Goal: Task Accomplishment & Management: Manage account settings

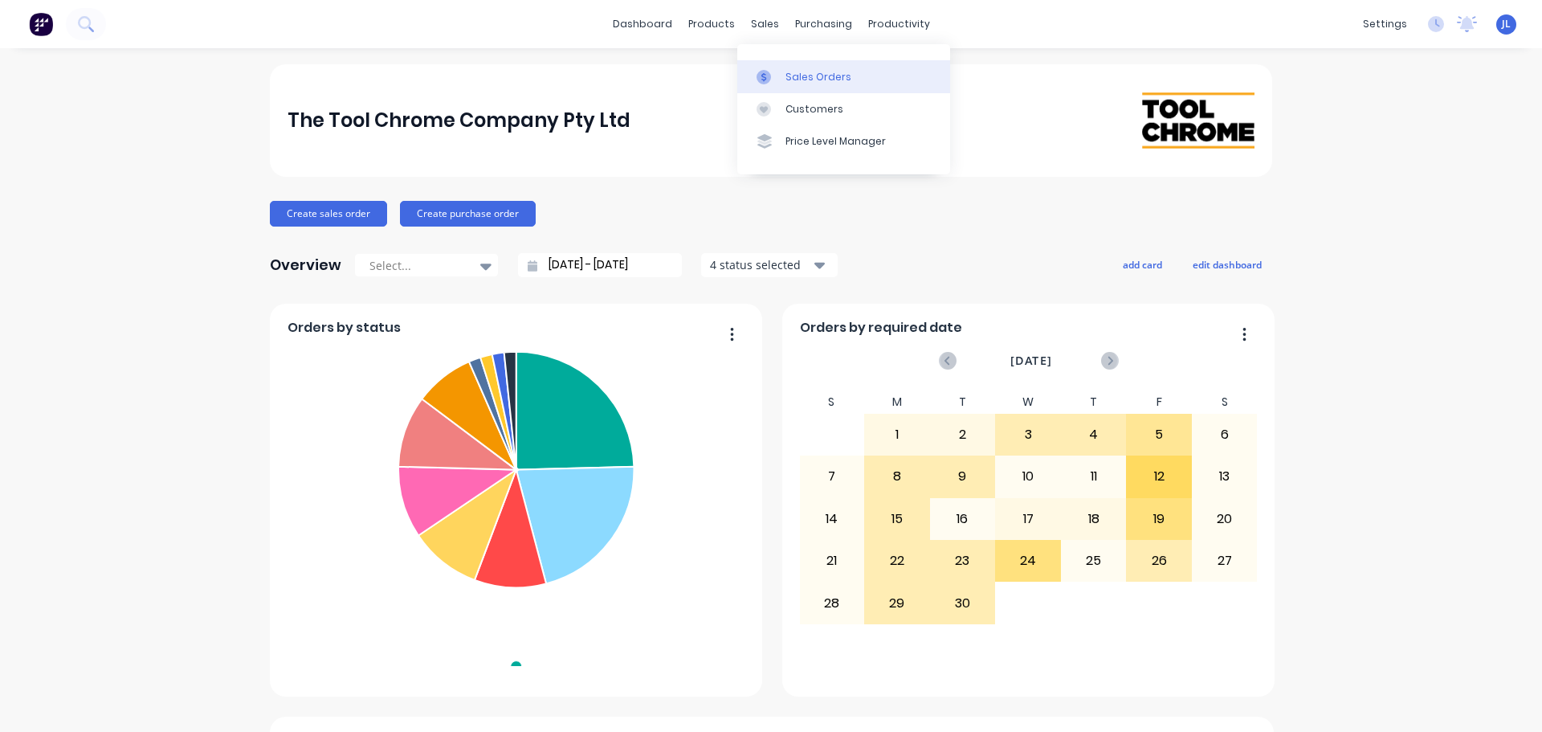
click at [774, 65] on link "Sales Orders" at bounding box center [843, 76] width 213 height 32
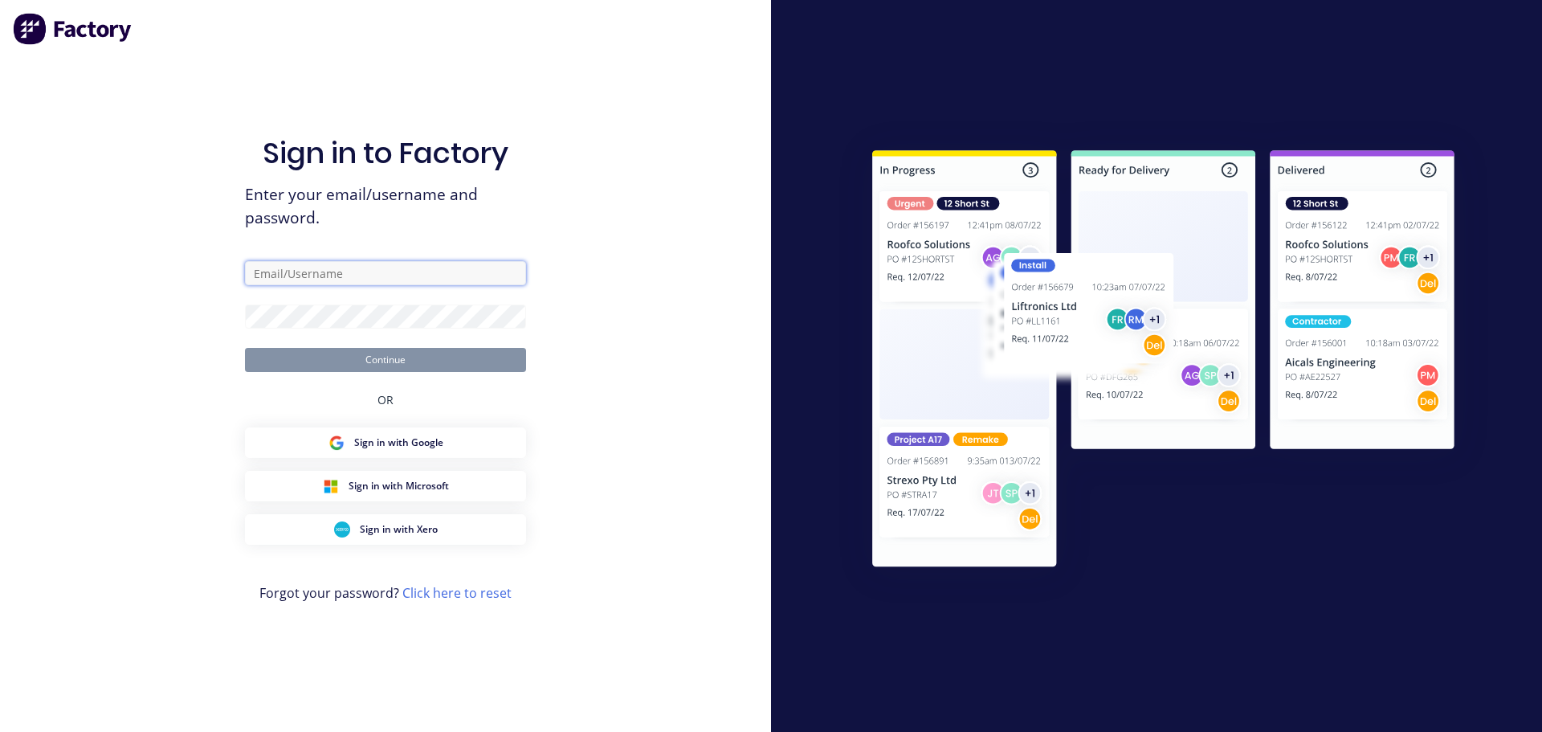
type input "[PERSON_NAME][EMAIL_ADDRESS][DOMAIN_NAME]"
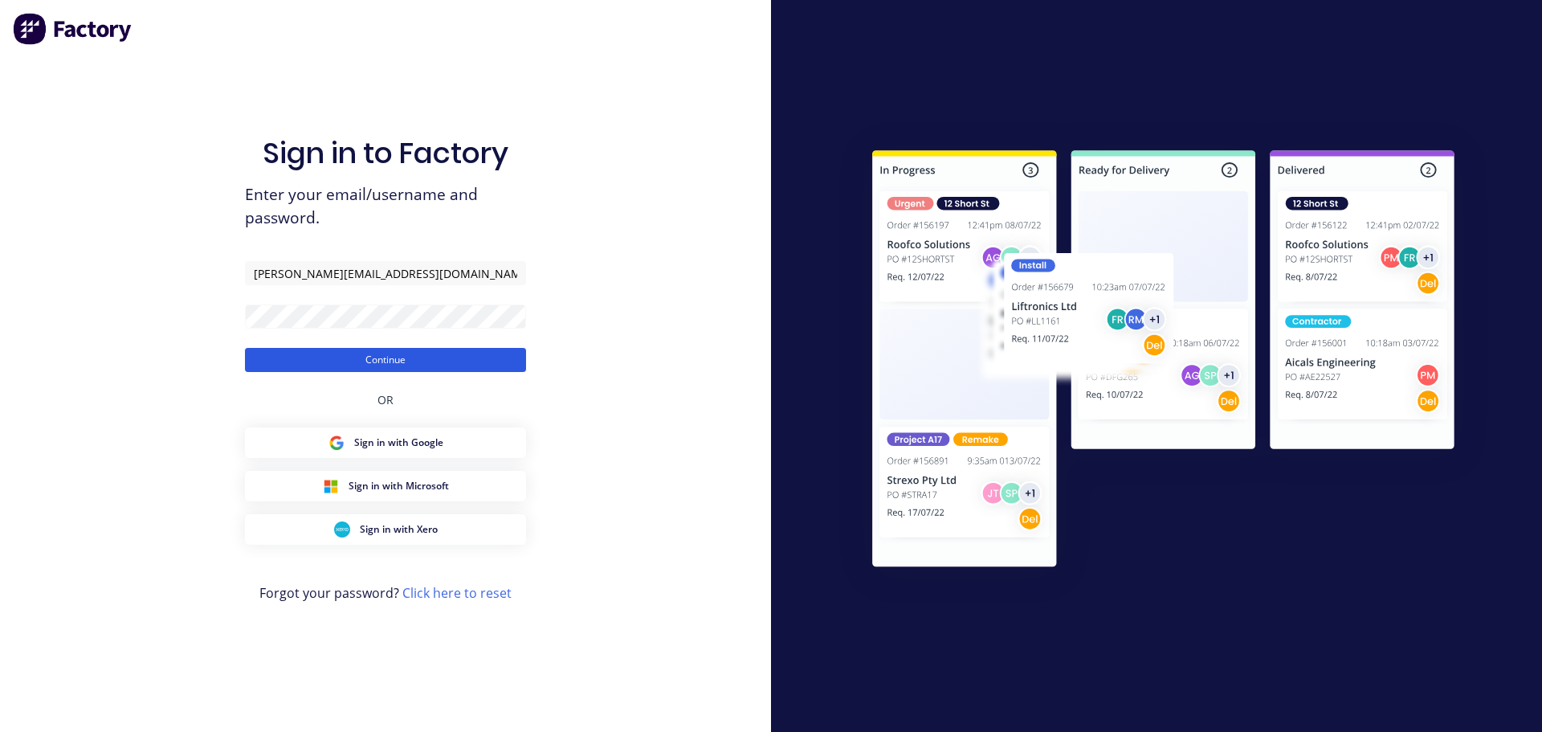
click at [409, 370] on button "Continue" at bounding box center [385, 360] width 281 height 24
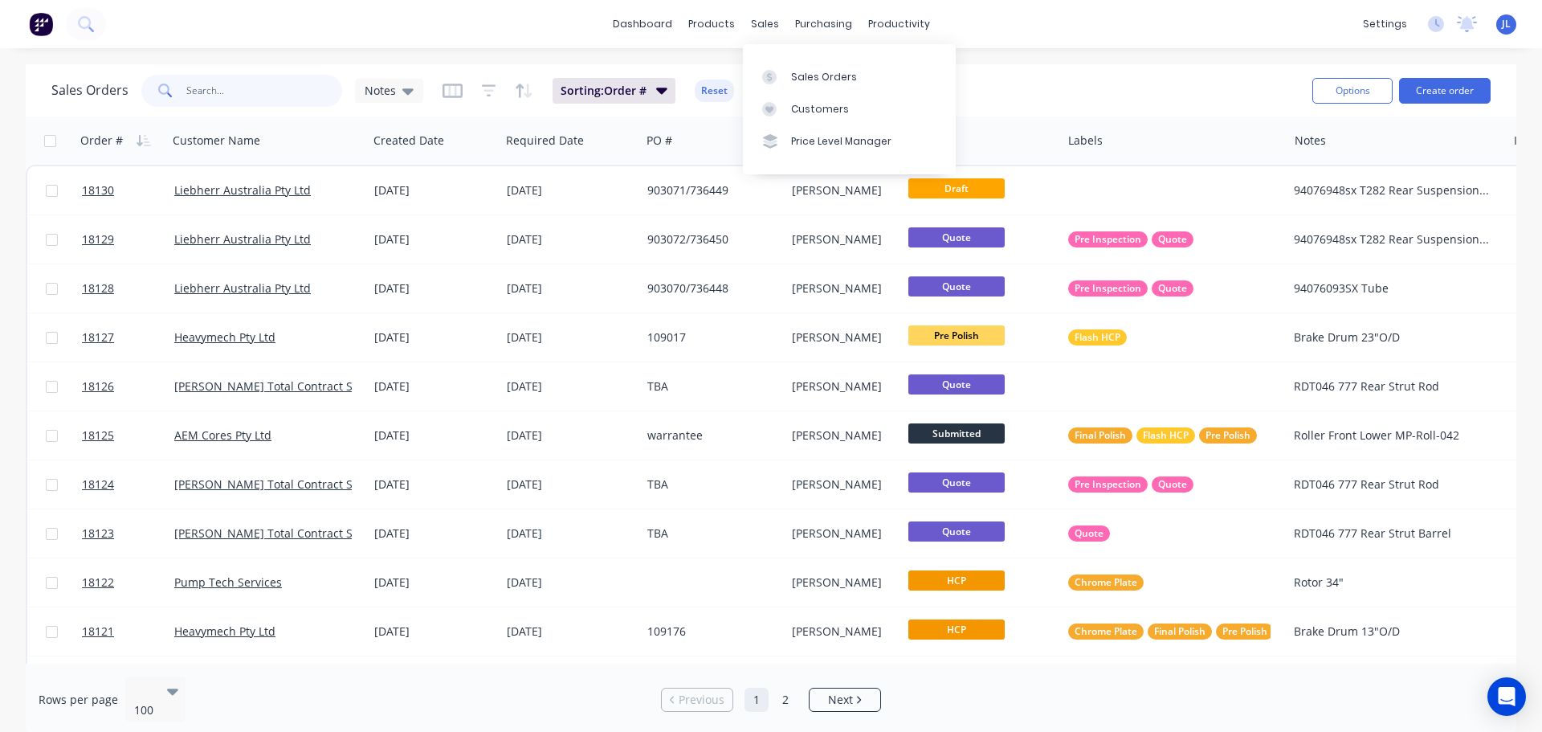
click at [247, 100] on input "text" at bounding box center [264, 91] width 157 height 32
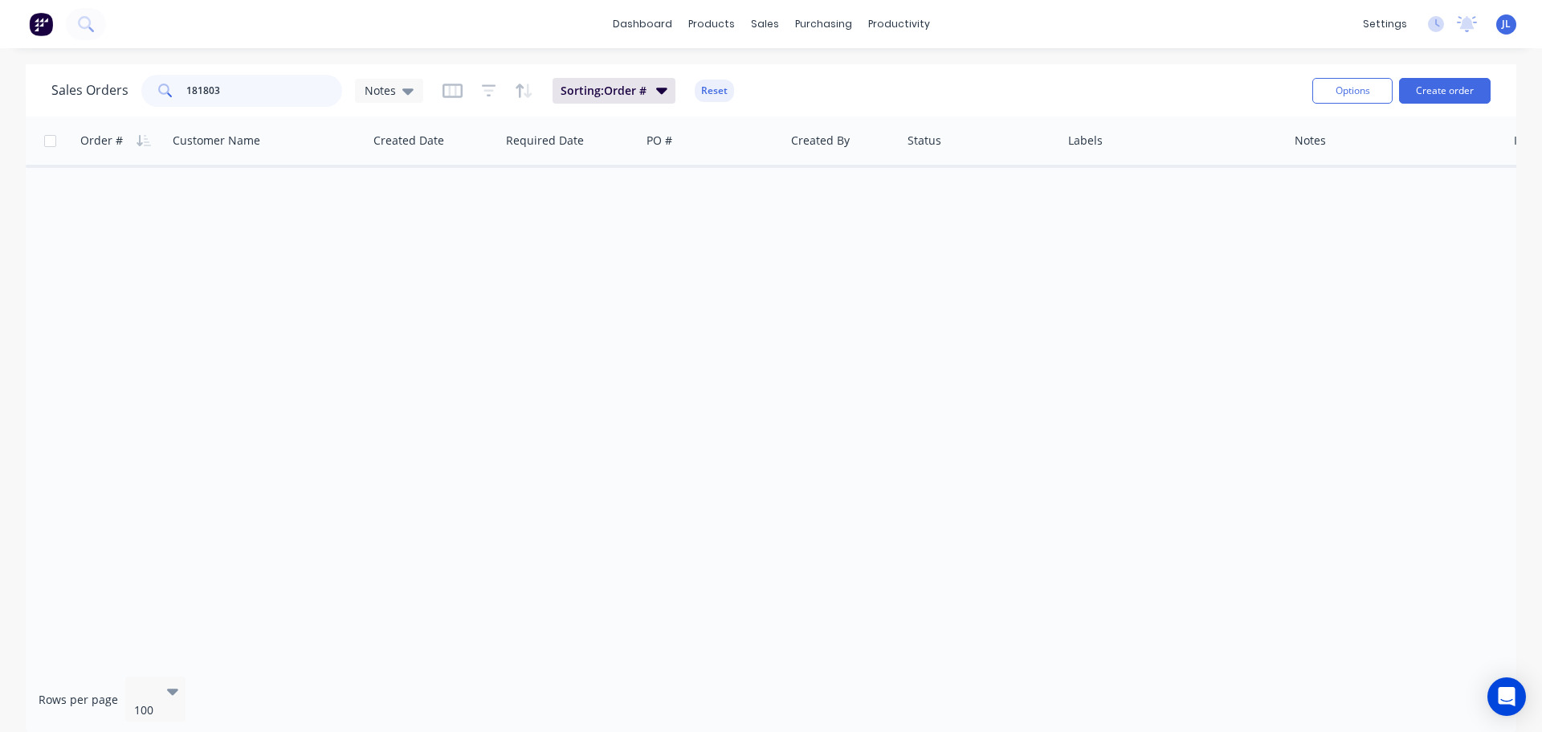
click at [206, 87] on input "181803" at bounding box center [264, 91] width 157 height 32
type input "18103"
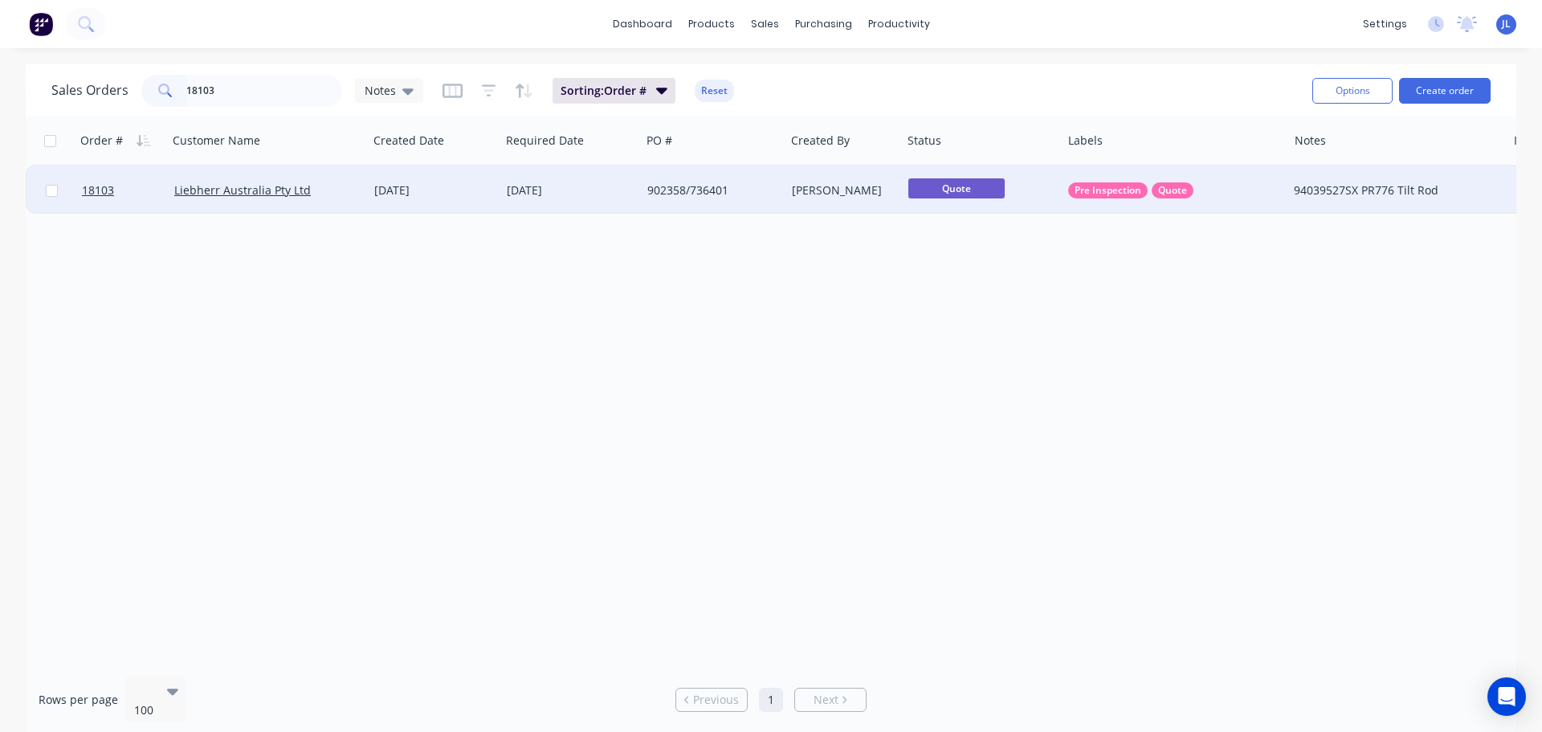
click at [762, 203] on div "902358/736401" at bounding box center [713, 190] width 144 height 48
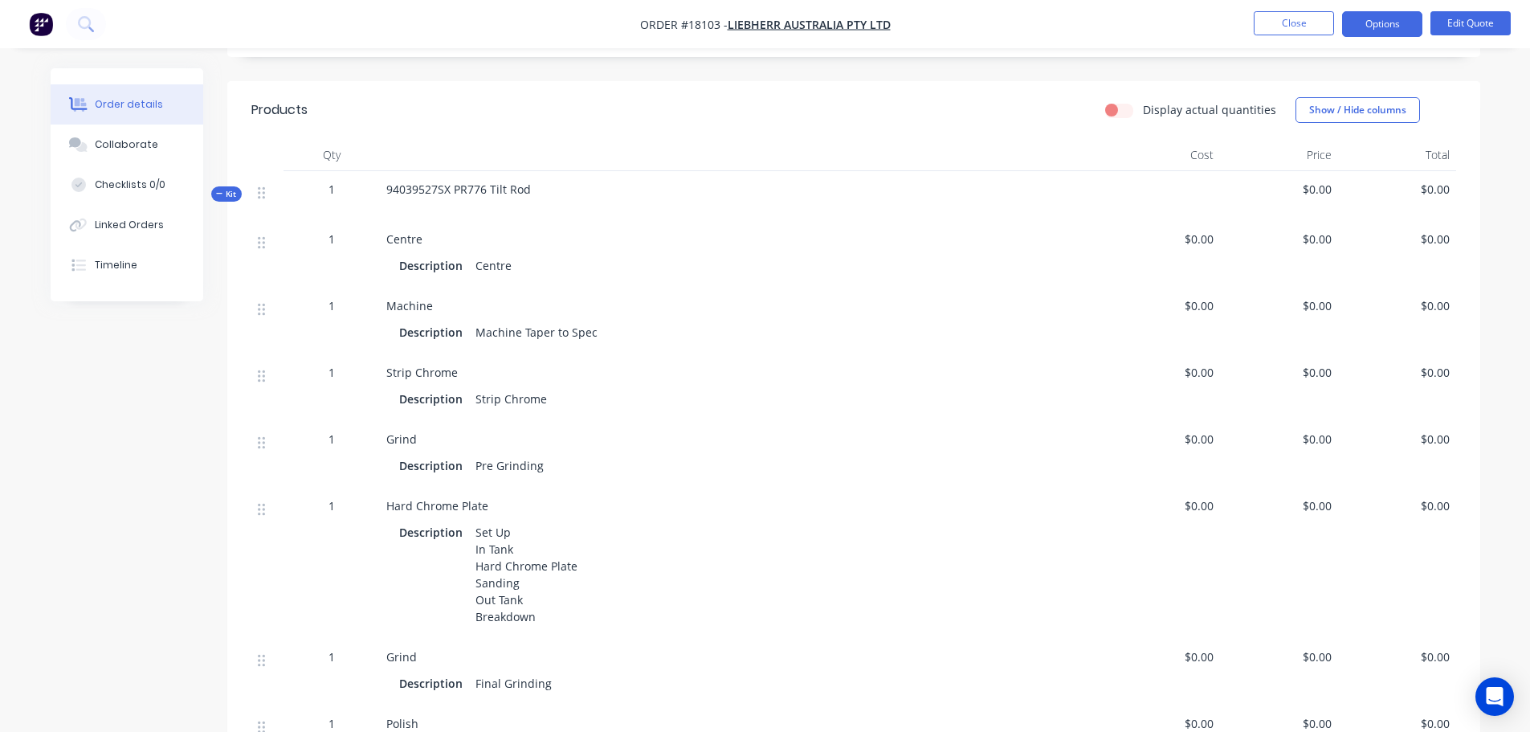
scroll to position [321, 0]
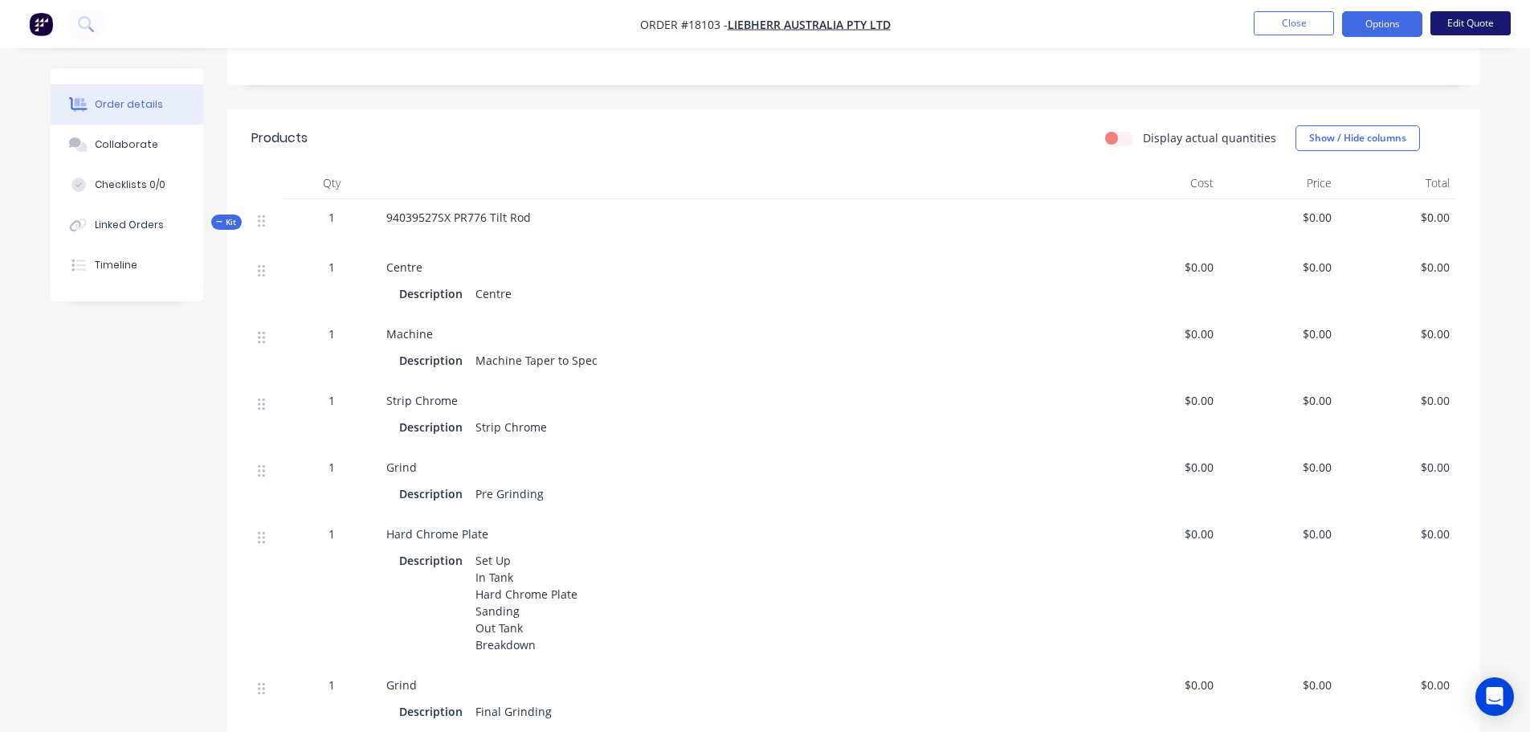
click at [1466, 31] on button "Edit Quote" at bounding box center [1471, 23] width 80 height 24
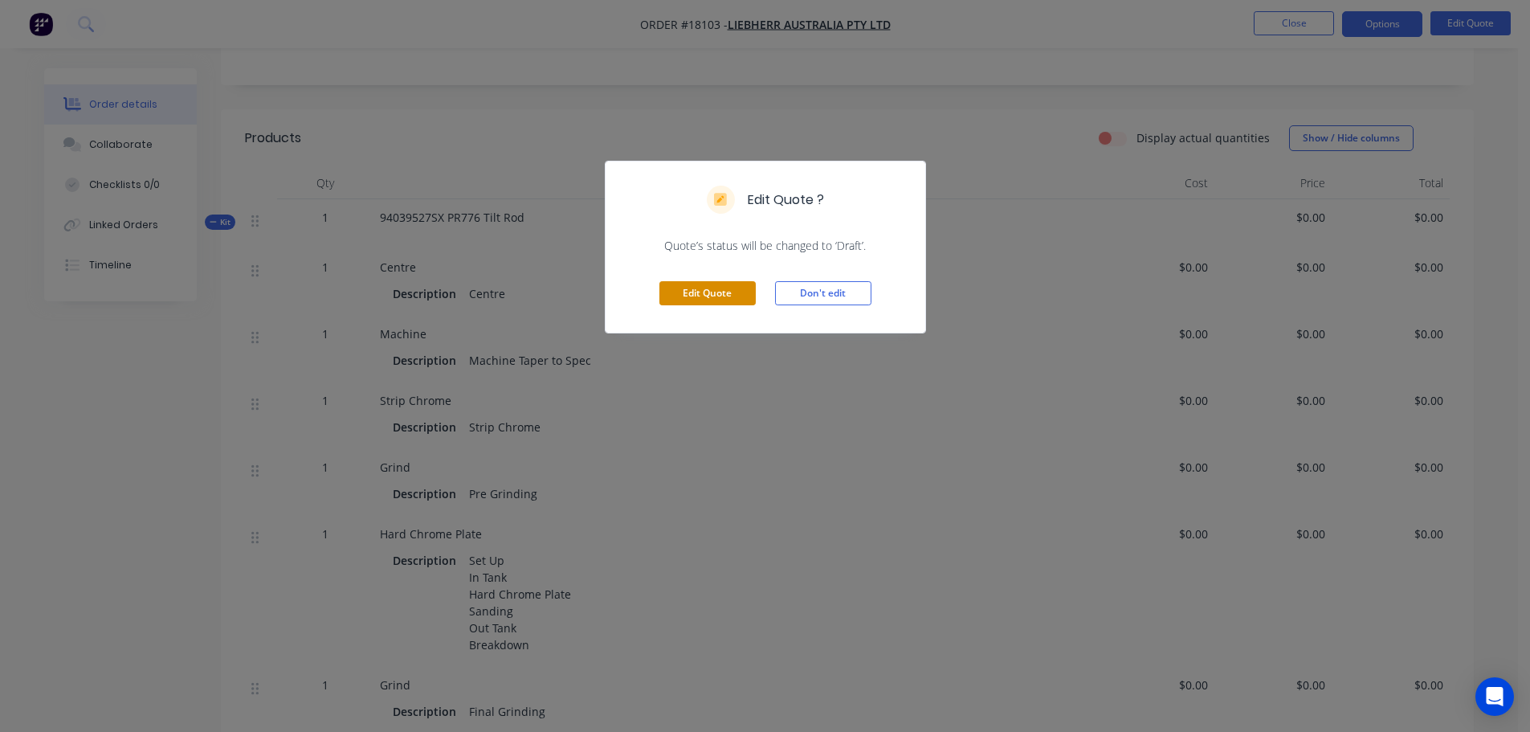
click at [742, 299] on button "Edit Quote" at bounding box center [708, 293] width 96 height 24
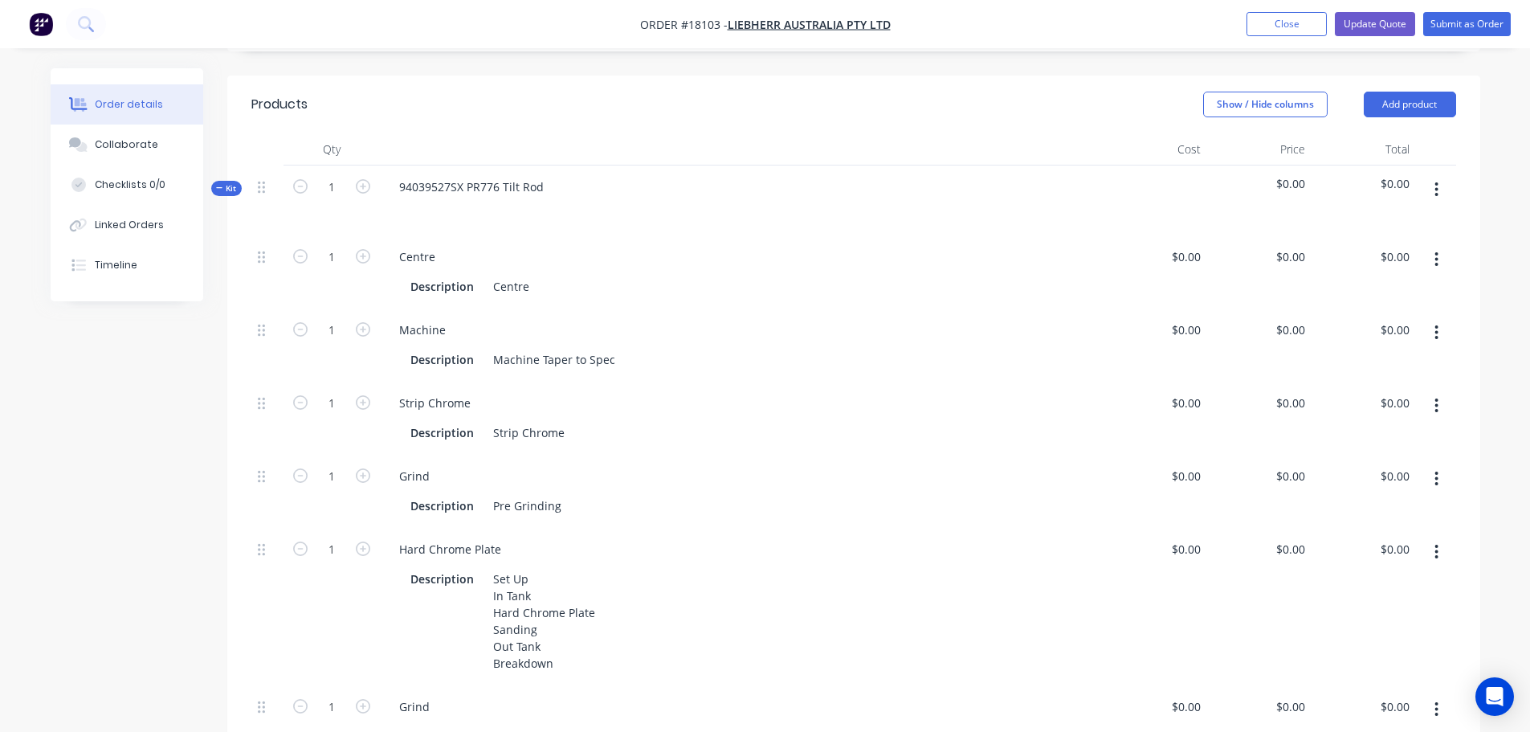
scroll to position [402, 0]
click at [1434, 386] on button "button" at bounding box center [1437, 400] width 38 height 29
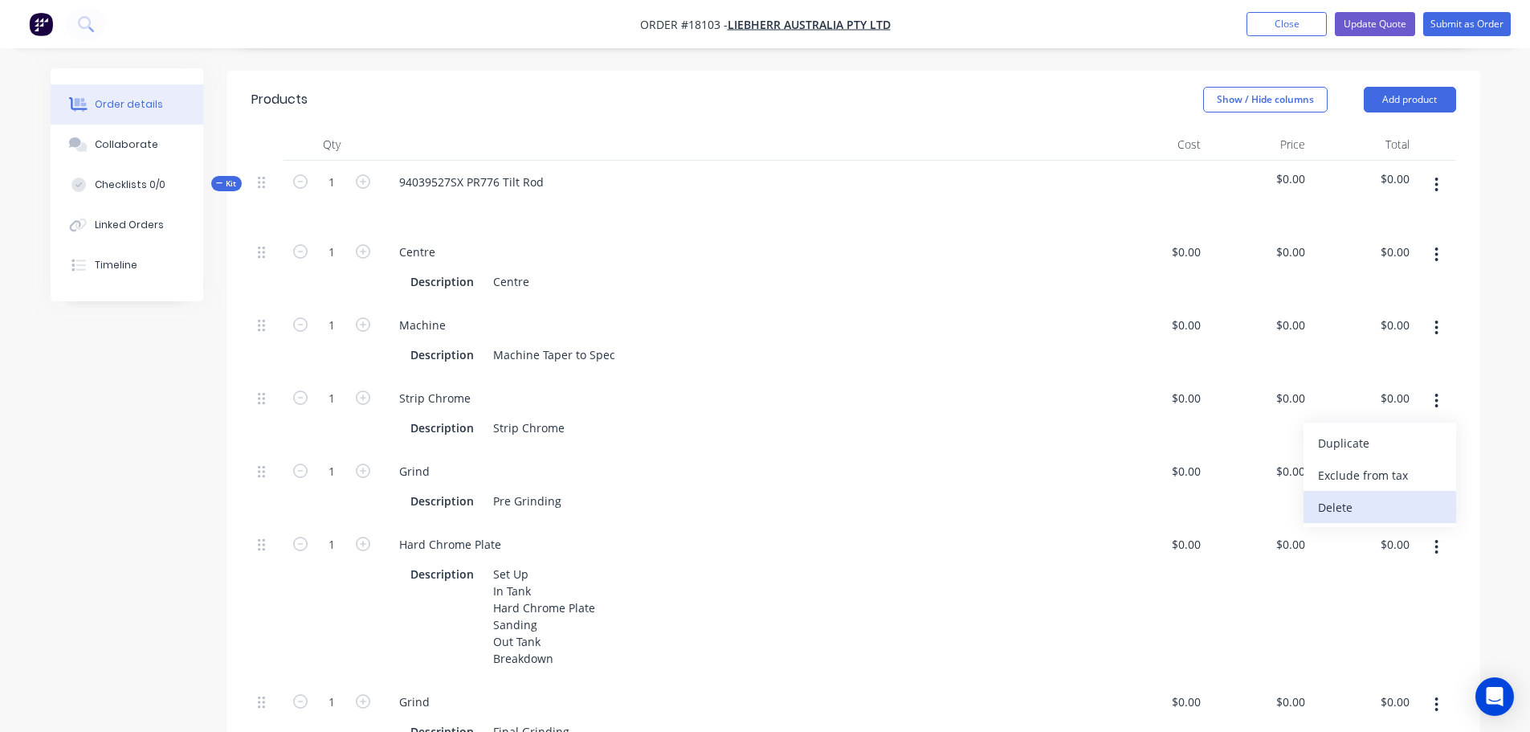
click at [1338, 496] on div "Delete" at bounding box center [1380, 507] width 124 height 23
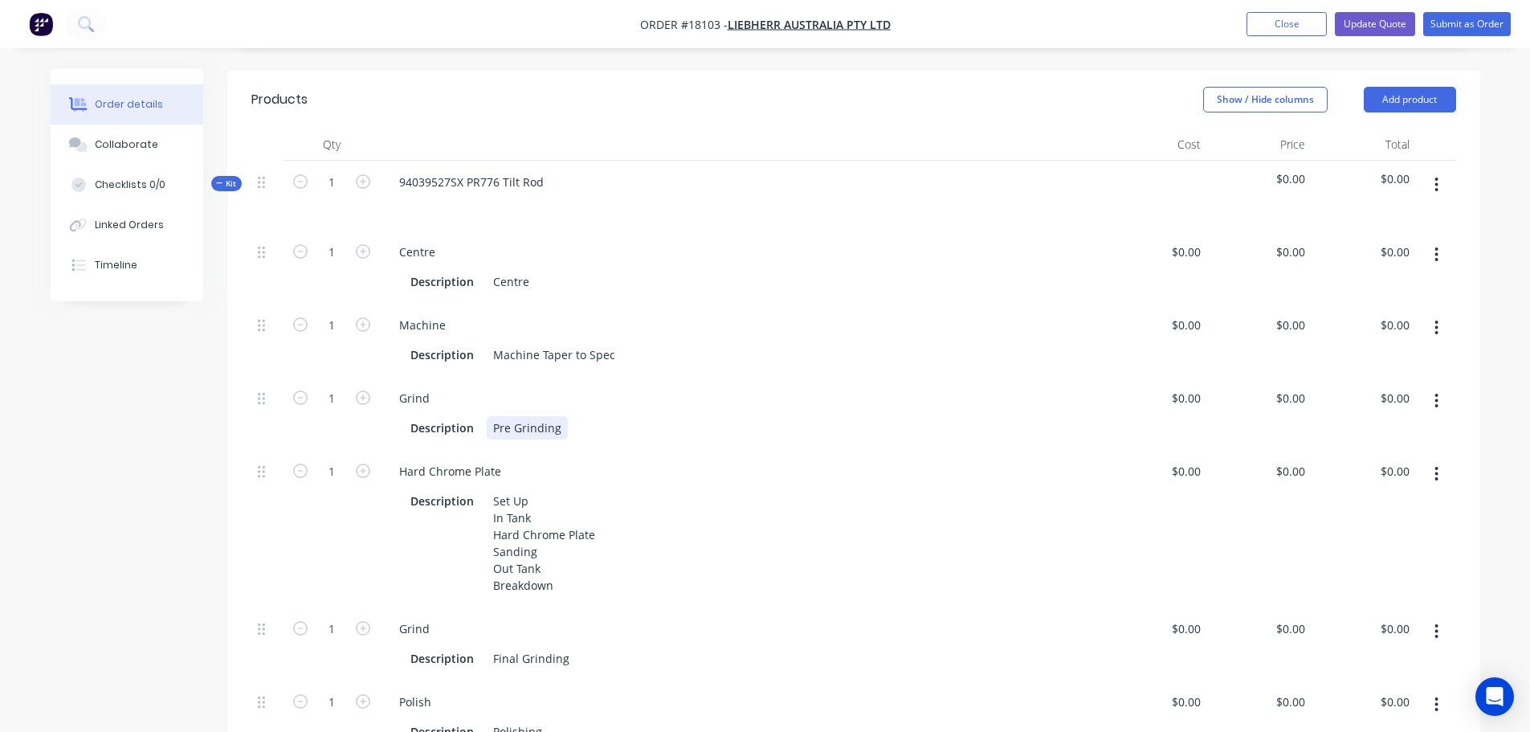
click at [551, 416] on div "Pre Grinding" at bounding box center [527, 427] width 81 height 23
click at [562, 416] on div "Pre Grinding" at bounding box center [527, 427] width 81 height 23
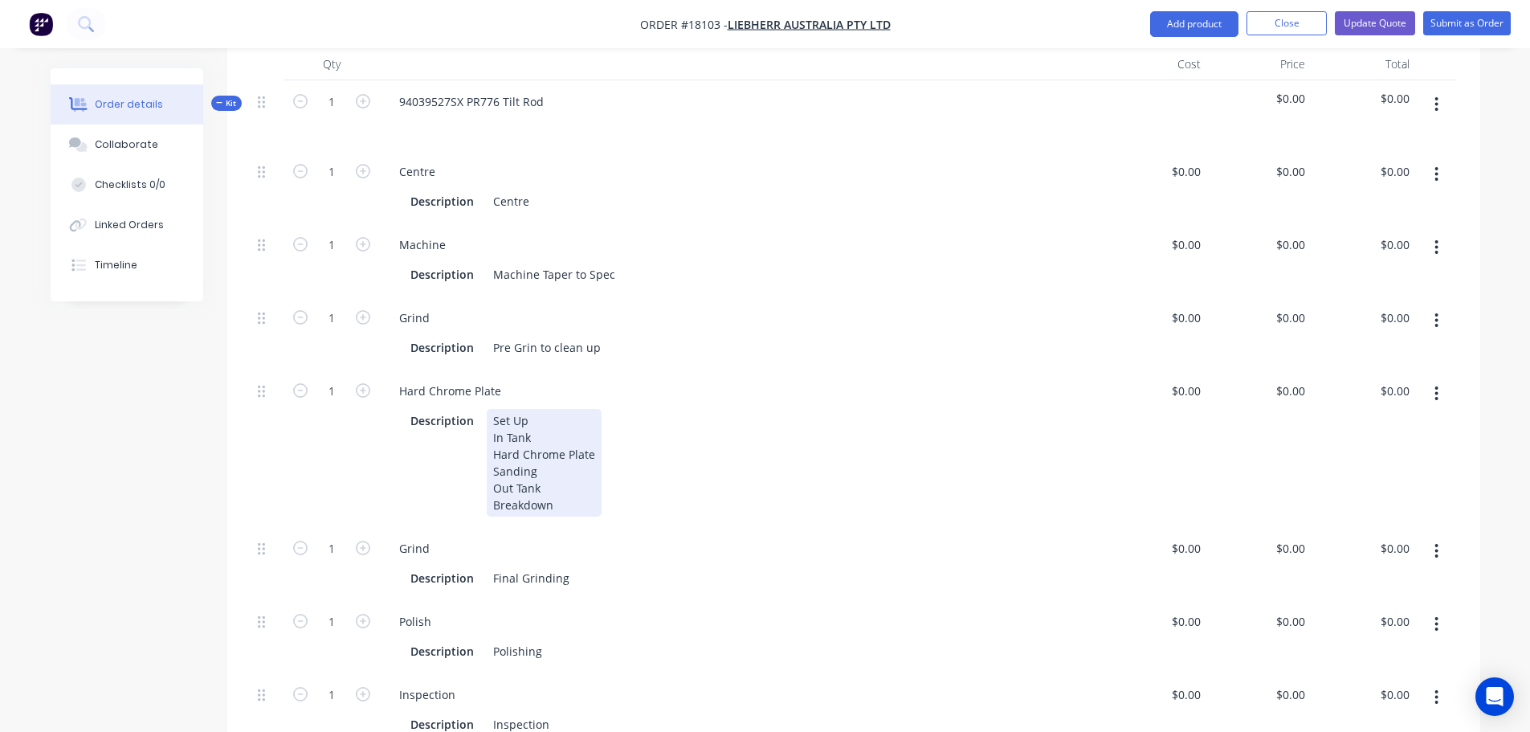
click at [593, 415] on div "Set Up In Tank Hard Chrome Plate Sanding Out Tank Breakdown" at bounding box center [544, 463] width 115 height 108
click at [635, 421] on div "Set Up In Tank Hard Chrome Plate to 3.9356" Sanding Out Tank Breakdown" at bounding box center [573, 463] width 172 height 108
click at [572, 566] on div "Description Final Grinding" at bounding box center [738, 577] width 668 height 23
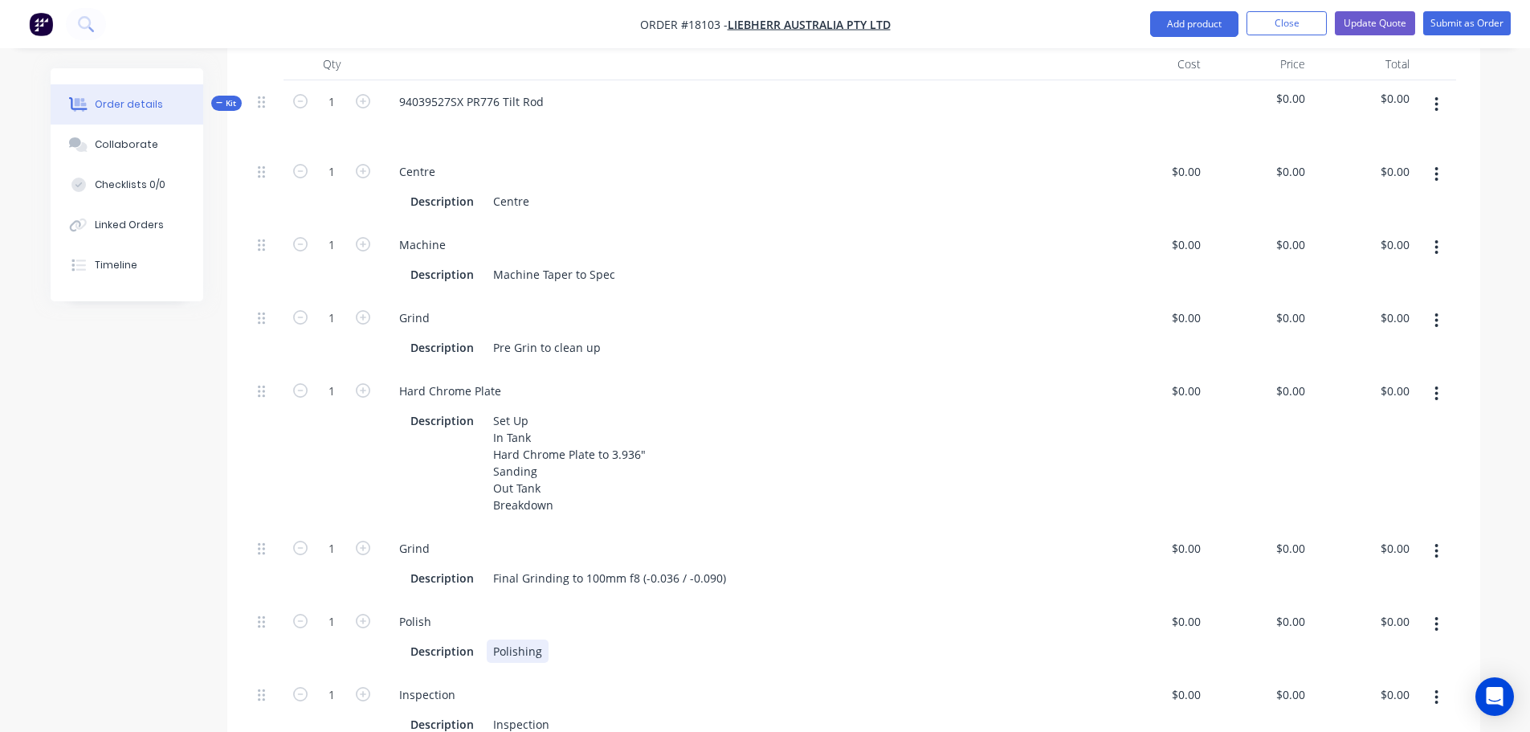
click at [532, 639] on div "Polishing" at bounding box center [518, 650] width 62 height 23
click at [540, 639] on div "Polishing" at bounding box center [518, 650] width 62 height 23
click at [548, 713] on div "Inspection" at bounding box center [521, 724] width 69 height 23
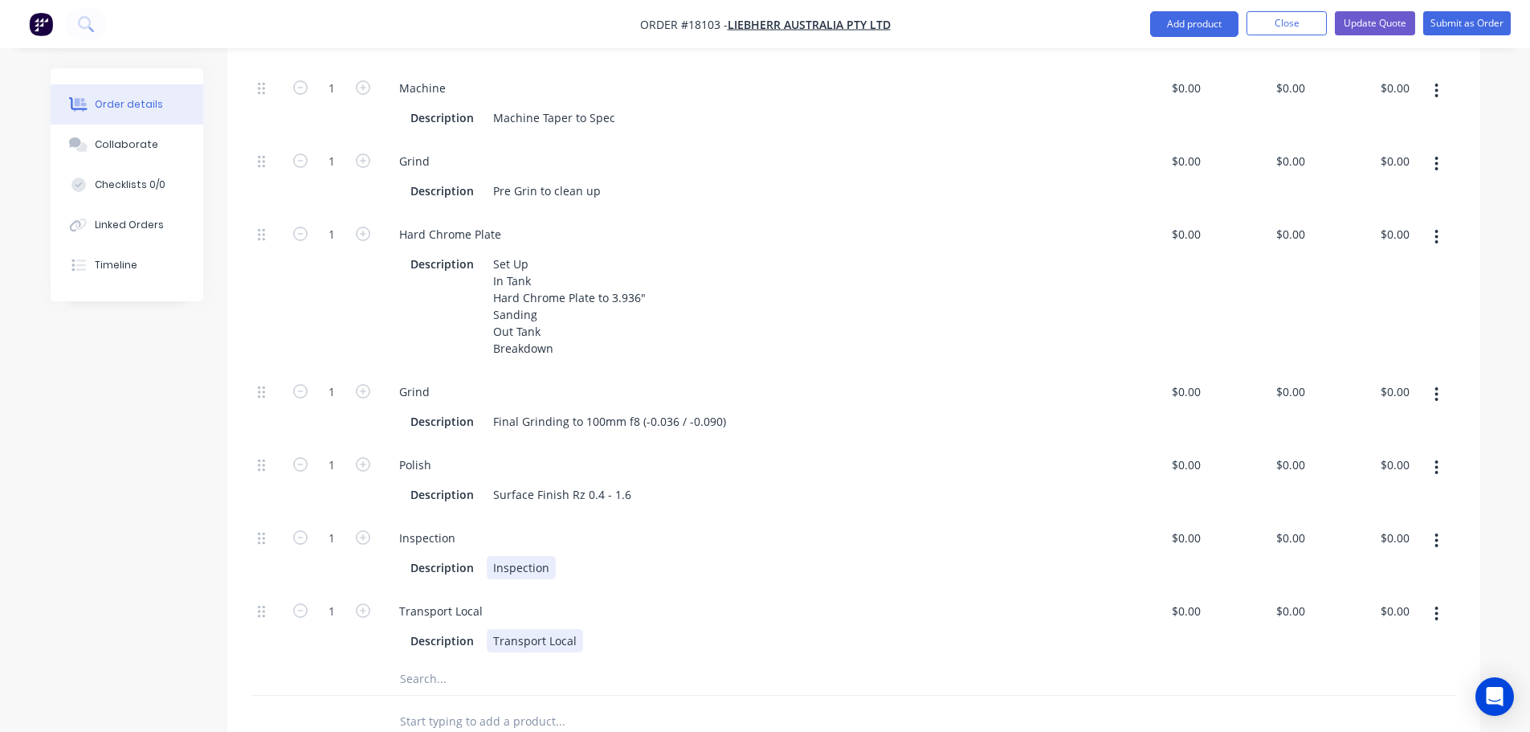
scroll to position [643, 0]
click at [494, 552] on div "Inspection" at bounding box center [521, 563] width 69 height 23
click at [623, 595] on div "Transport Local" at bounding box center [741, 606] width 710 height 23
click at [1293, 595] on input "0" at bounding box center [1293, 606] width 37 height 23
type input "$100.00"
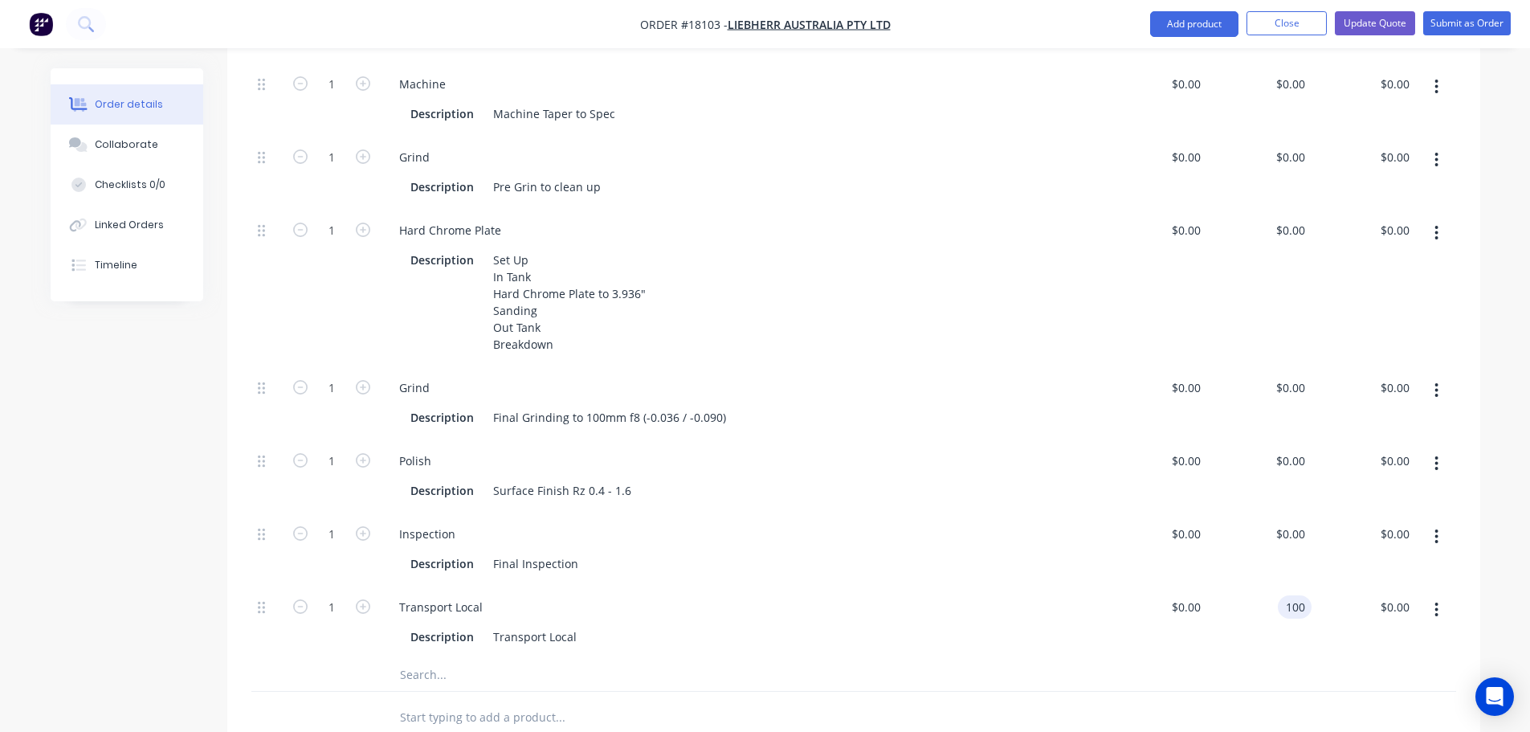
type input "$100.00"
click at [1303, 615] on div "$100.00 $100.00" at bounding box center [1259, 622] width 104 height 73
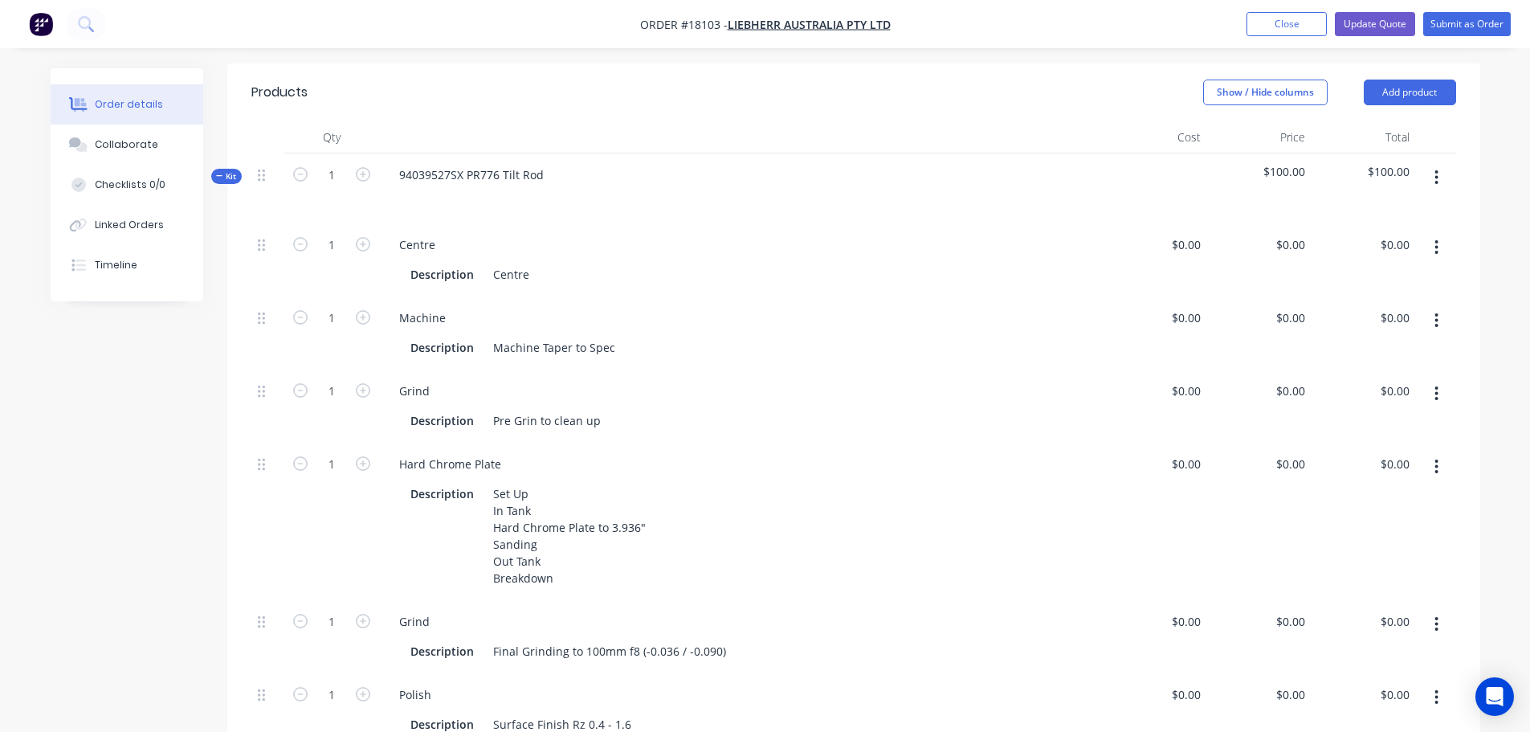
scroll to position [241, 0]
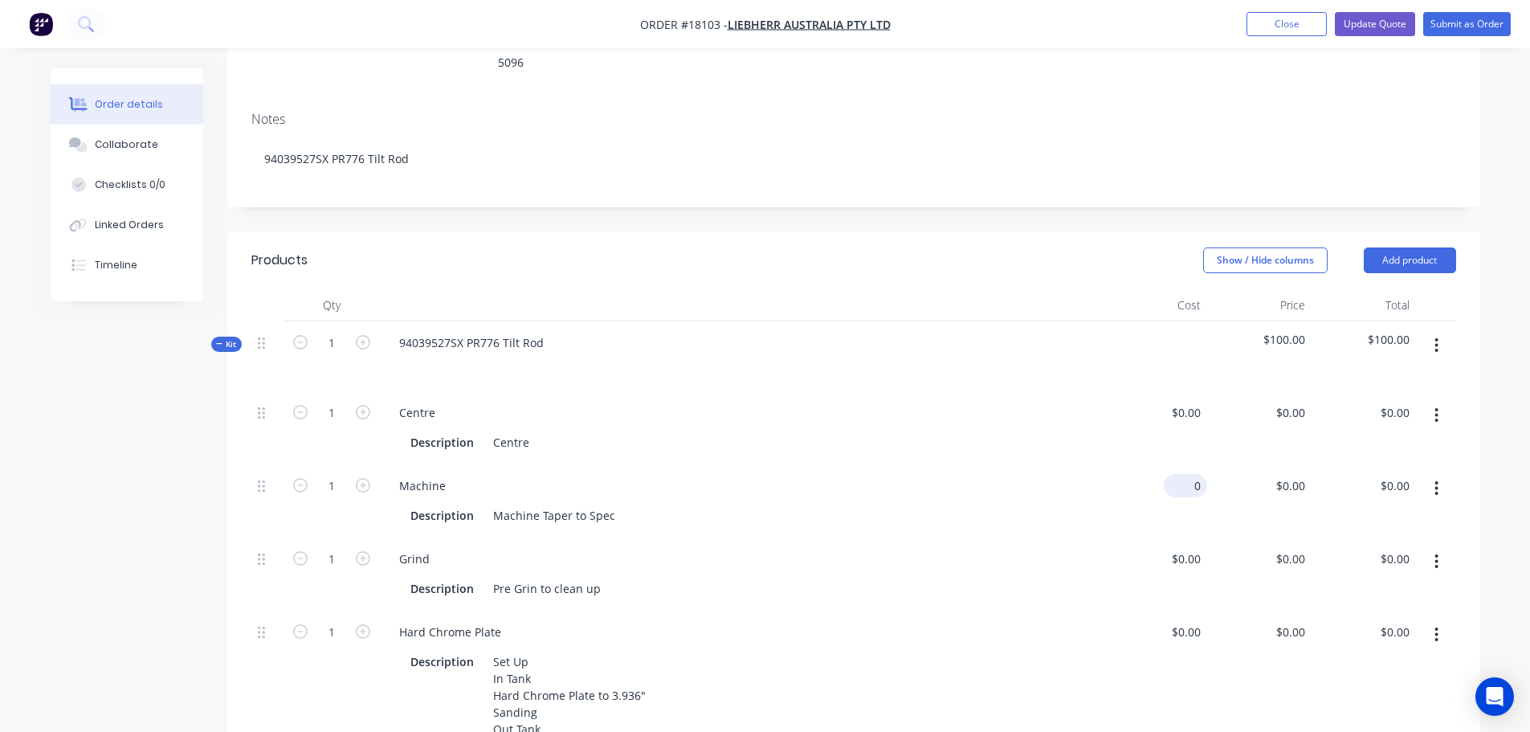
click at [1186, 474] on div "0 $0.00" at bounding box center [1185, 485] width 43 height 23
type input "$200.00"
type input "200"
type input "$200.00"
type input "$260.00"
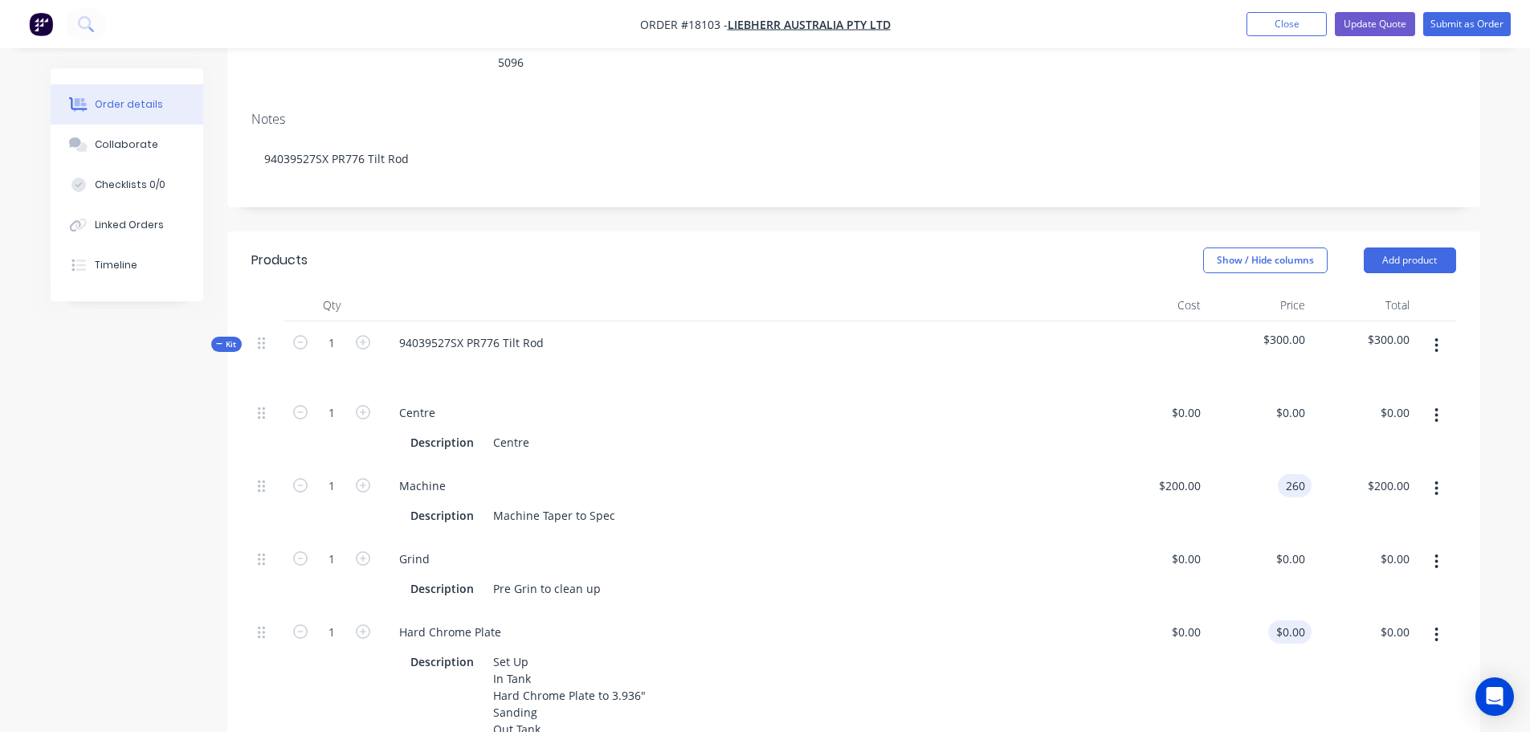
type input "$260.00"
click at [1293, 620] on input "0" at bounding box center [1302, 631] width 18 height 23
type input "$1,250.00"
click at [1271, 656] on div "$1,250.00 1250" at bounding box center [1259, 689] width 104 height 157
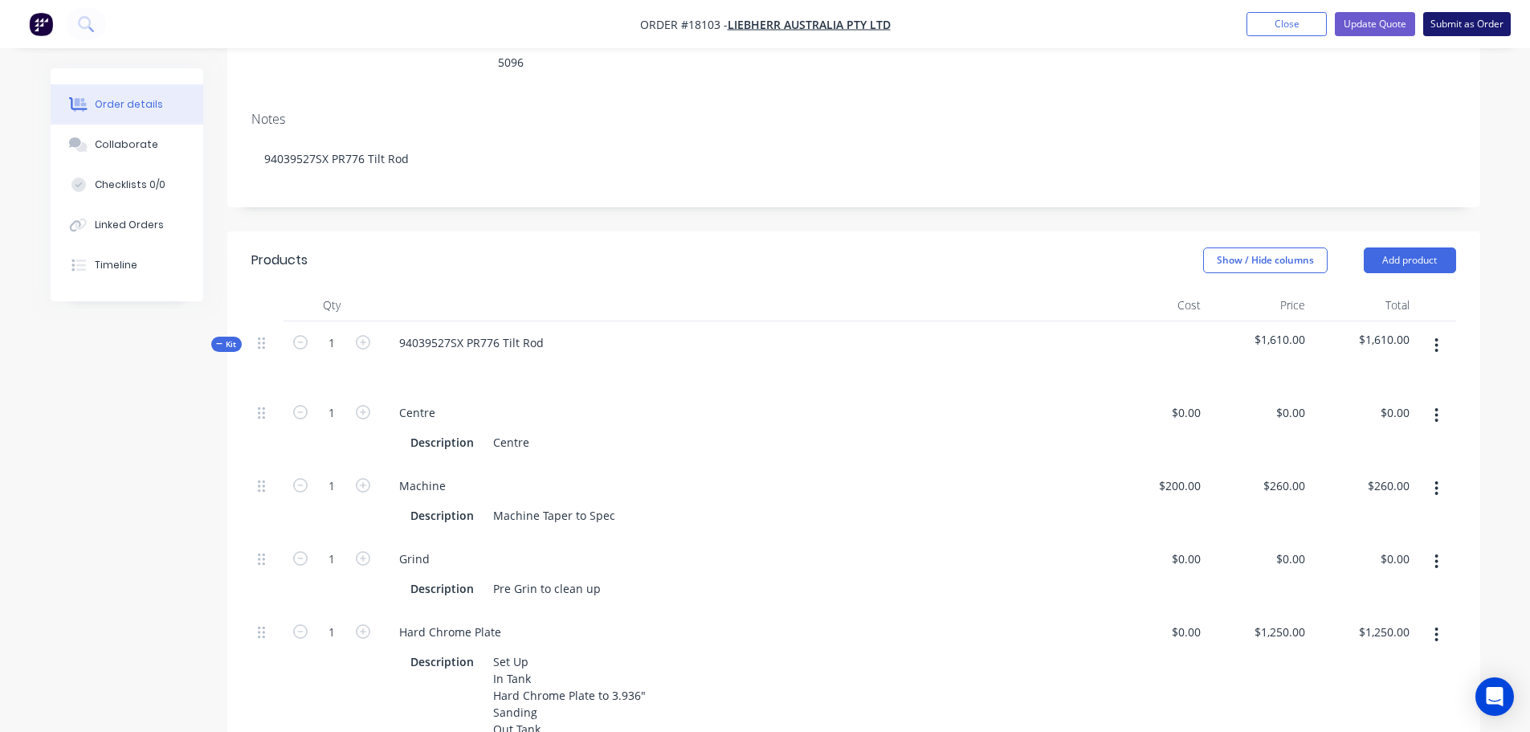
click at [1493, 24] on button "Submit as Order" at bounding box center [1468, 24] width 88 height 24
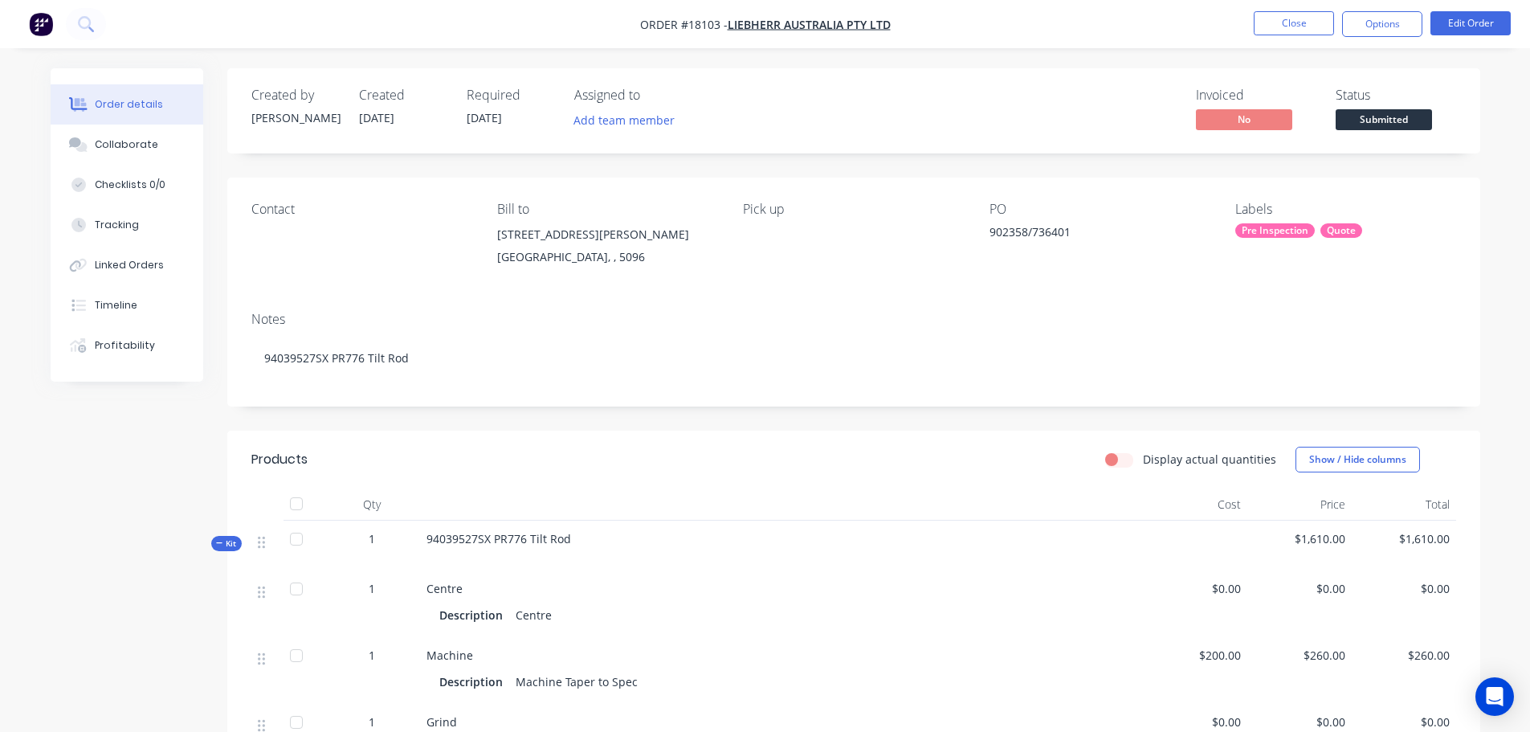
click at [1409, 120] on span "Submitted" at bounding box center [1384, 119] width 96 height 20
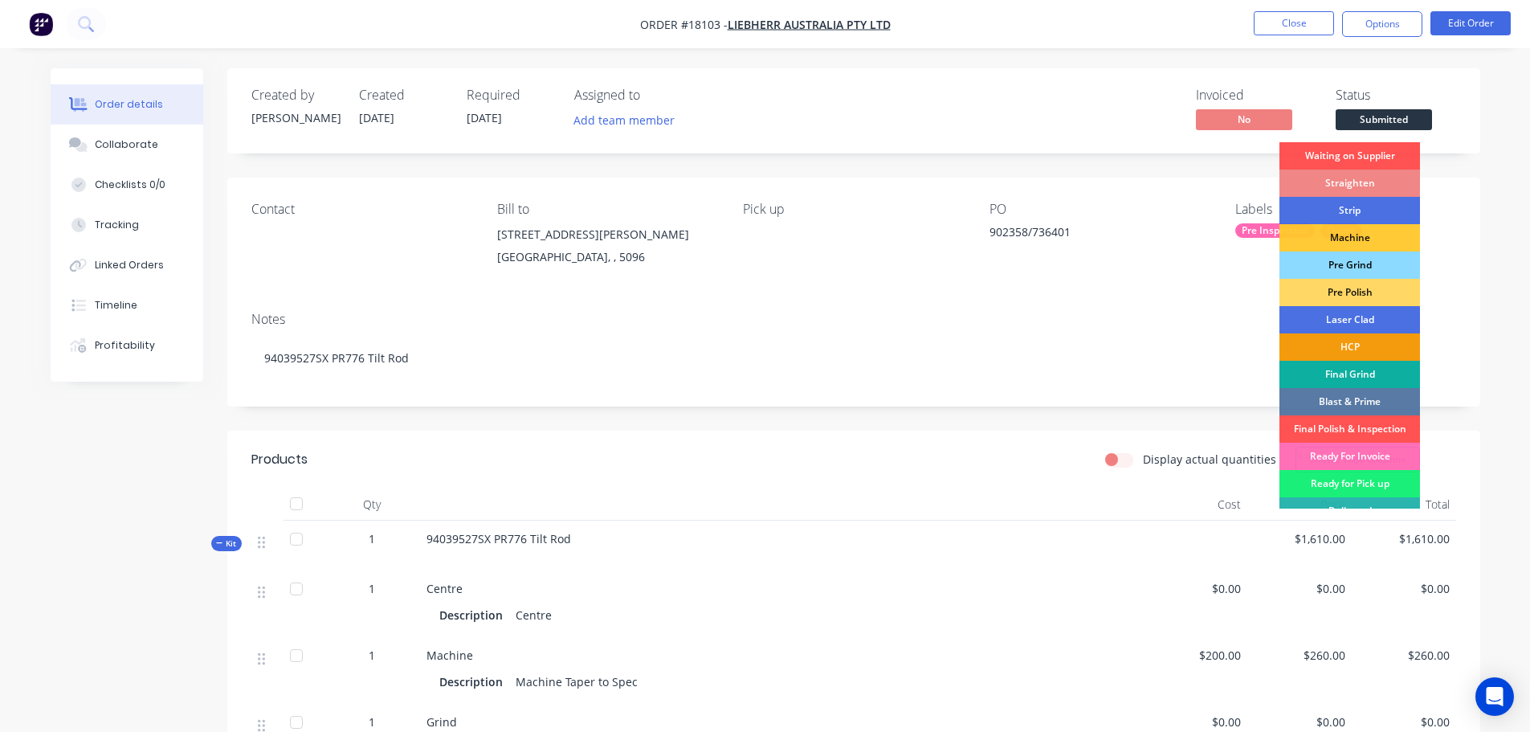
click at [1359, 266] on div "Pre Grind" at bounding box center [1350, 264] width 141 height 27
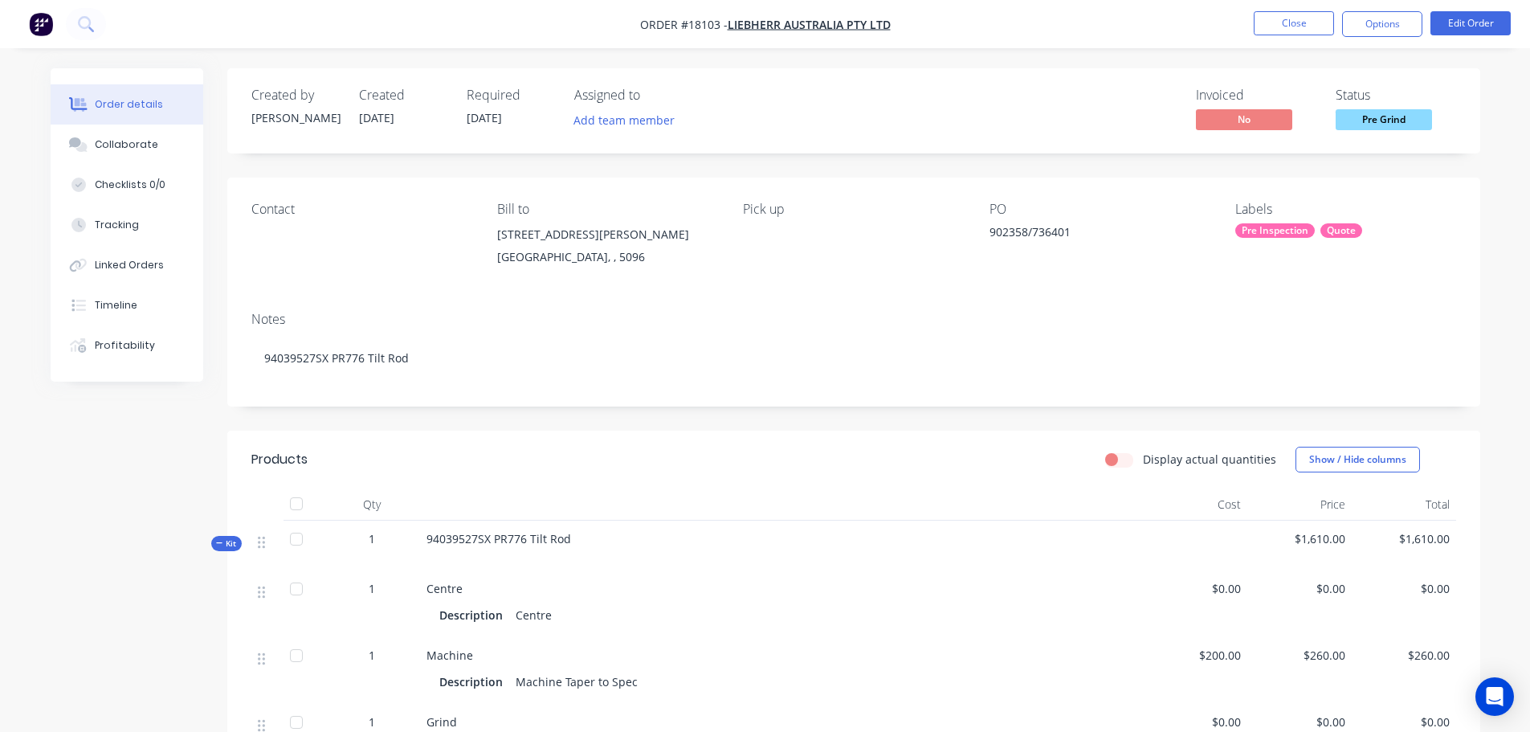
click at [1291, 230] on div "Pre Inspection" at bounding box center [1276, 230] width 80 height 14
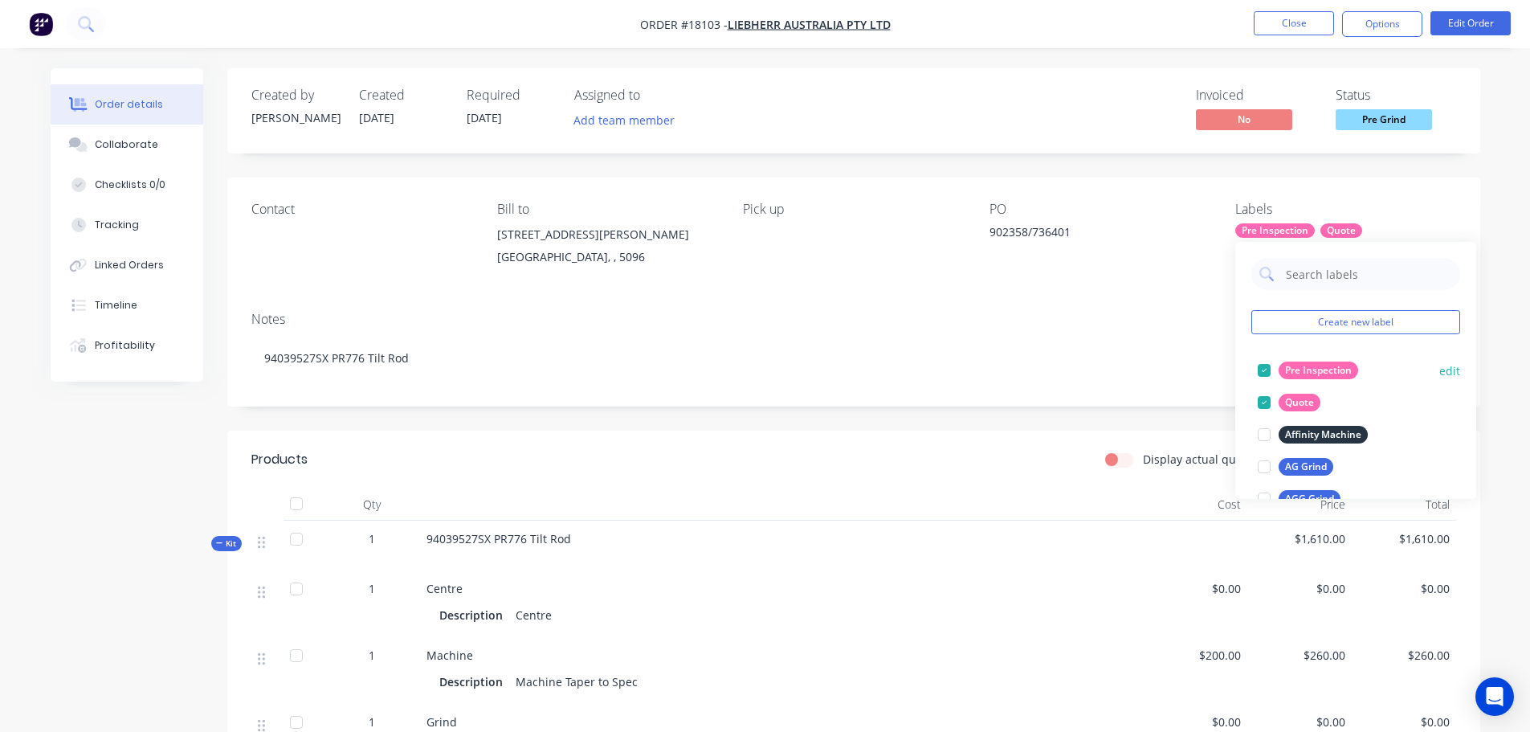
click at [1270, 370] on div at bounding box center [1264, 370] width 32 height 32
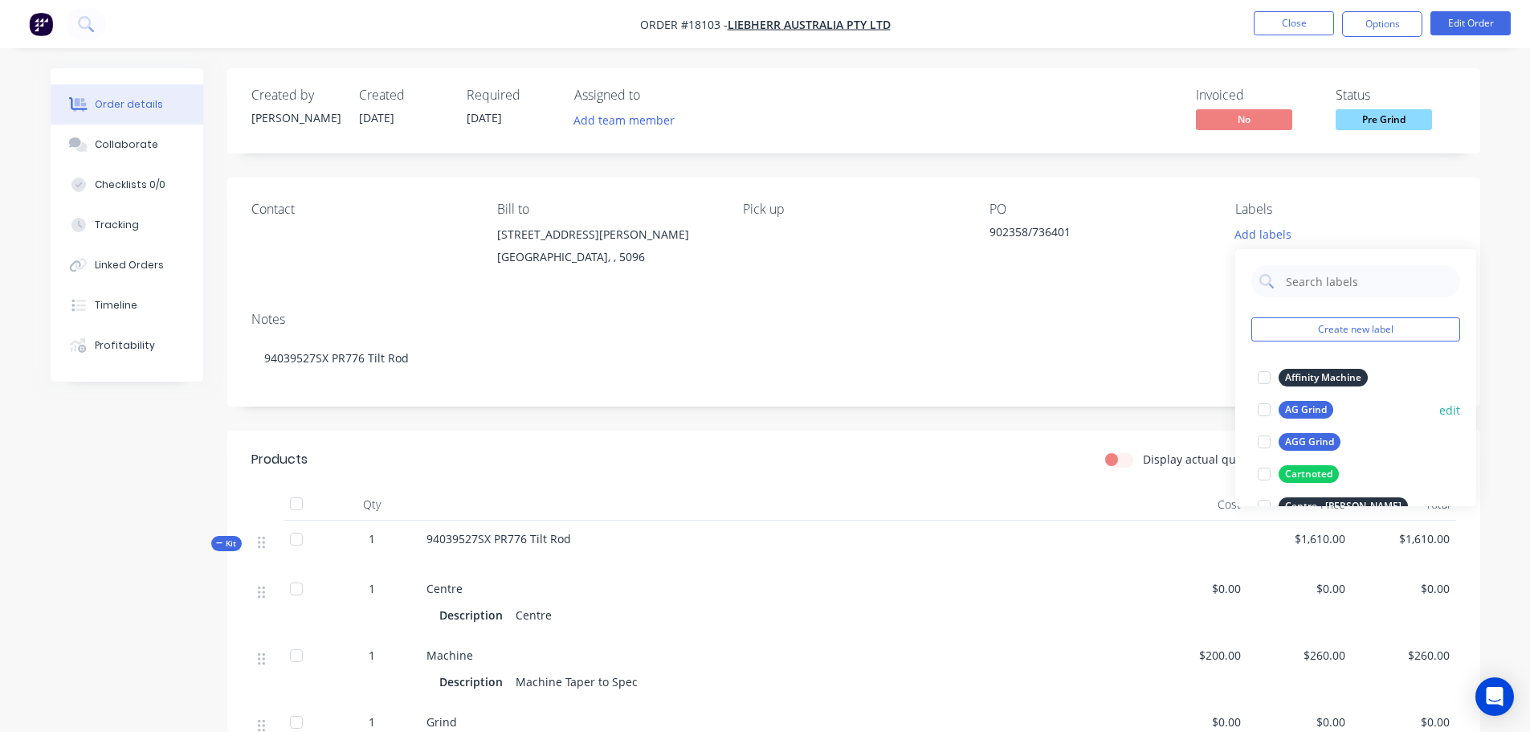
click at [1264, 411] on div at bounding box center [1264, 410] width 32 height 32
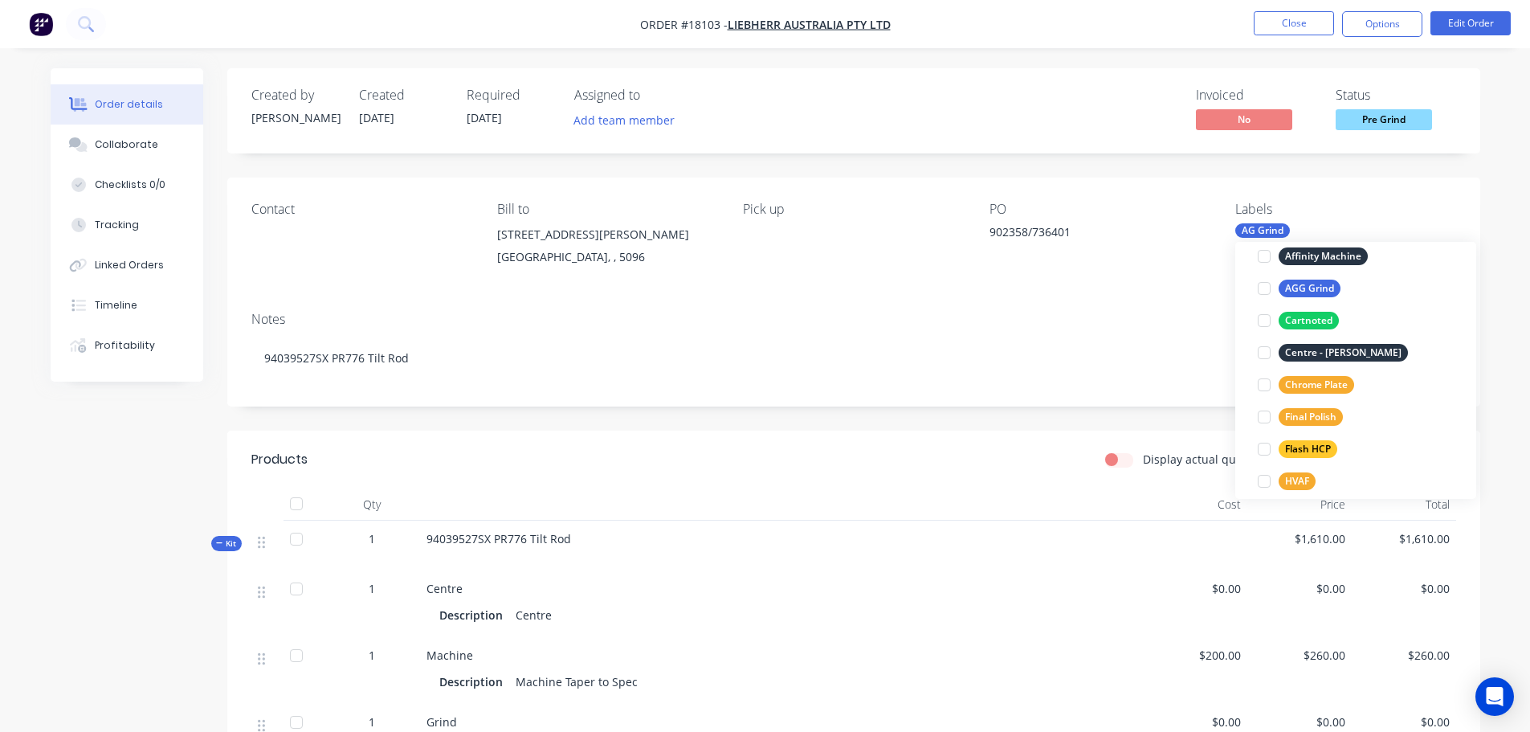
scroll to position [161, 0]
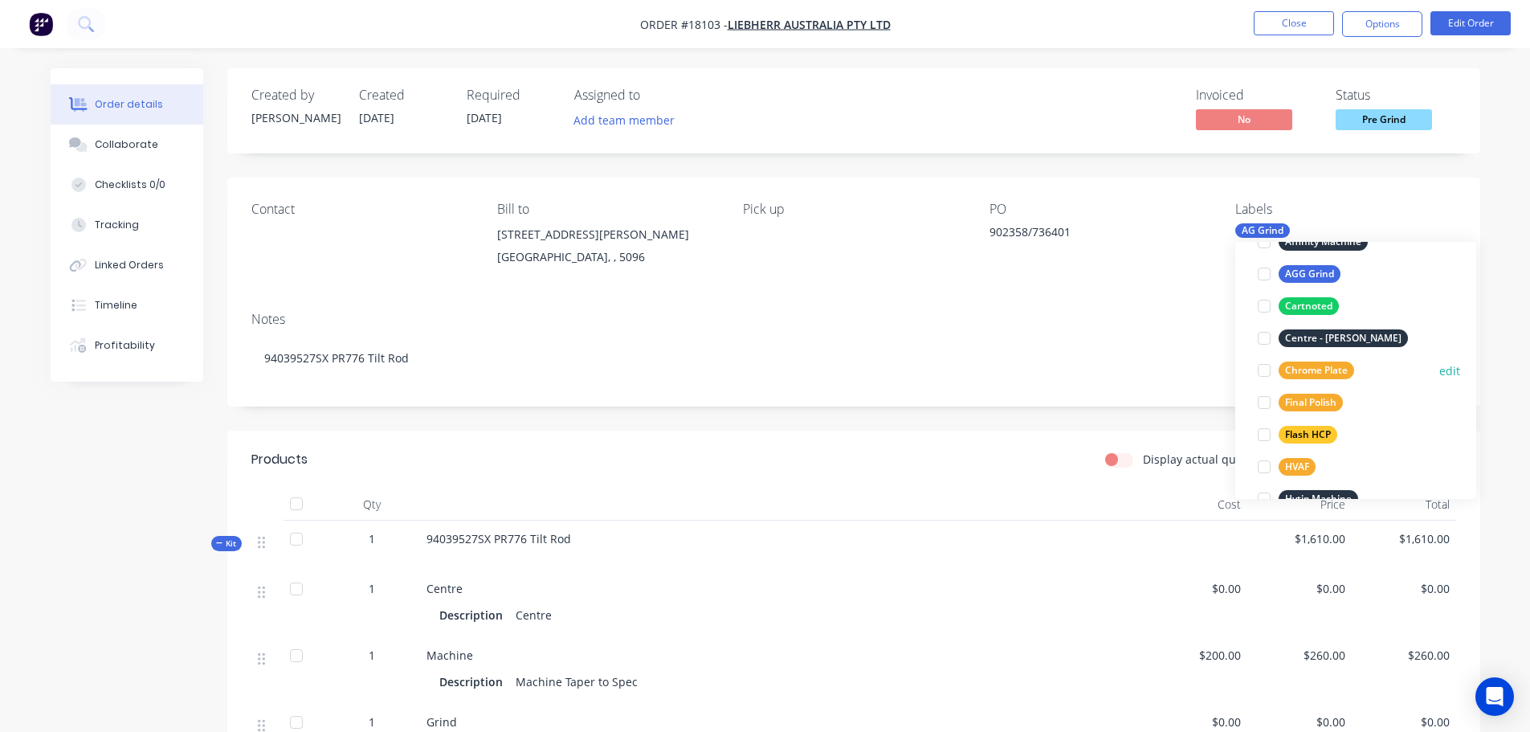
click at [1263, 368] on div at bounding box center [1264, 370] width 32 height 32
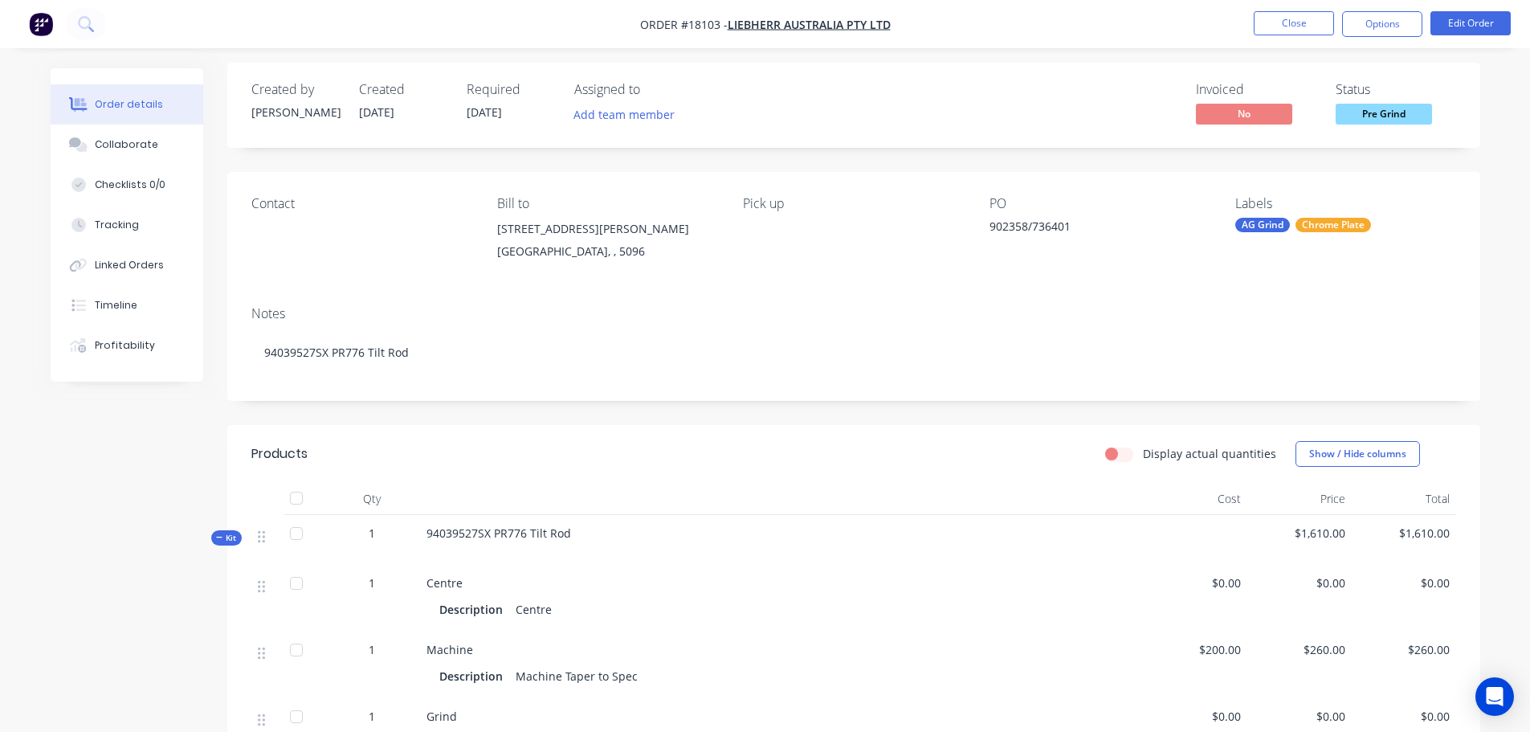
scroll to position [0, 0]
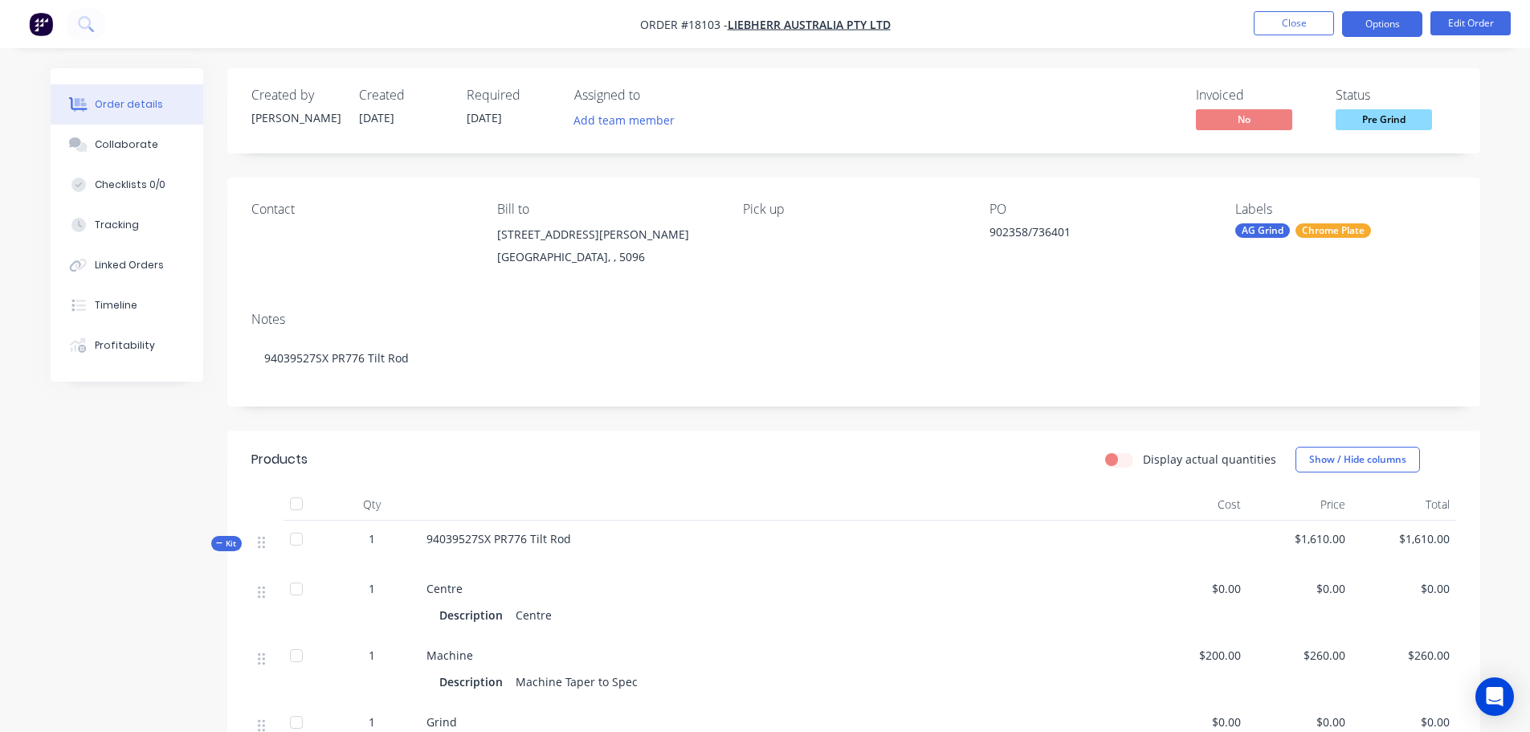
click at [1386, 26] on button "Options" at bounding box center [1382, 24] width 80 height 26
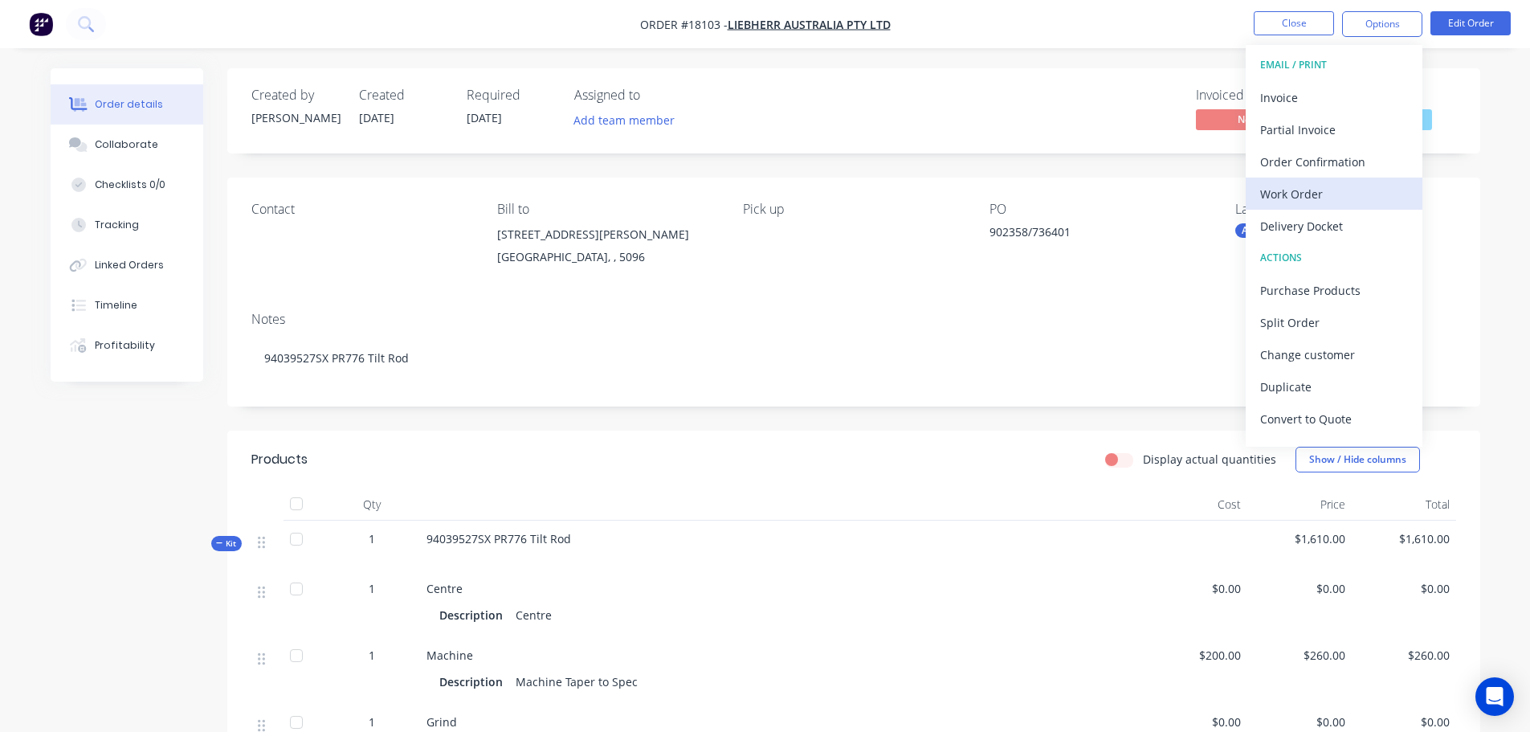
click at [1303, 191] on div "Work Order" at bounding box center [1334, 193] width 148 height 23
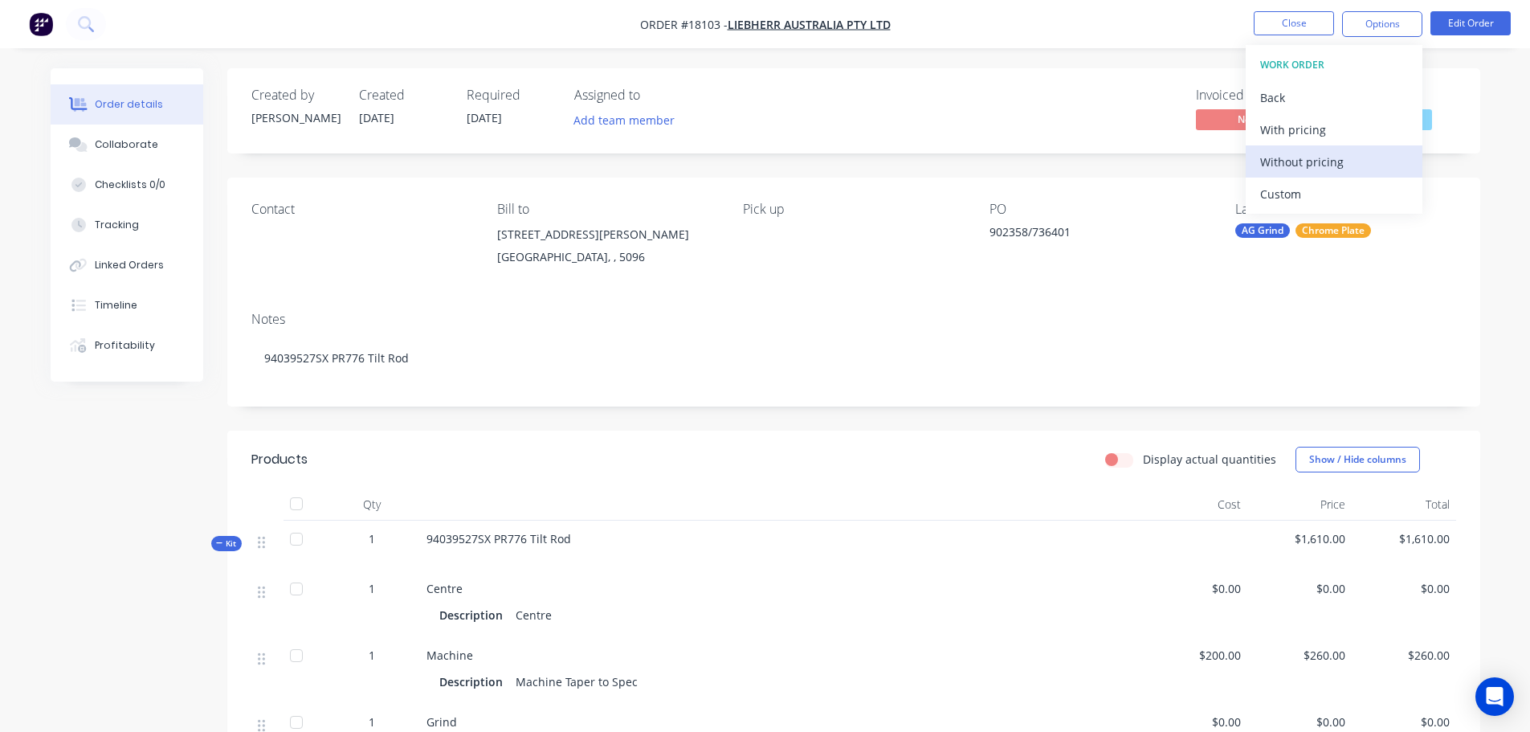
click at [1325, 153] on div "Without pricing" at bounding box center [1334, 161] width 148 height 23
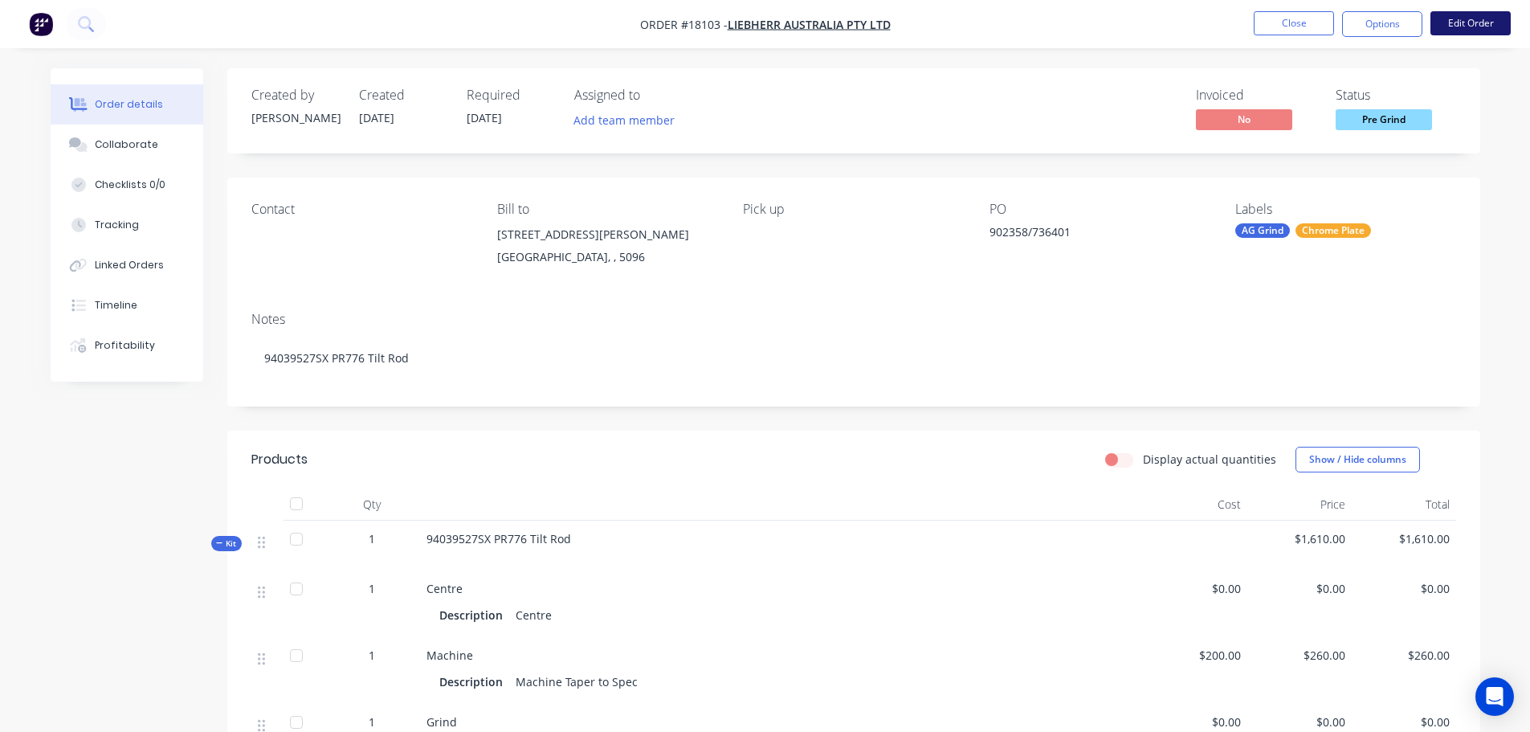
click at [1465, 27] on button "Edit Order" at bounding box center [1471, 23] width 80 height 24
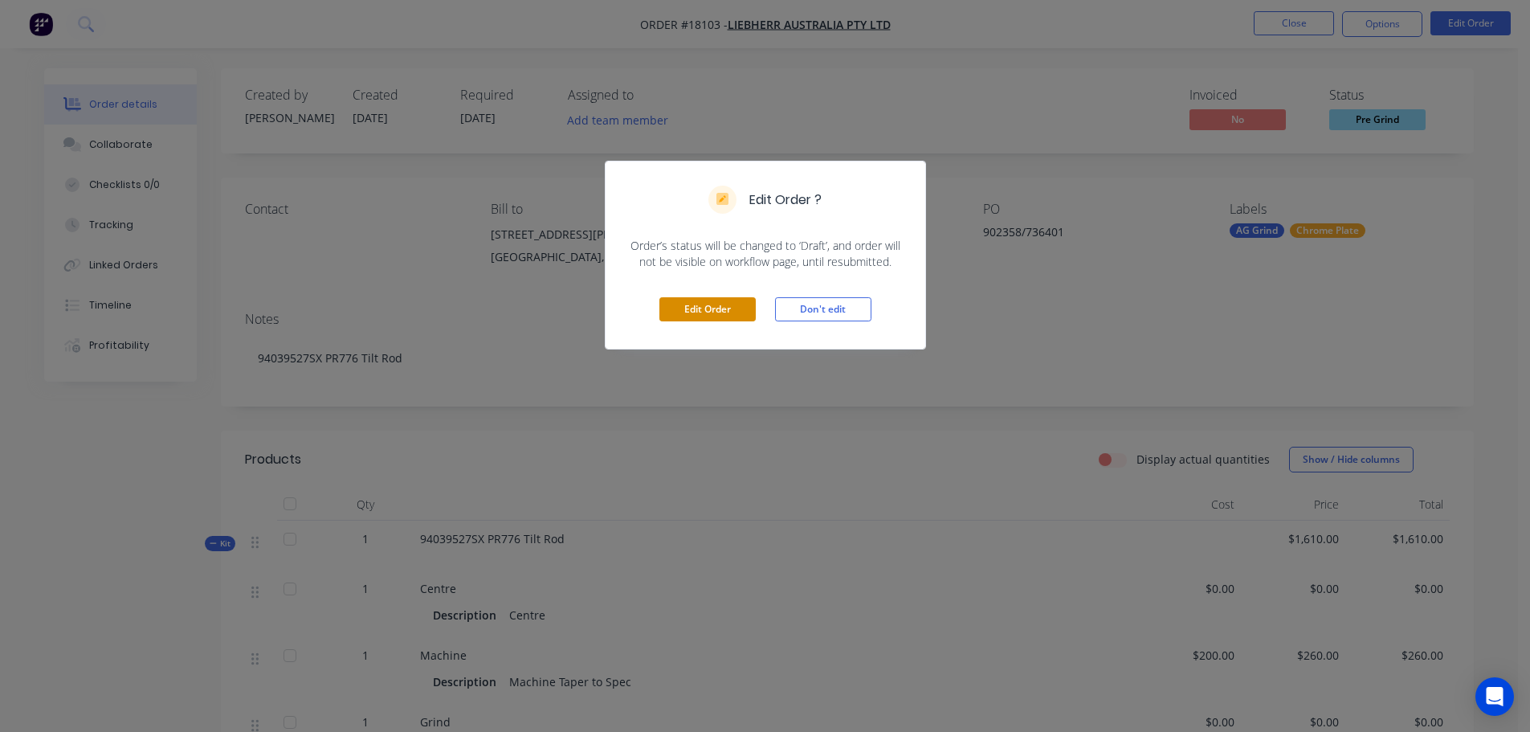
click at [701, 310] on button "Edit Order" at bounding box center [708, 309] width 96 height 24
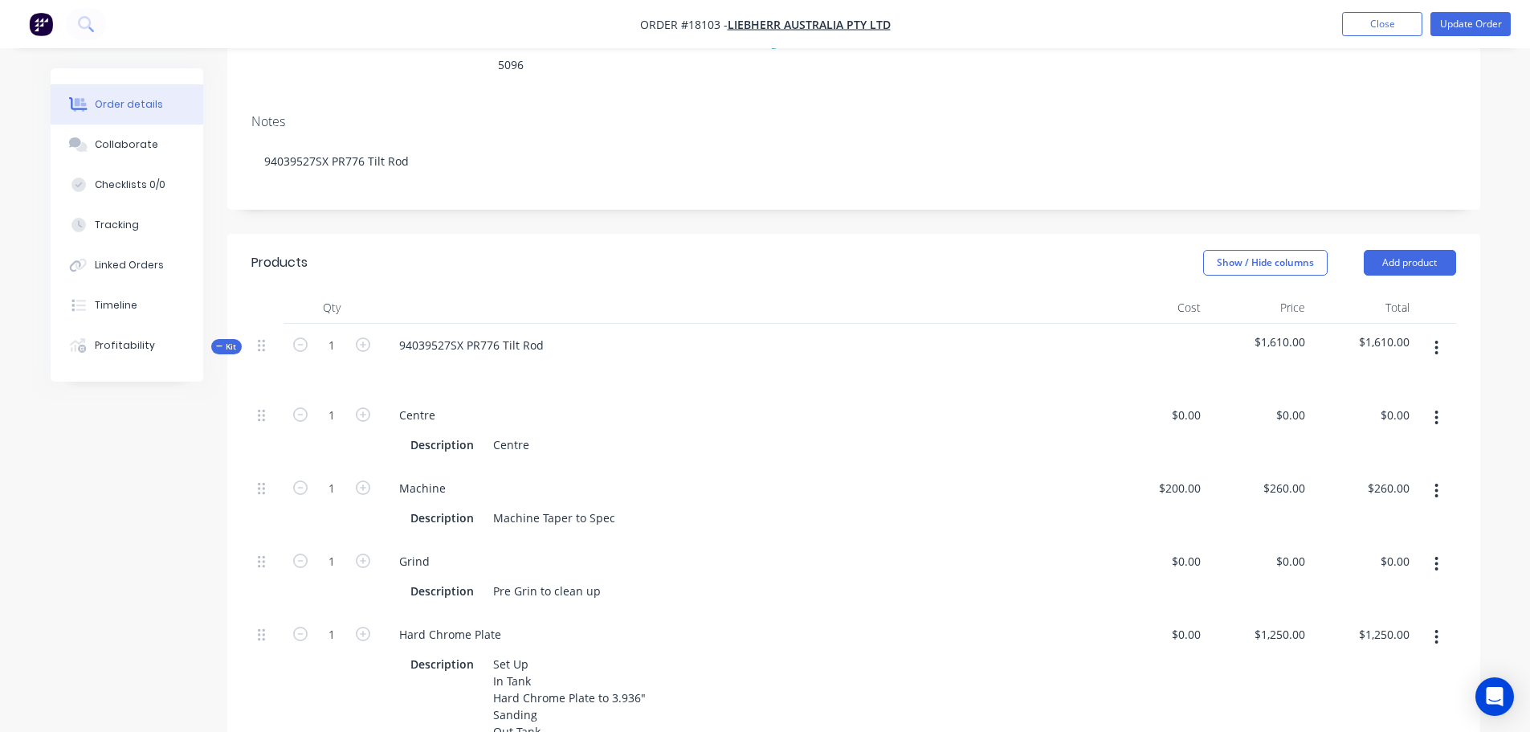
scroll to position [321, 0]
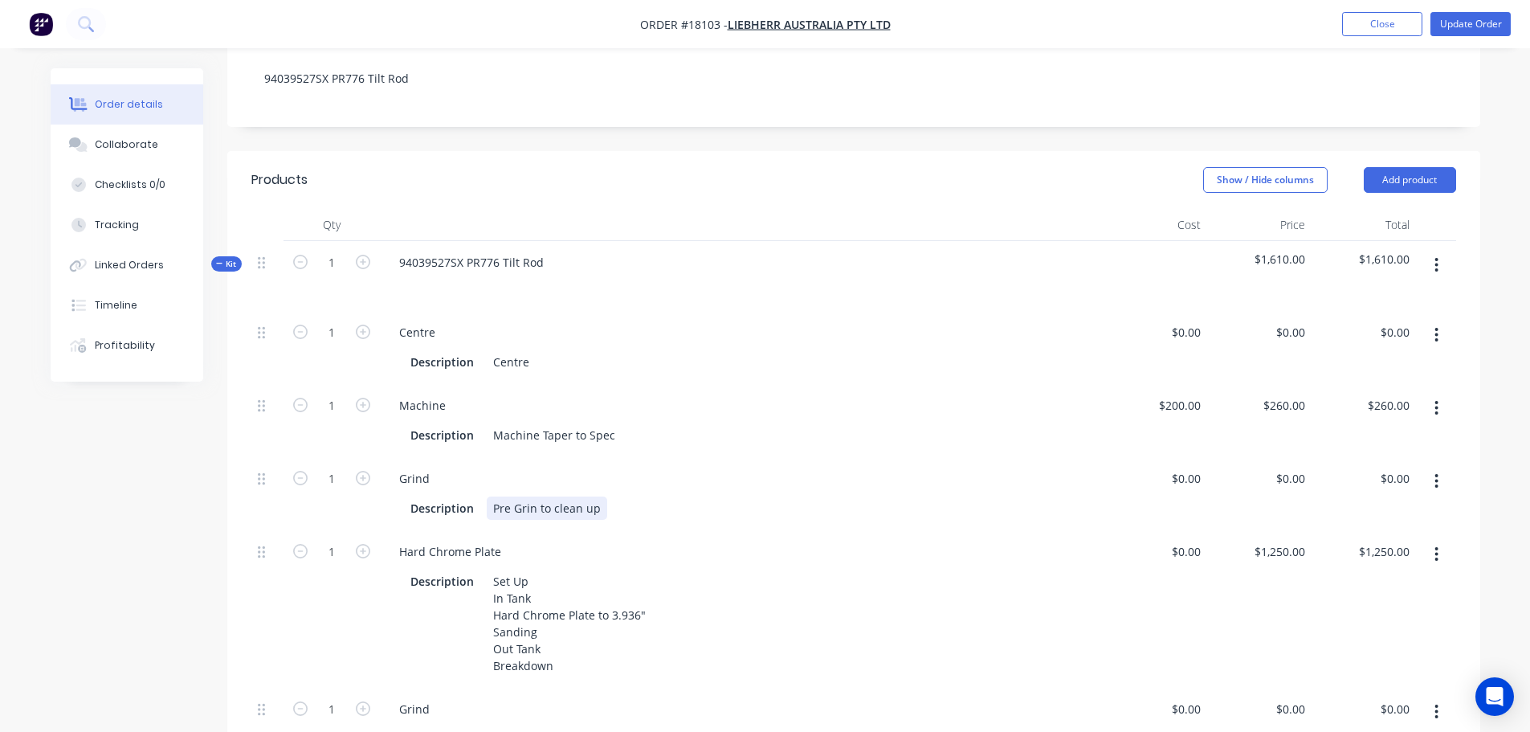
click at [534, 496] on div "Pre Grin to clean up" at bounding box center [547, 507] width 121 height 23
click at [644, 457] on div "Grind Description Pre Grind to clean up" at bounding box center [741, 493] width 723 height 73
click at [817, 414] on div "Machine Description Machine Taper to Spec" at bounding box center [741, 420] width 723 height 73
click at [1477, 21] on button "Update Order" at bounding box center [1471, 24] width 80 height 24
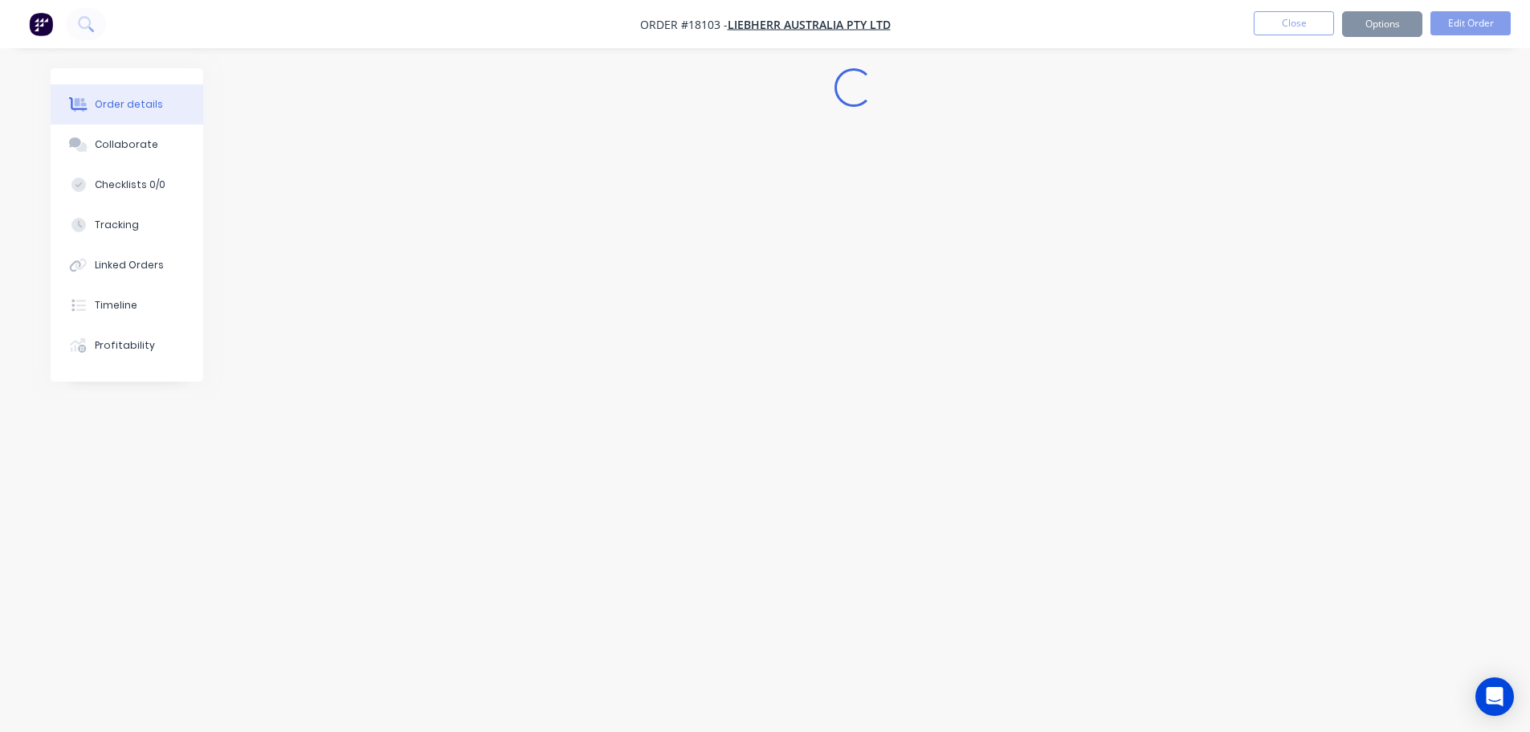
scroll to position [0, 0]
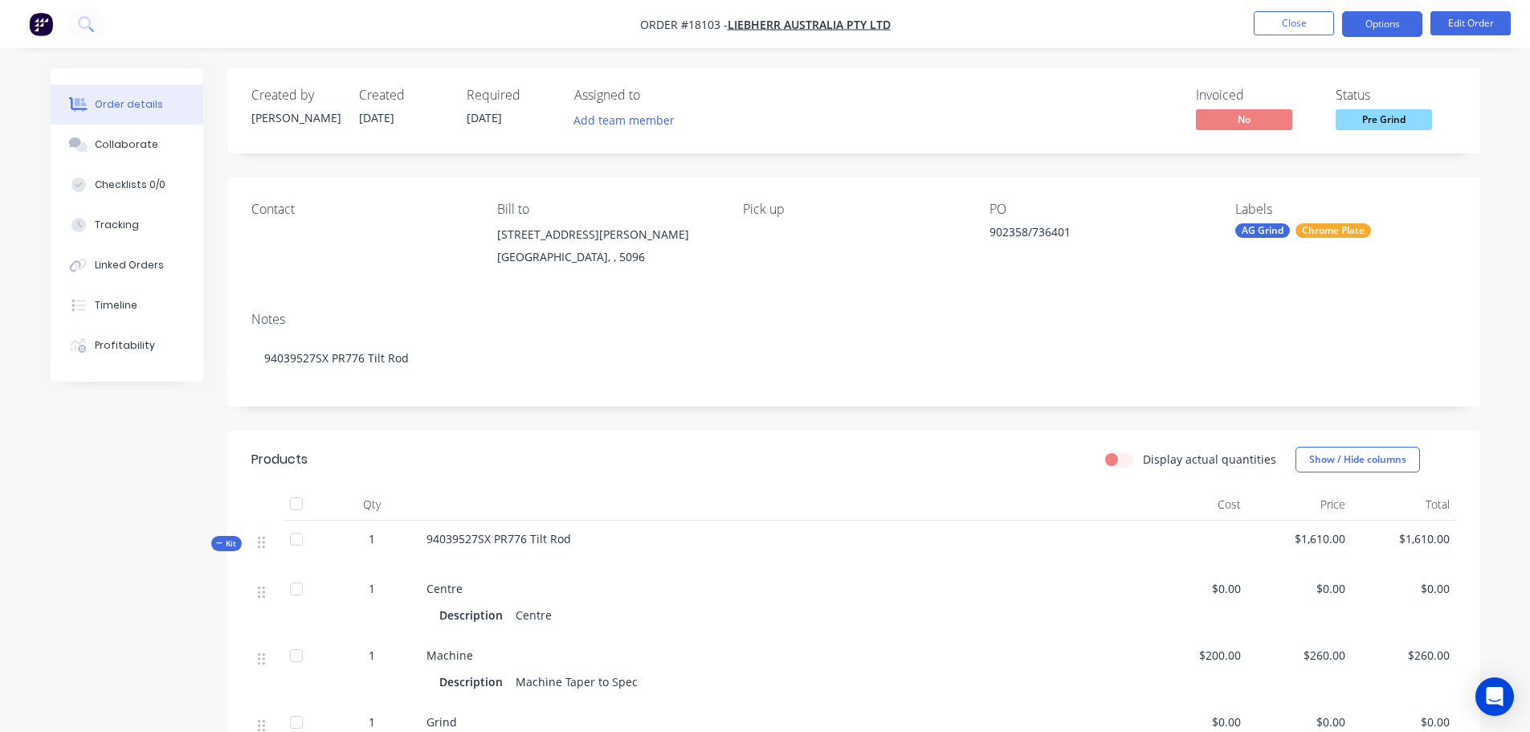
click at [1388, 33] on button "Options" at bounding box center [1382, 24] width 80 height 26
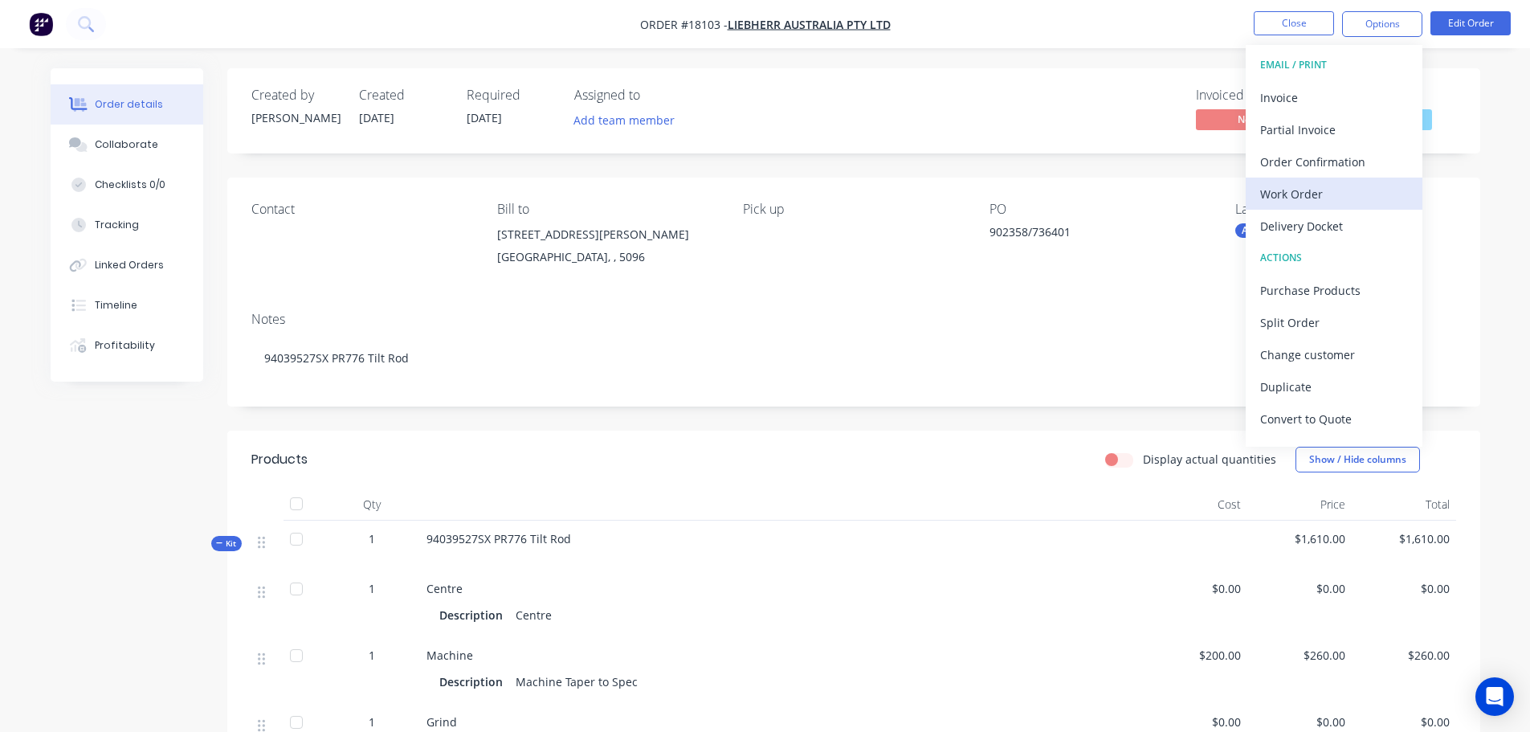
click at [1318, 192] on div "Work Order" at bounding box center [1334, 193] width 148 height 23
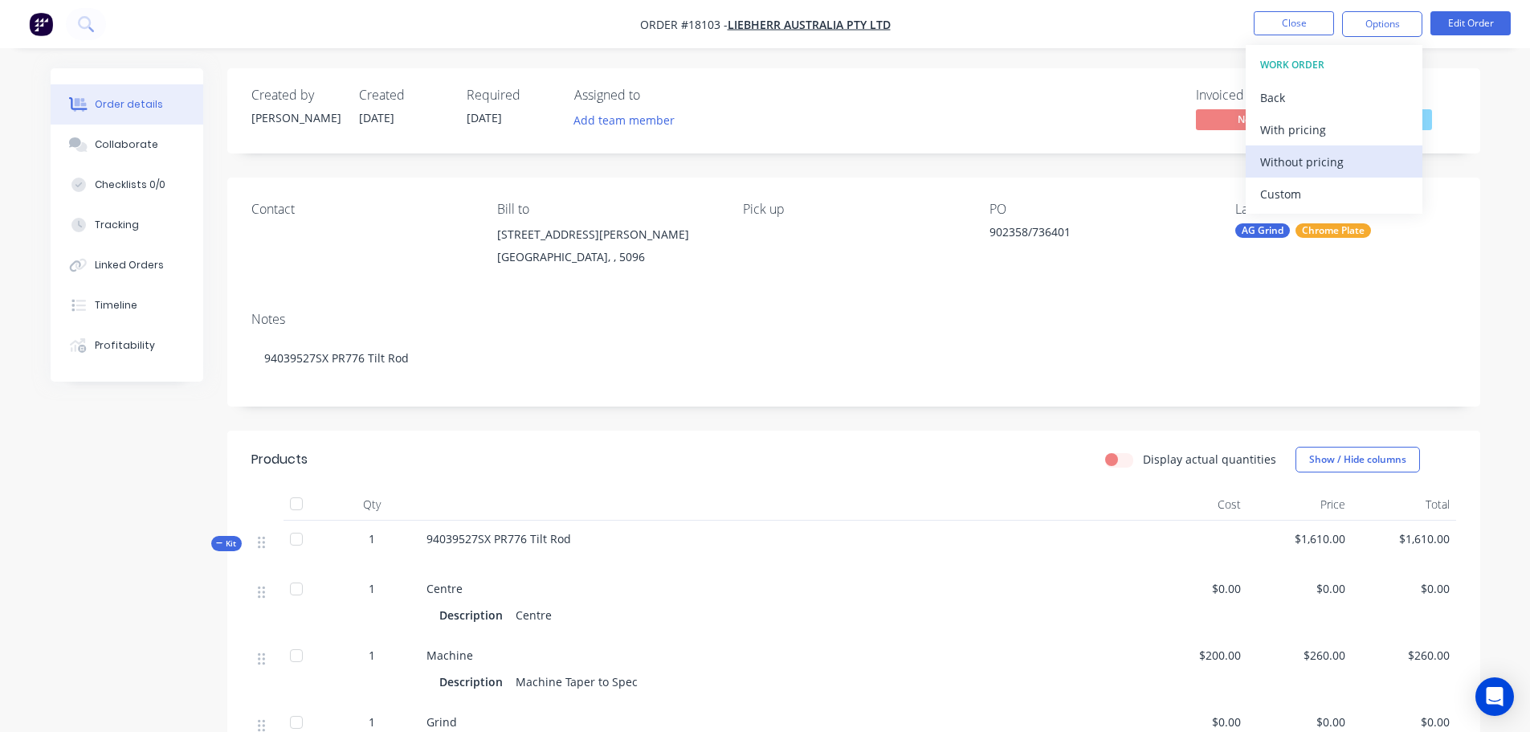
click at [1316, 171] on div "Without pricing" at bounding box center [1334, 161] width 148 height 23
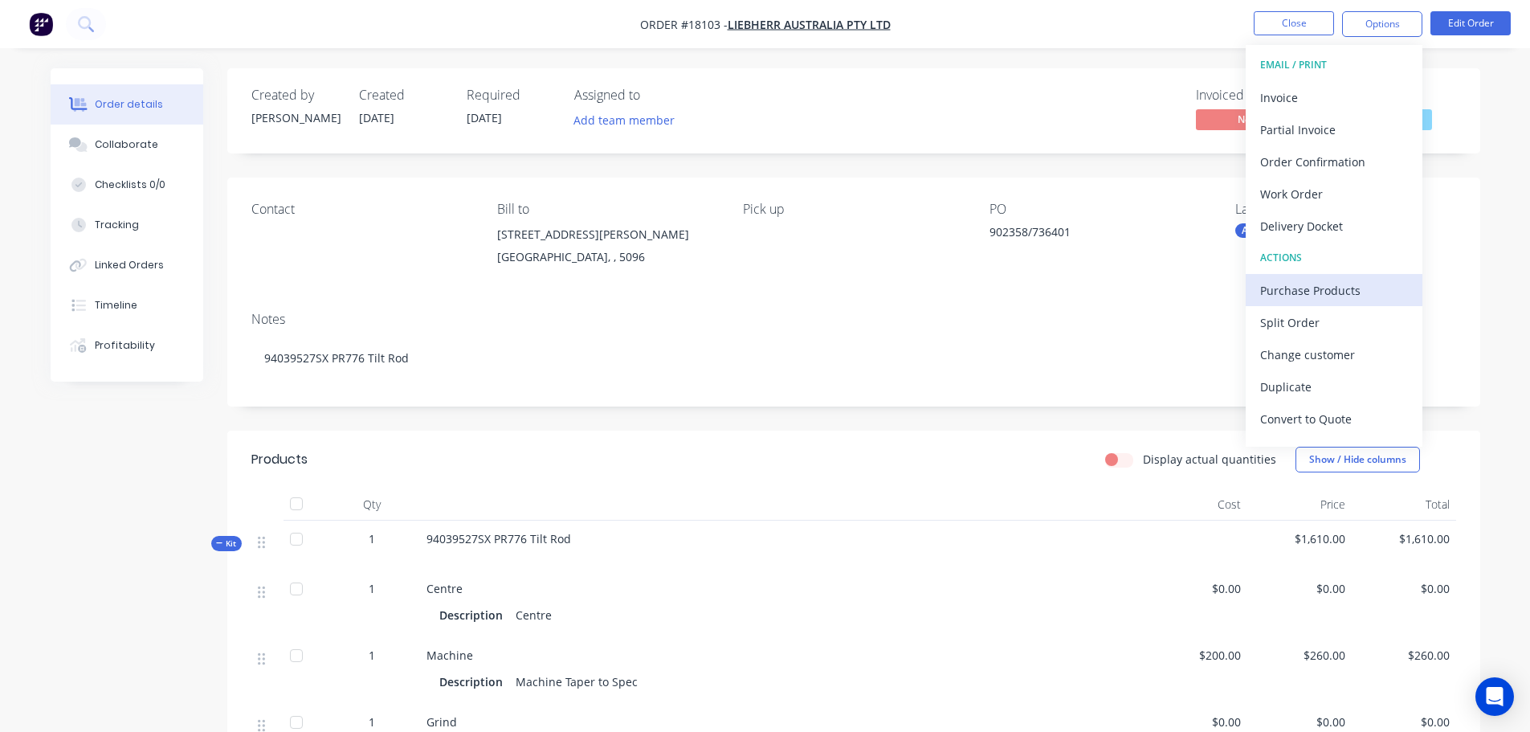
click at [1293, 286] on div "Purchase Products" at bounding box center [1334, 290] width 148 height 23
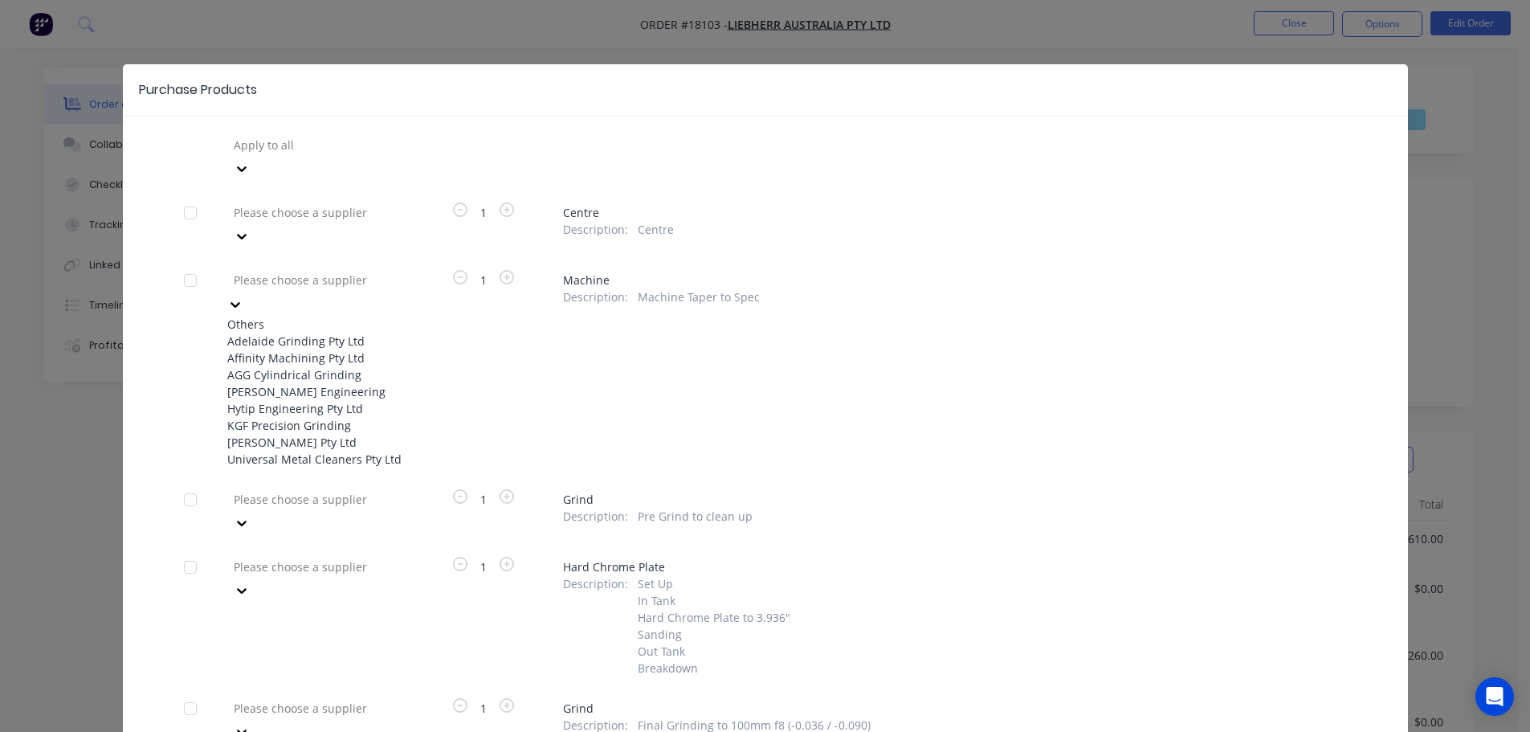
click at [292, 270] on div at bounding box center [347, 280] width 231 height 20
click at [341, 333] on div "Adelaide Grinding Pty Ltd" at bounding box center [315, 341] width 177 height 17
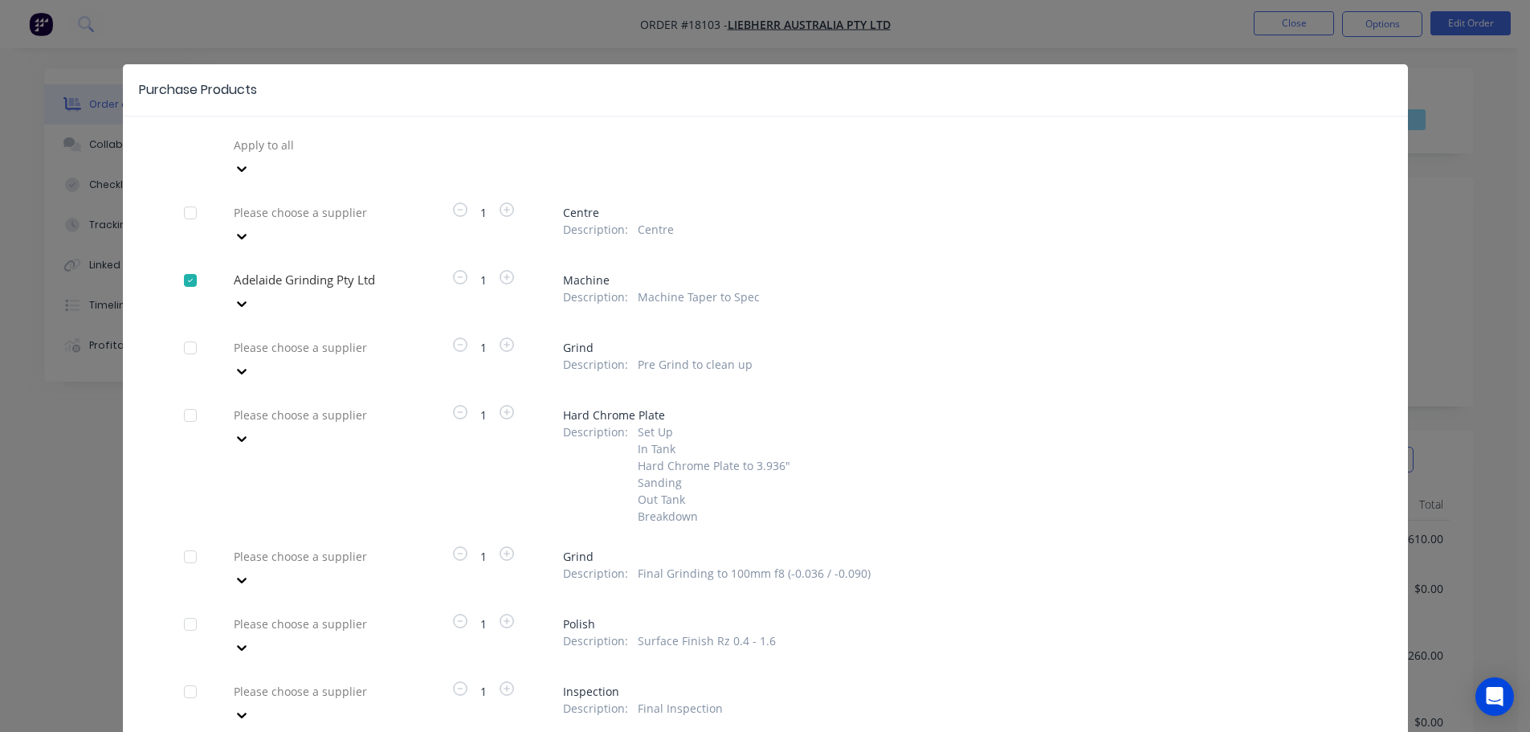
click at [341, 337] on div at bounding box center [347, 347] width 231 height 20
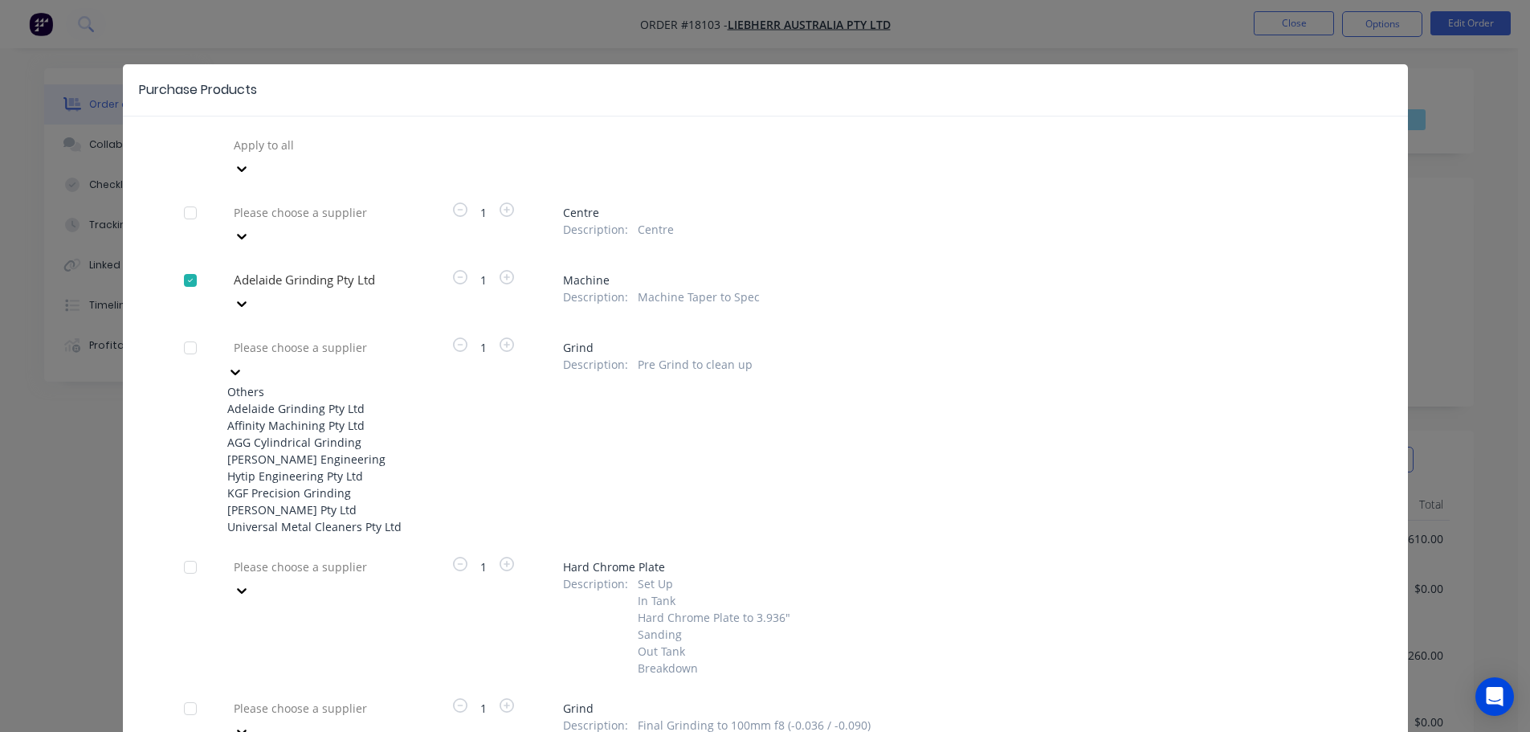
click at [318, 400] on div "Adelaide Grinding Pty Ltd" at bounding box center [315, 408] width 177 height 17
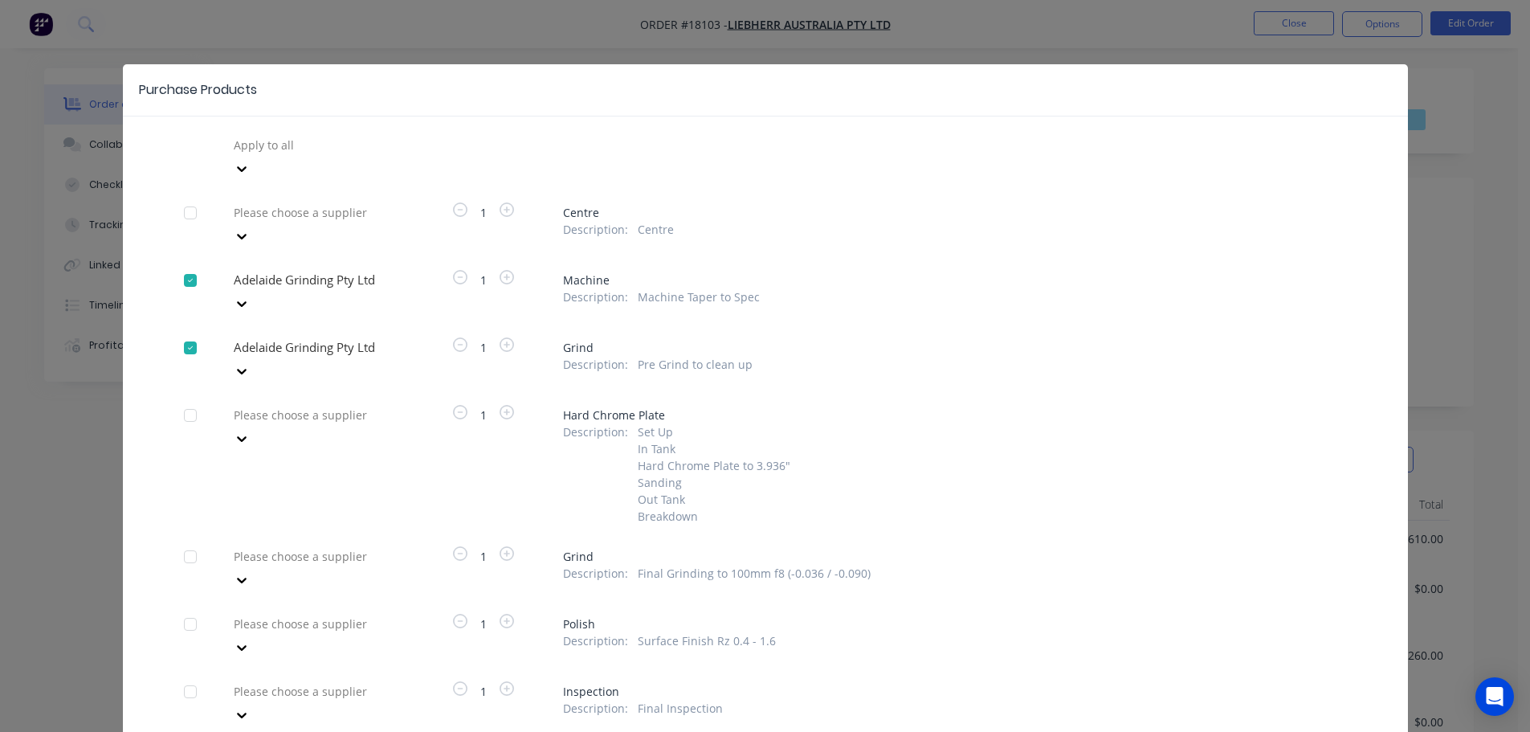
click at [304, 544] on div "Please choose a supplier" at bounding box center [315, 568] width 177 height 48
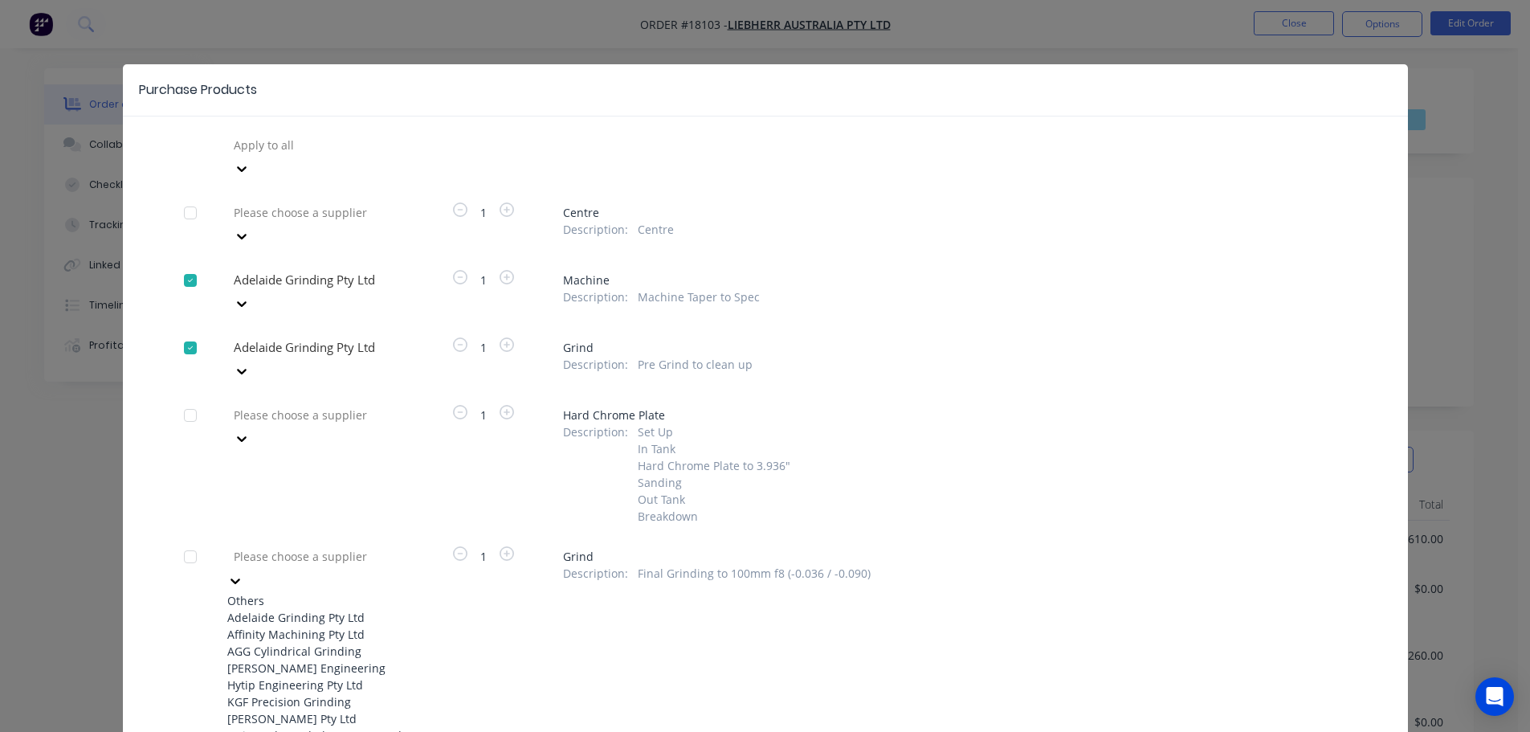
scroll to position [35, 0]
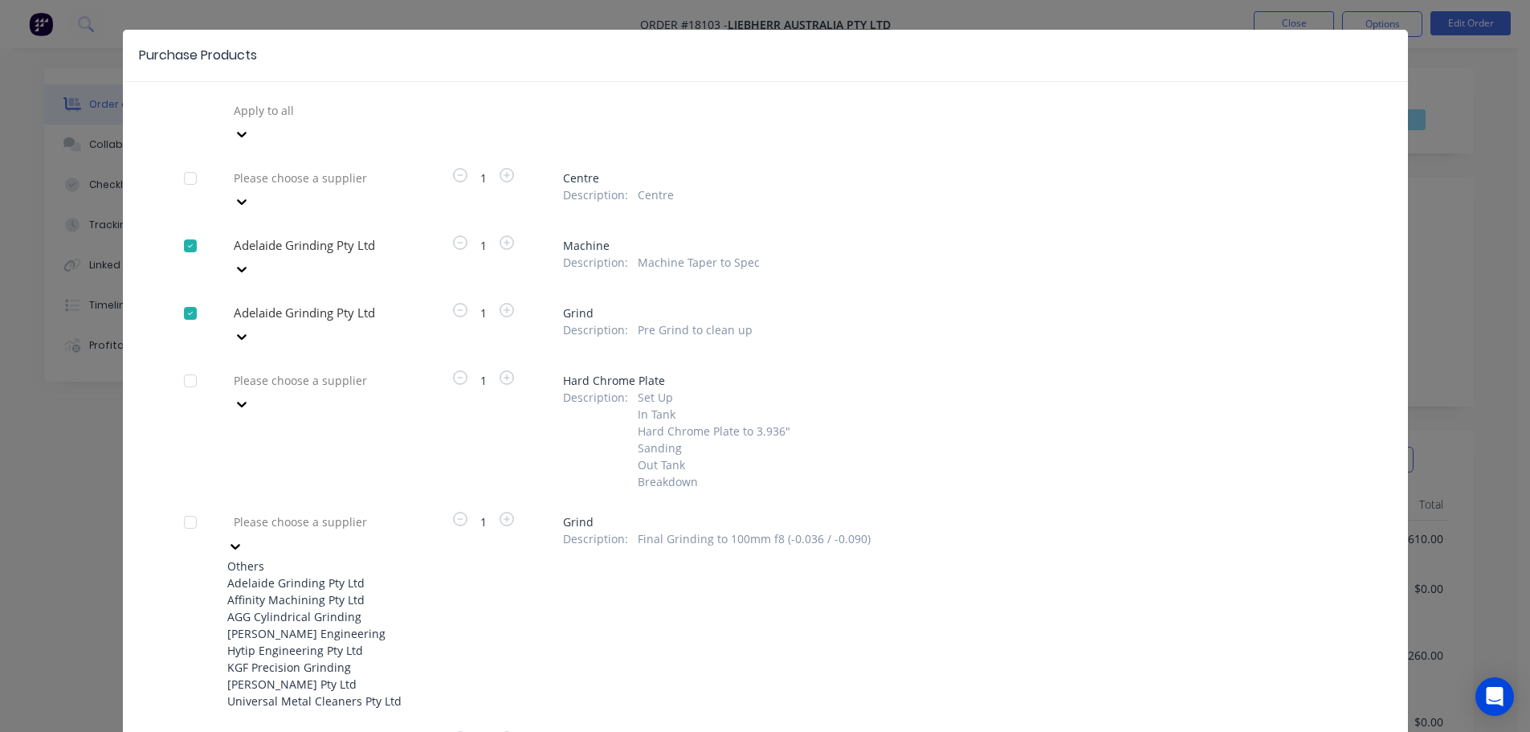
click at [299, 574] on div "Adelaide Grinding Pty Ltd" at bounding box center [315, 582] width 177 height 17
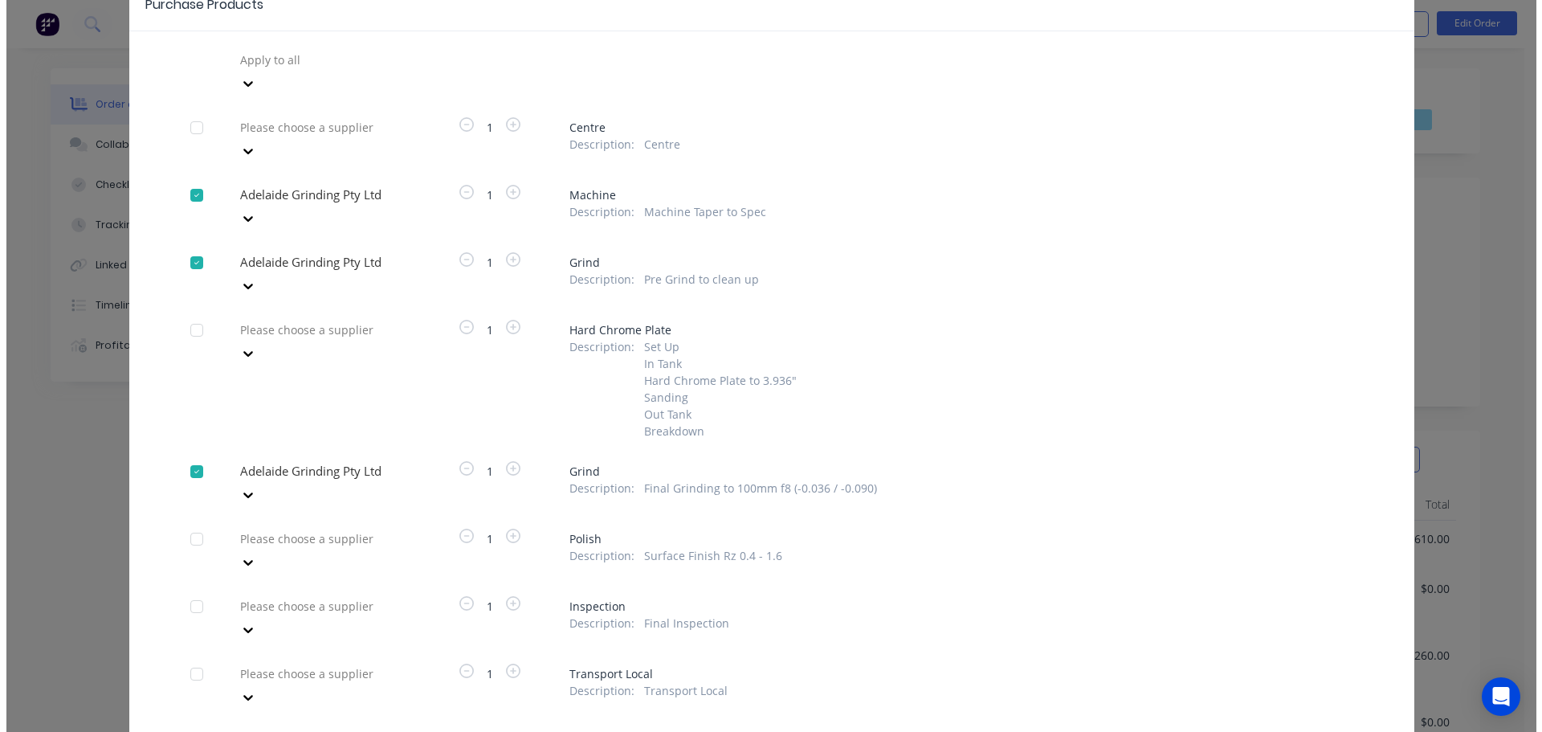
scroll to position [137, 0]
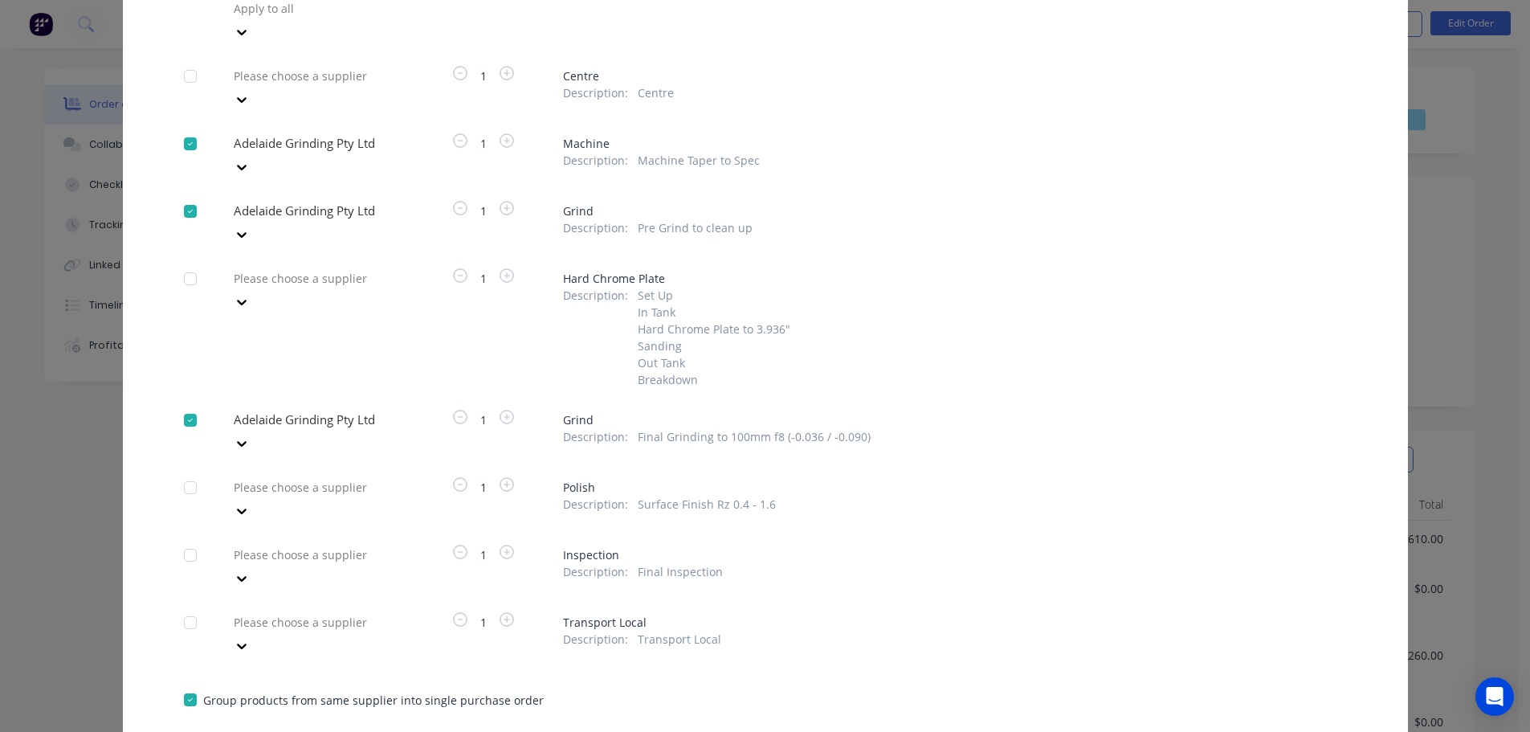
click at [249, 731] on button "Create purchase(s)" at bounding box center [236, 746] width 104 height 24
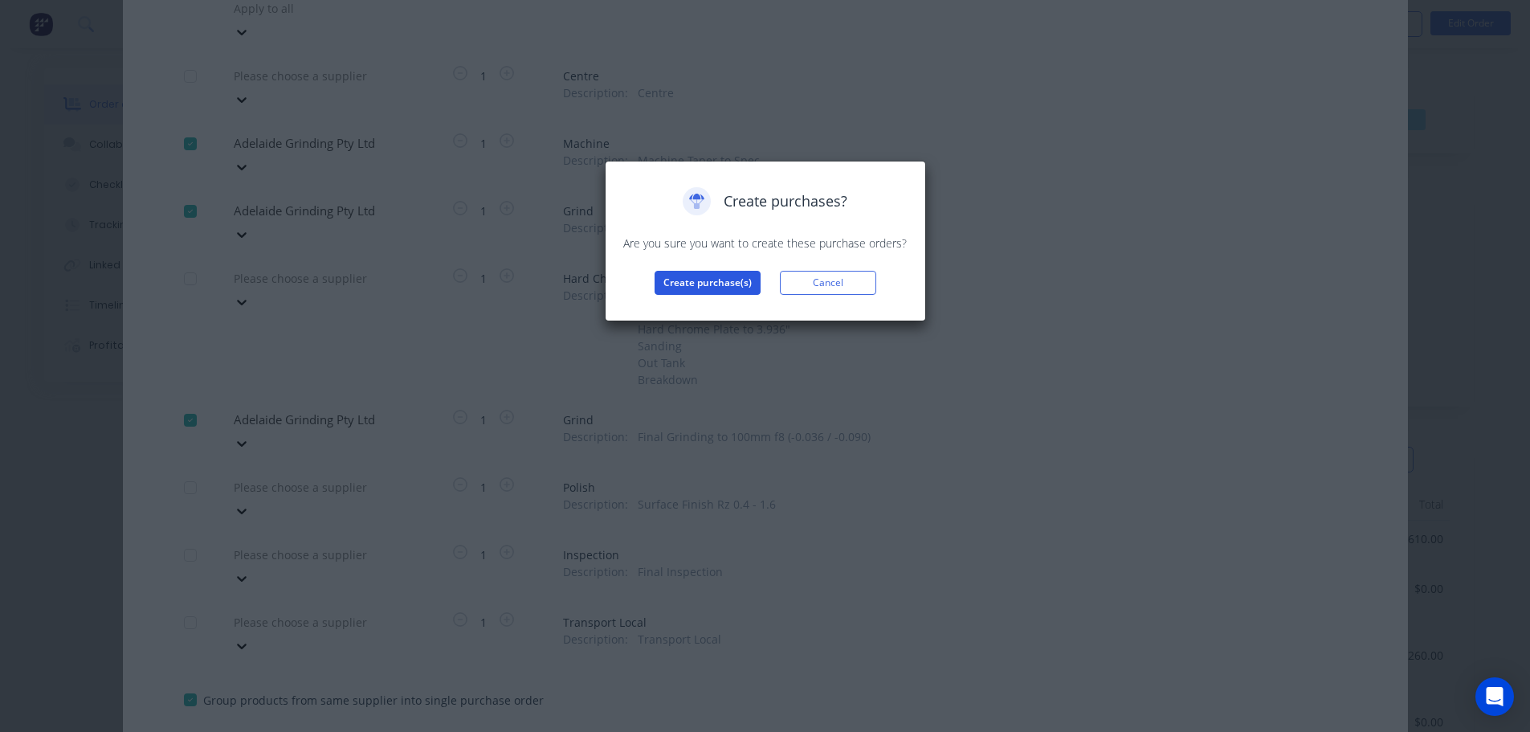
click at [684, 286] on button "Create purchase(s)" at bounding box center [708, 283] width 106 height 24
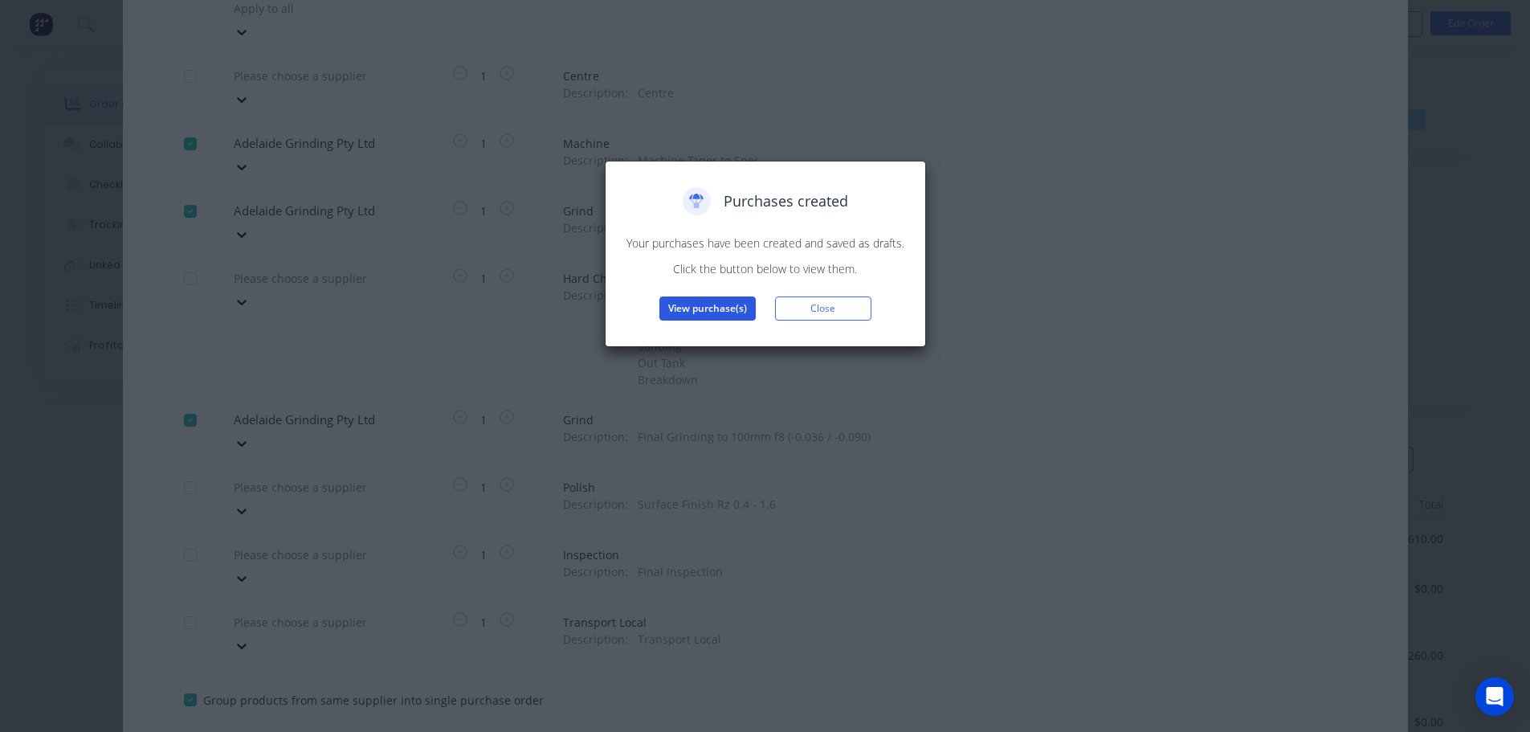
click at [697, 304] on button "View purchase(s)" at bounding box center [708, 308] width 96 height 24
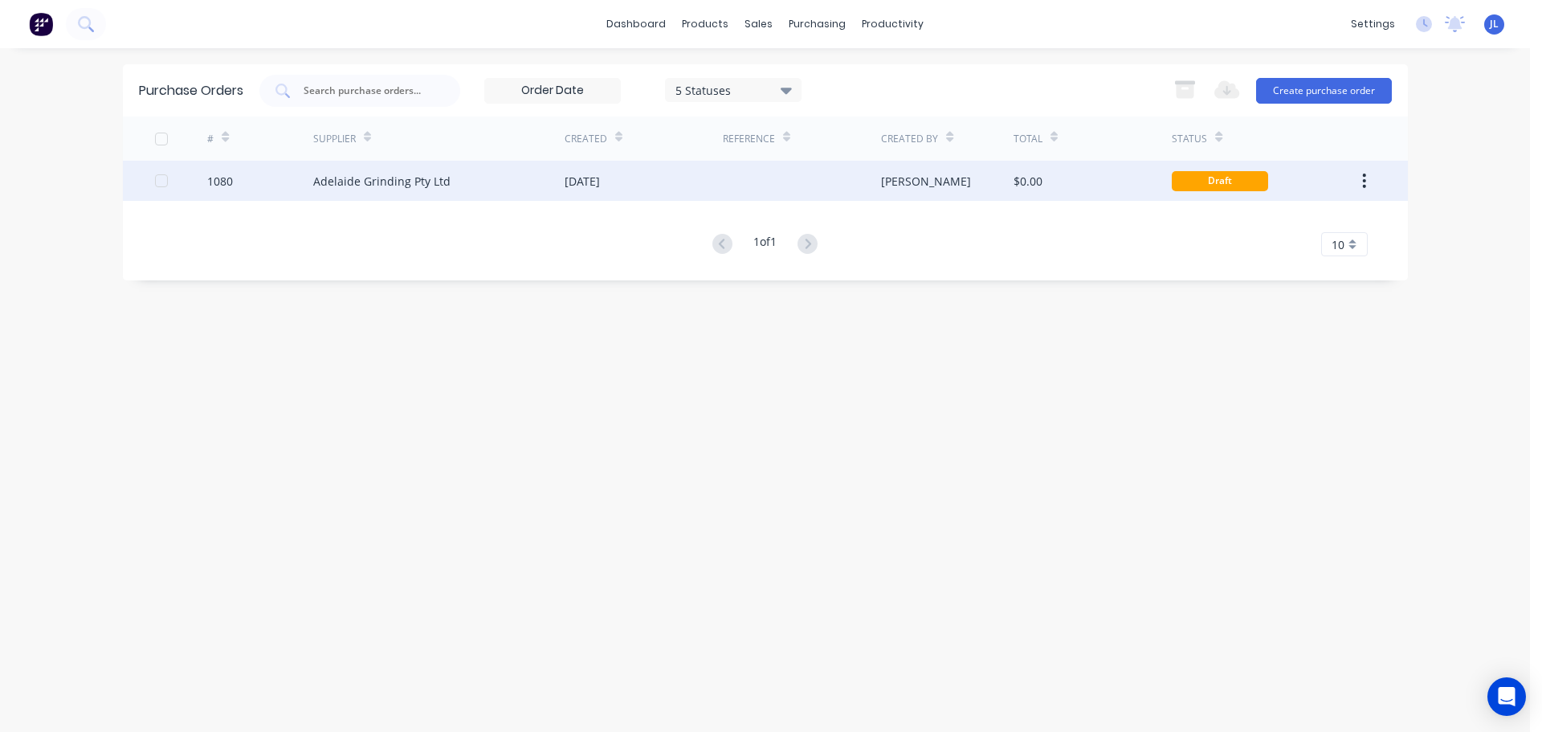
click at [600, 179] on div "[DATE]" at bounding box center [582, 181] width 35 height 17
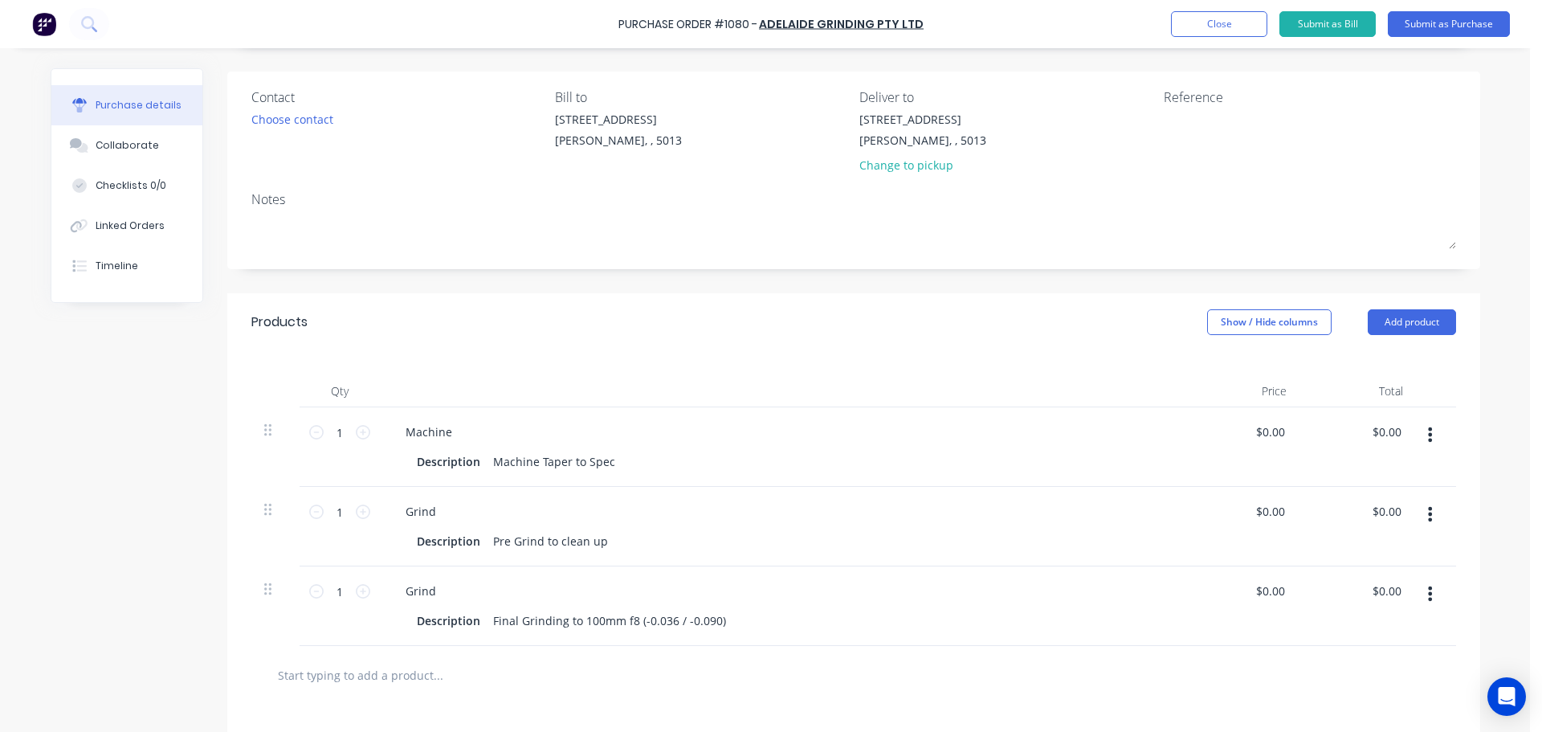
scroll to position [321, 0]
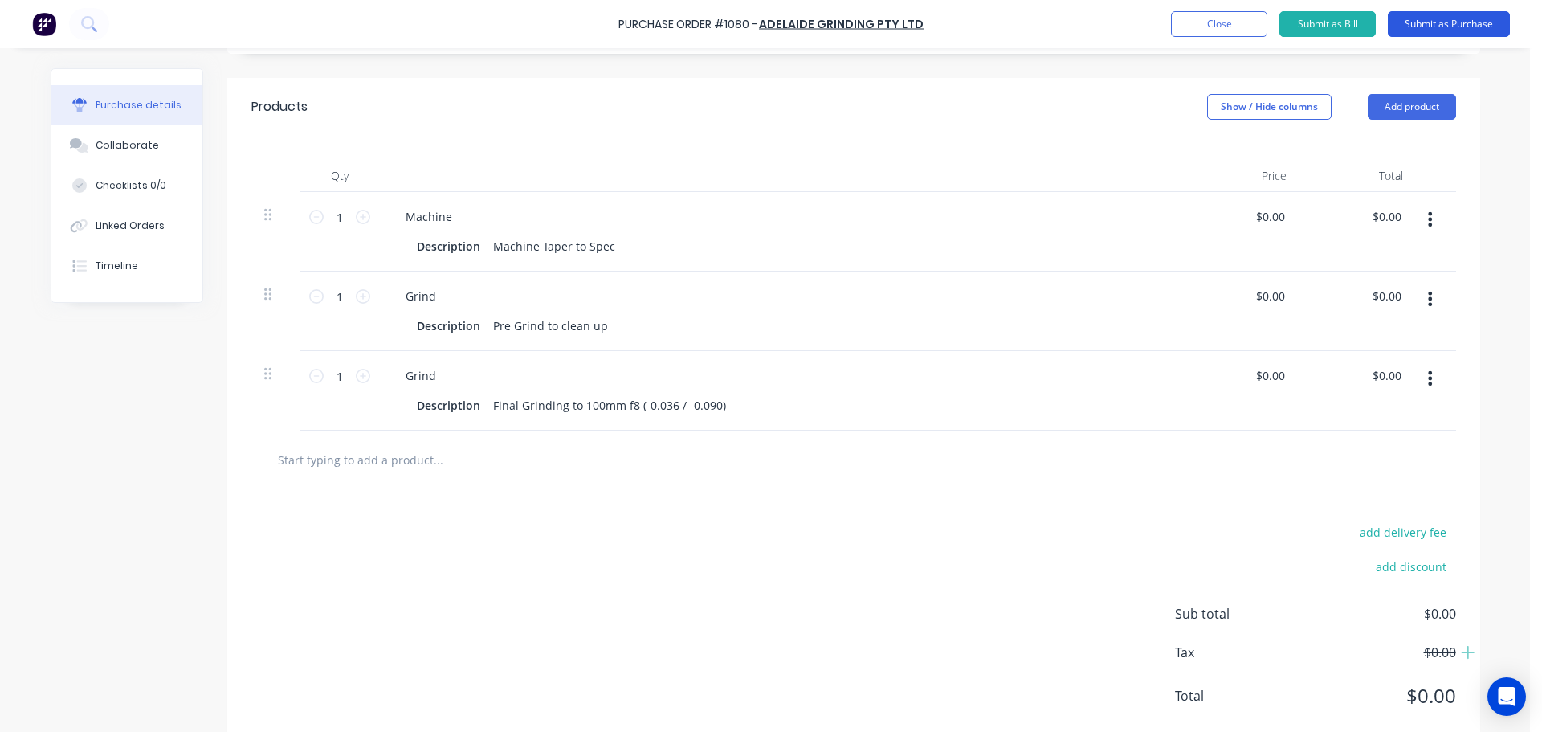
click at [1445, 30] on button "Submit as Purchase" at bounding box center [1449, 24] width 122 height 26
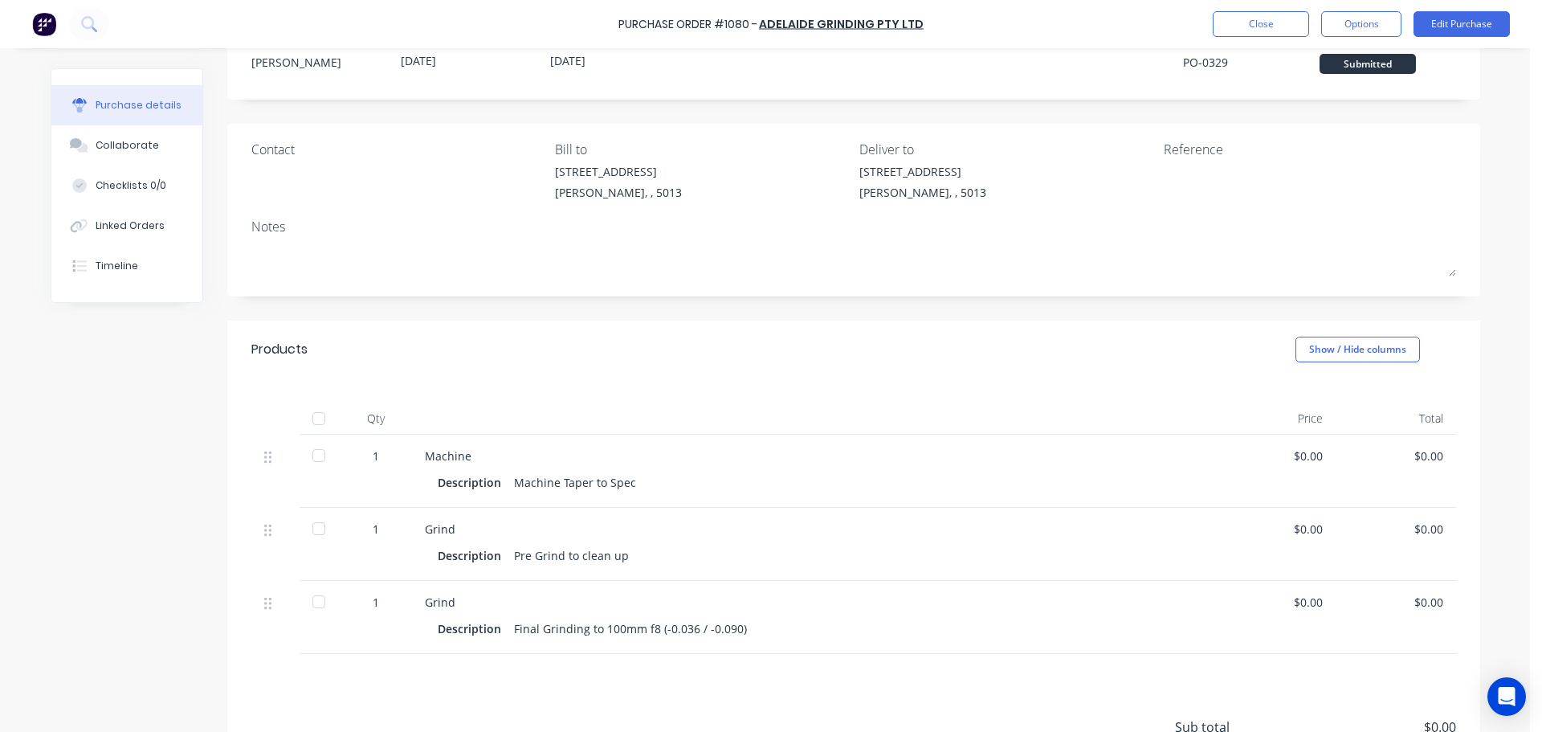
scroll to position [44, 0]
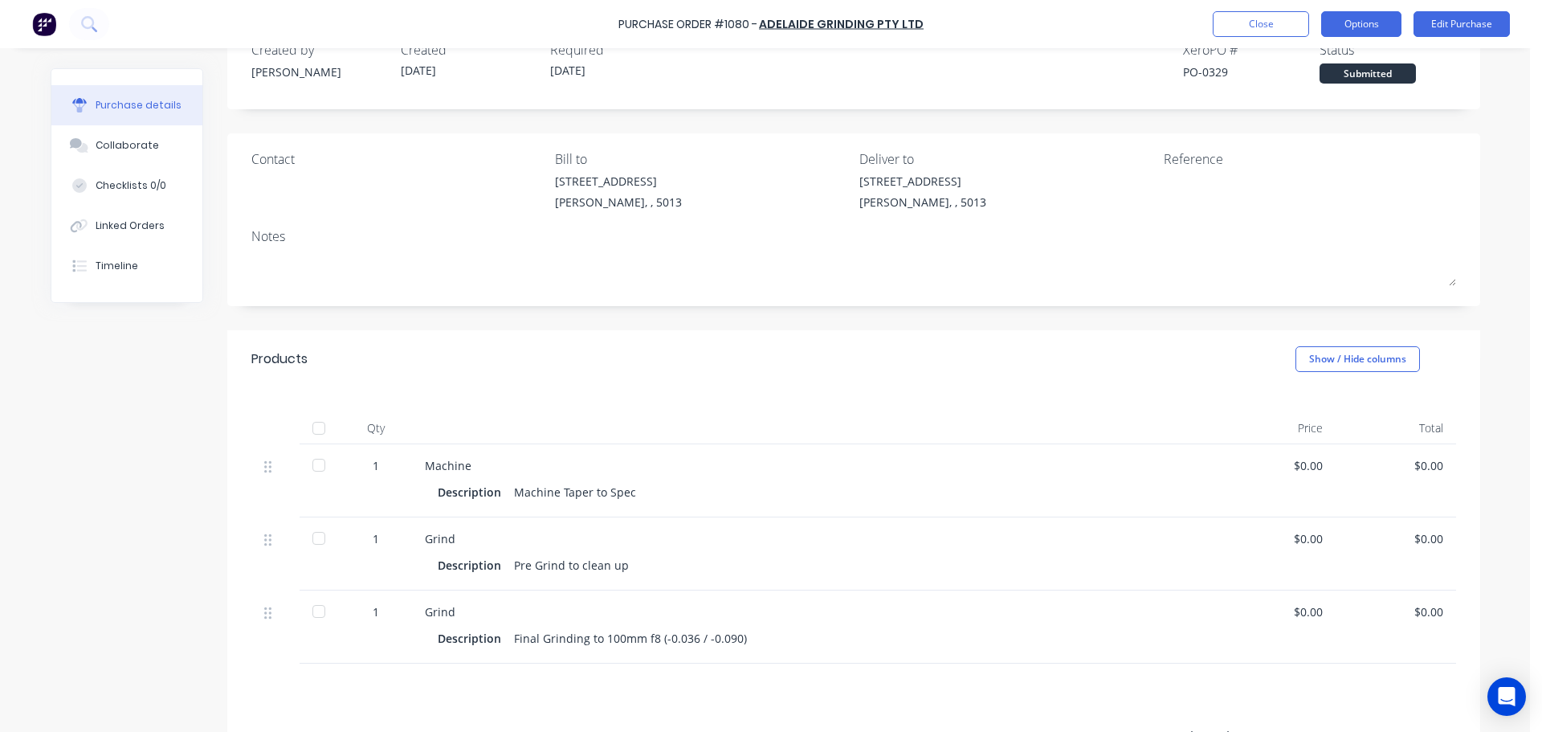
click at [1385, 27] on button "Options" at bounding box center [1362, 24] width 80 height 26
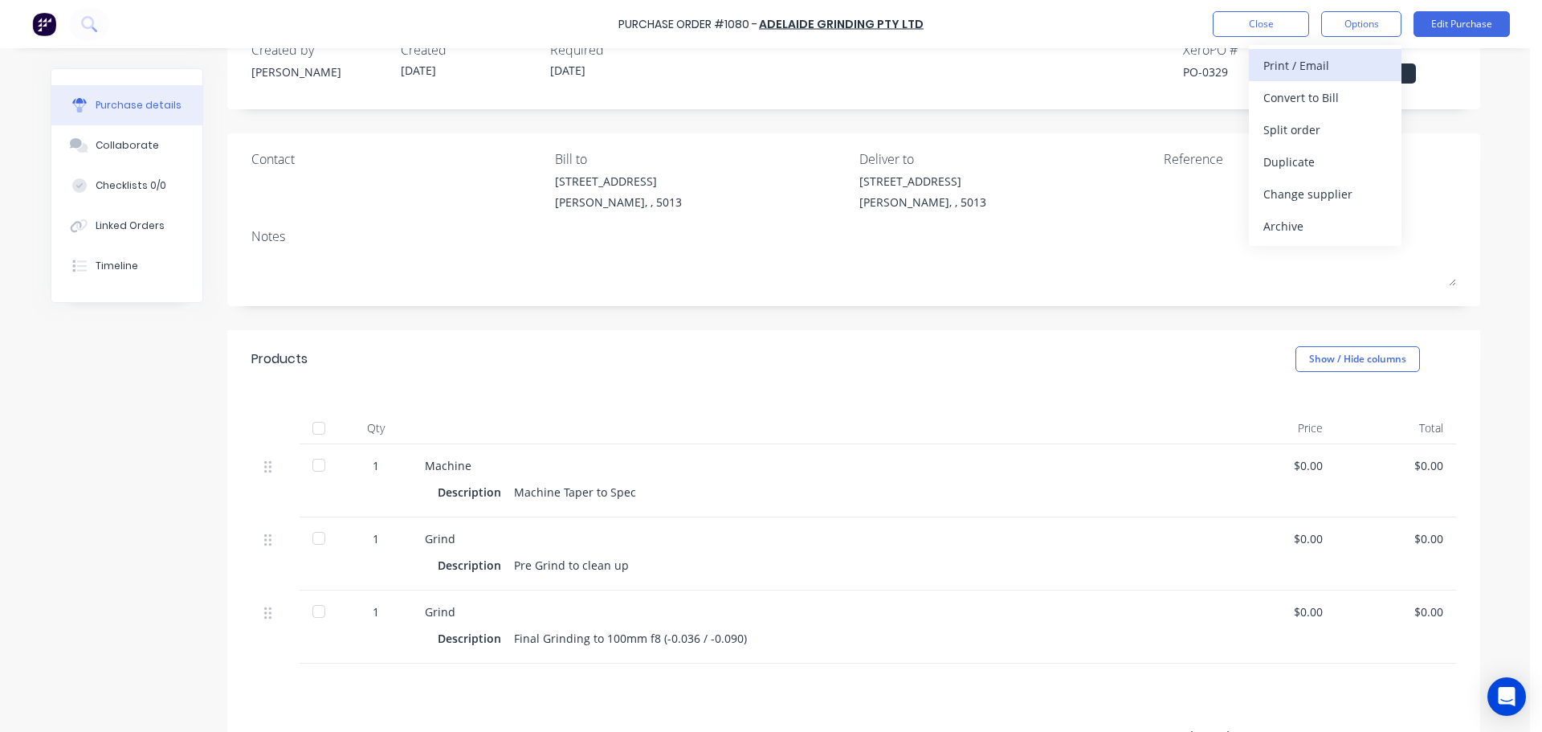
click at [1326, 69] on div "Print / Email" at bounding box center [1326, 65] width 124 height 23
click at [1274, 127] on div "Without pricing" at bounding box center [1326, 129] width 124 height 23
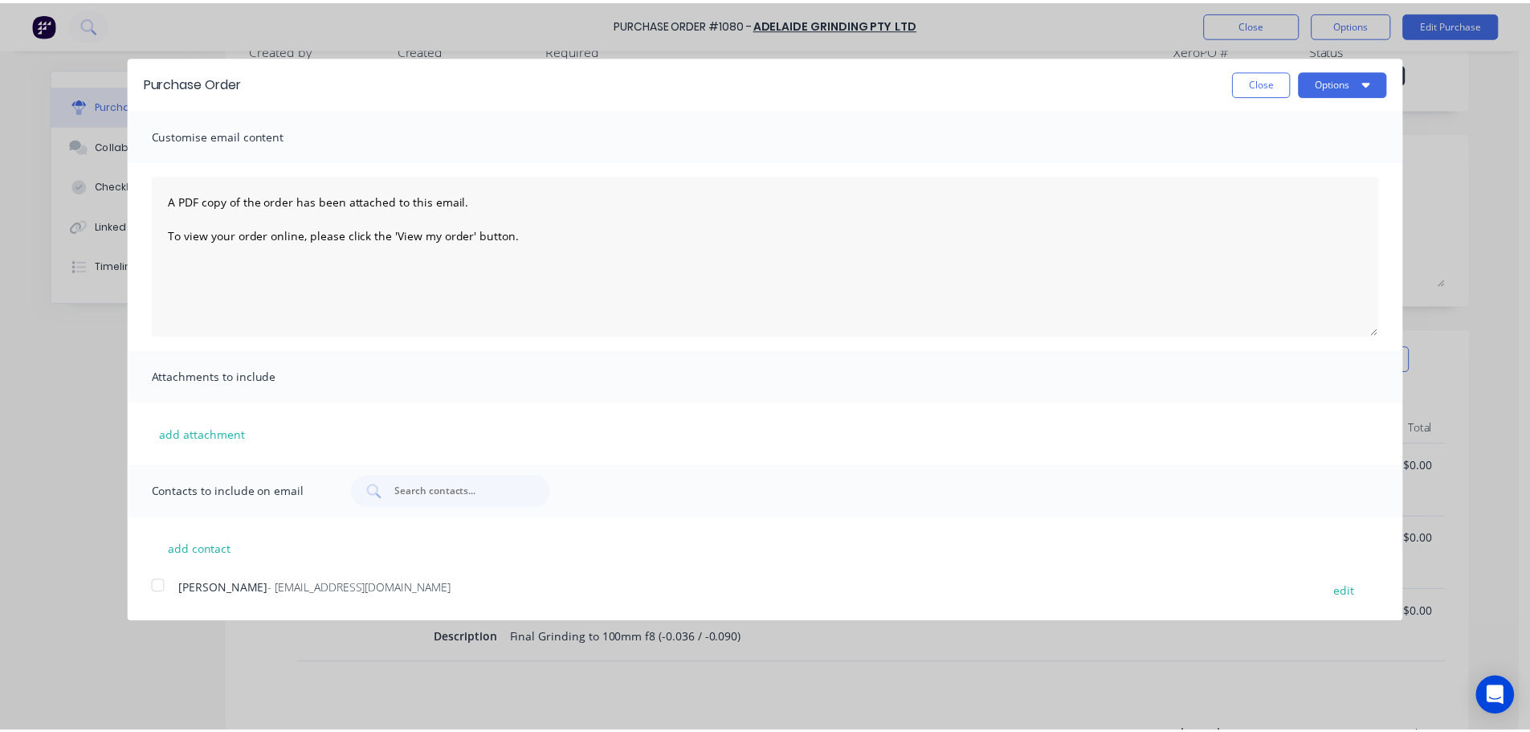
scroll to position [0, 0]
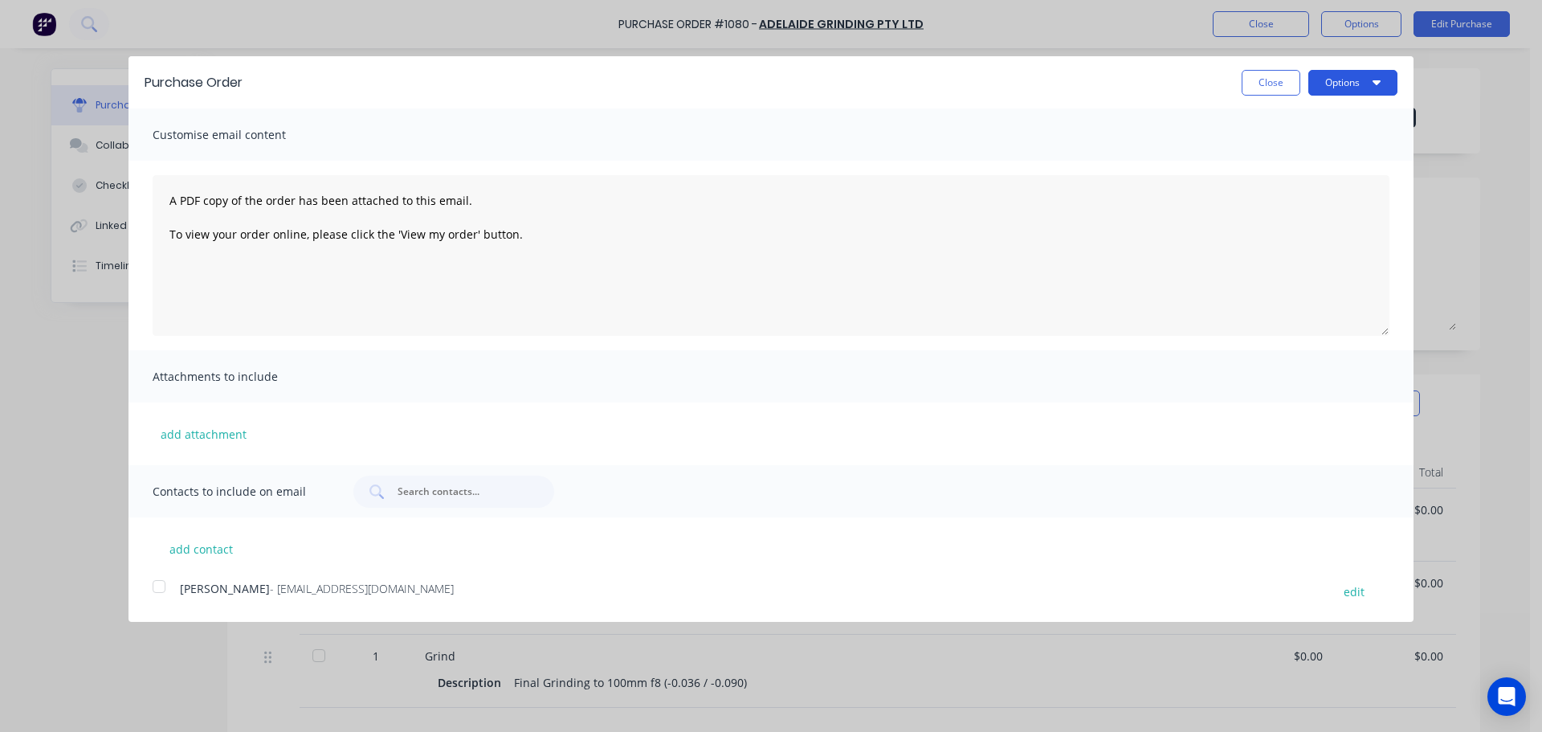
click at [1337, 84] on button "Options" at bounding box center [1353, 83] width 89 height 26
click at [1322, 115] on div "Print" at bounding box center [1322, 123] width 124 height 23
click at [1251, 88] on button "Close" at bounding box center [1271, 83] width 59 height 26
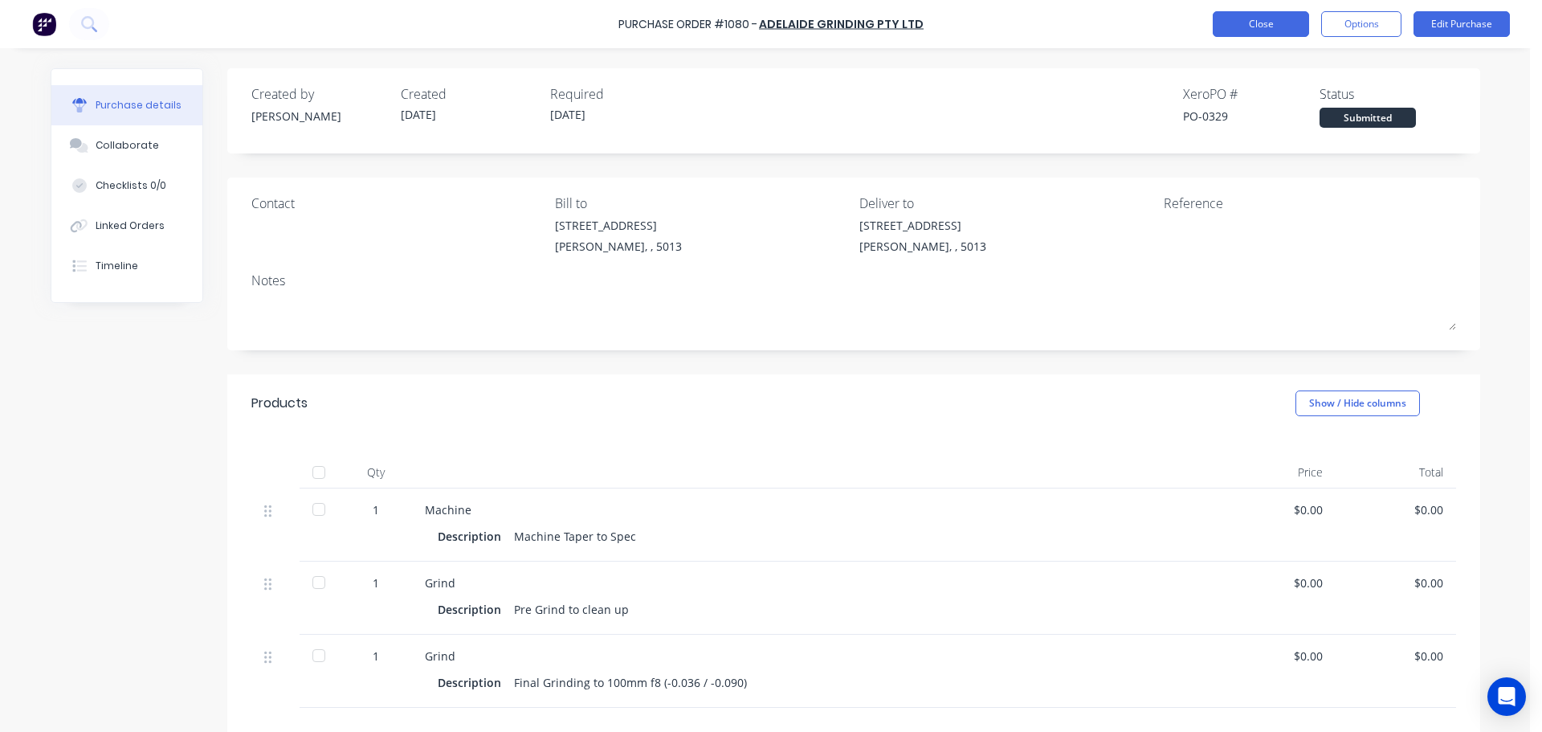
click at [1237, 24] on button "Close" at bounding box center [1261, 24] width 96 height 26
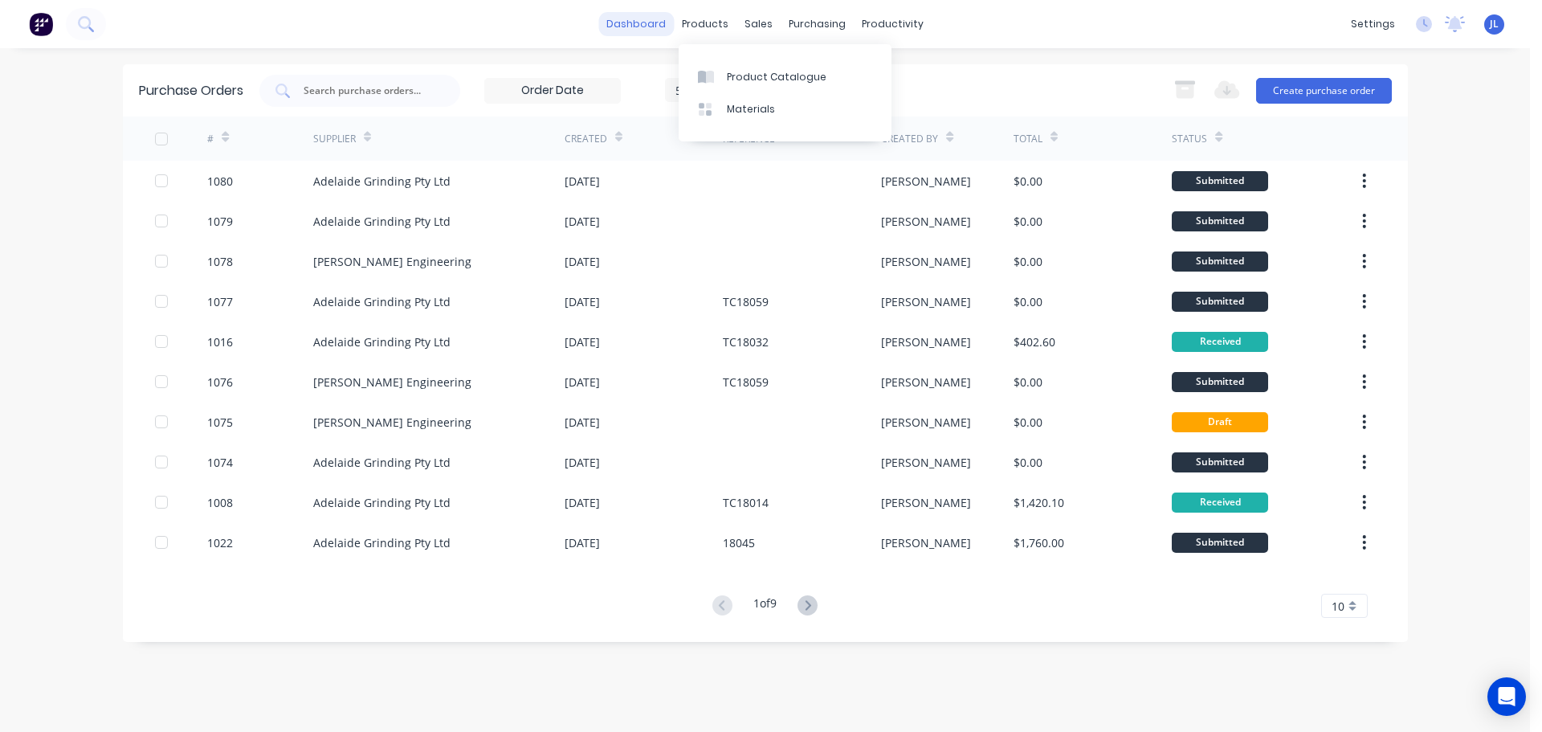
click at [664, 21] on link "dashboard" at bounding box center [637, 24] width 76 height 24
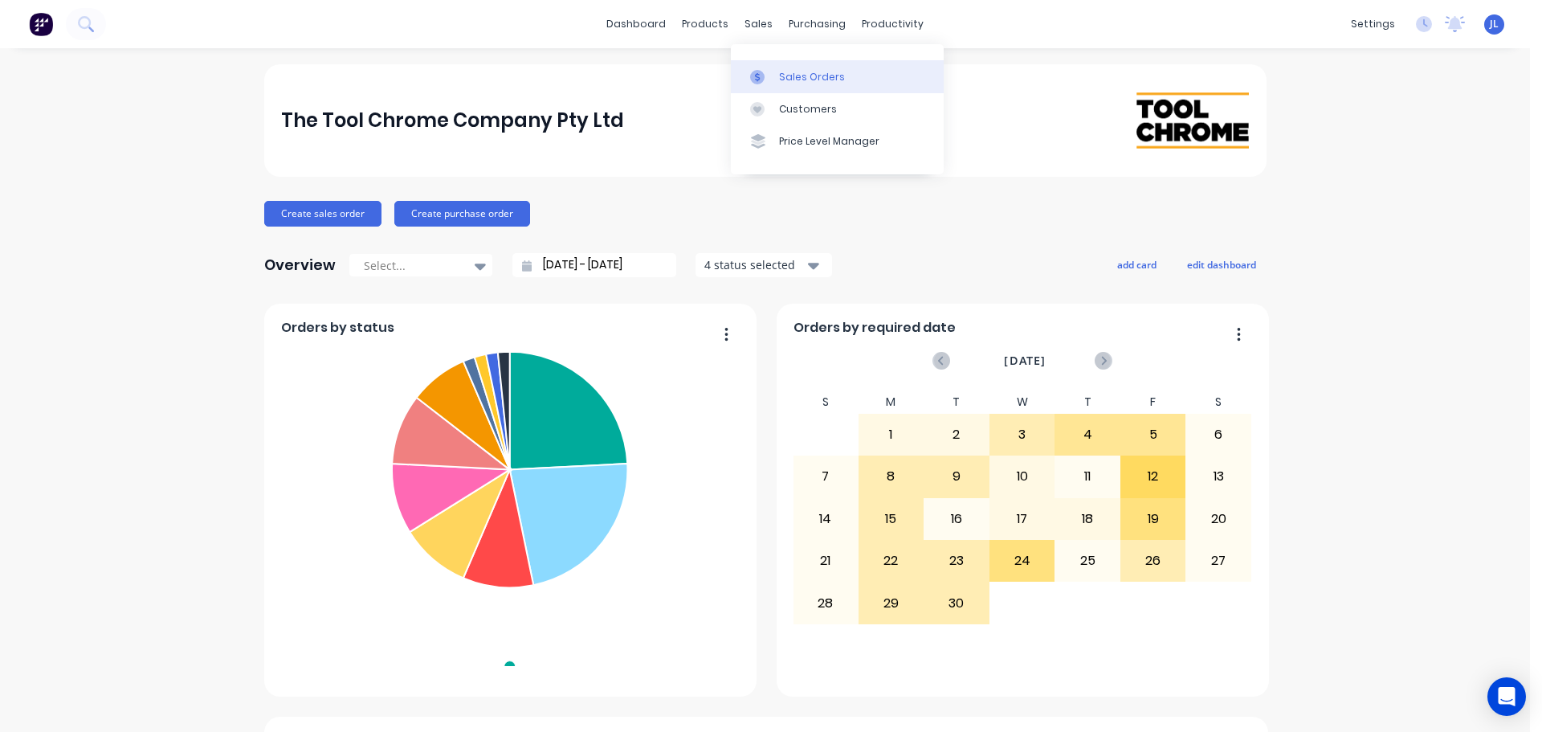
click at [766, 68] on link "Sales Orders" at bounding box center [837, 76] width 213 height 32
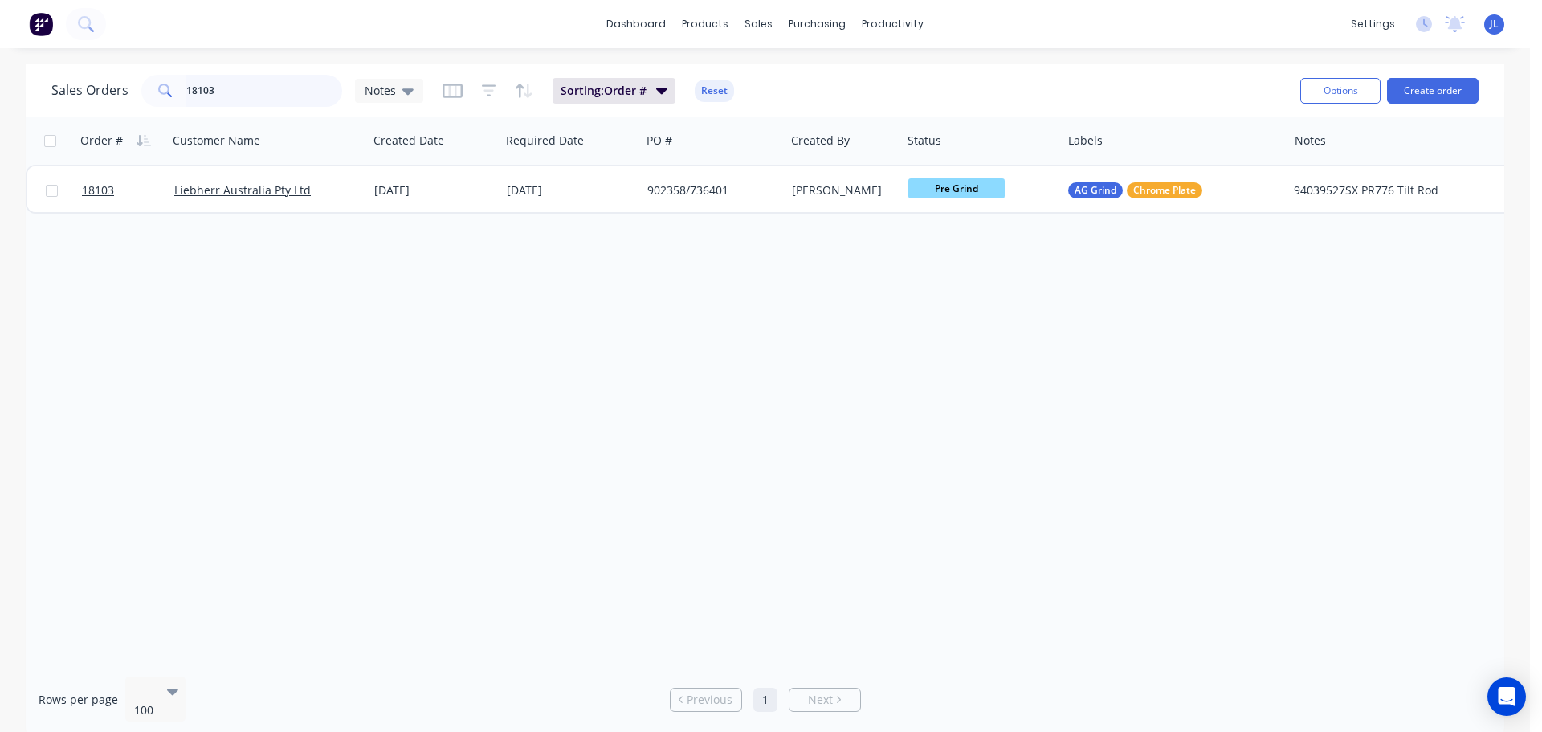
click at [227, 88] on input "18103" at bounding box center [264, 91] width 157 height 32
type input "18104"
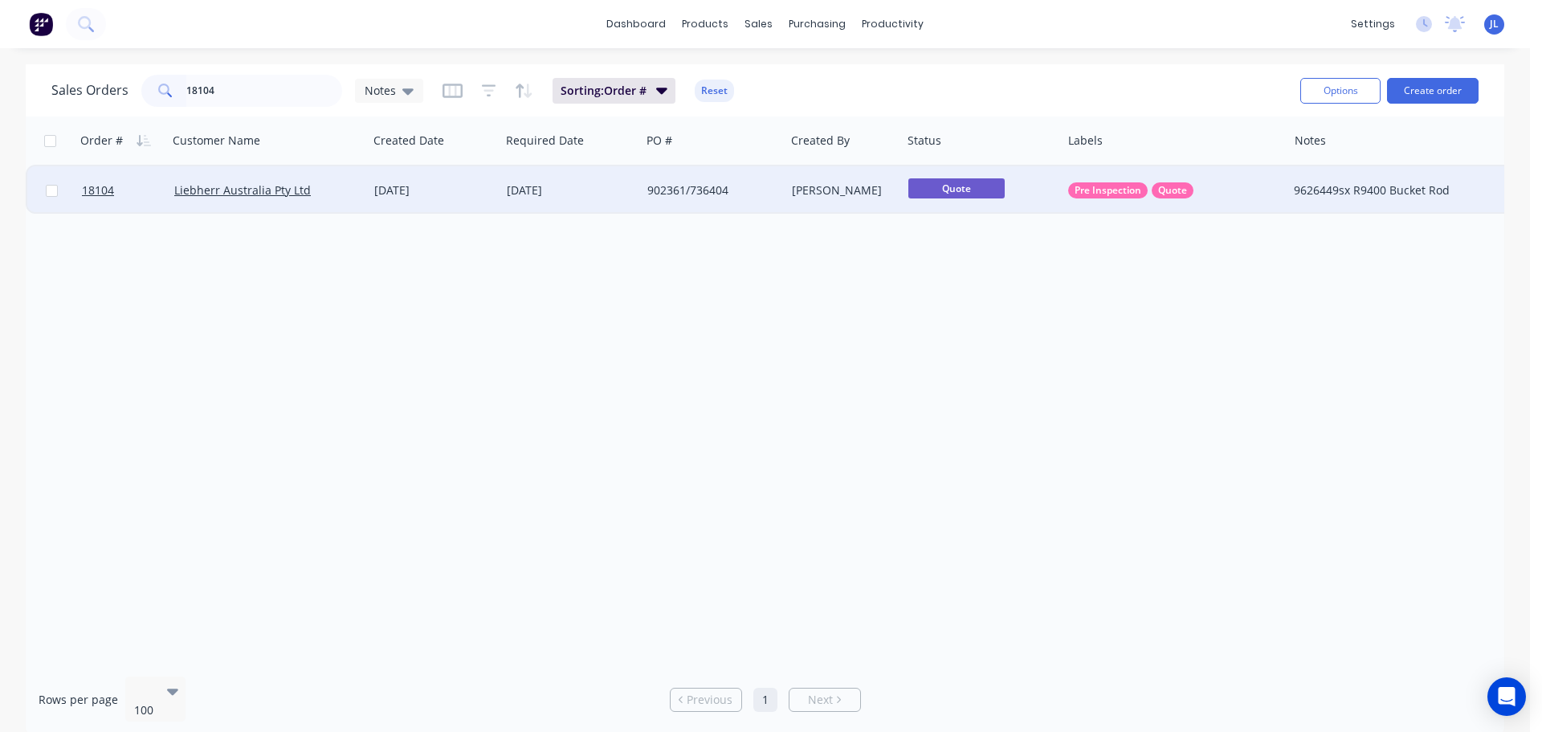
click at [763, 171] on div "902361/736404" at bounding box center [713, 190] width 144 height 48
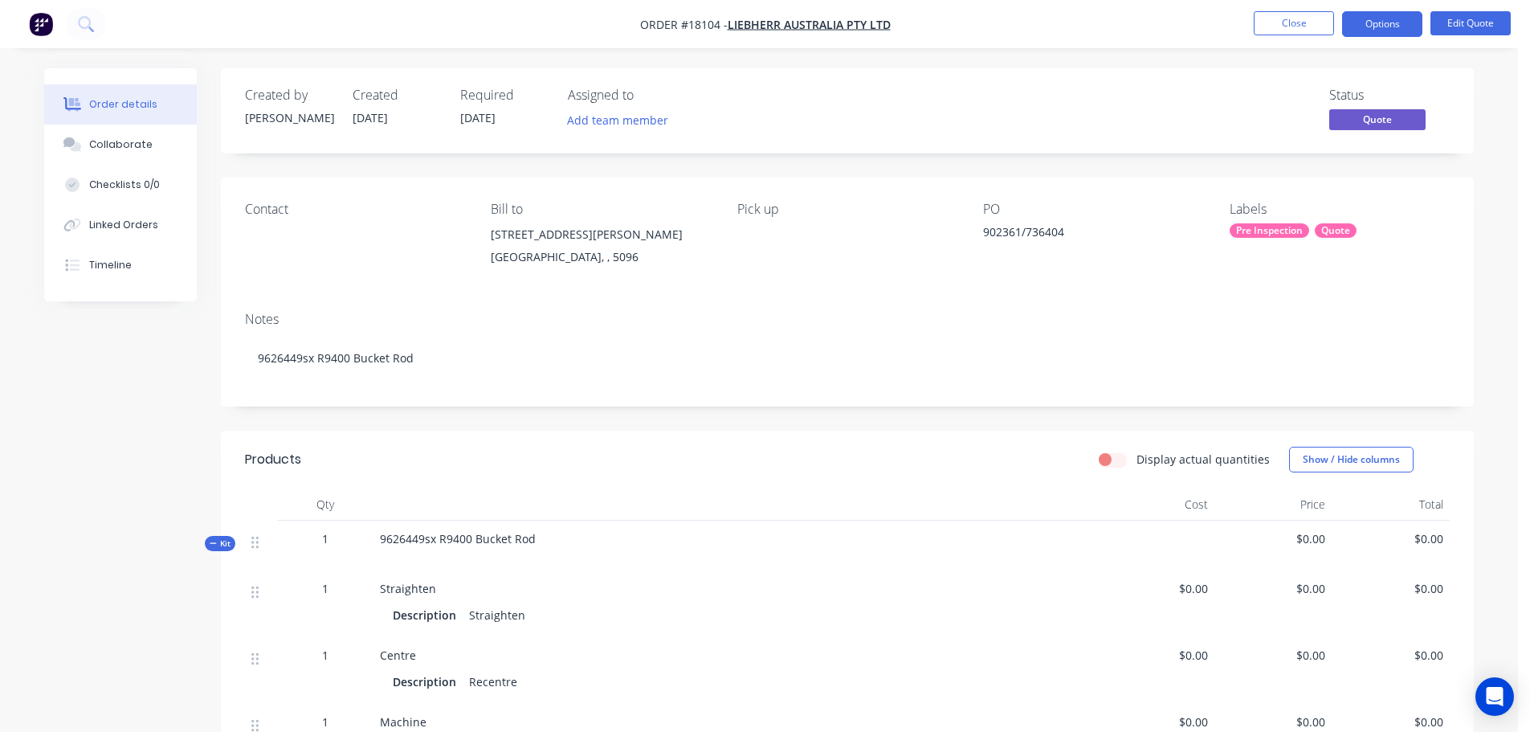
click at [1458, 39] on nav "Order #18104 - Liebherr Australia Pty Ltd Close Options Edit Quote" at bounding box center [765, 24] width 1530 height 48
click at [1461, 34] on button "Edit Quote" at bounding box center [1471, 23] width 80 height 24
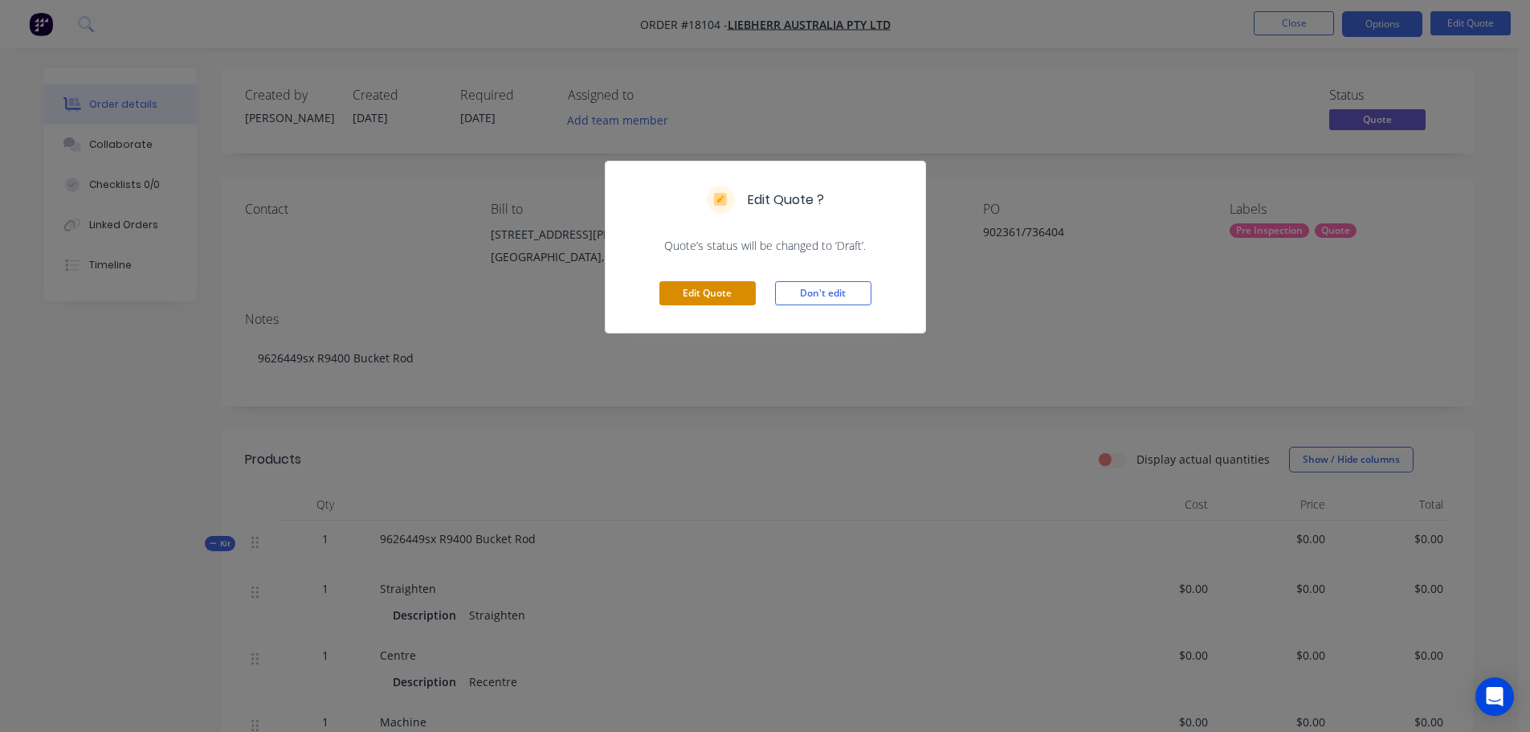
click at [665, 300] on button "Edit Quote" at bounding box center [708, 293] width 96 height 24
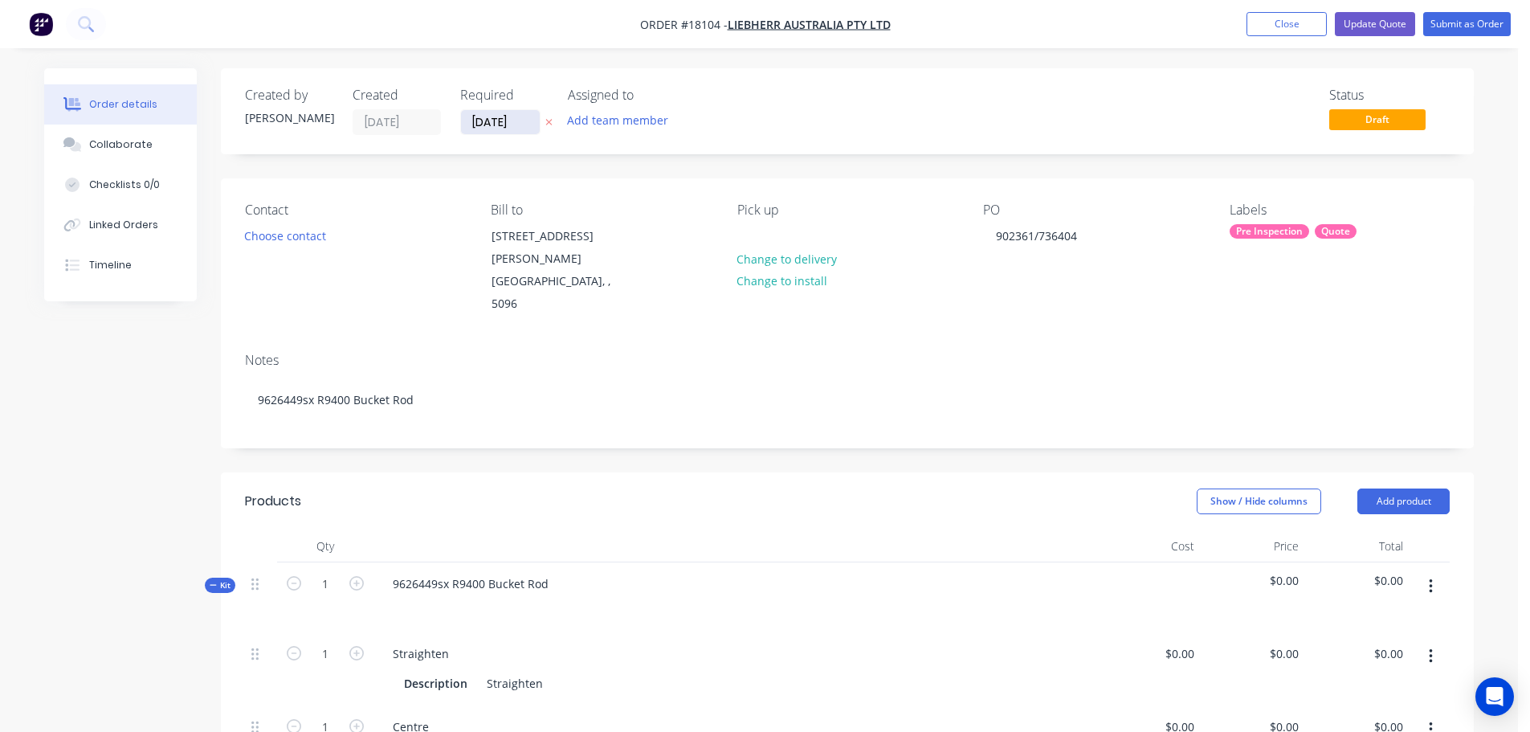
click at [509, 125] on input "[DATE]" at bounding box center [500, 122] width 79 height 24
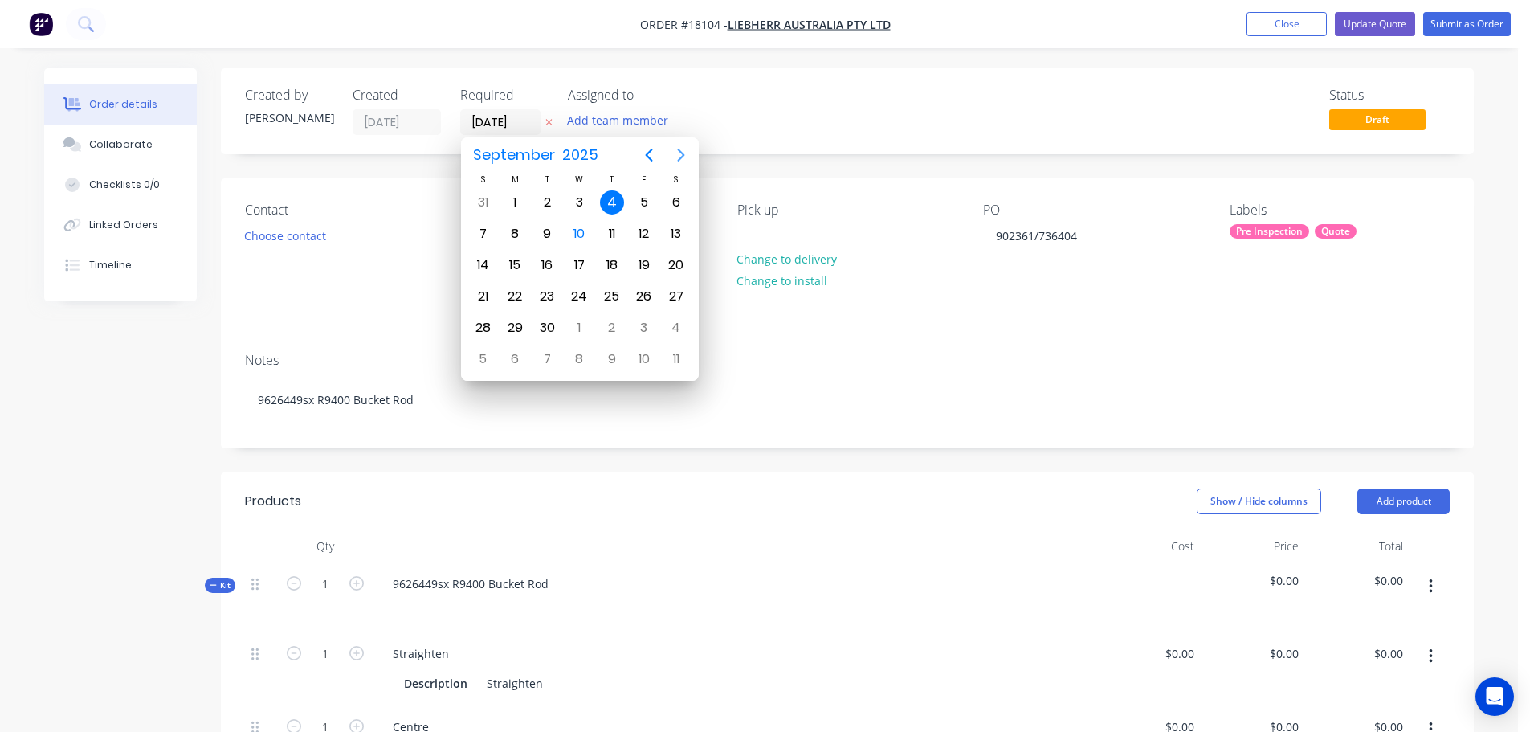
click at [676, 150] on icon "Next page" at bounding box center [681, 154] width 19 height 19
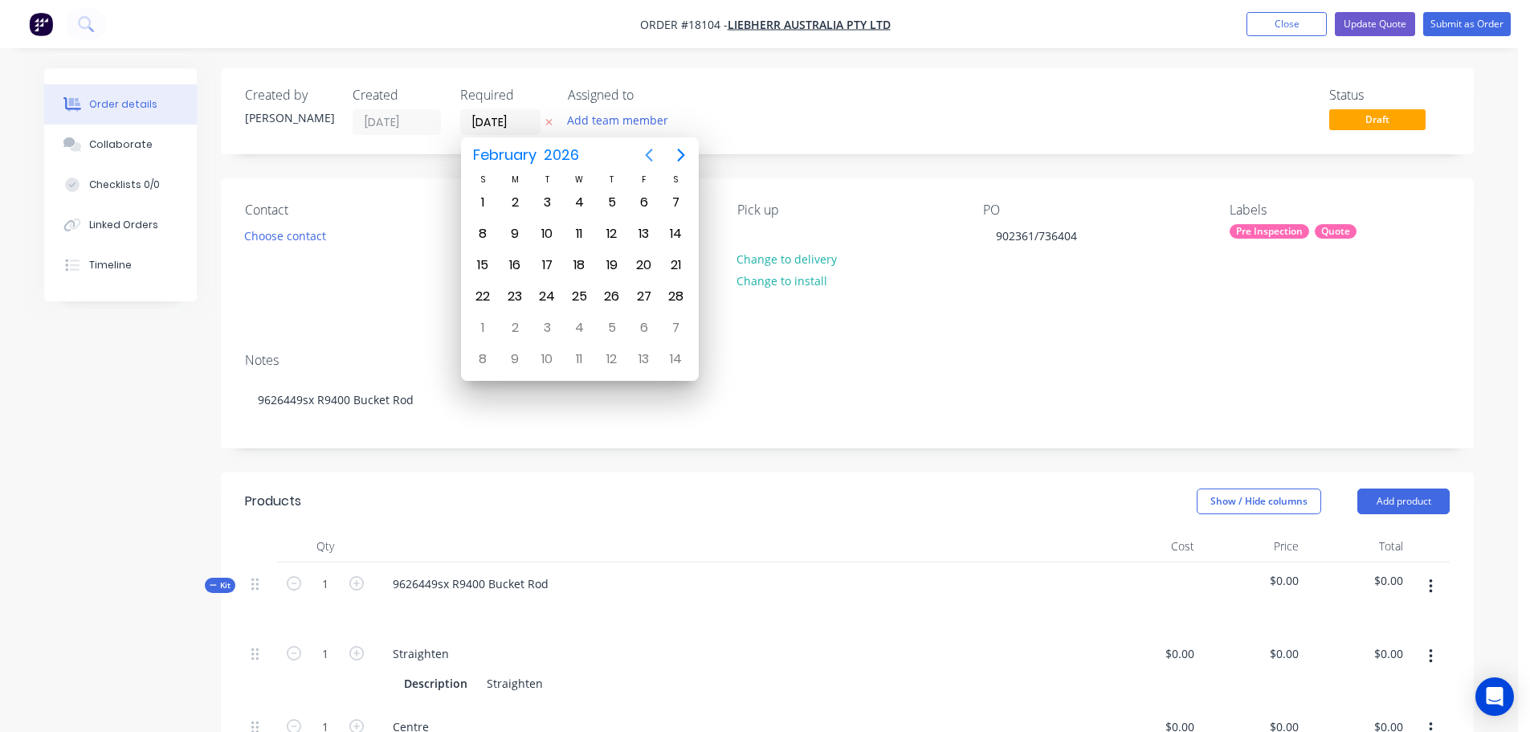
click at [643, 153] on icon "Previous page" at bounding box center [648, 154] width 19 height 19
click at [674, 156] on icon "Next page" at bounding box center [681, 154] width 19 height 19
click at [490, 203] on div "1" at bounding box center [483, 202] width 24 height 24
type input "[DATE]"
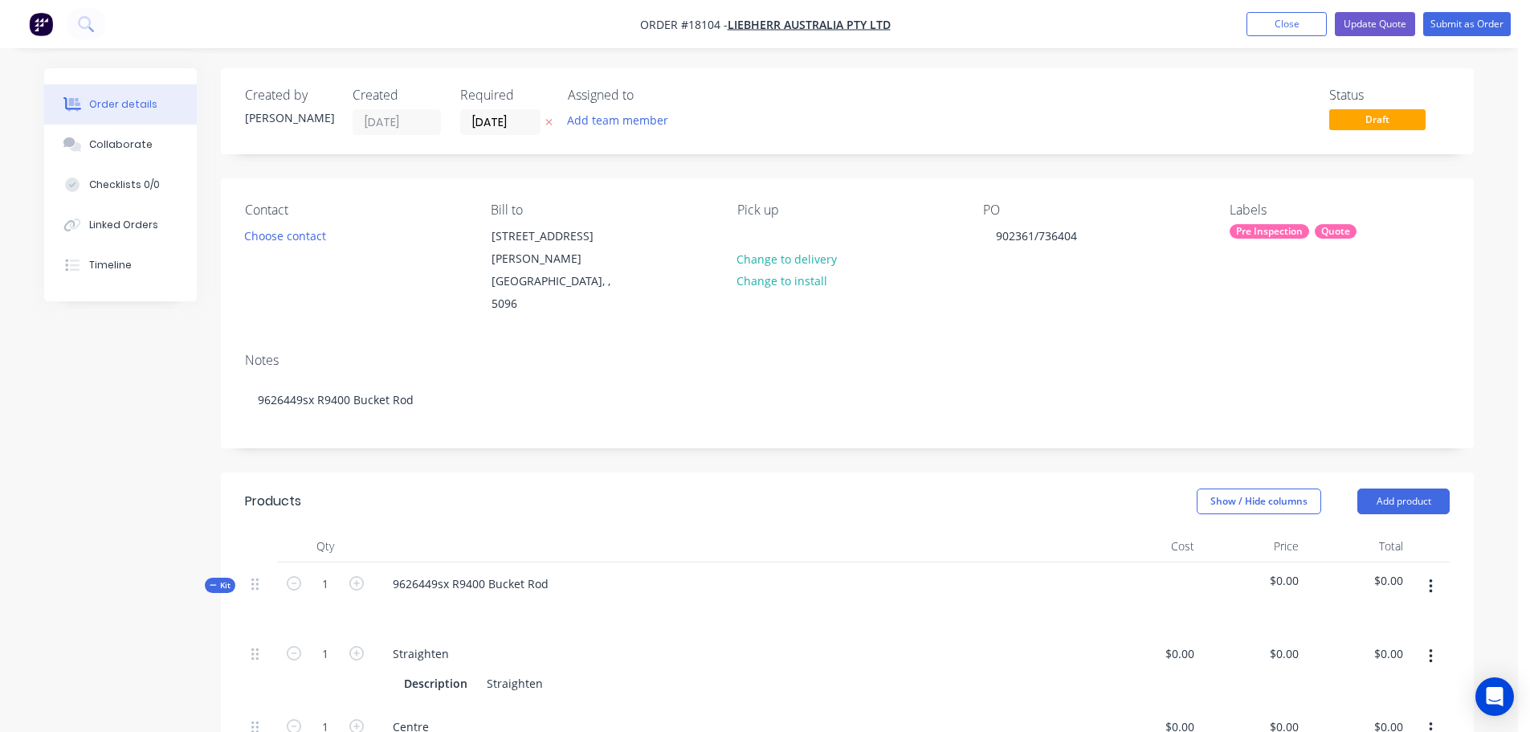
click at [982, 340] on div "Notes 9626449sx R9400 Bucket Rod" at bounding box center [847, 394] width 1253 height 108
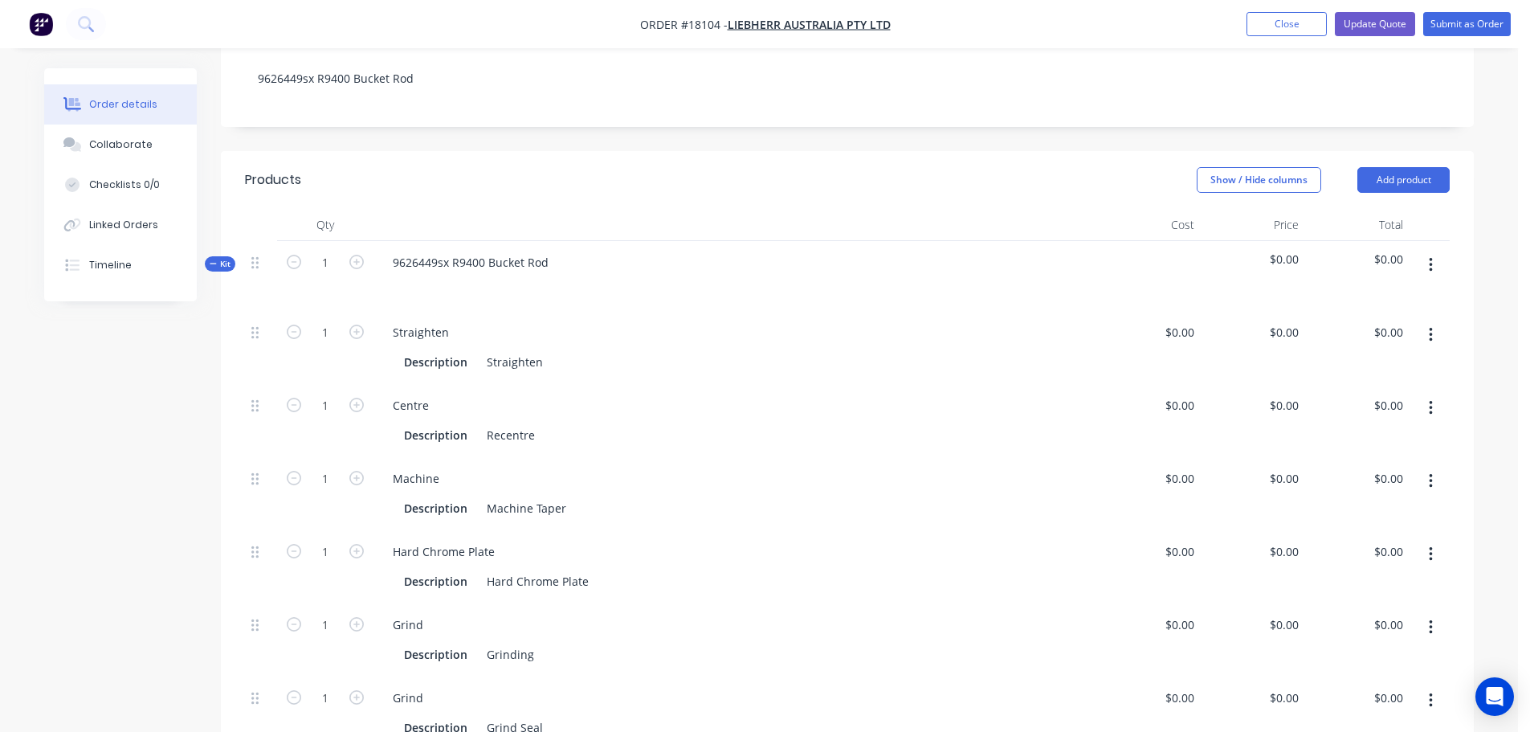
scroll to position [402, 0]
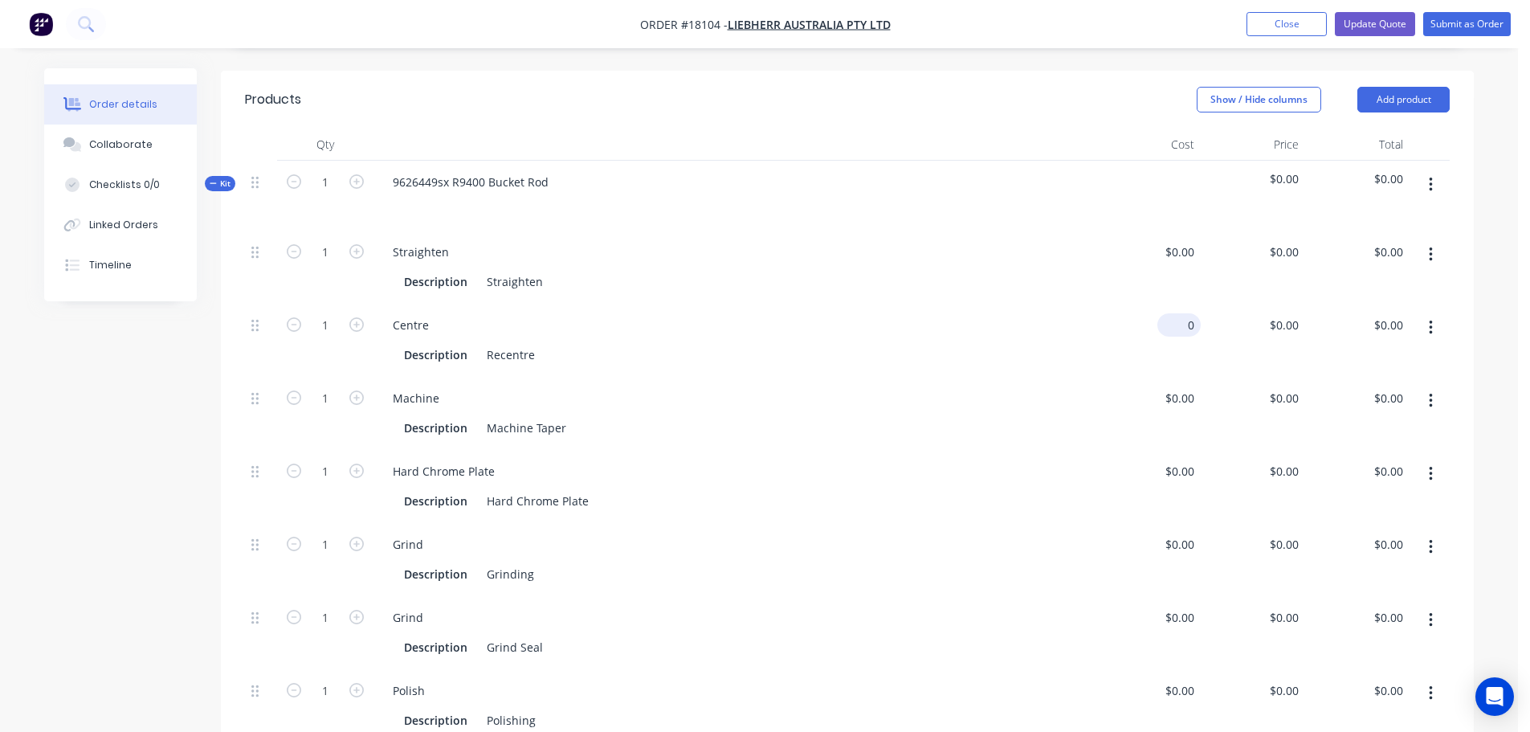
click at [1179, 313] on div "0 $0.00" at bounding box center [1179, 324] width 43 height 23
type input "$325.00"
type input "325"
type input "$325.00"
type input "$425.00"
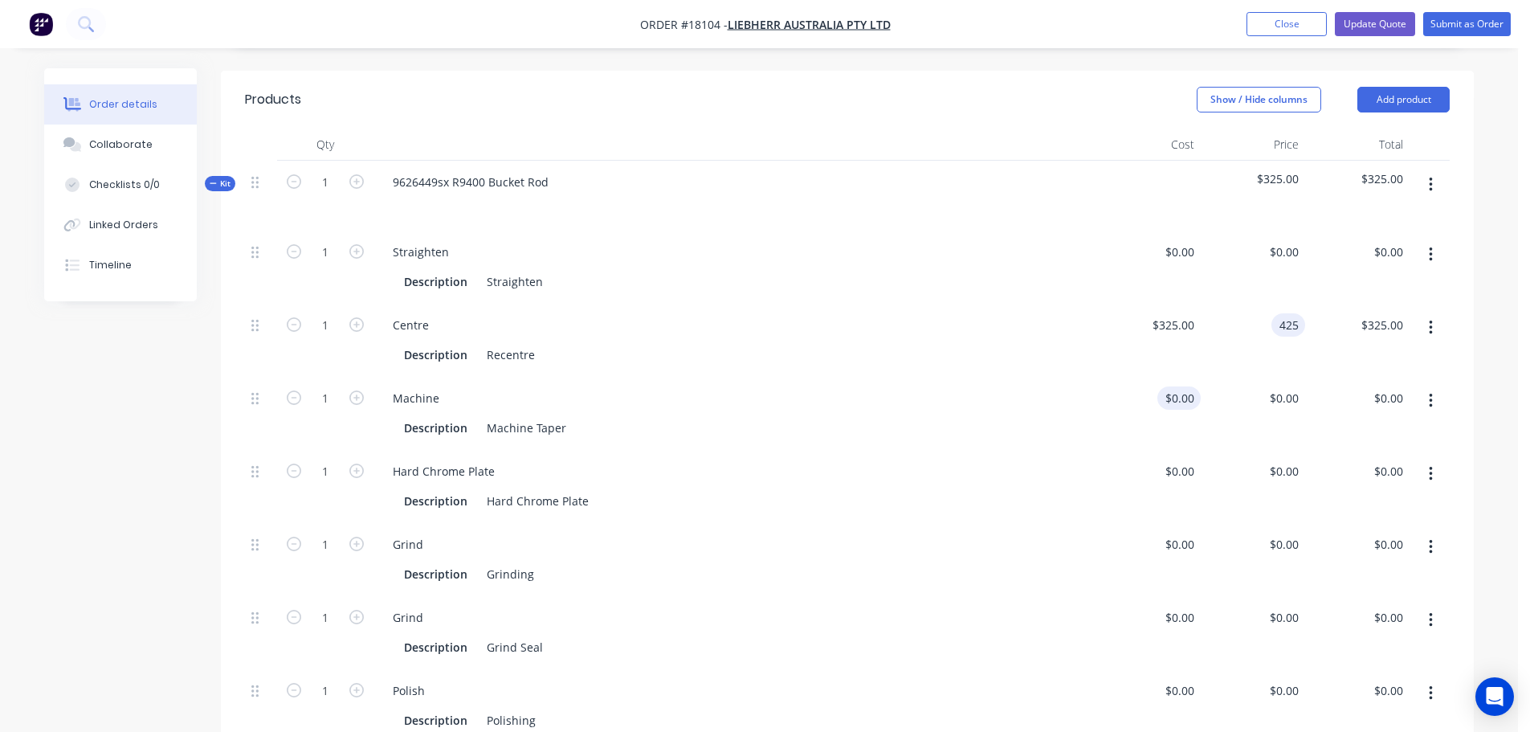
type input "$425.00"
click at [1184, 386] on input "0" at bounding box center [1182, 397] width 37 height 23
type input "$425.00"
type input "425"
type input "$425.00"
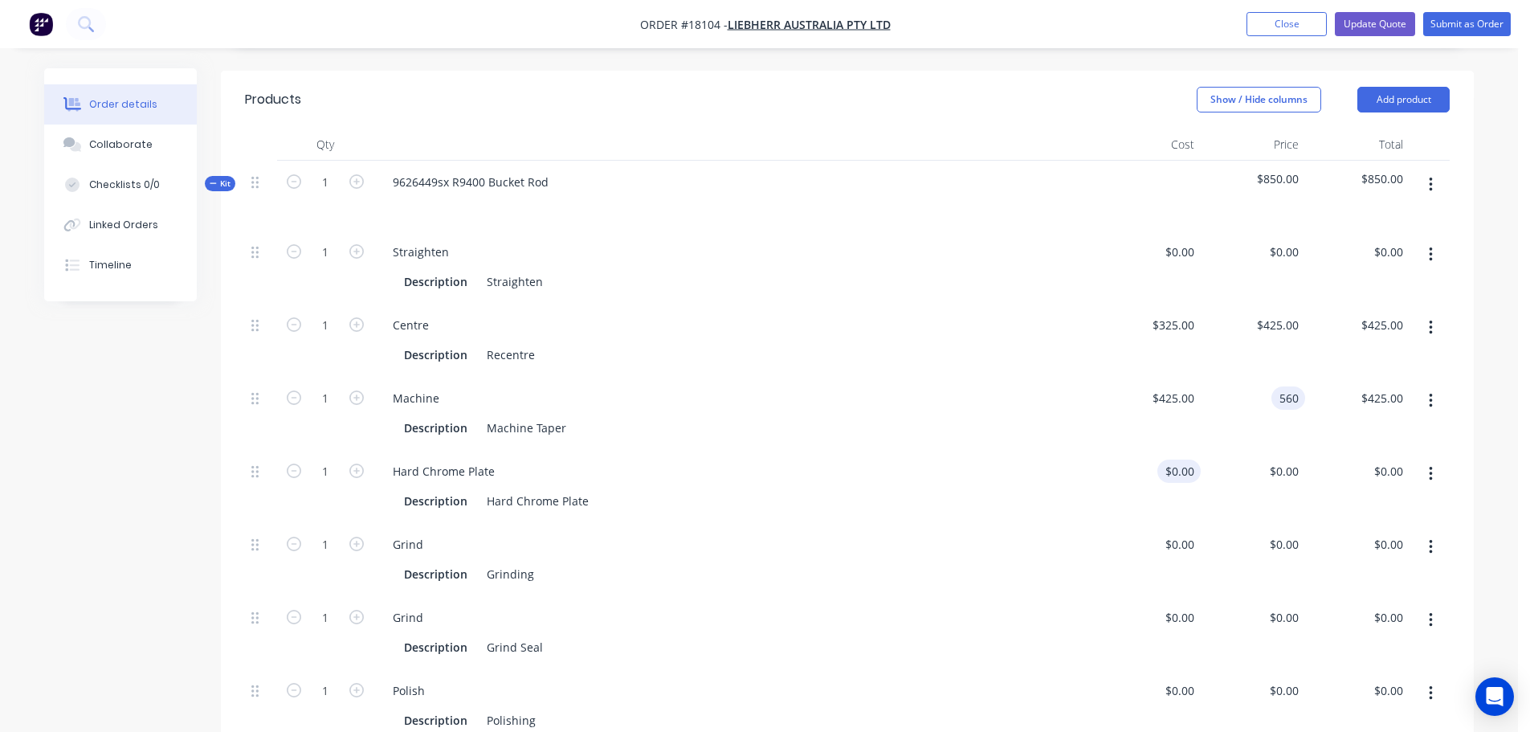
type input "$560.00"
click at [1179, 460] on div "0 0" at bounding box center [1188, 471] width 25 height 23
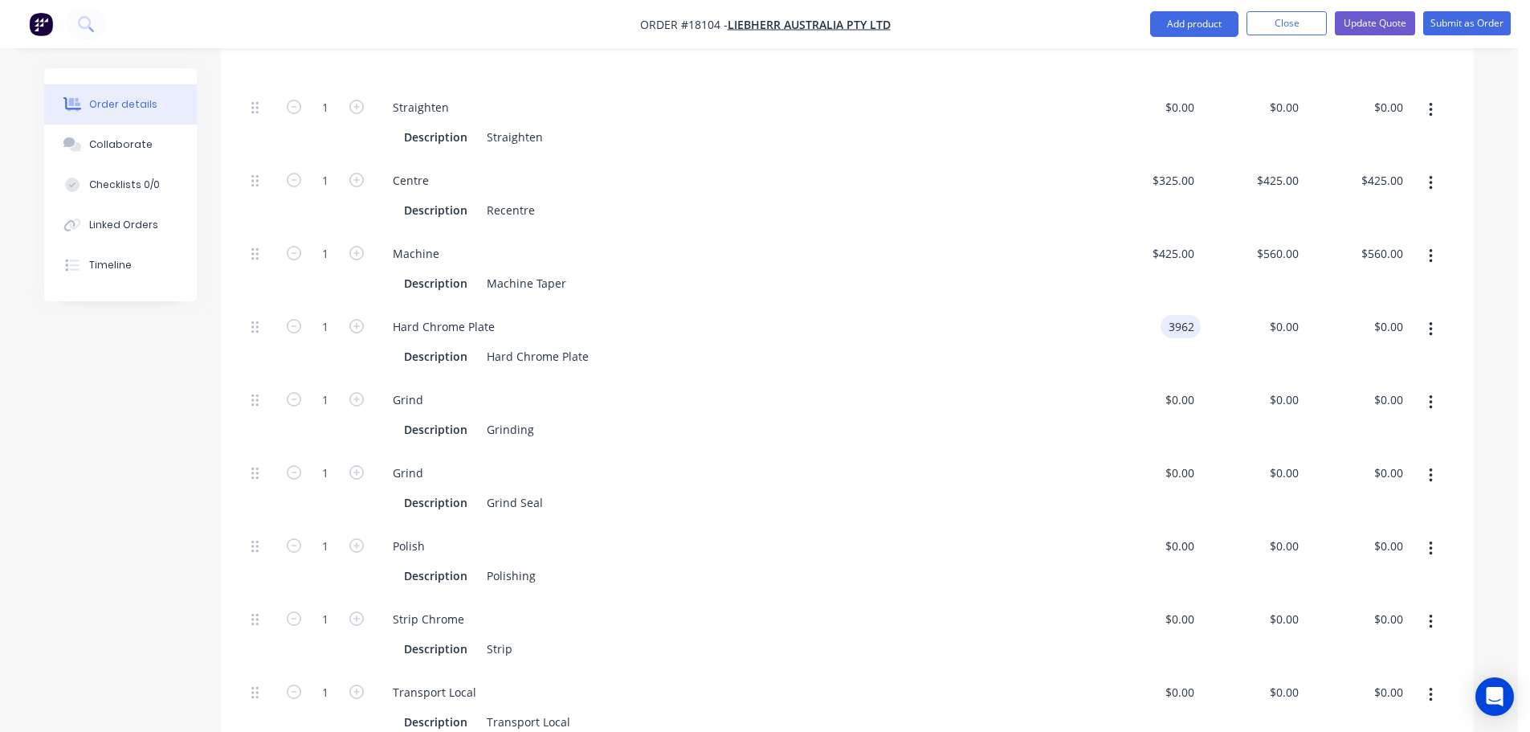
scroll to position [562, 0]
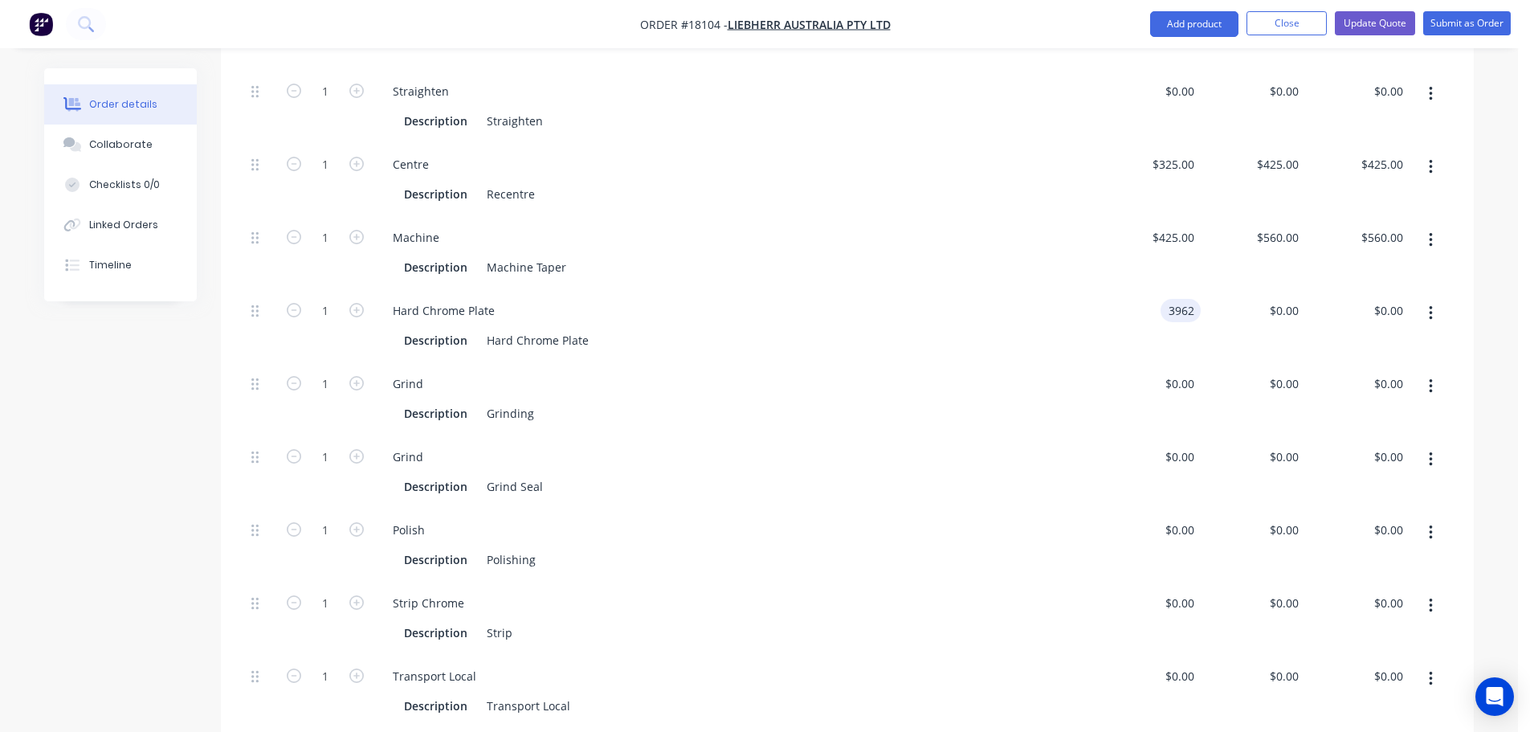
type input "$3,962.00"
click at [1432, 451] on icon "button" at bounding box center [1431, 460] width 4 height 18
click at [1359, 554] on div "Delete" at bounding box center [1374, 565] width 124 height 23
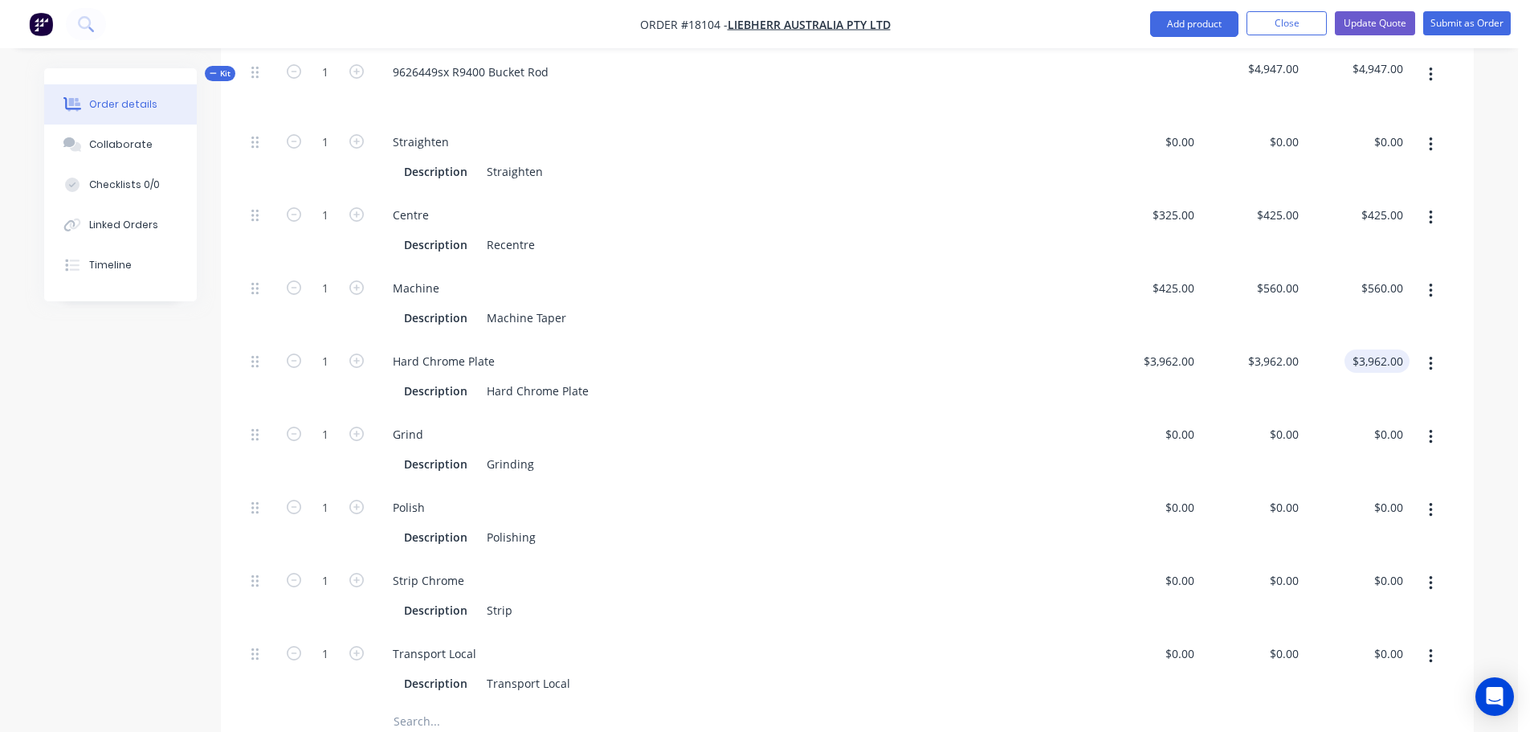
scroll to position [402, 0]
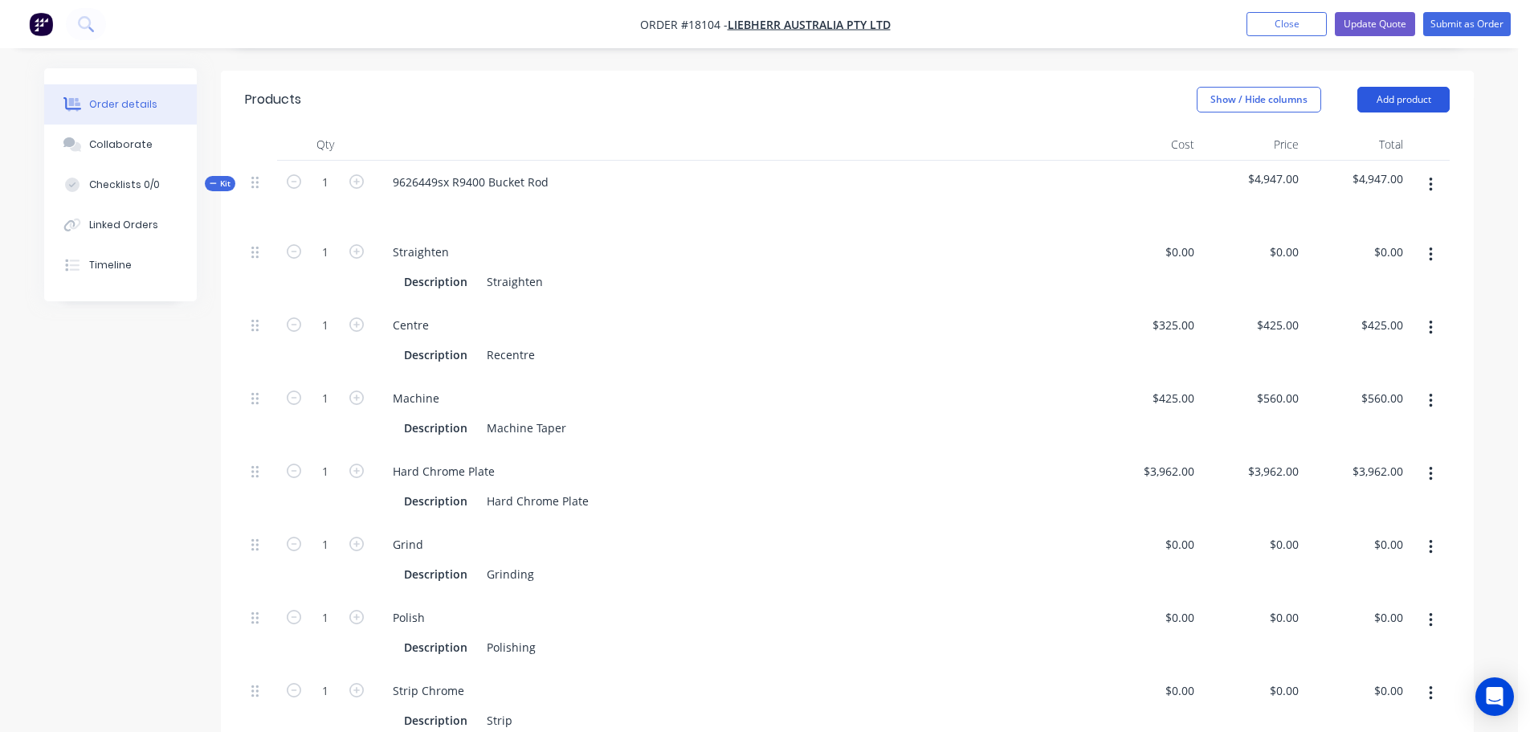
click at [1403, 87] on button "Add product" at bounding box center [1404, 100] width 92 height 26
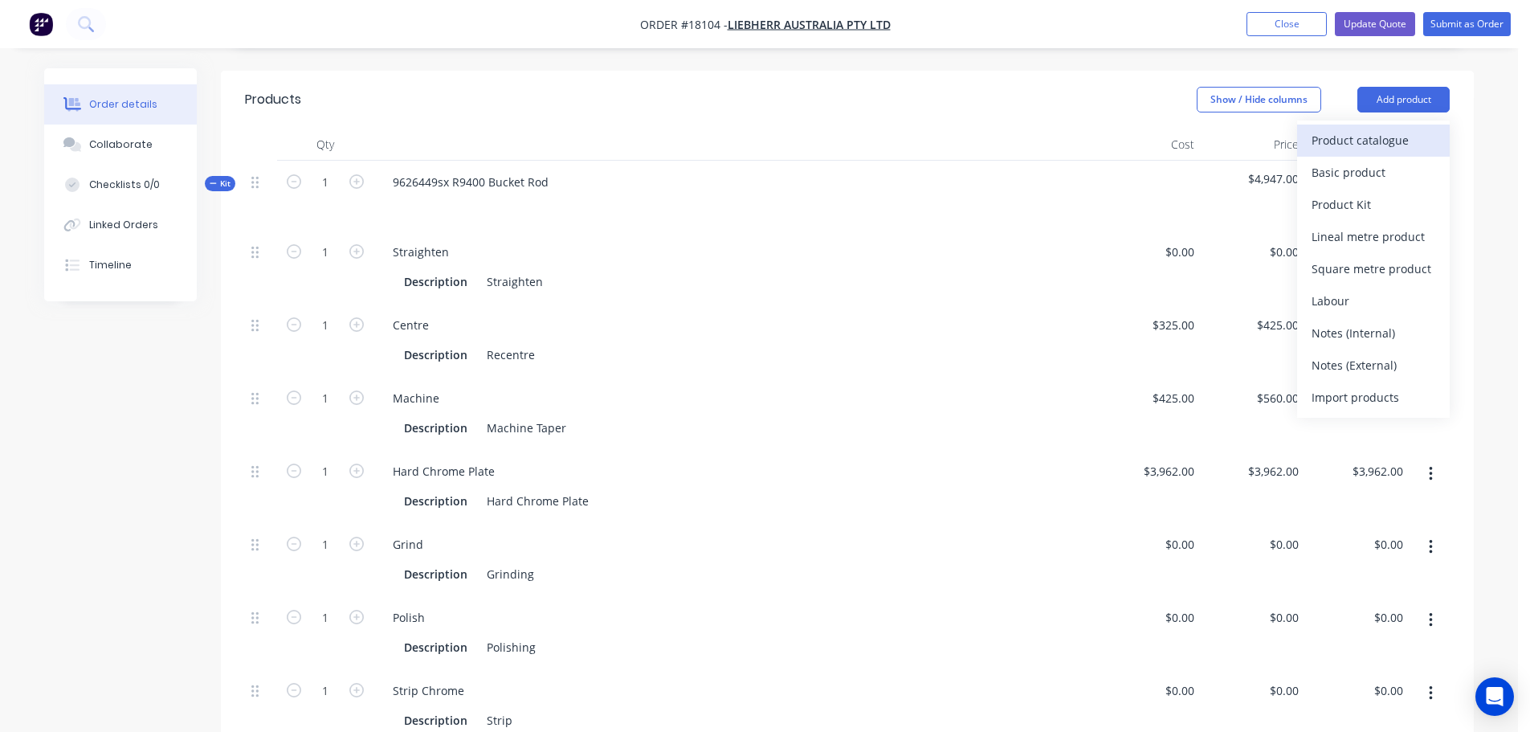
click at [1388, 129] on div "Product catalogue" at bounding box center [1374, 140] width 124 height 23
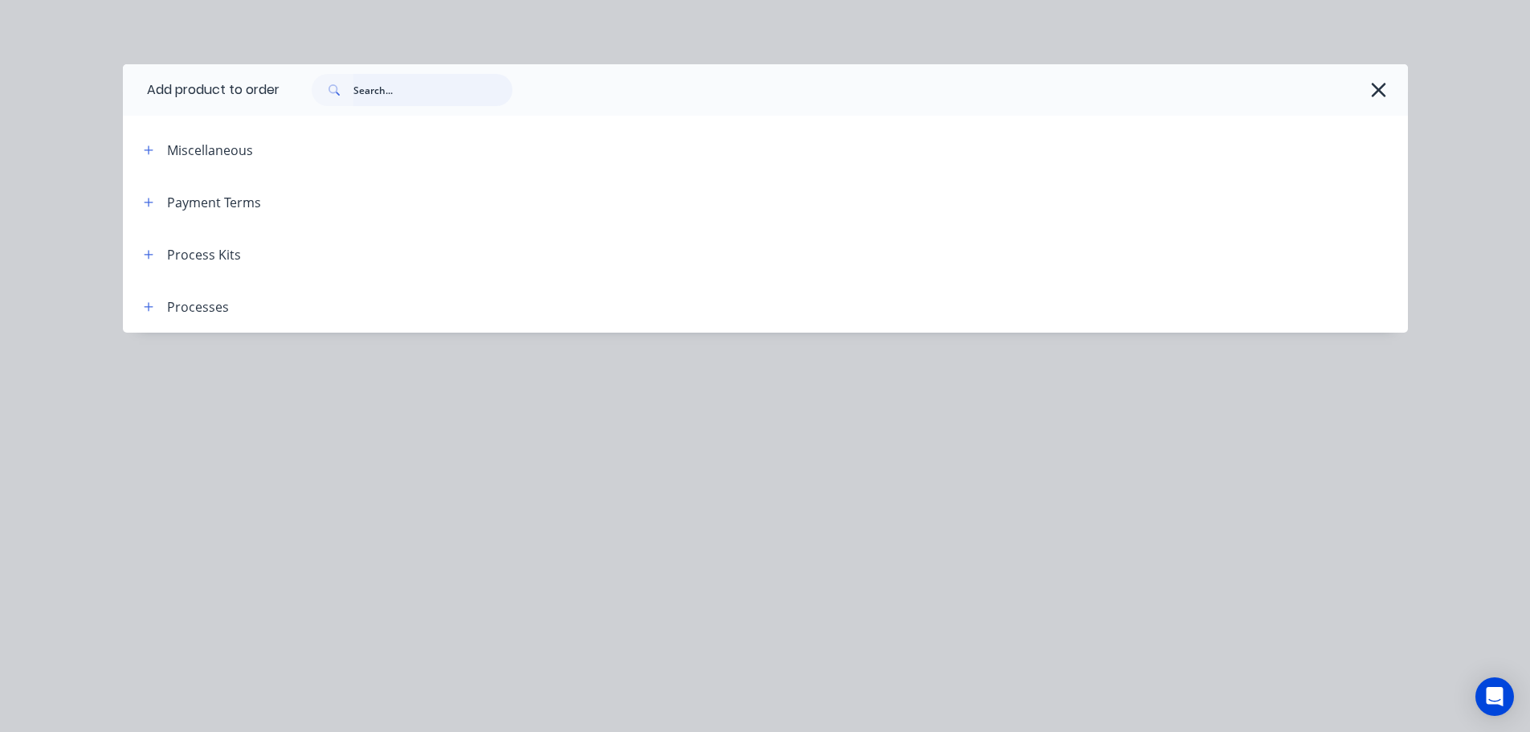
click at [411, 95] on input "text" at bounding box center [432, 90] width 159 height 32
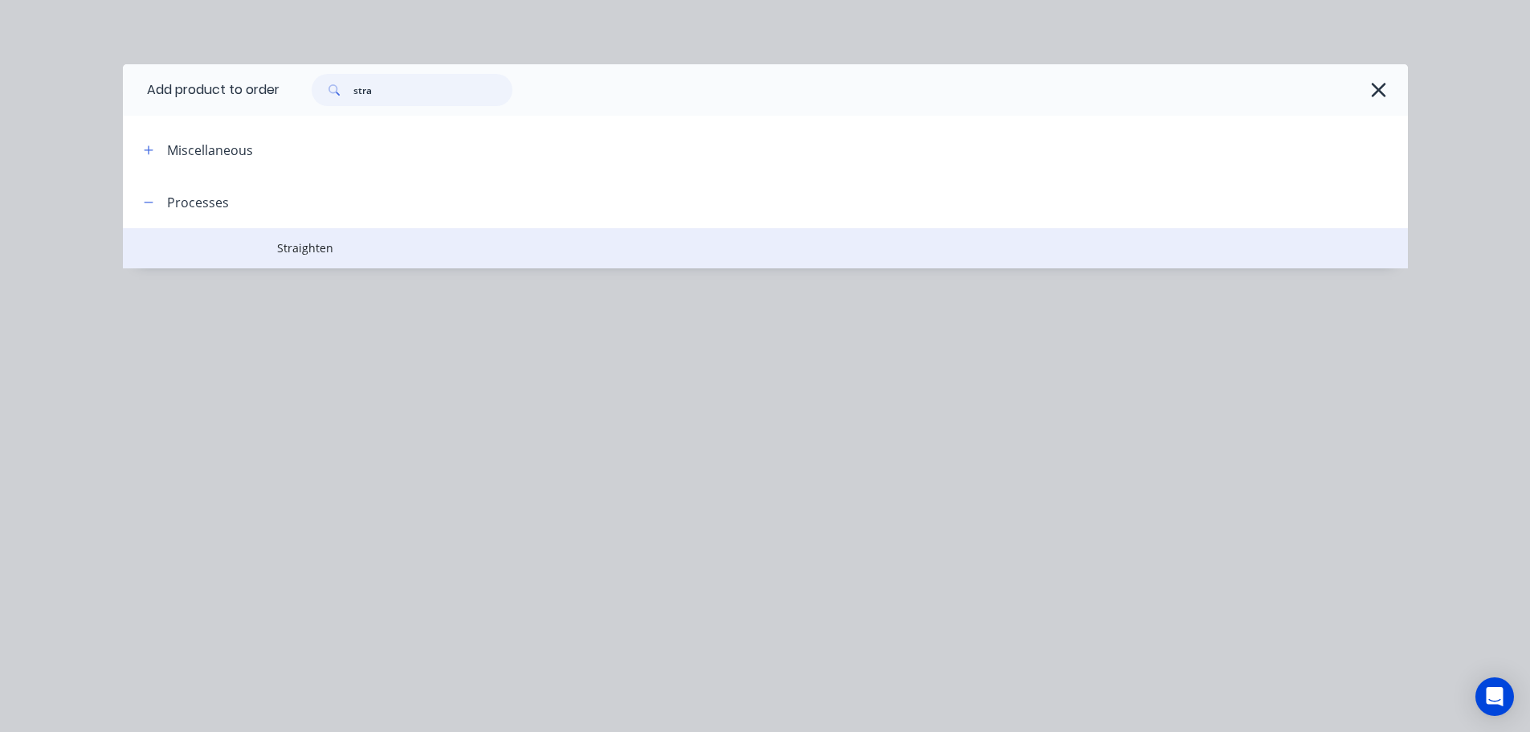
type input "stra"
click at [280, 247] on span "Straighten" at bounding box center [729, 247] width 905 height 17
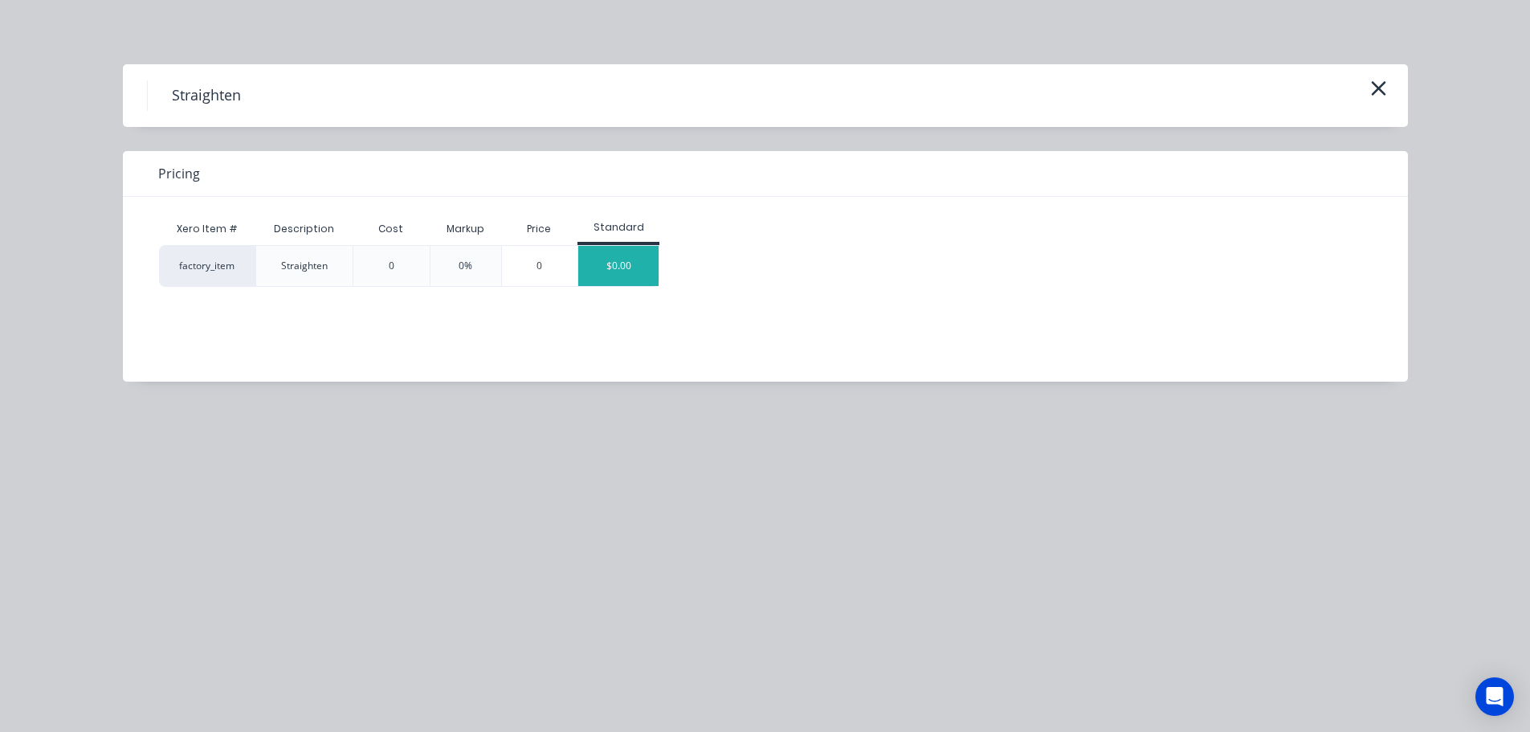
click at [619, 272] on div "$0.00" at bounding box center [618, 266] width 80 height 40
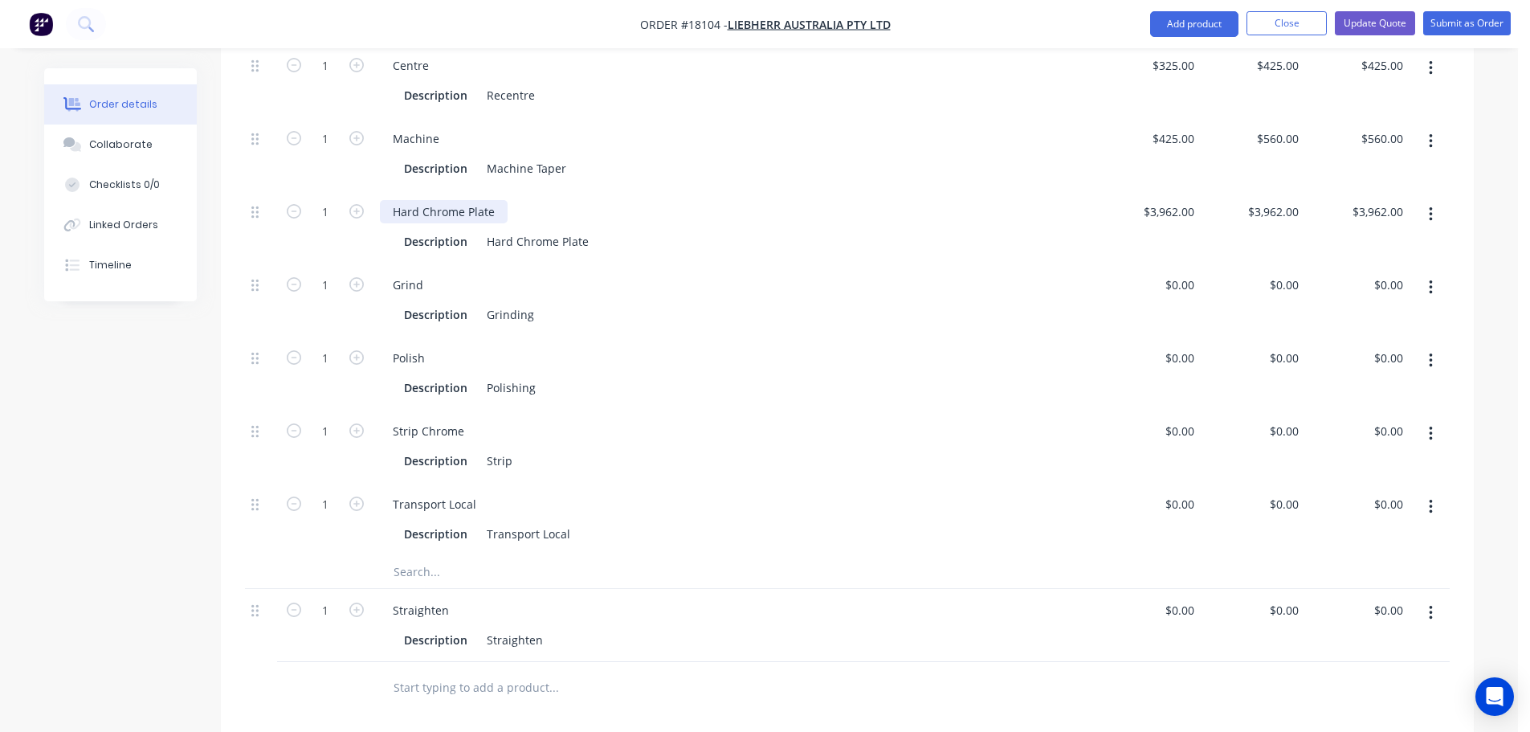
scroll to position [723, 0]
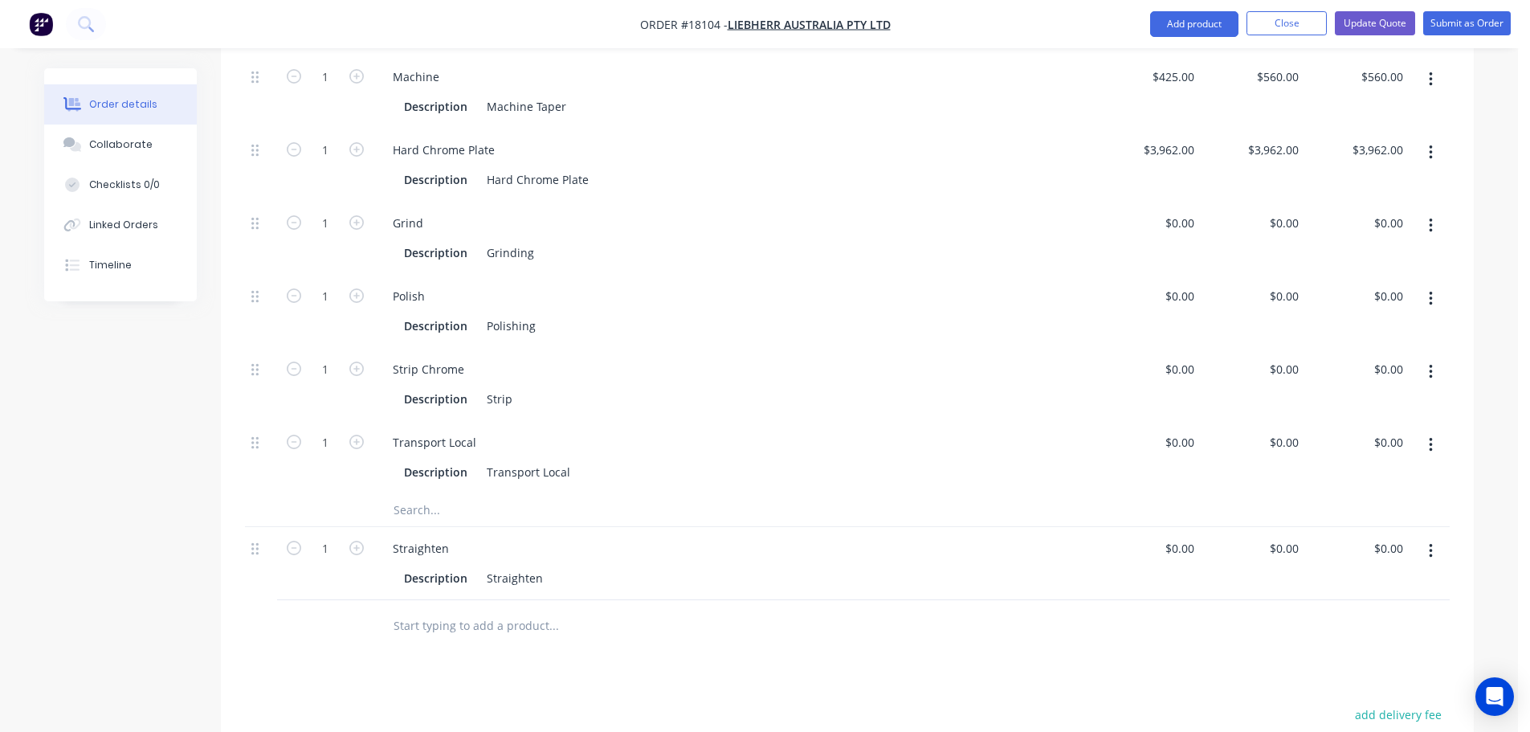
click at [1434, 537] on button "button" at bounding box center [1431, 551] width 38 height 29
click at [1353, 678] on div "Delete" at bounding box center [1374, 689] width 124 height 23
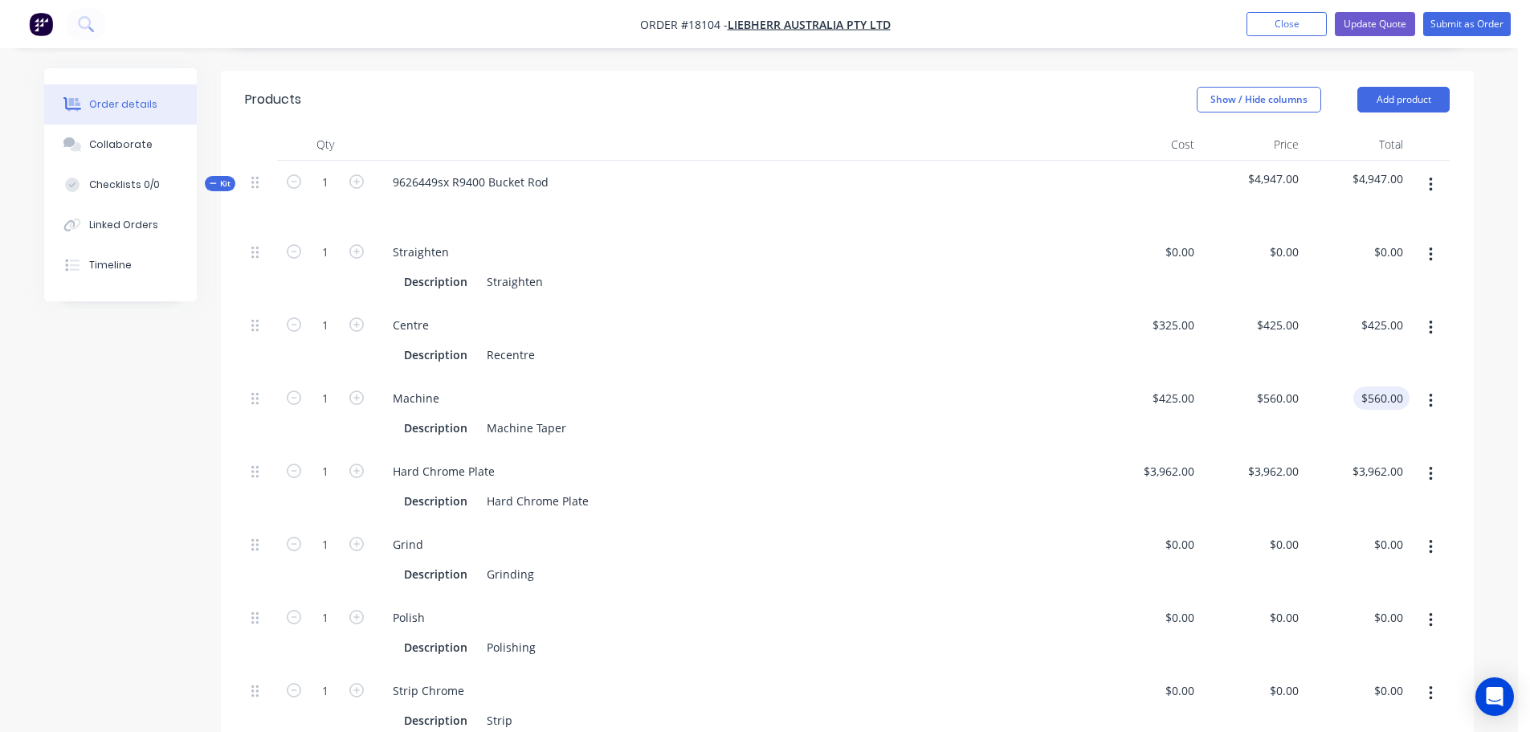
scroll to position [161, 0]
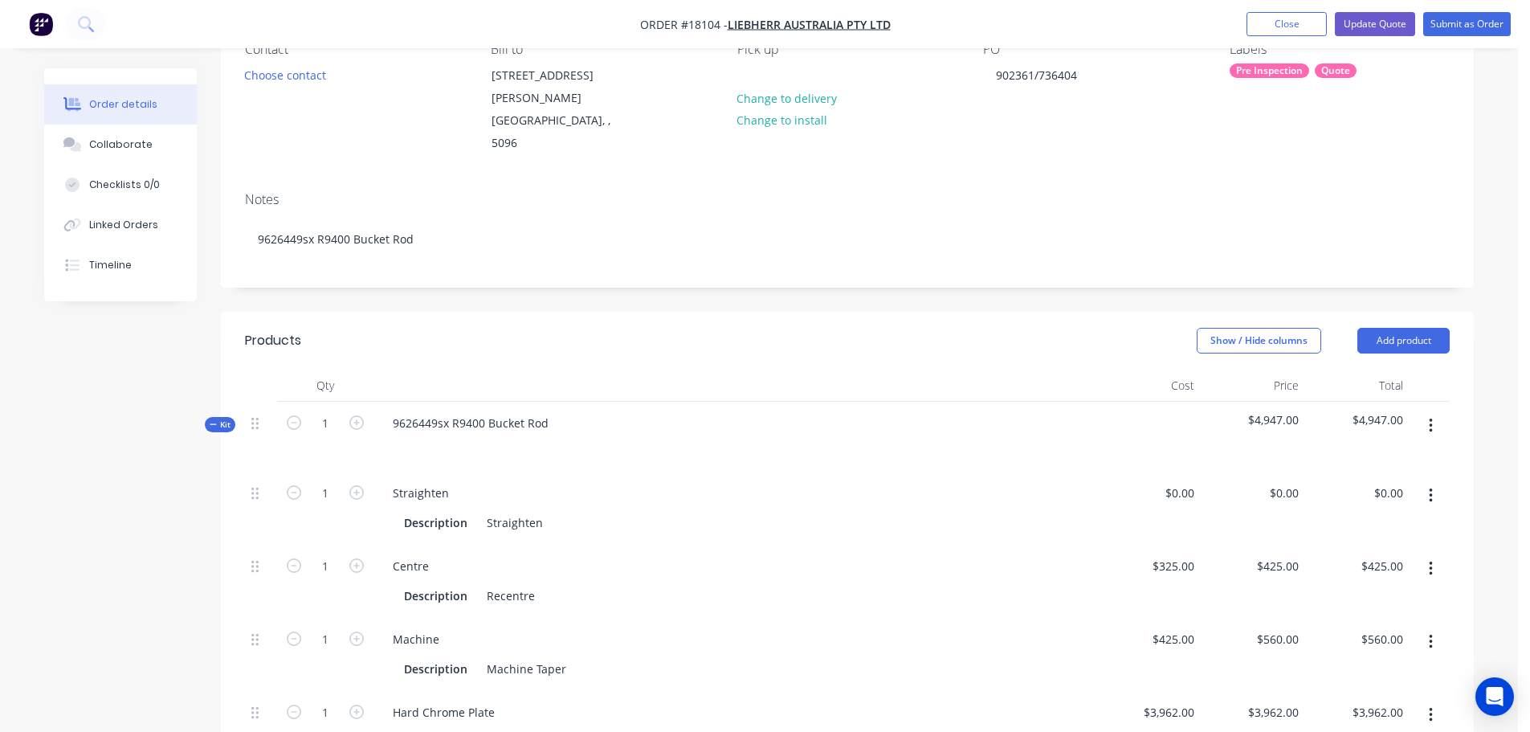
click at [1439, 411] on button "button" at bounding box center [1431, 425] width 38 height 29
click at [1387, 456] on div "Add product to kit" at bounding box center [1374, 467] width 124 height 23
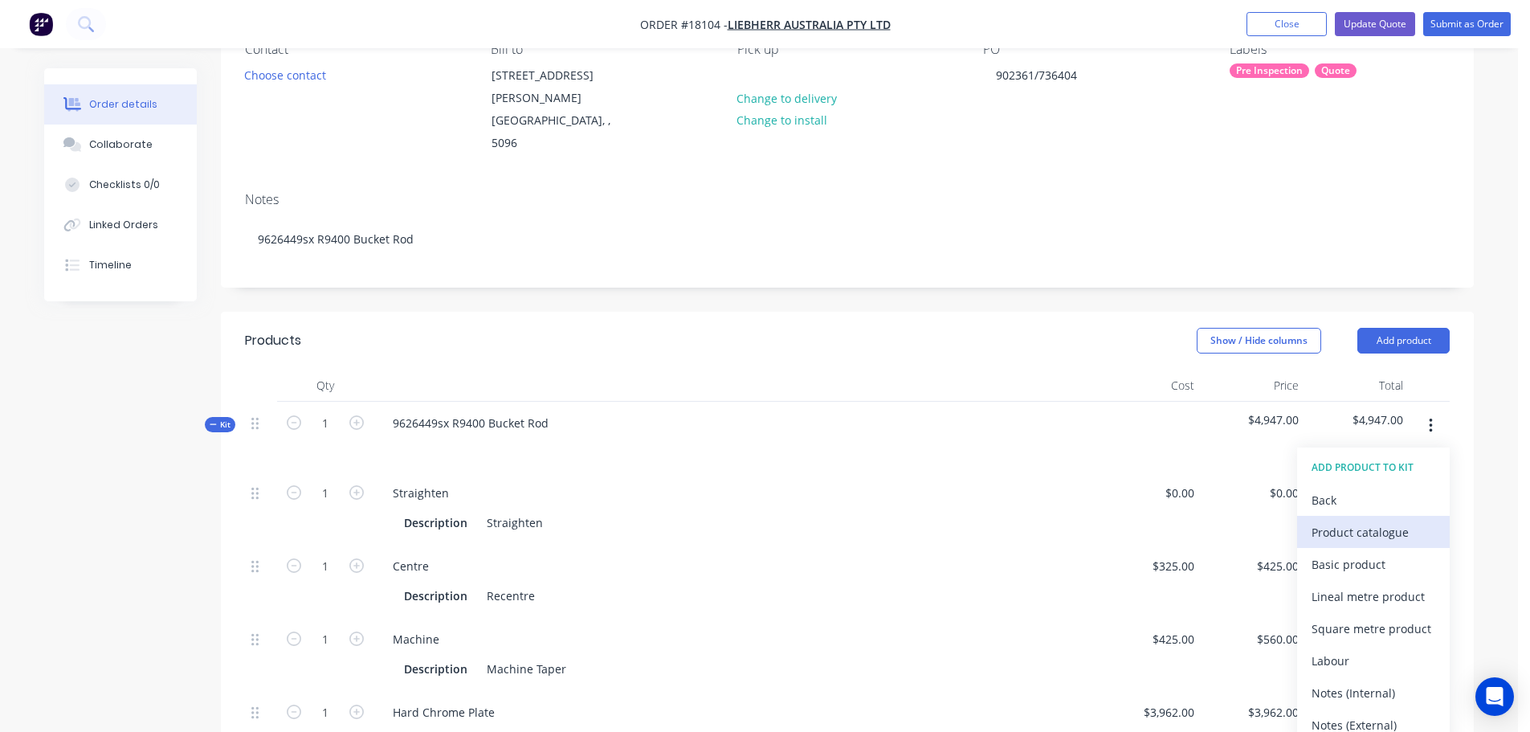
click at [1367, 521] on div "Product catalogue" at bounding box center [1374, 532] width 124 height 23
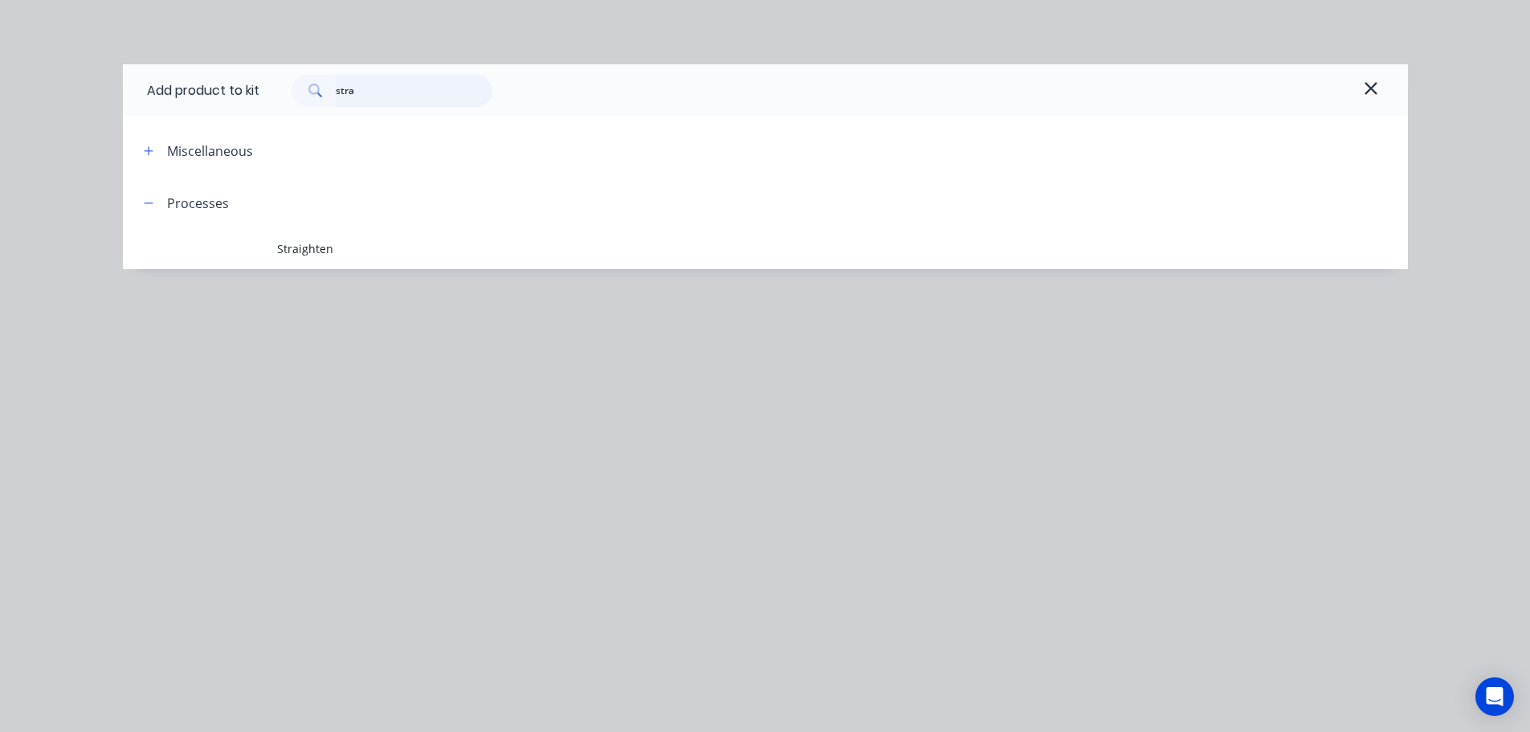
click at [373, 97] on input "stra" at bounding box center [414, 91] width 157 height 32
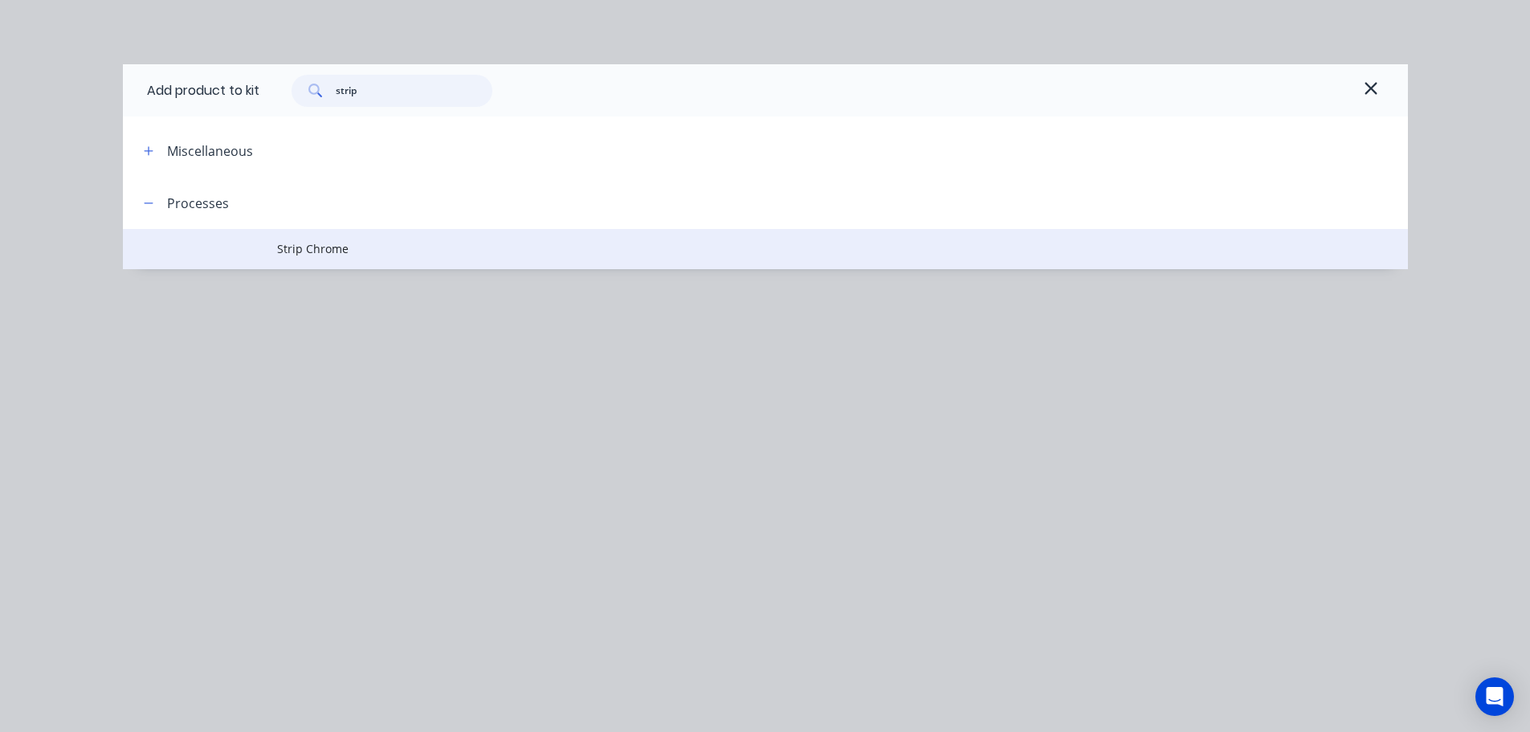
type input "strip"
click at [345, 259] on td "Strip Chrome" at bounding box center [842, 249] width 1131 height 40
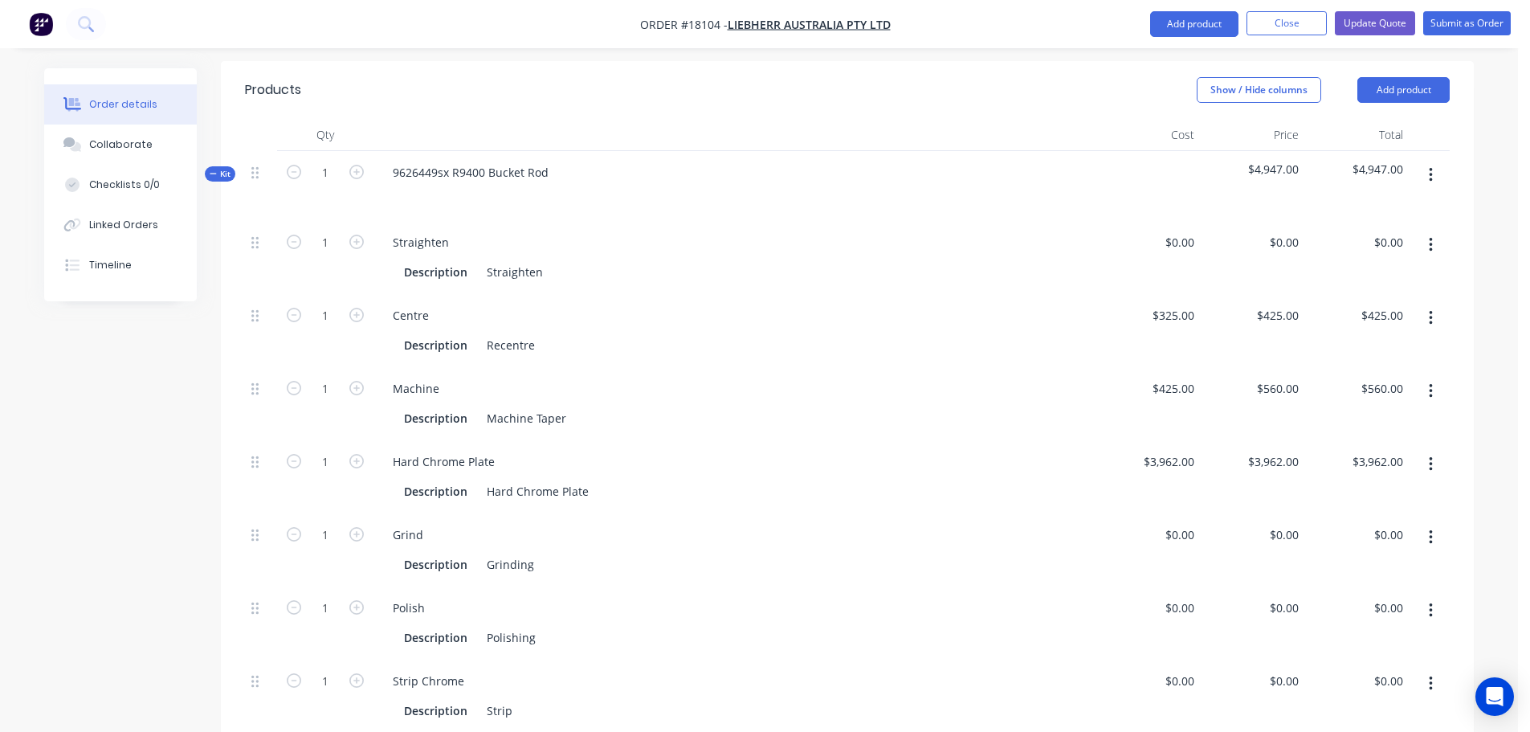
scroll to position [643, 0]
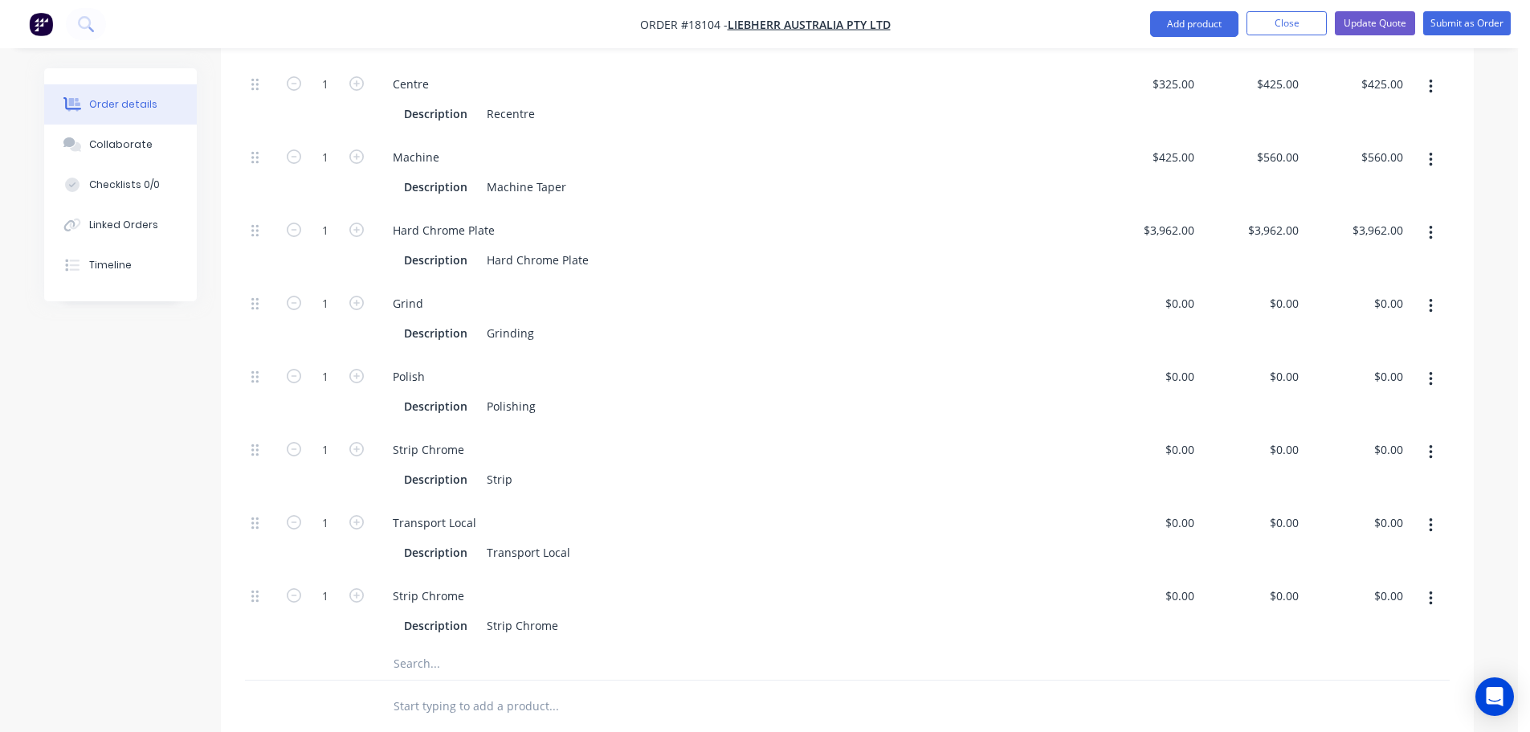
click at [1432, 443] on icon "button" at bounding box center [1431, 452] width 4 height 18
click at [1367, 547] on div "Delete" at bounding box center [1374, 558] width 124 height 23
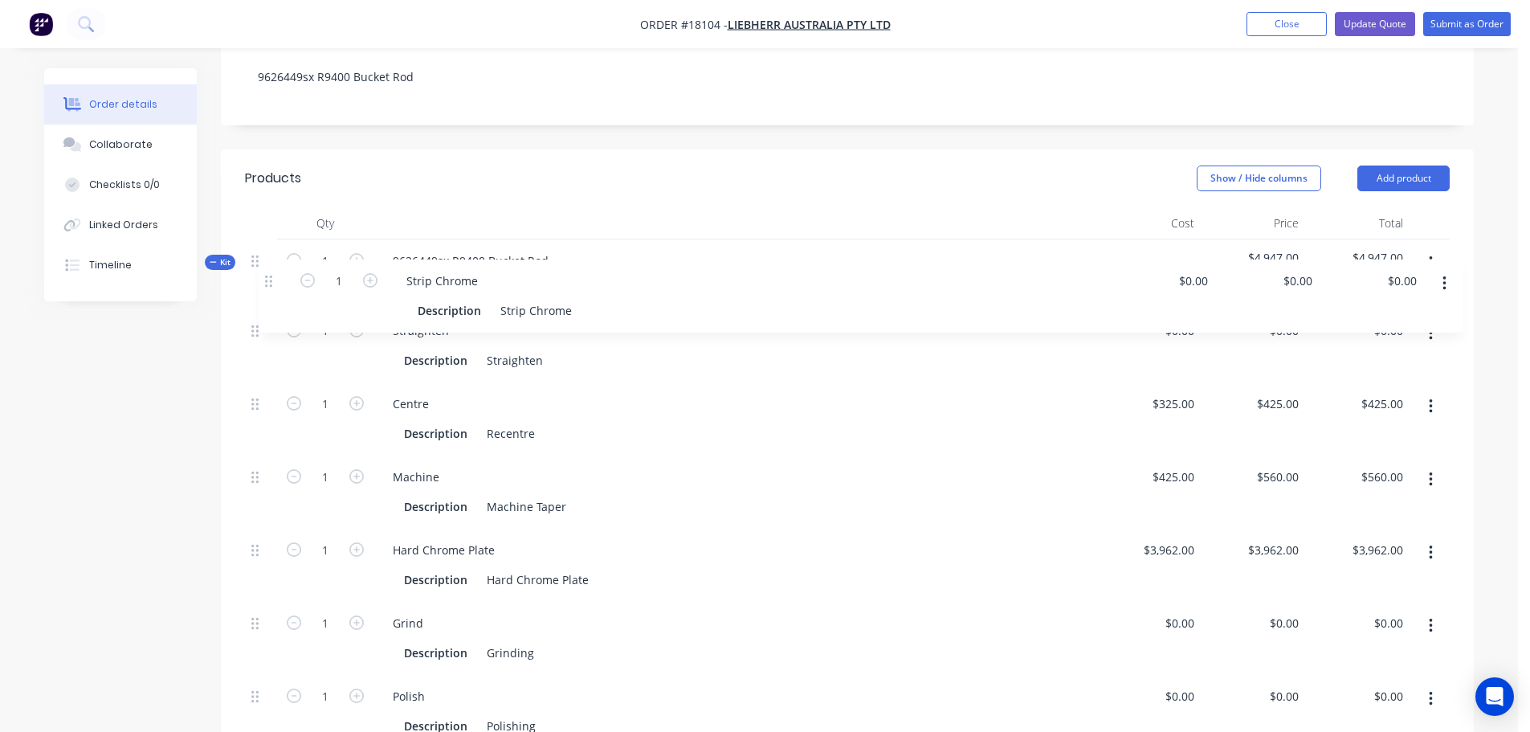
scroll to position [241, 0]
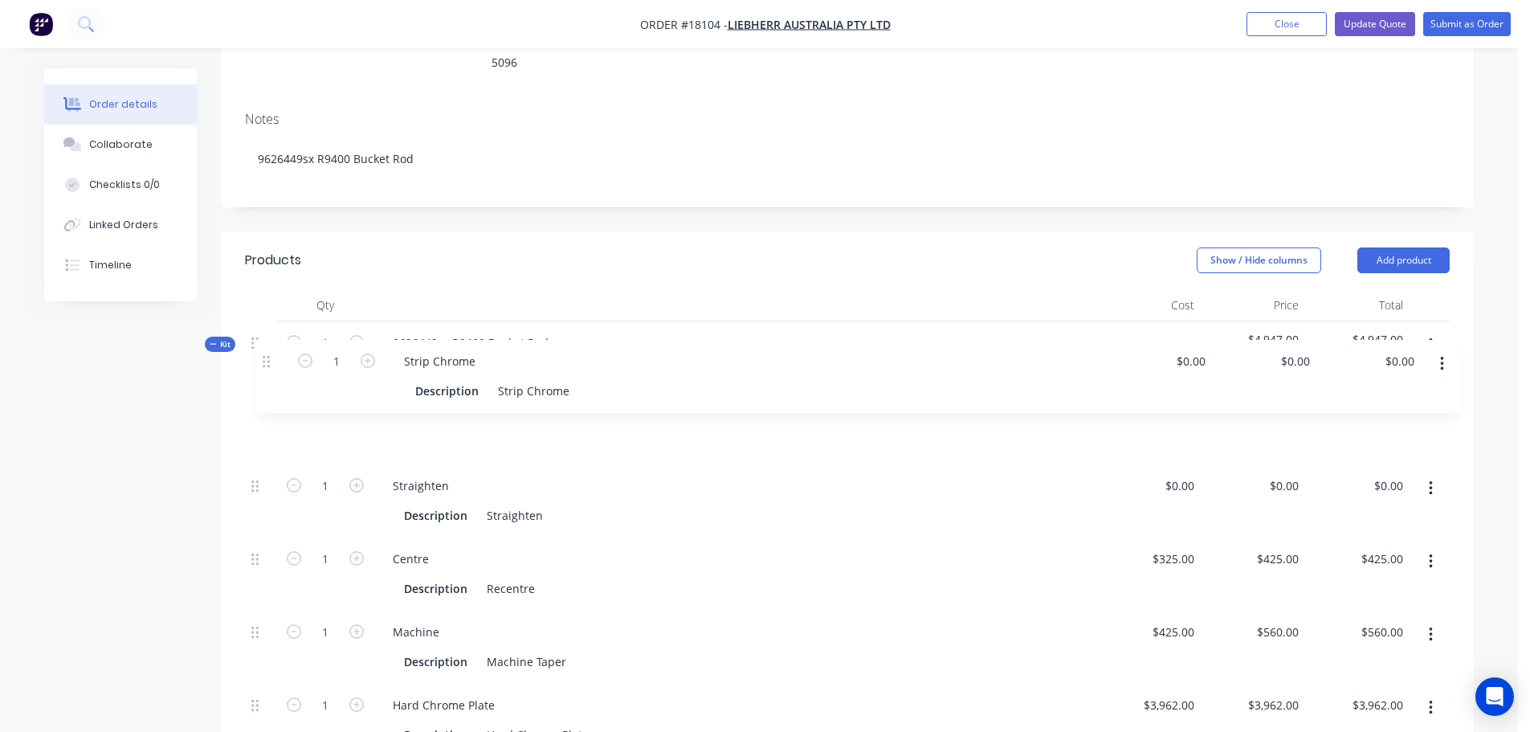
drag, startPoint x: 251, startPoint y: 490, endPoint x: 269, endPoint y: 358, distance: 132.9
click at [269, 391] on div "1 Straighten Description Straighten $0.00 $0.00 $0.00 $0.00 $0.00 $0.00 1 Centr…" at bounding box center [847, 683] width 1205 height 585
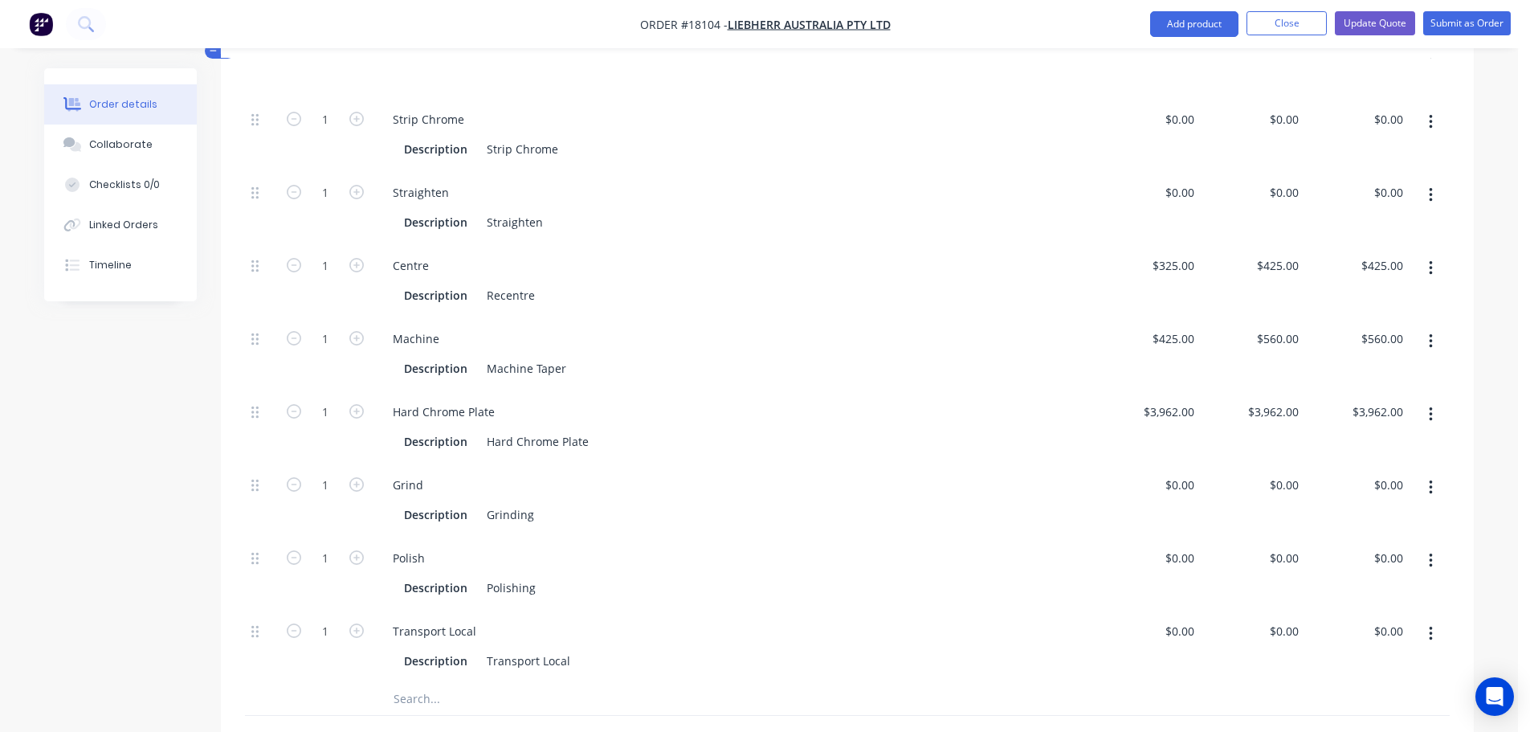
scroll to position [562, 0]
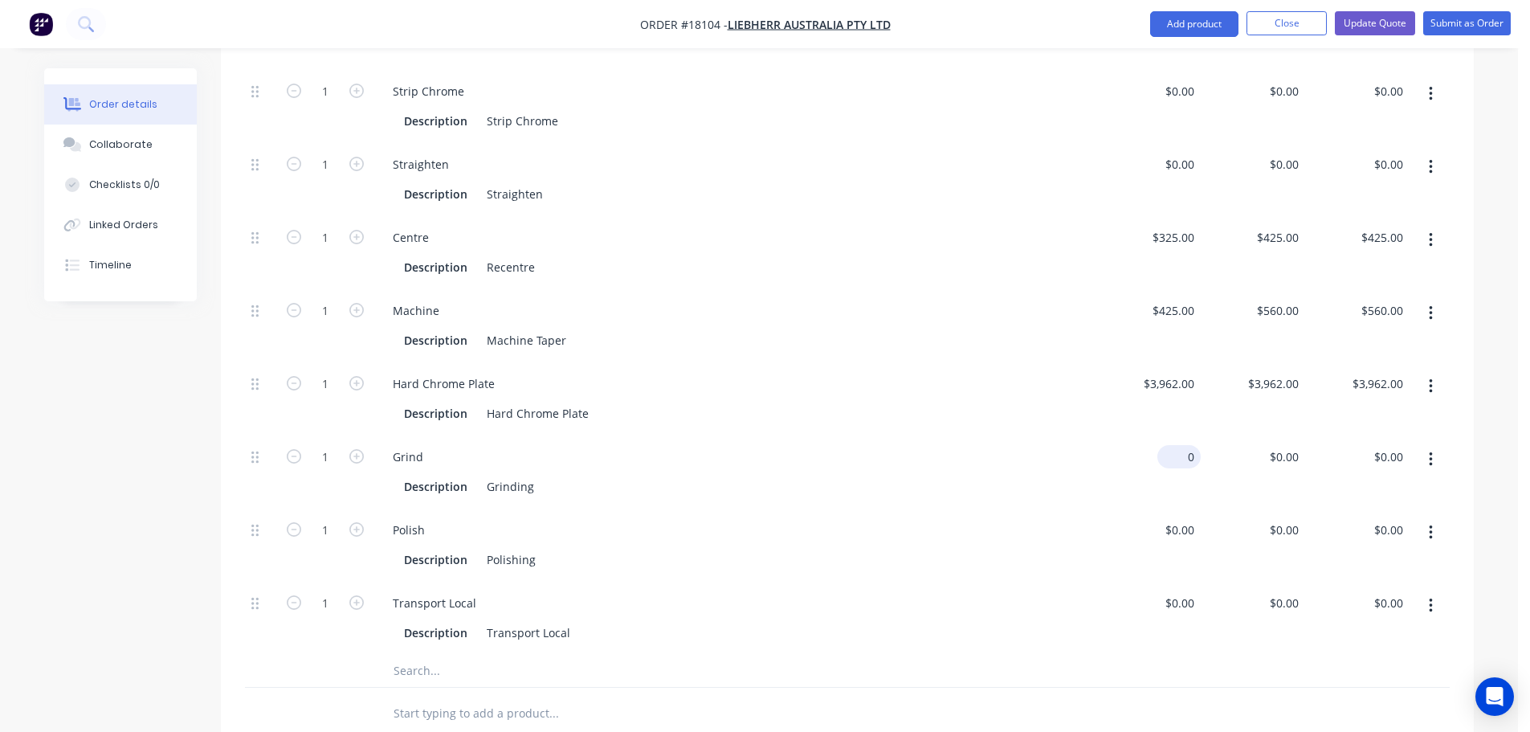
click at [1178, 445] on div "0 $0.00" at bounding box center [1179, 456] width 43 height 23
type input "$1,500.00"
type input "1500"
type input "$1,500.00"
type input "$0.0001"
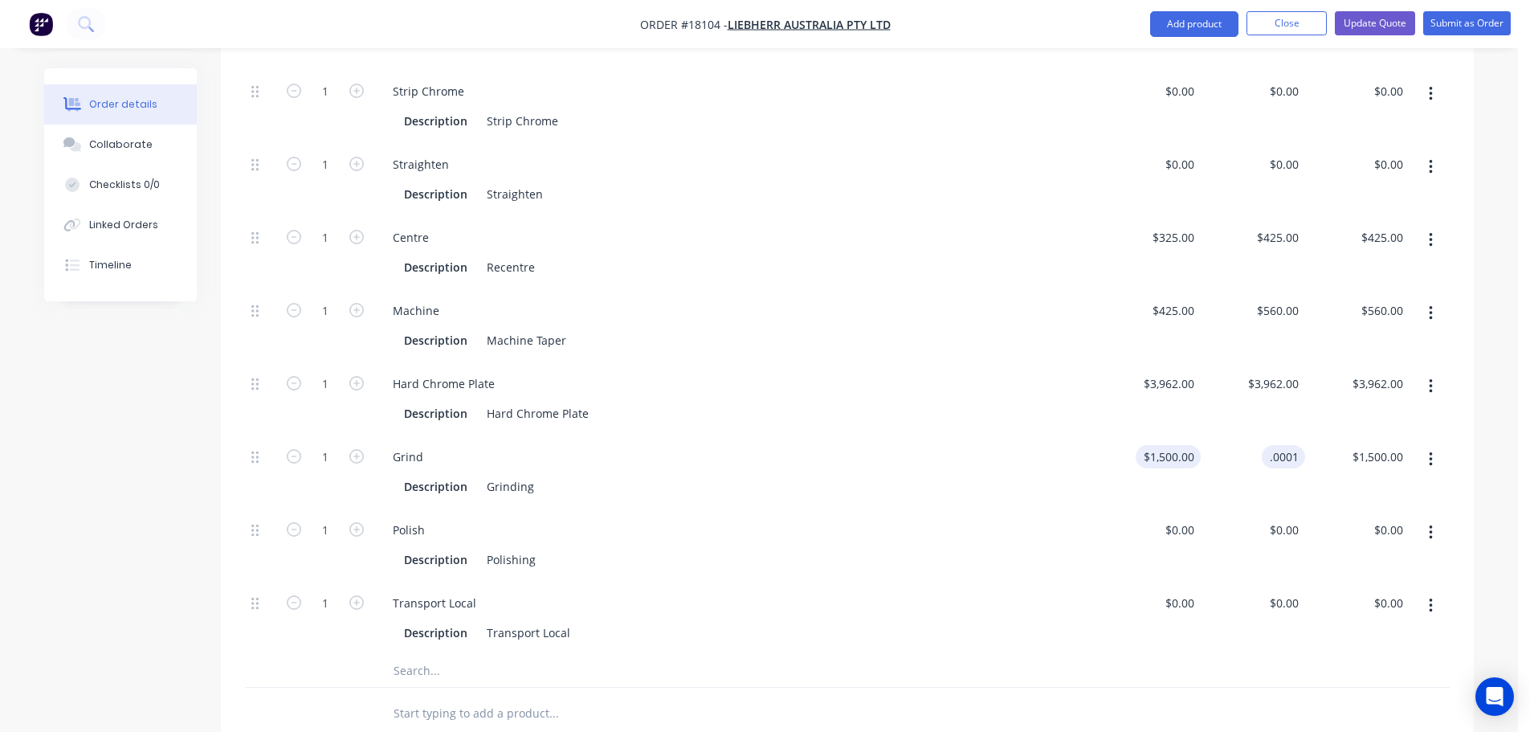
type input "0.00"
type input "$0.00"
click at [1283, 591] on div "0 $0.00" at bounding box center [1283, 602] width 43 height 23
type input "$200.00"
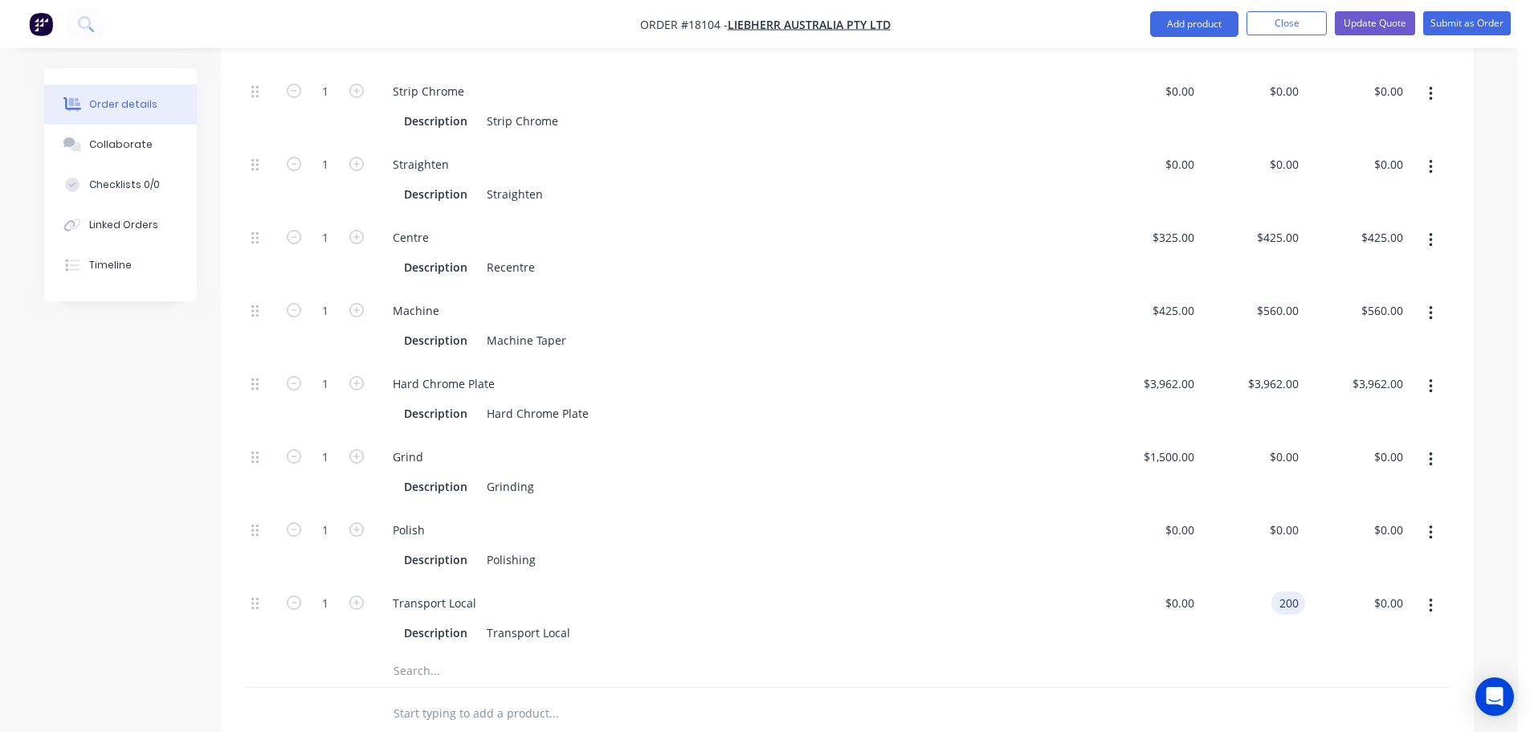
type input "$200.00"
click at [1283, 697] on div at bounding box center [847, 714] width 1205 height 52
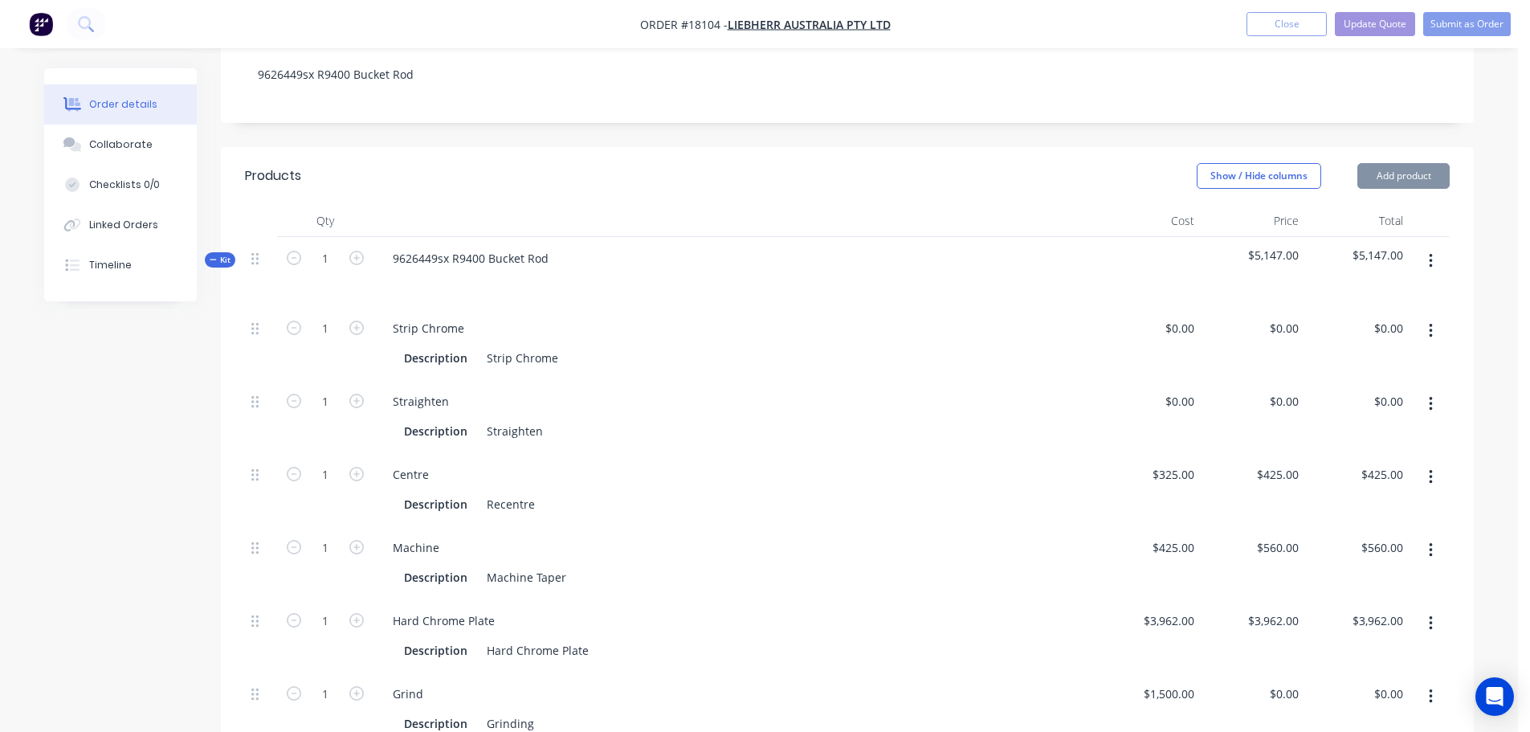
scroll to position [161, 0]
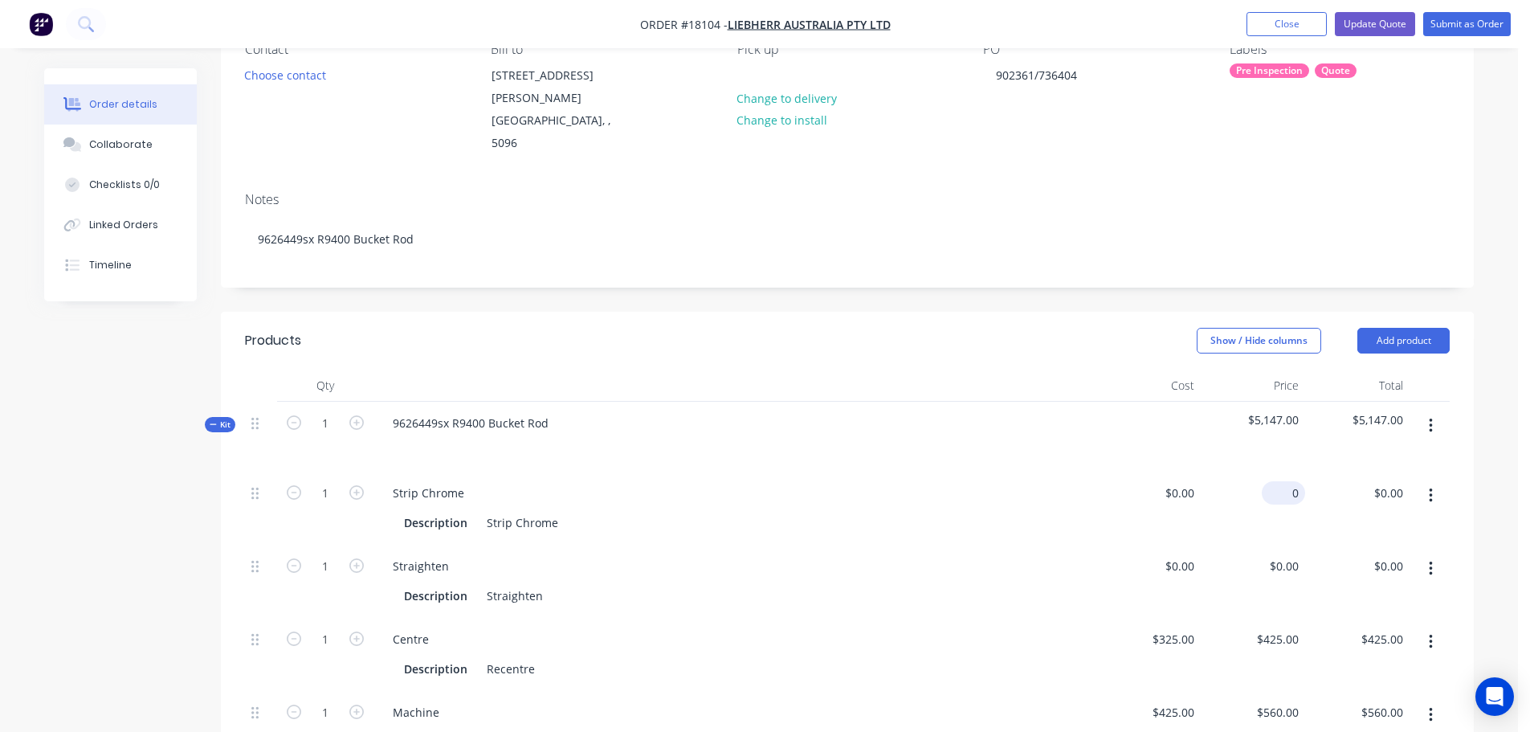
click at [1275, 472] on div "0 $0.00" at bounding box center [1253, 508] width 104 height 73
type input "$500.00"
click at [1075, 435] on div at bounding box center [735, 446] width 710 height 23
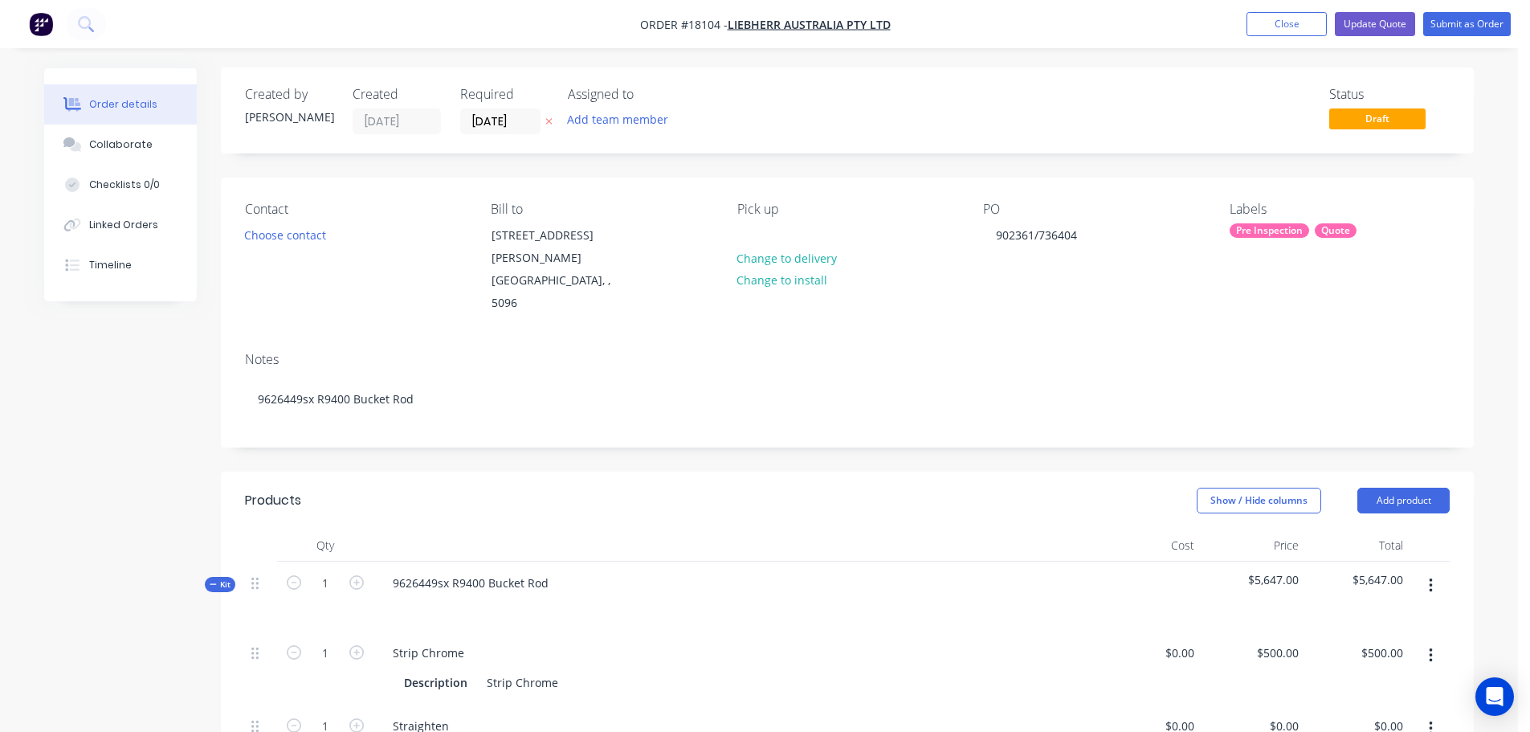
scroll to position [0, 0]
click at [1477, 32] on button "Submit as Order" at bounding box center [1468, 24] width 88 height 24
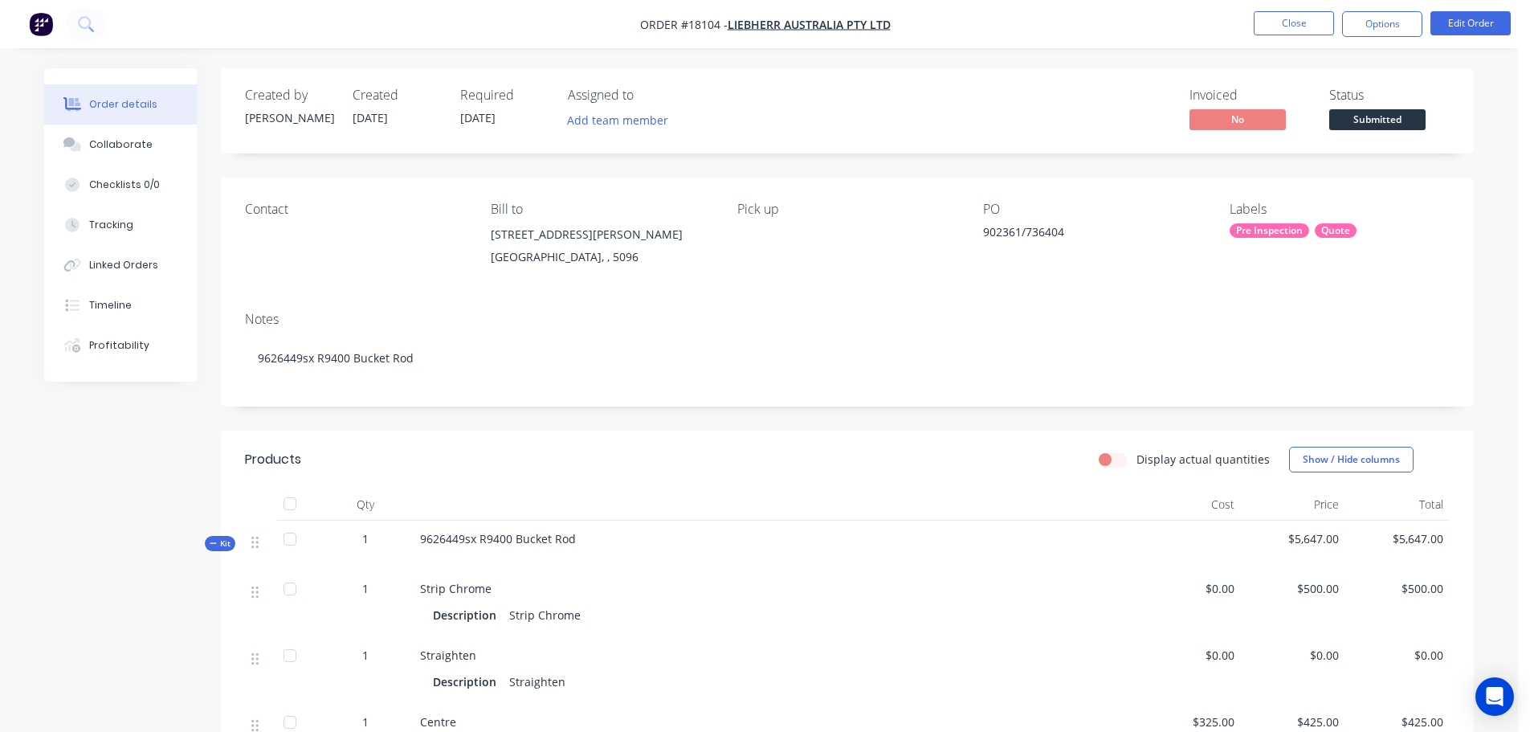
click at [1344, 129] on span "Submitted" at bounding box center [1378, 119] width 96 height 20
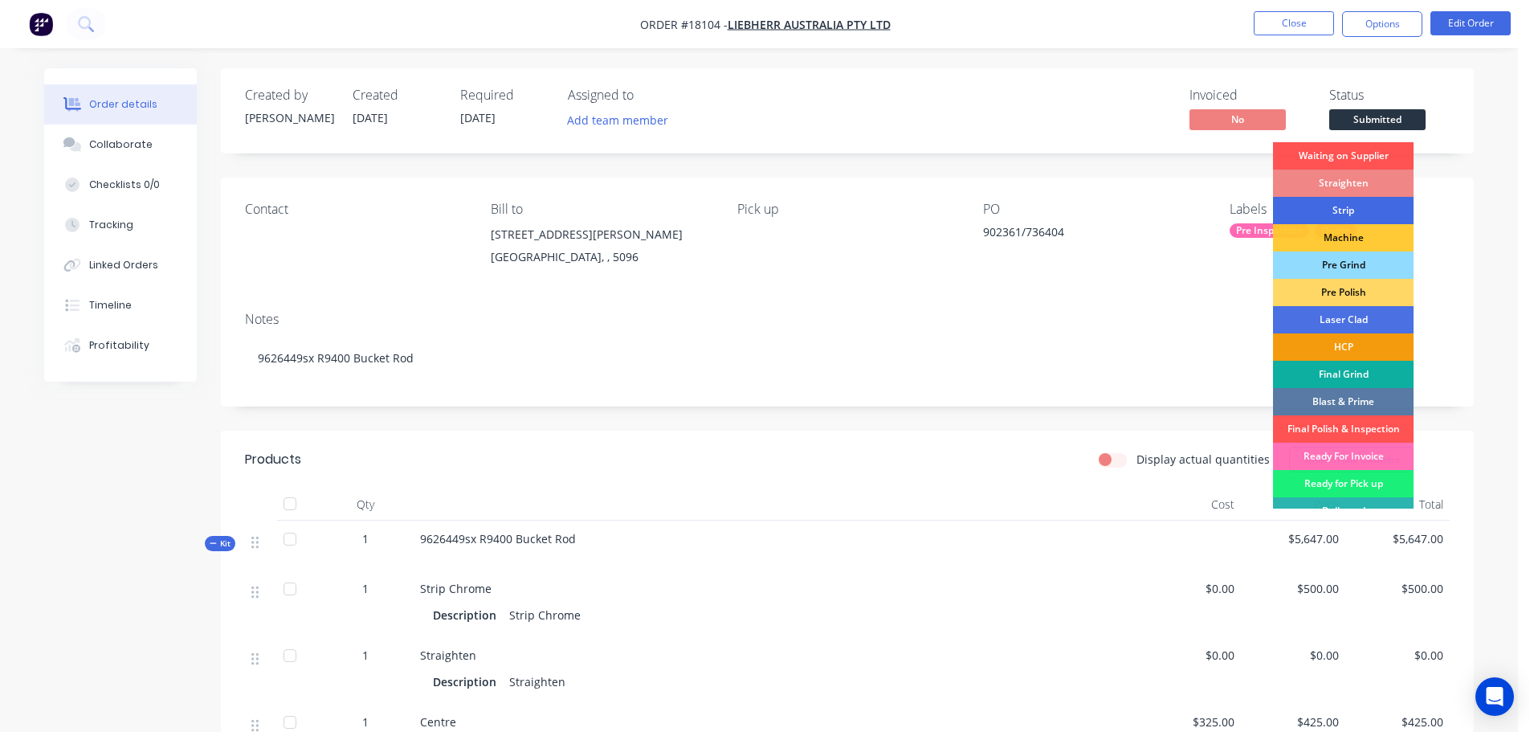
click at [1356, 218] on div "Strip" at bounding box center [1343, 210] width 141 height 27
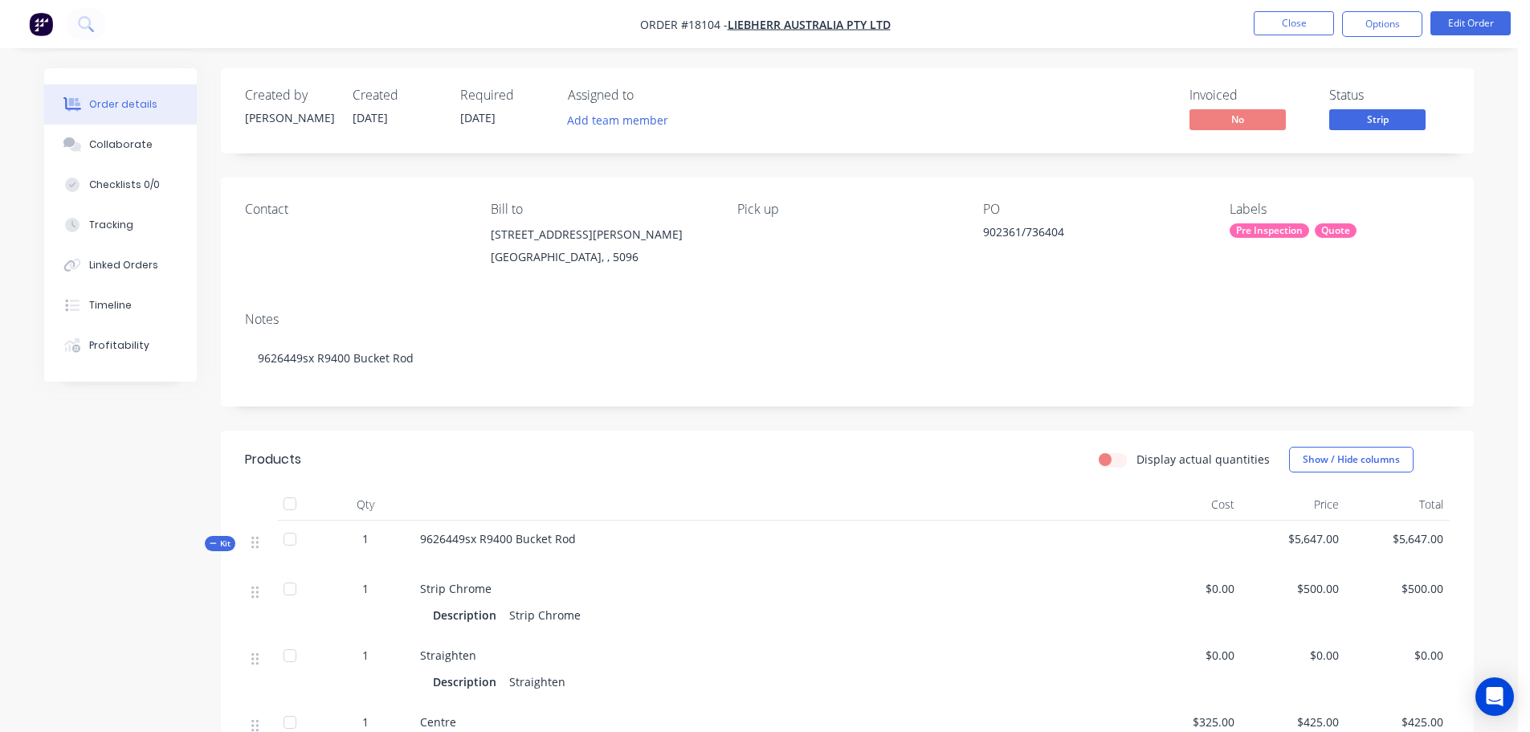
click at [1269, 233] on div "Pre Inspection" at bounding box center [1270, 230] width 80 height 14
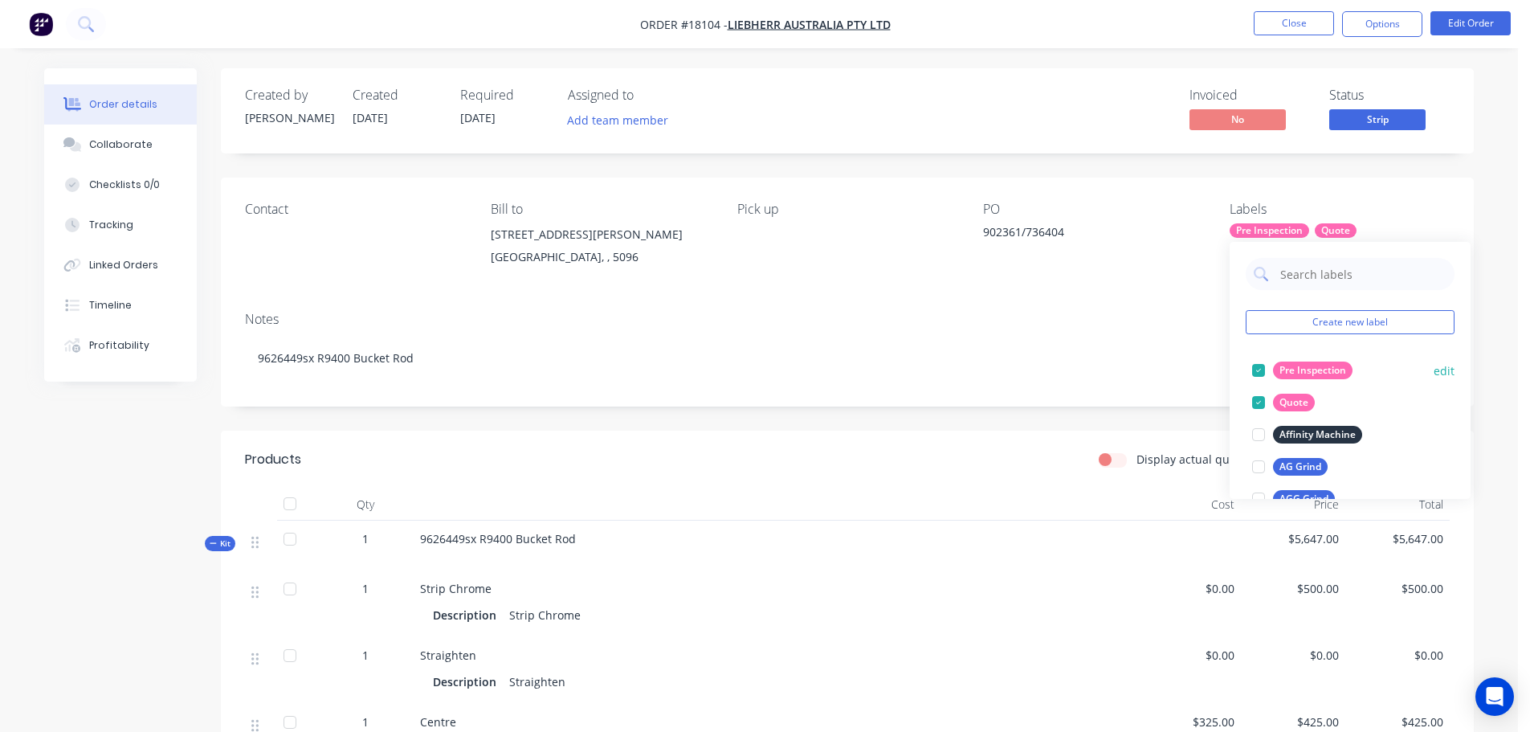
click at [1256, 366] on div at bounding box center [1259, 370] width 32 height 32
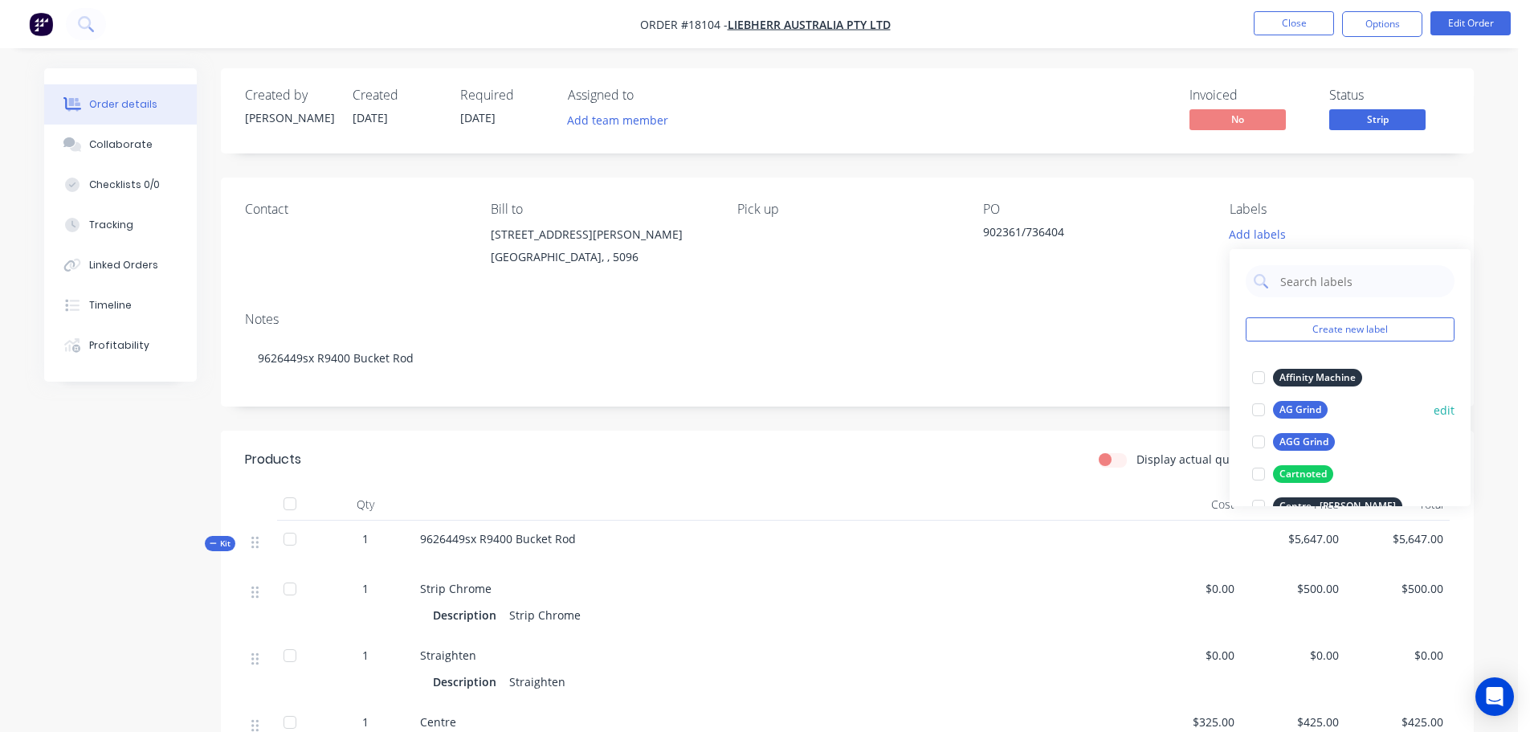
click at [1258, 406] on div at bounding box center [1259, 410] width 32 height 32
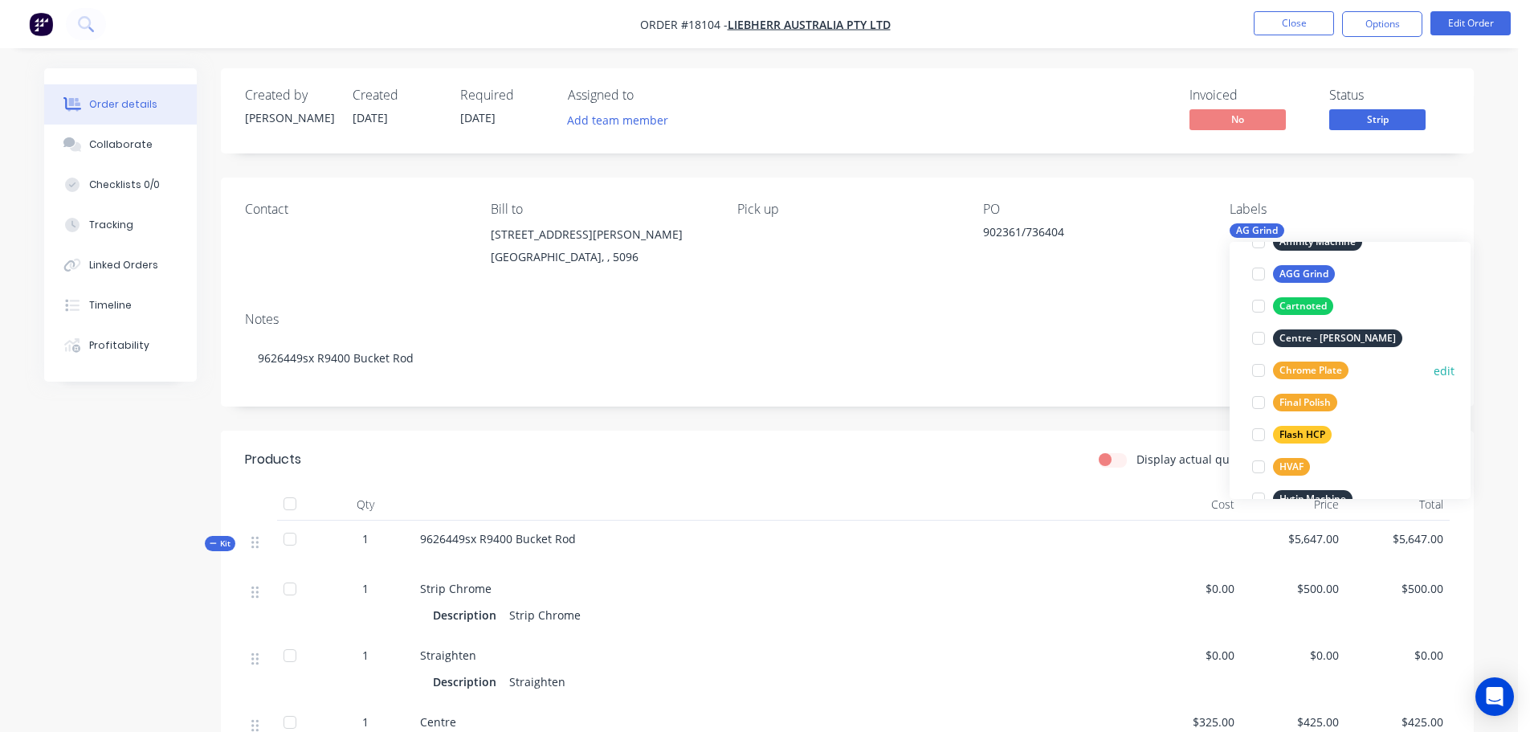
click at [1259, 368] on div at bounding box center [1259, 370] width 32 height 32
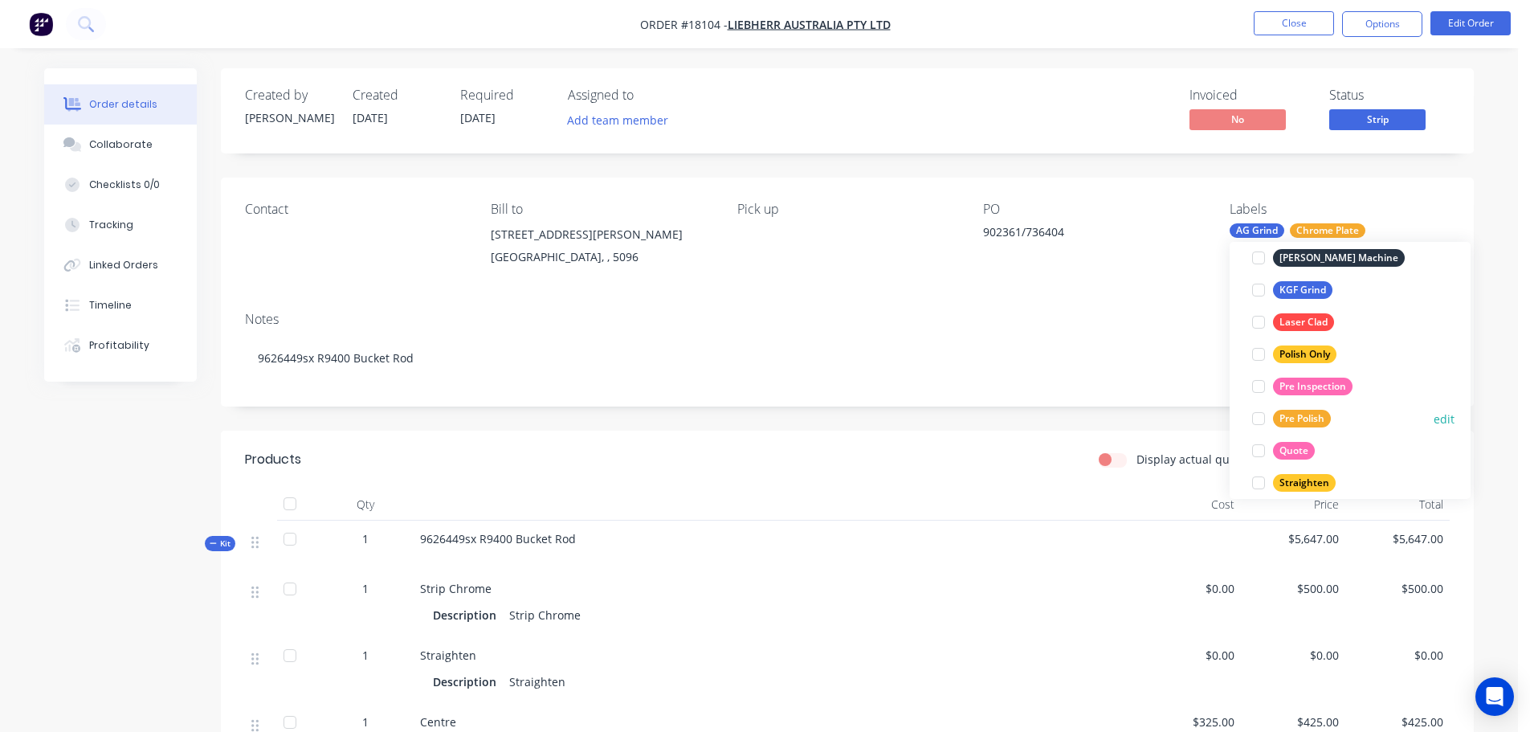
scroll to position [514, 0]
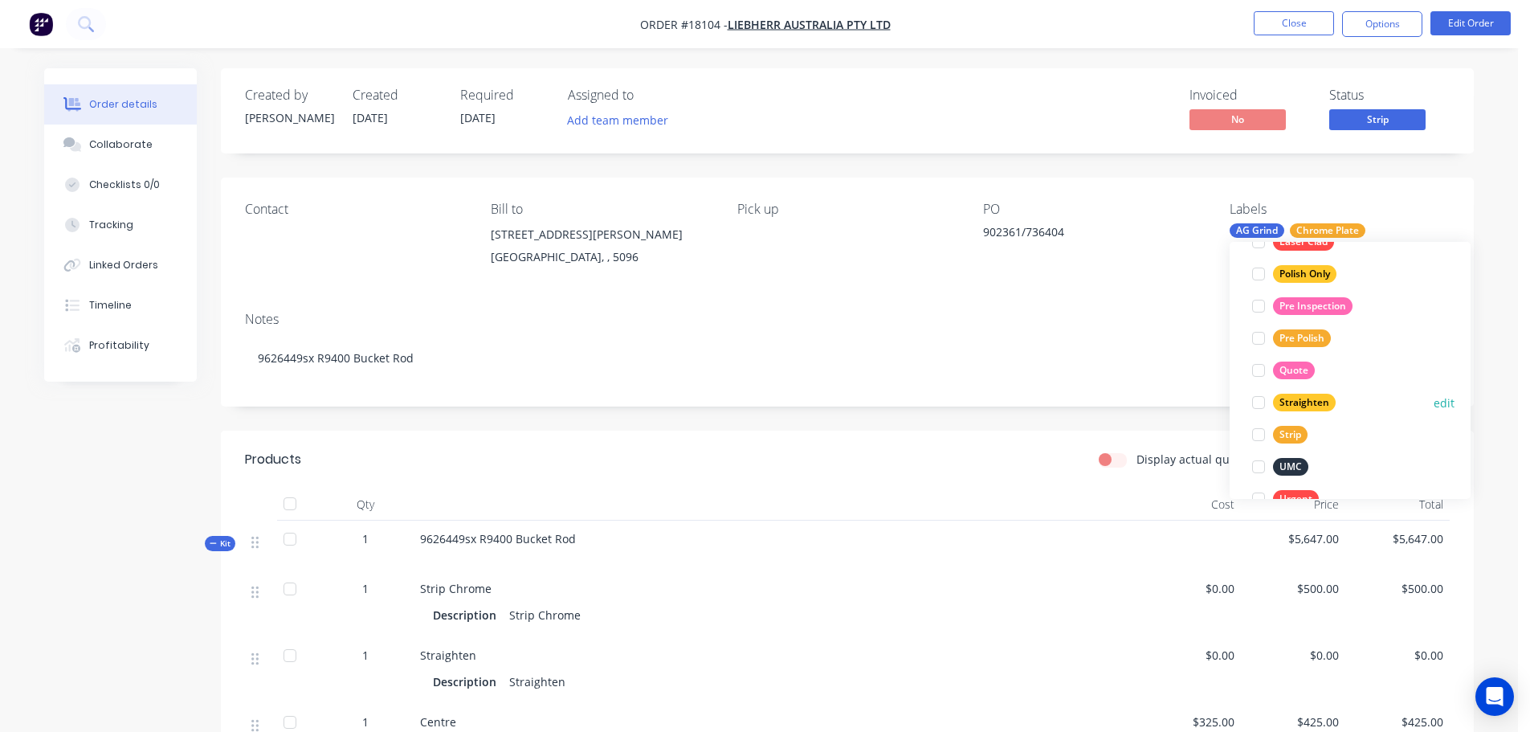
click at [1264, 407] on div at bounding box center [1259, 402] width 32 height 32
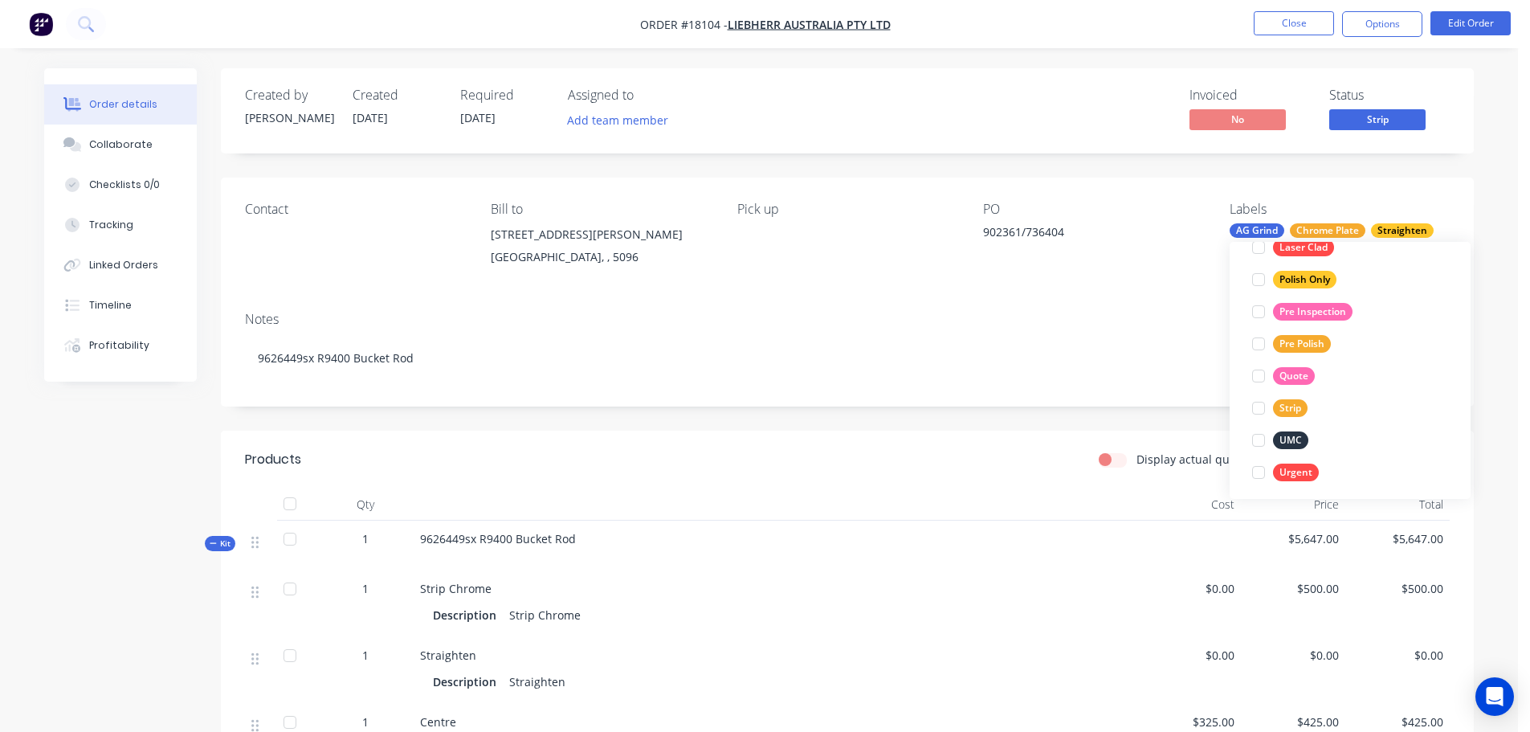
scroll to position [546, 0]
click at [1262, 404] on div at bounding box center [1259, 402] width 32 height 32
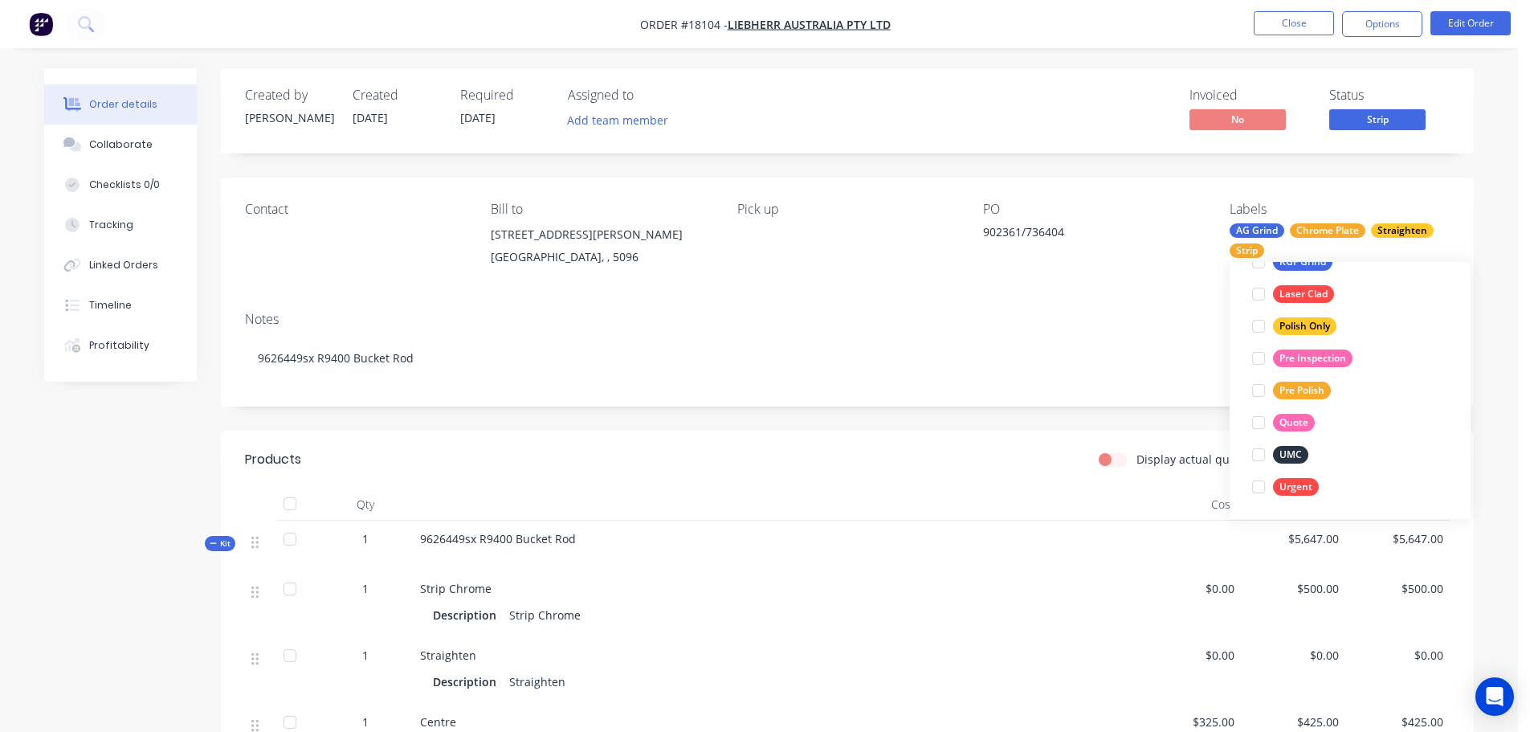
scroll to position [64, 0]
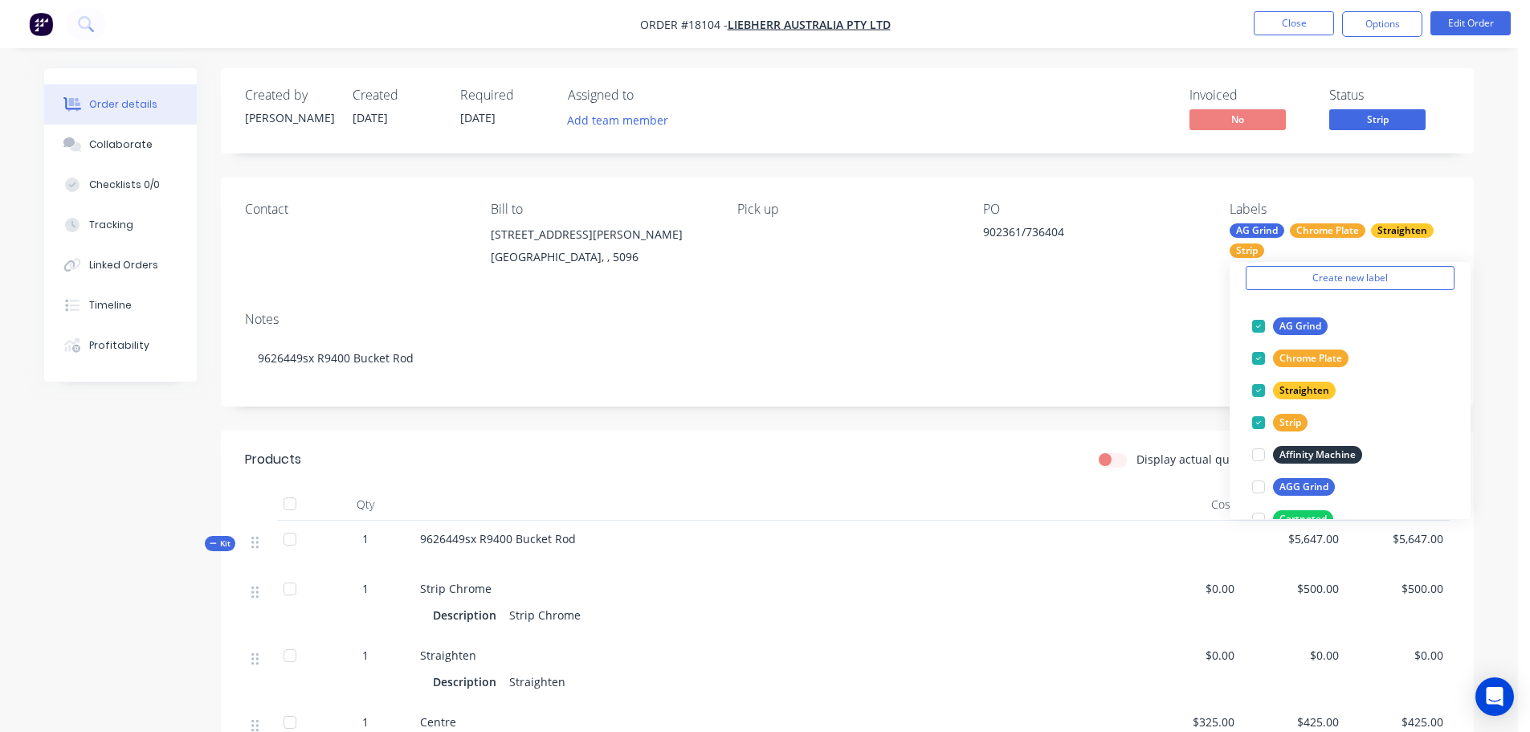
click at [1087, 316] on div "Notes" at bounding box center [847, 319] width 1205 height 15
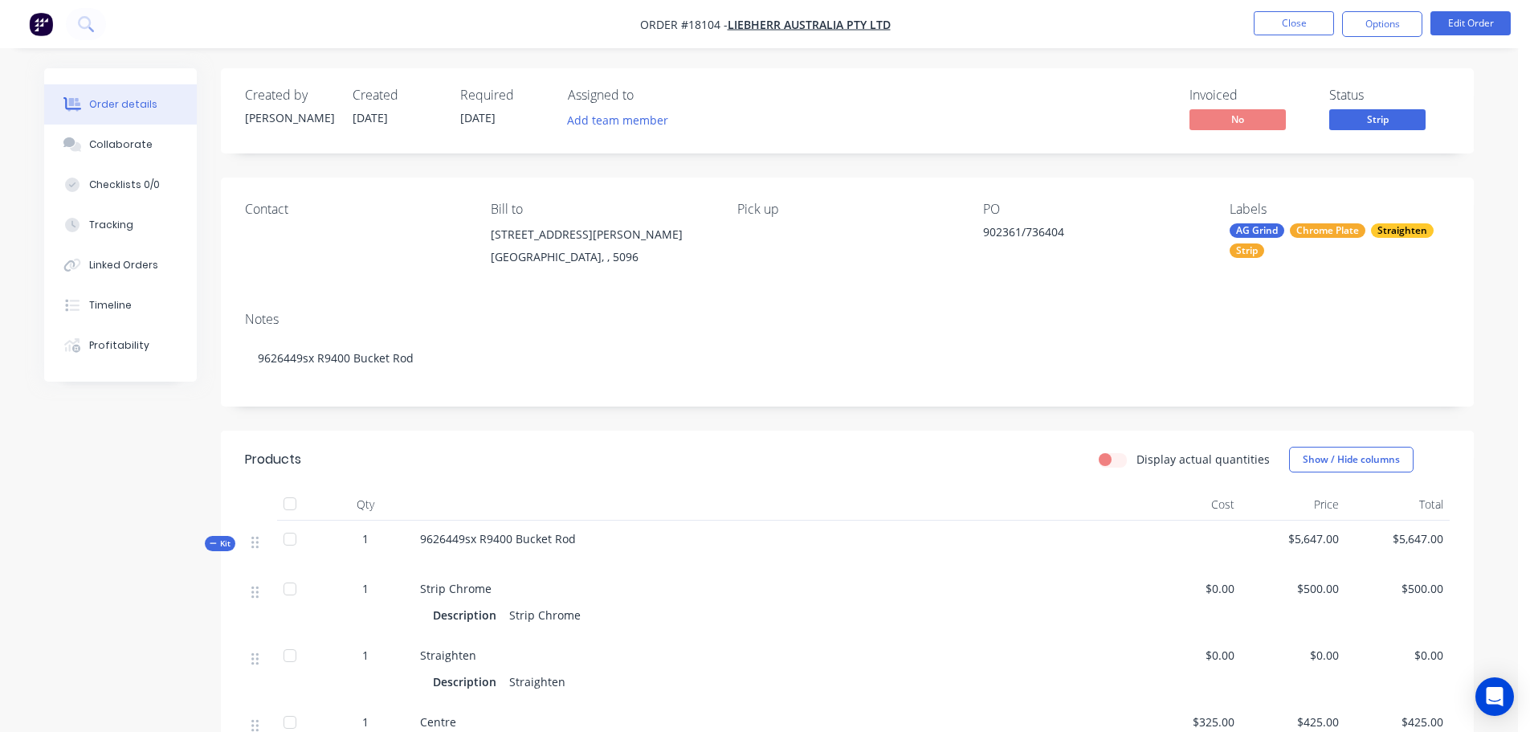
click at [1284, 256] on div "AG Grind Chrome Plate Straighten Strip" at bounding box center [1340, 240] width 220 height 35
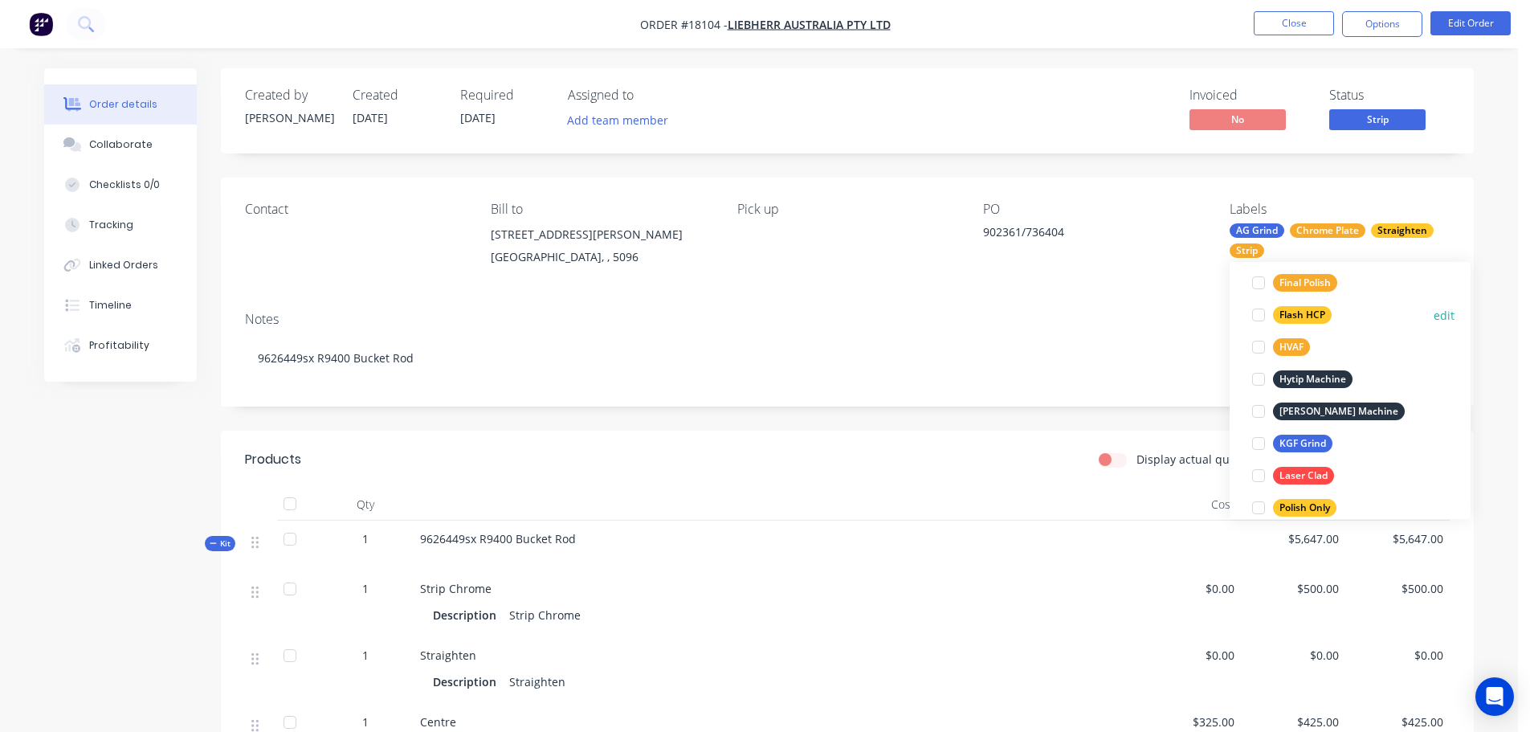
scroll to position [402, 0]
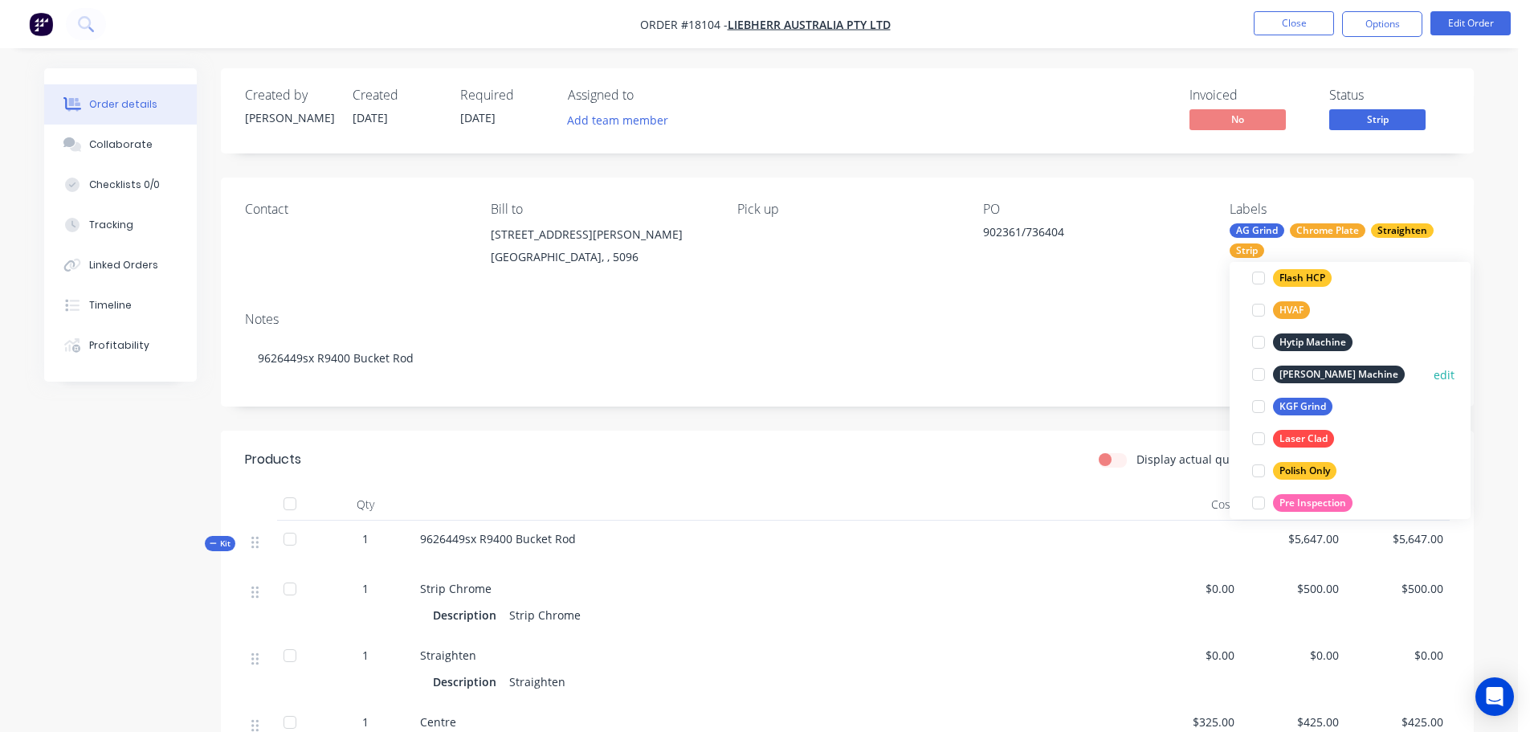
click at [1260, 373] on div at bounding box center [1259, 374] width 32 height 32
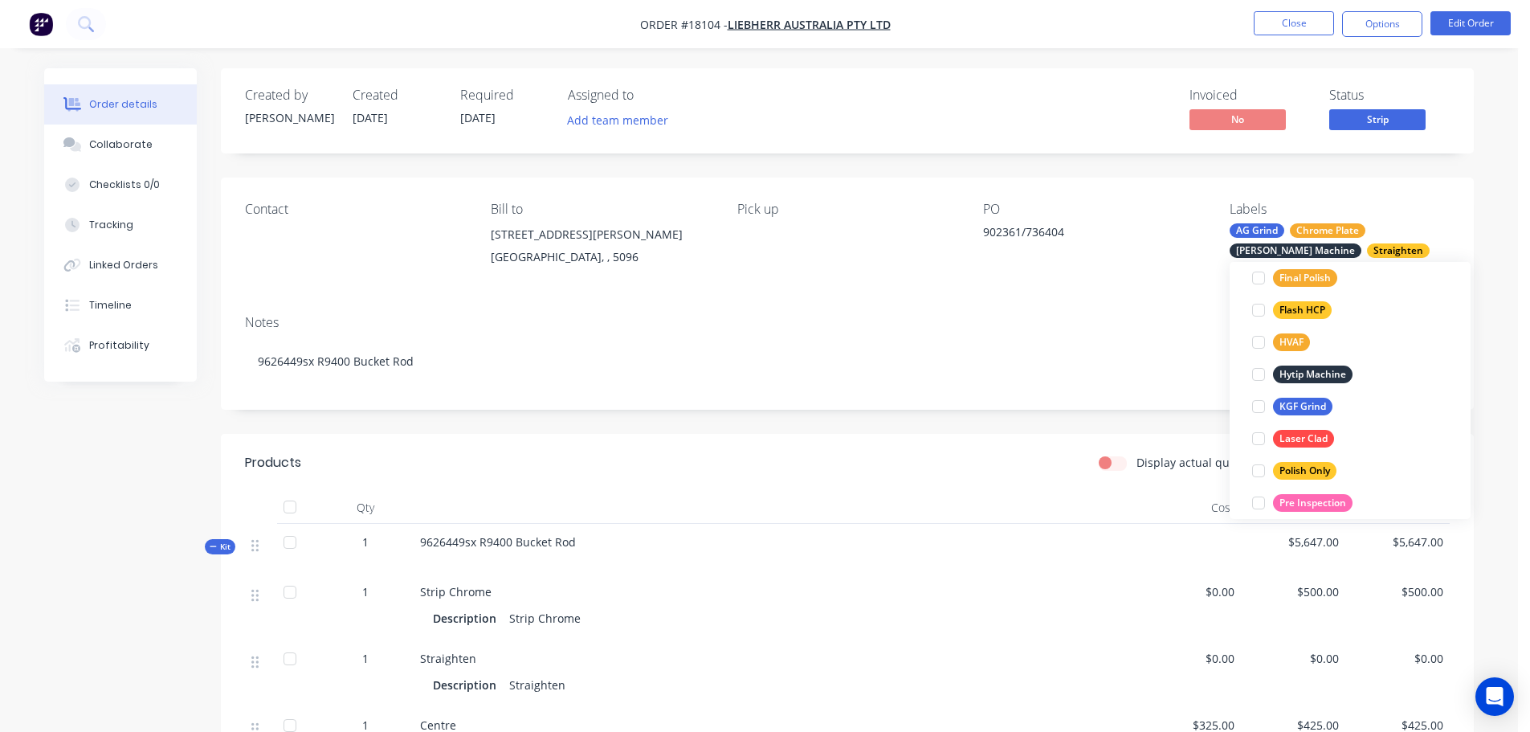
scroll to position [80, 0]
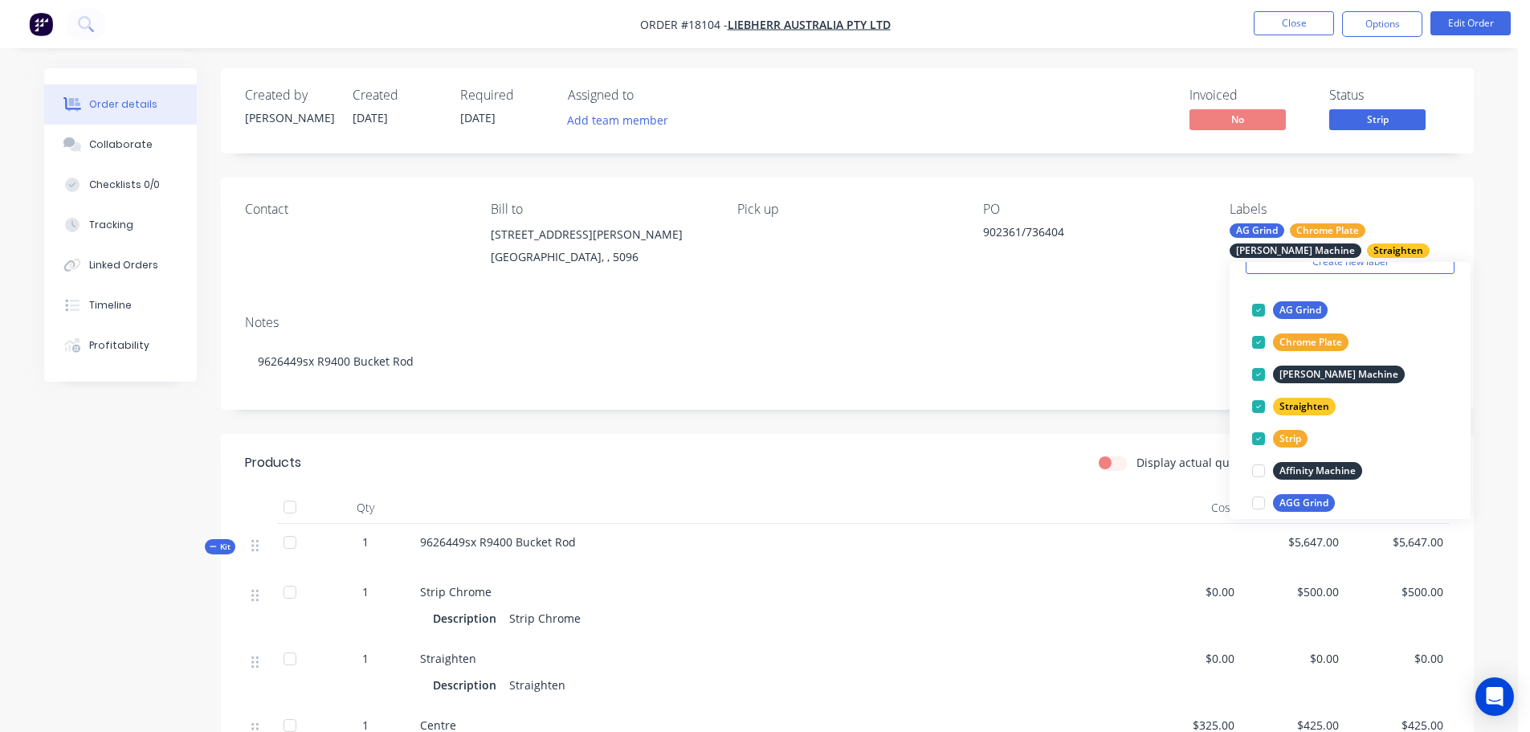
click at [987, 440] on header "Products Display actual quantities Show / Hide columns" at bounding box center [847, 463] width 1253 height 58
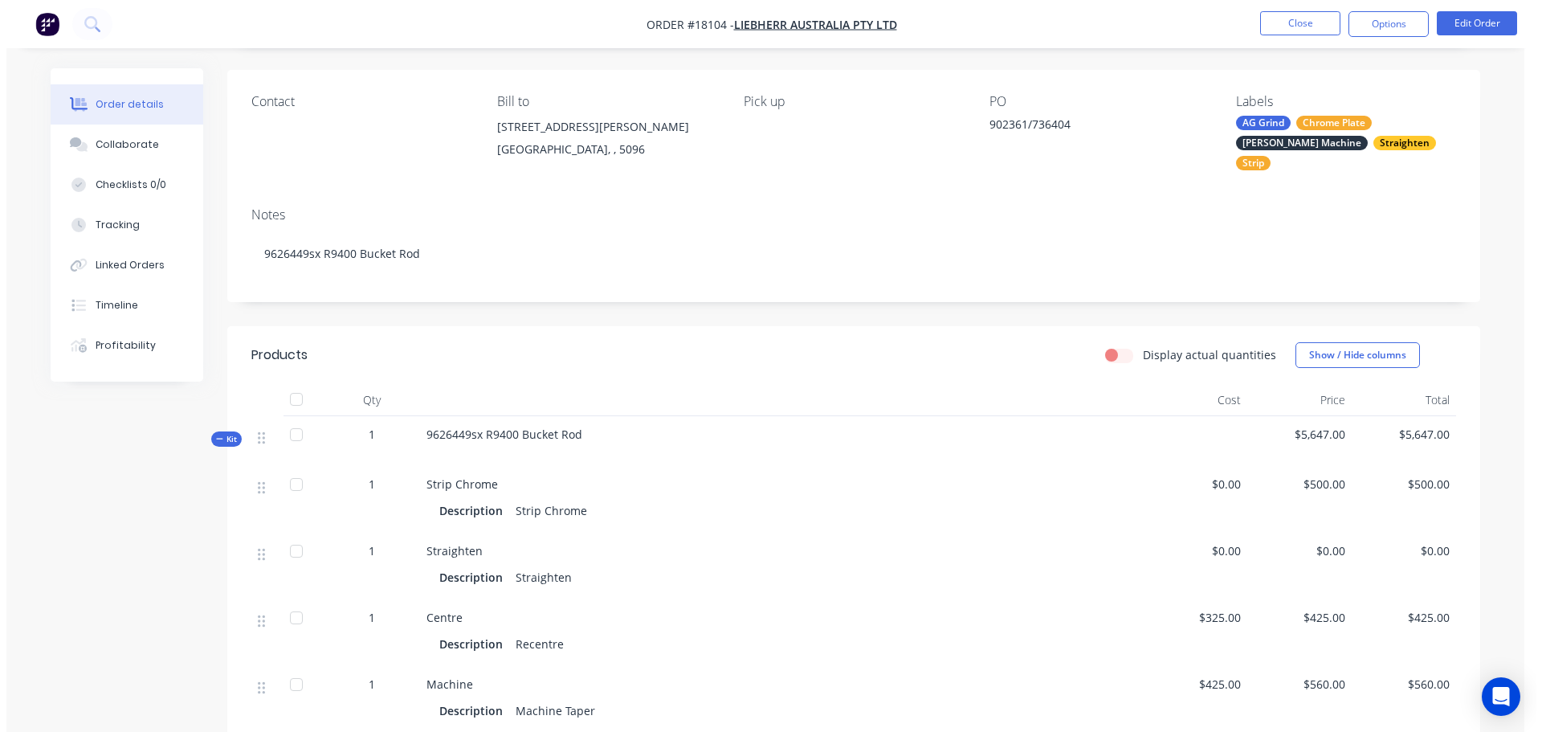
scroll to position [0, 0]
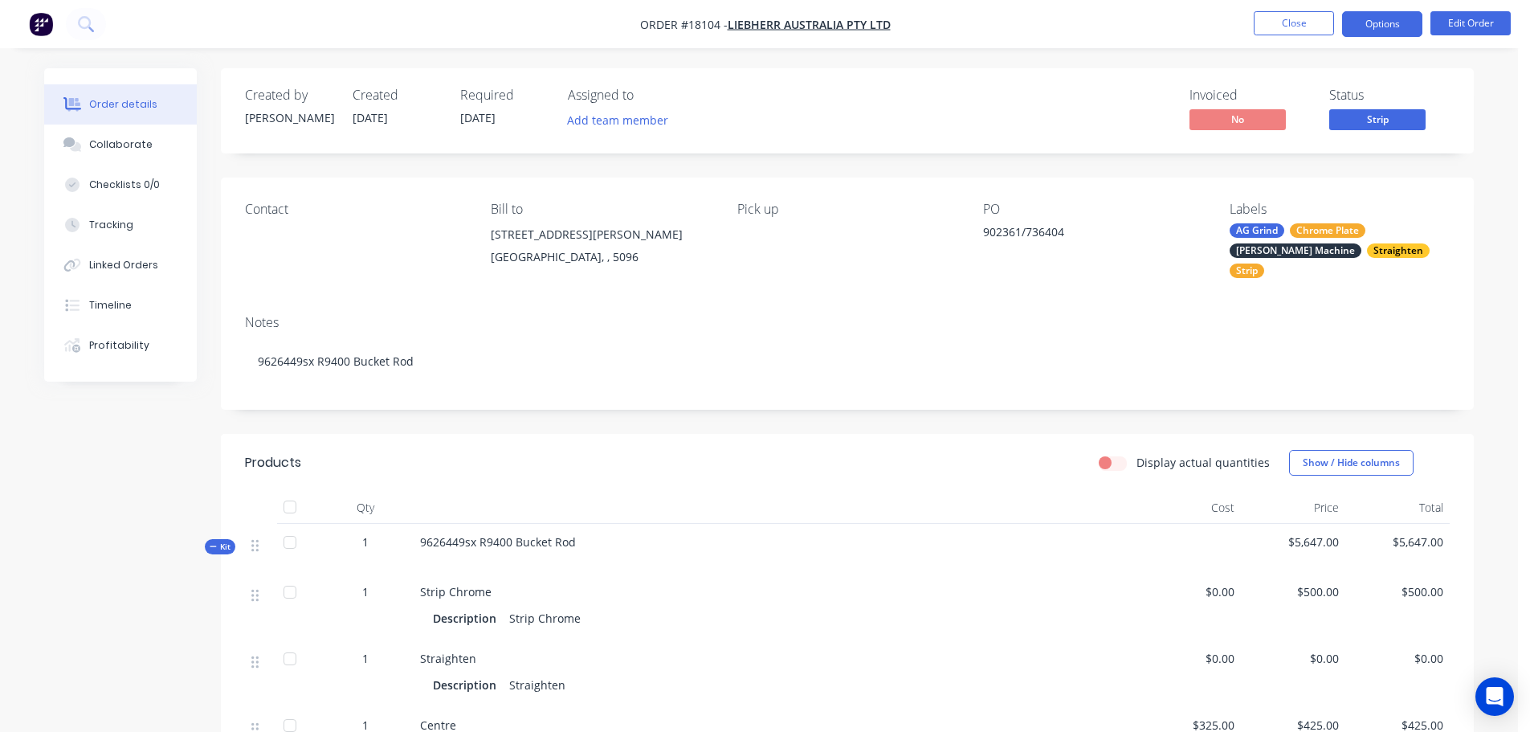
click at [1376, 27] on button "Options" at bounding box center [1382, 24] width 80 height 26
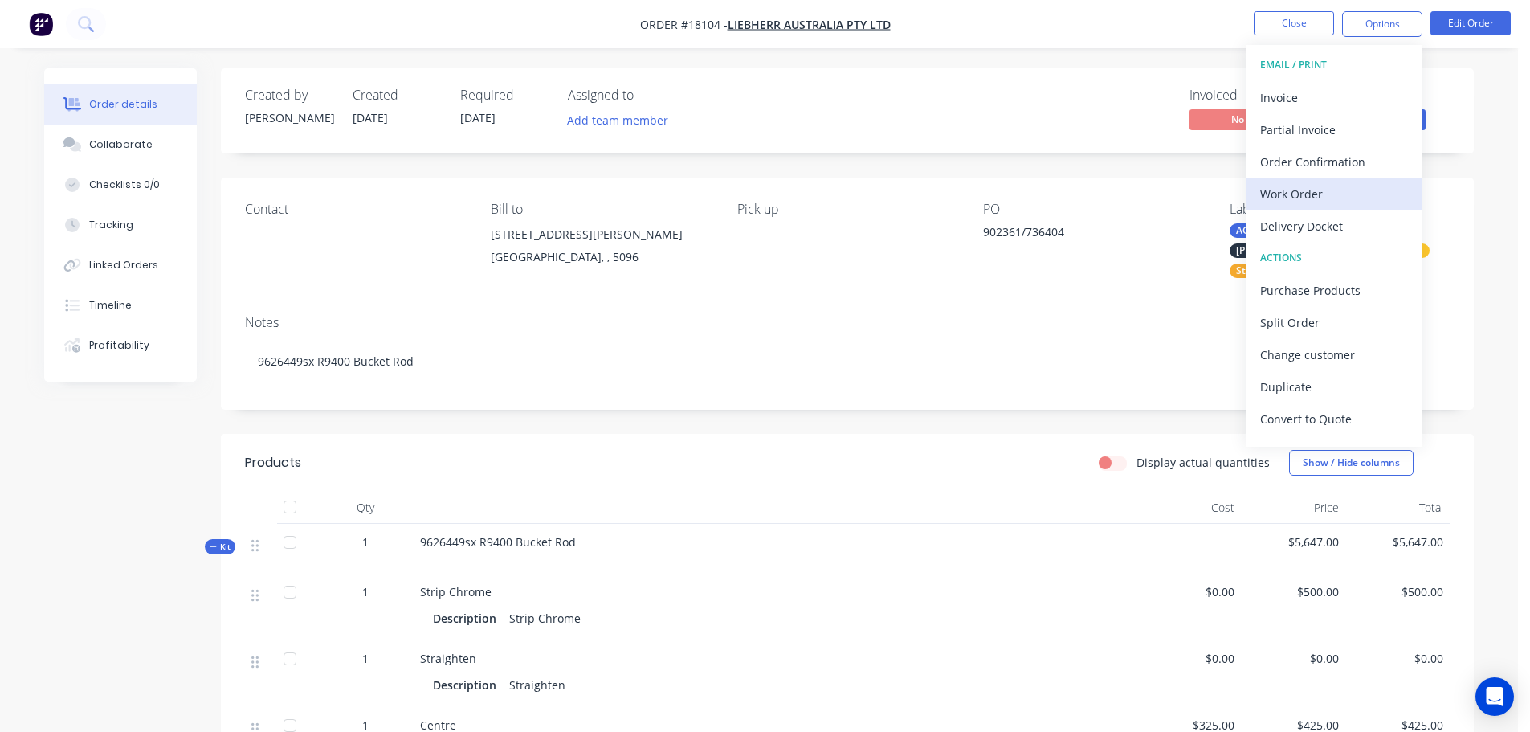
click at [1312, 187] on div "Work Order" at bounding box center [1334, 193] width 148 height 23
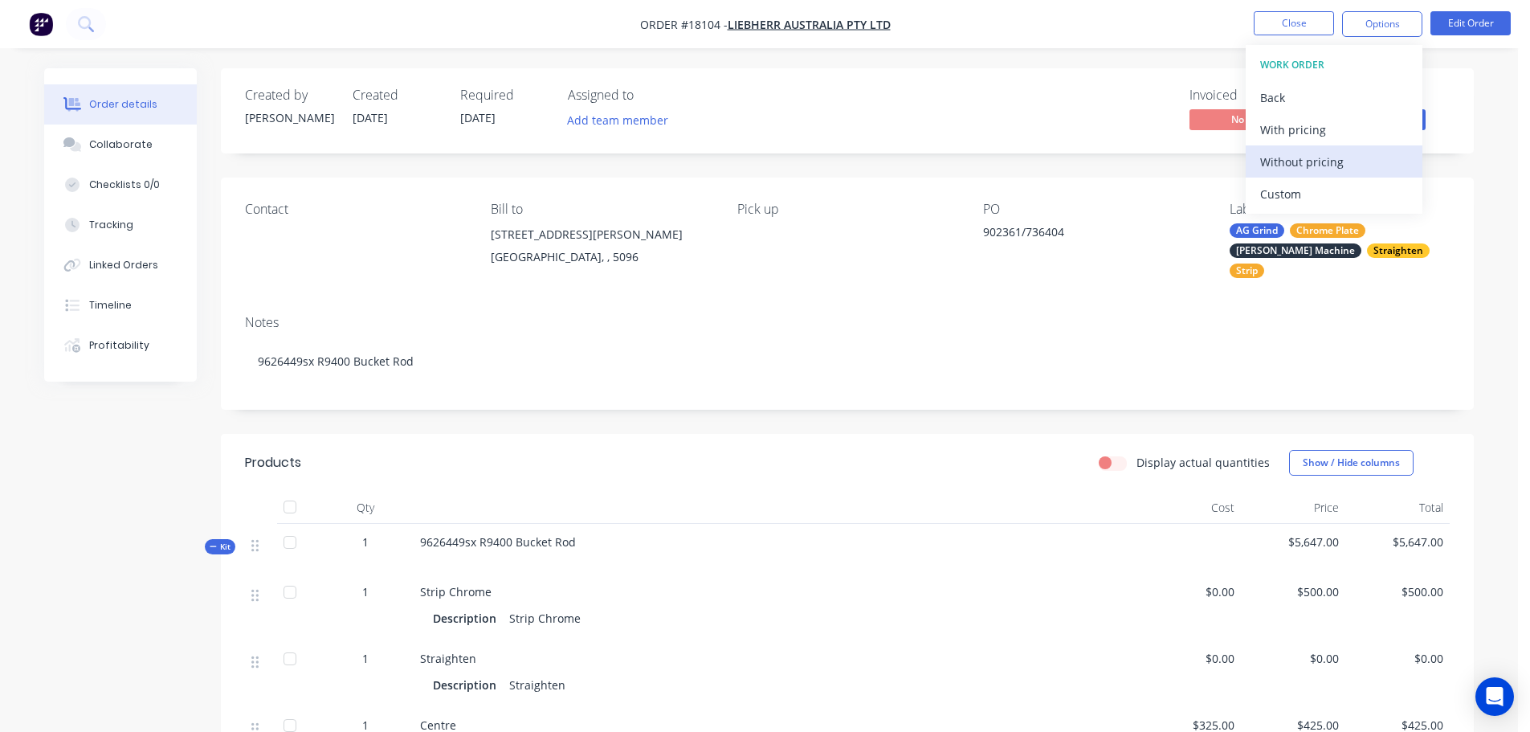
click at [1309, 163] on div "Without pricing" at bounding box center [1334, 161] width 148 height 23
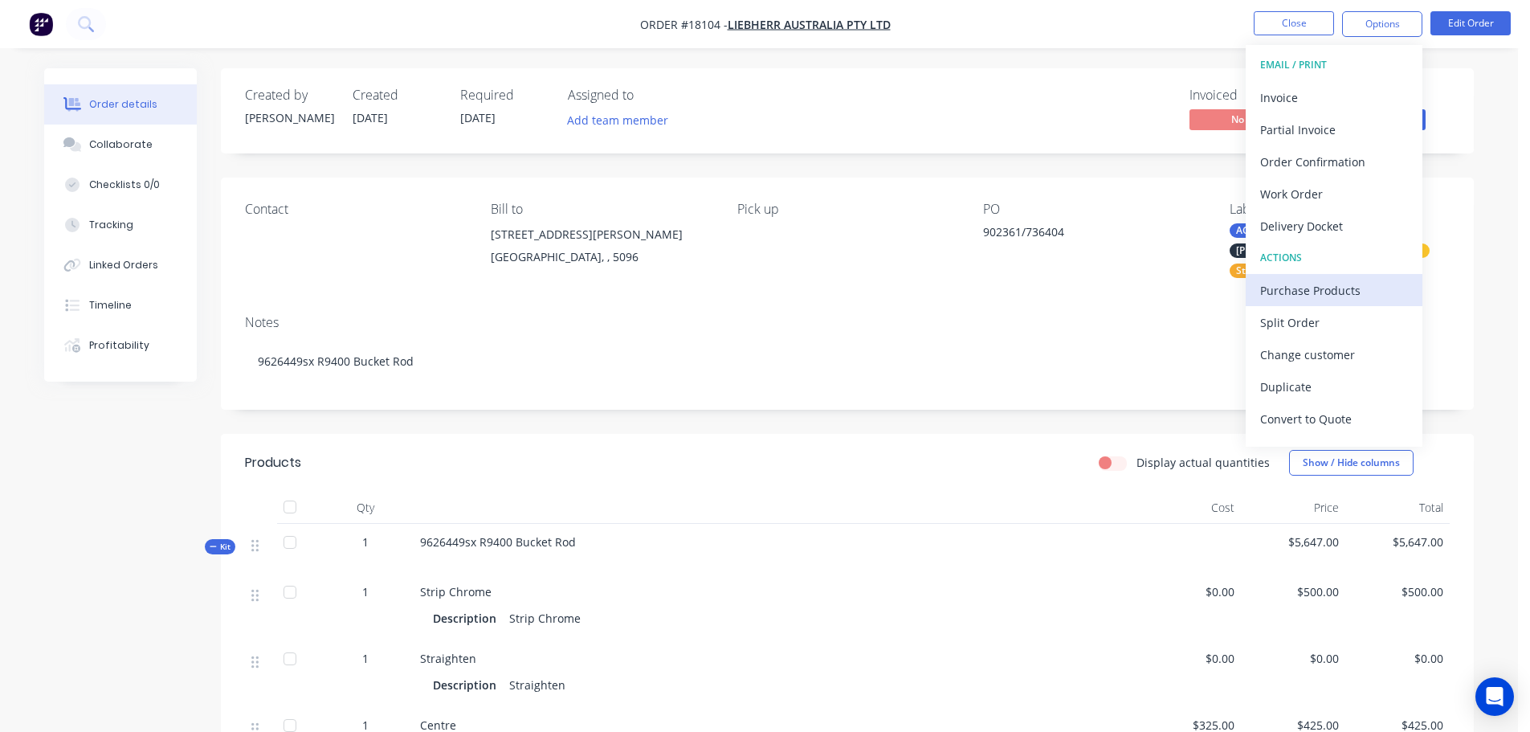
click at [1268, 283] on div "Purchase Products" at bounding box center [1334, 290] width 148 height 23
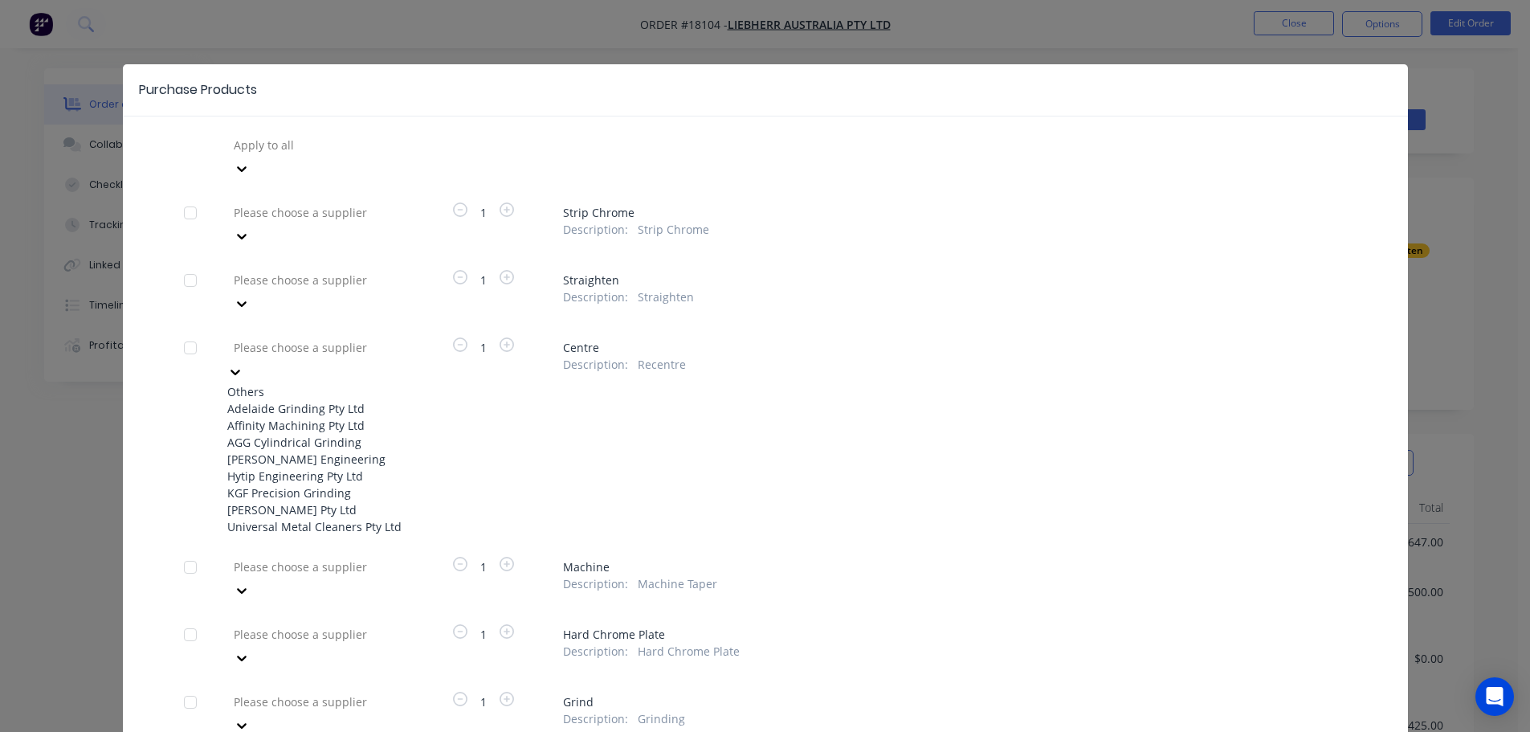
click at [338, 337] on div at bounding box center [347, 347] width 231 height 20
click at [324, 451] on div "[PERSON_NAME] Engineering" at bounding box center [315, 459] width 177 height 17
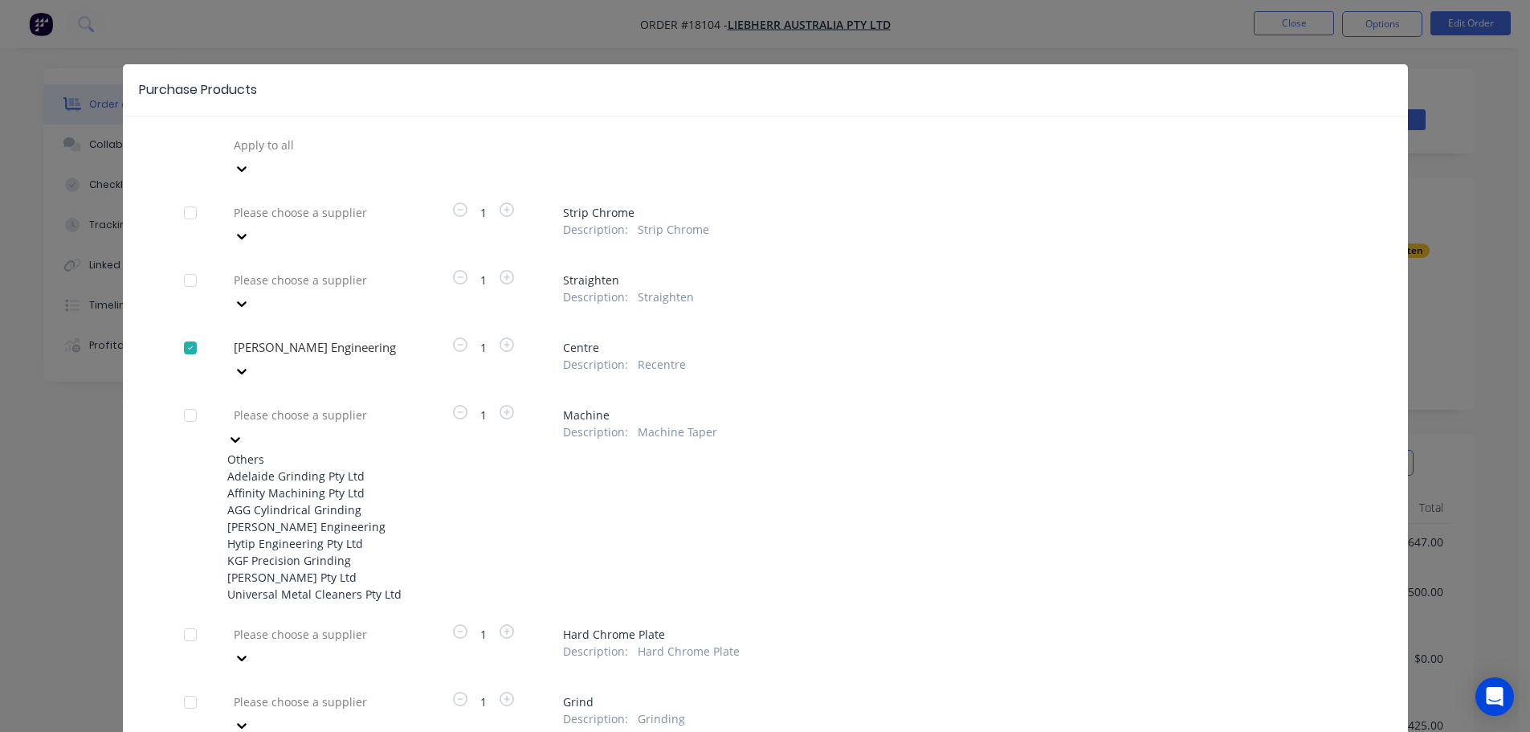
click at [330, 405] on div at bounding box center [347, 415] width 231 height 20
click at [321, 518] on div "[PERSON_NAME] Engineering" at bounding box center [315, 526] width 177 height 17
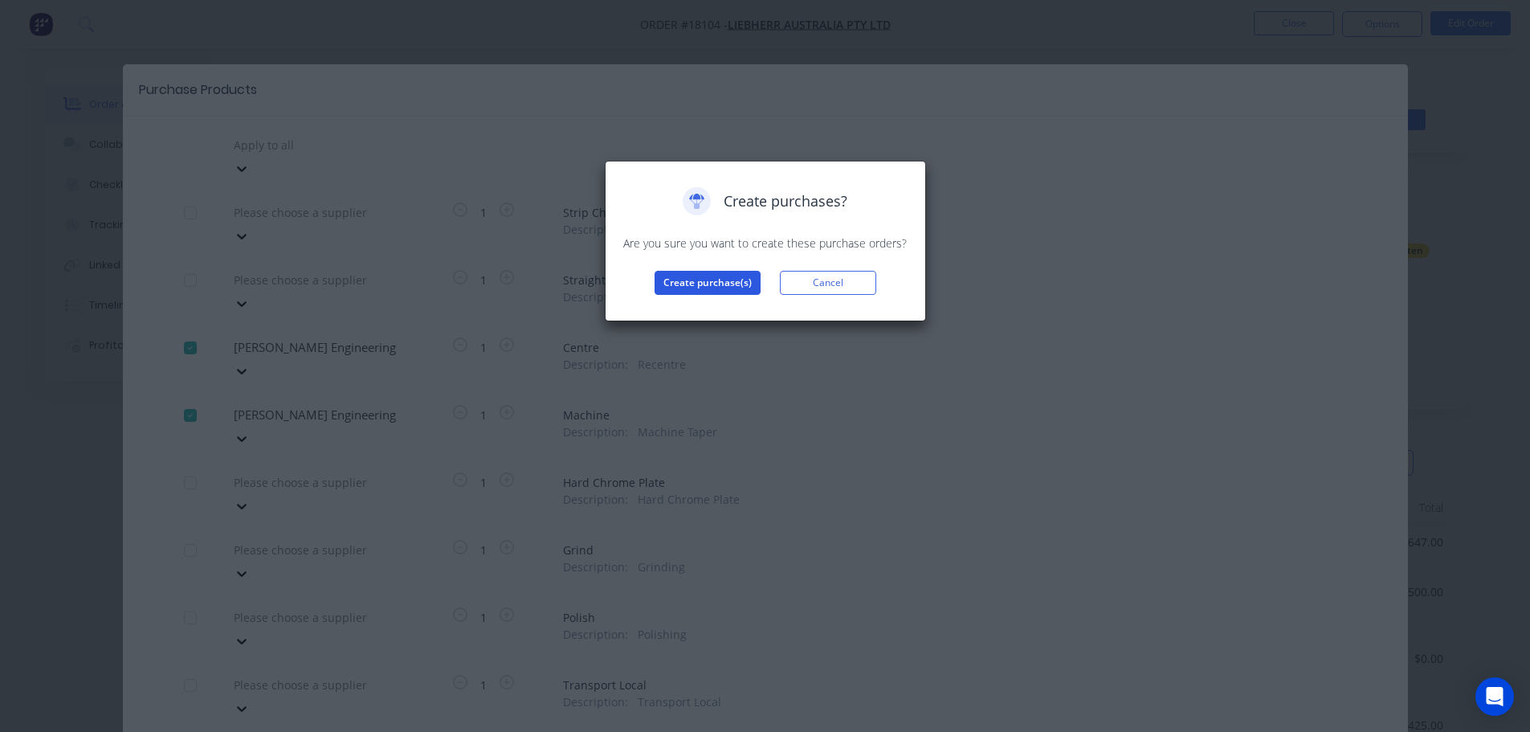
click at [684, 288] on button "Create purchase(s)" at bounding box center [708, 283] width 106 height 24
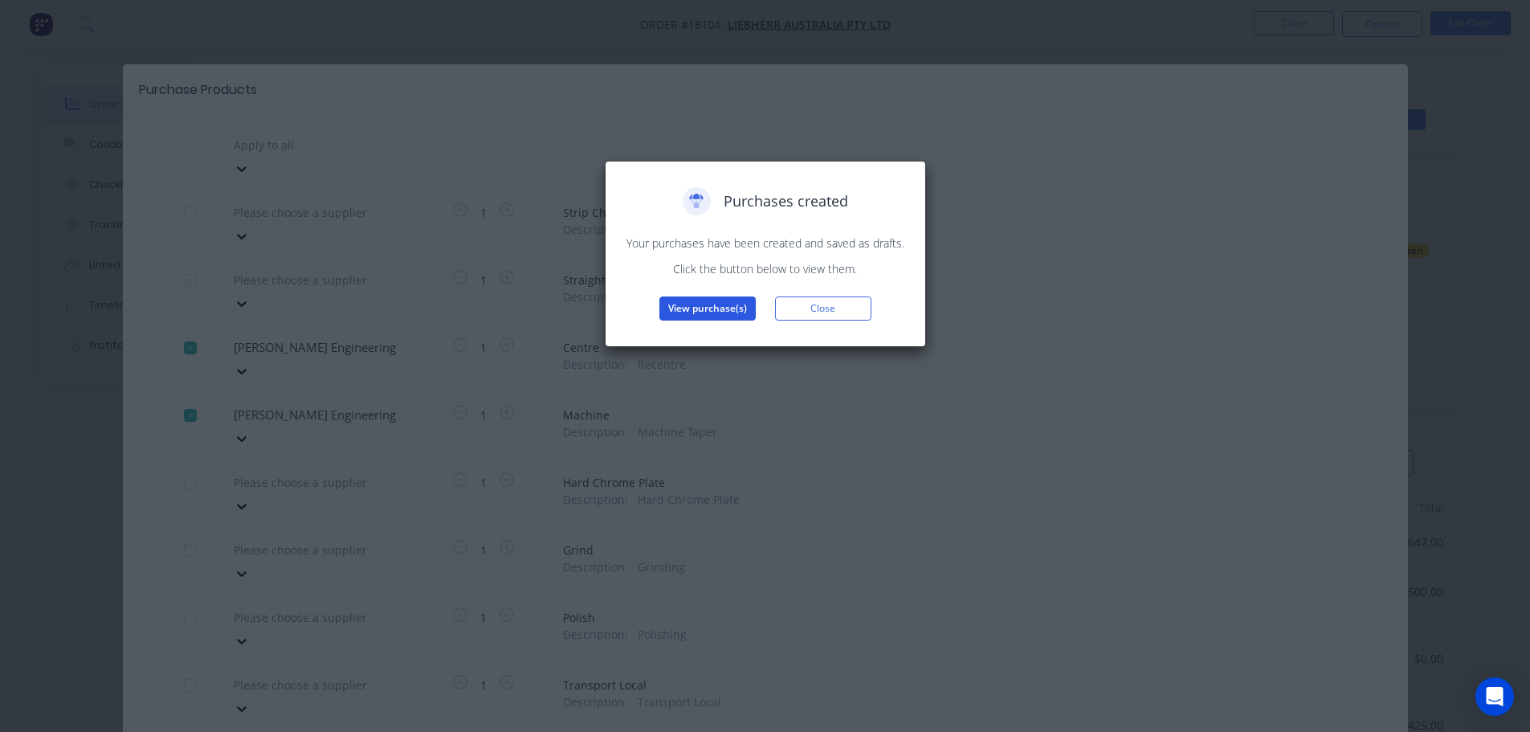
click at [677, 315] on button "View purchase(s)" at bounding box center [708, 308] width 96 height 24
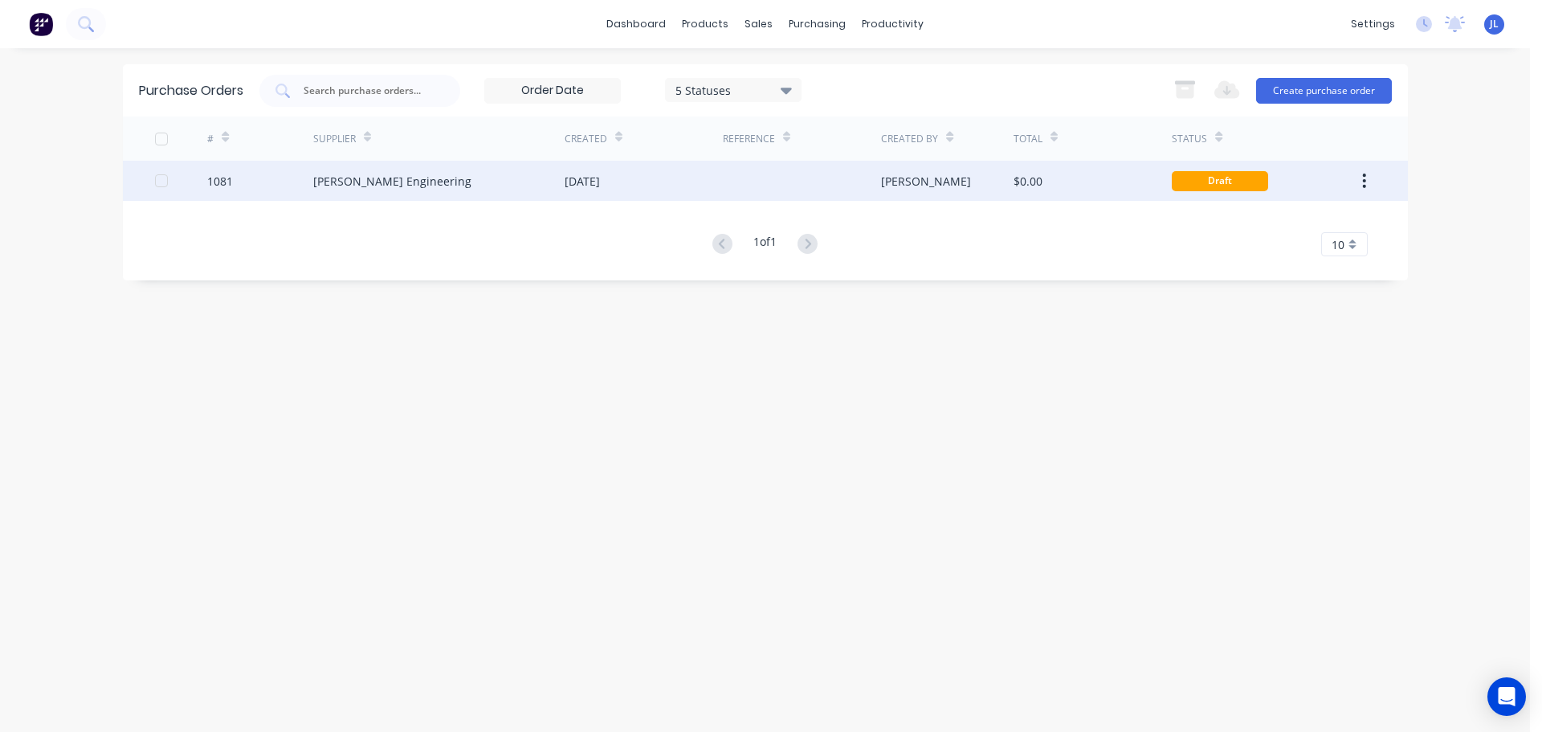
click at [698, 187] on div "[DATE]" at bounding box center [644, 181] width 158 height 40
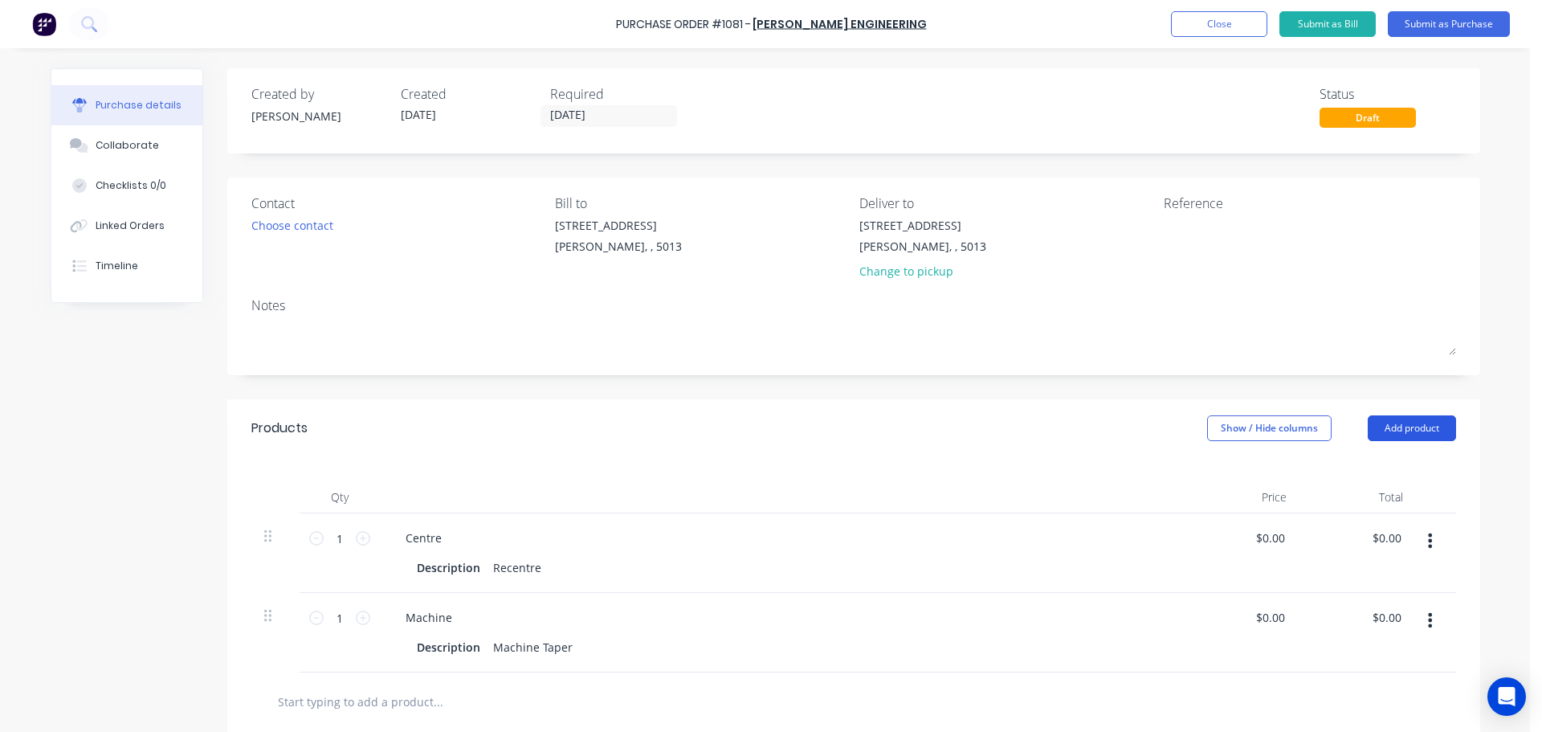
click at [1391, 419] on button "Add product" at bounding box center [1412, 428] width 88 height 26
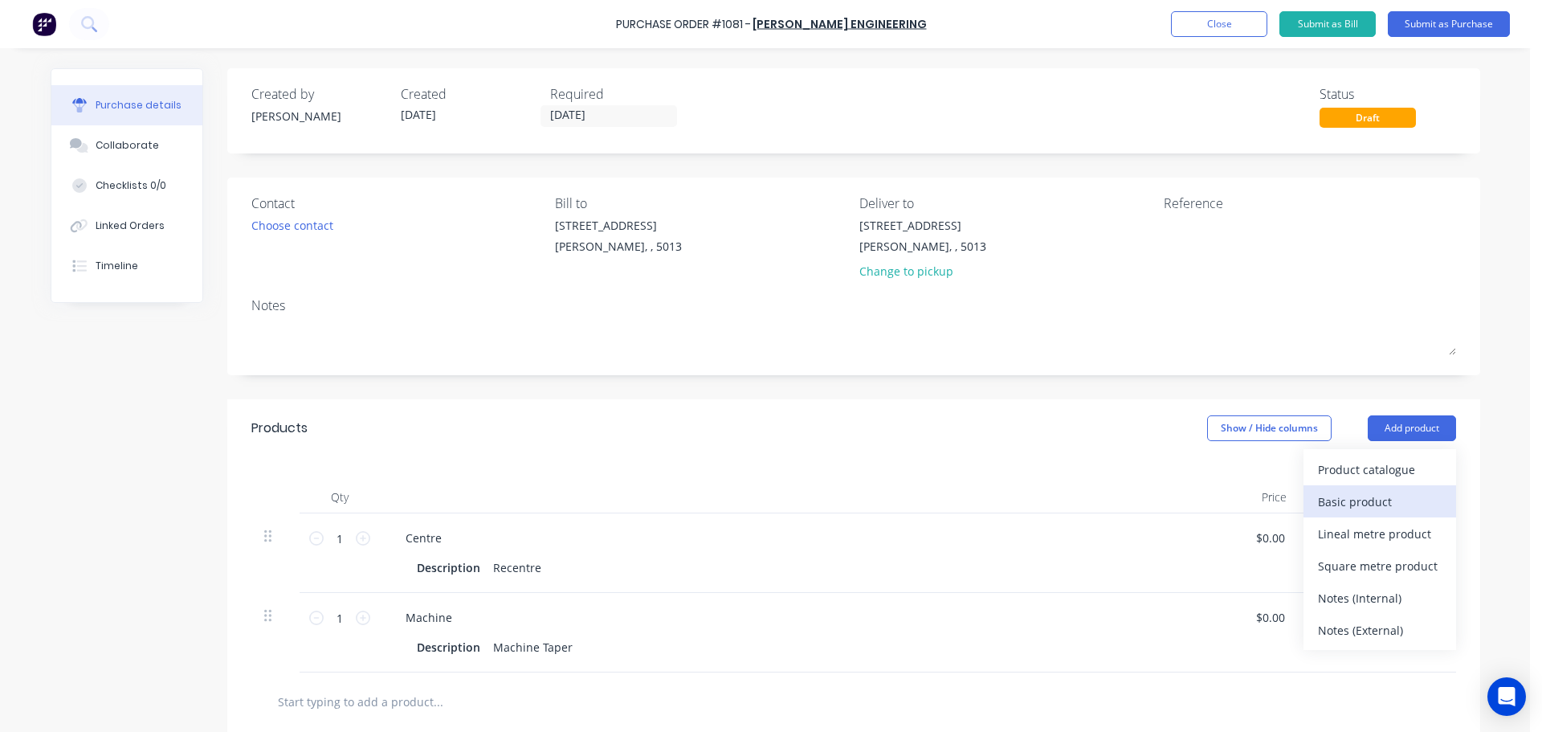
click at [1371, 494] on div "Basic product" at bounding box center [1380, 501] width 124 height 23
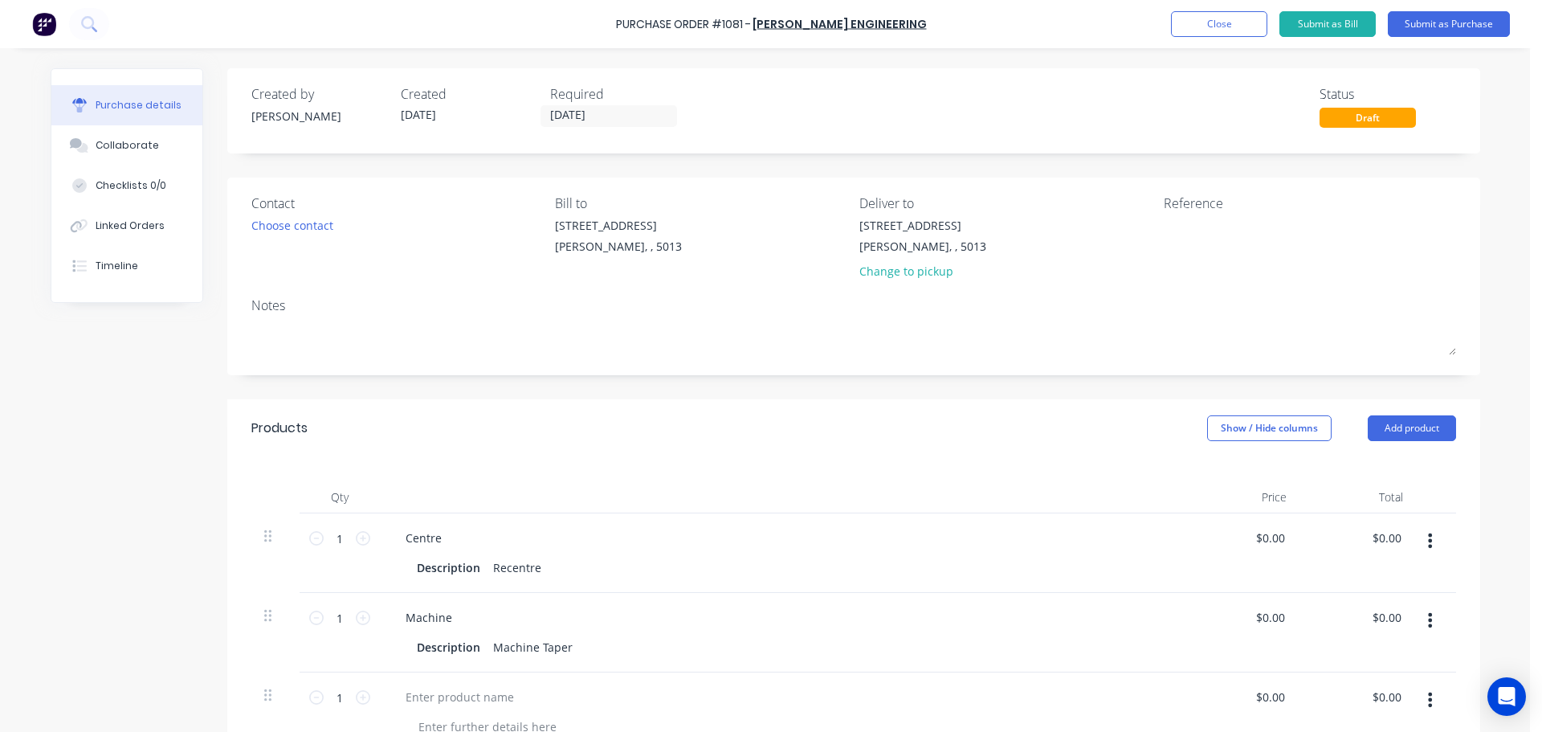
scroll to position [161, 0]
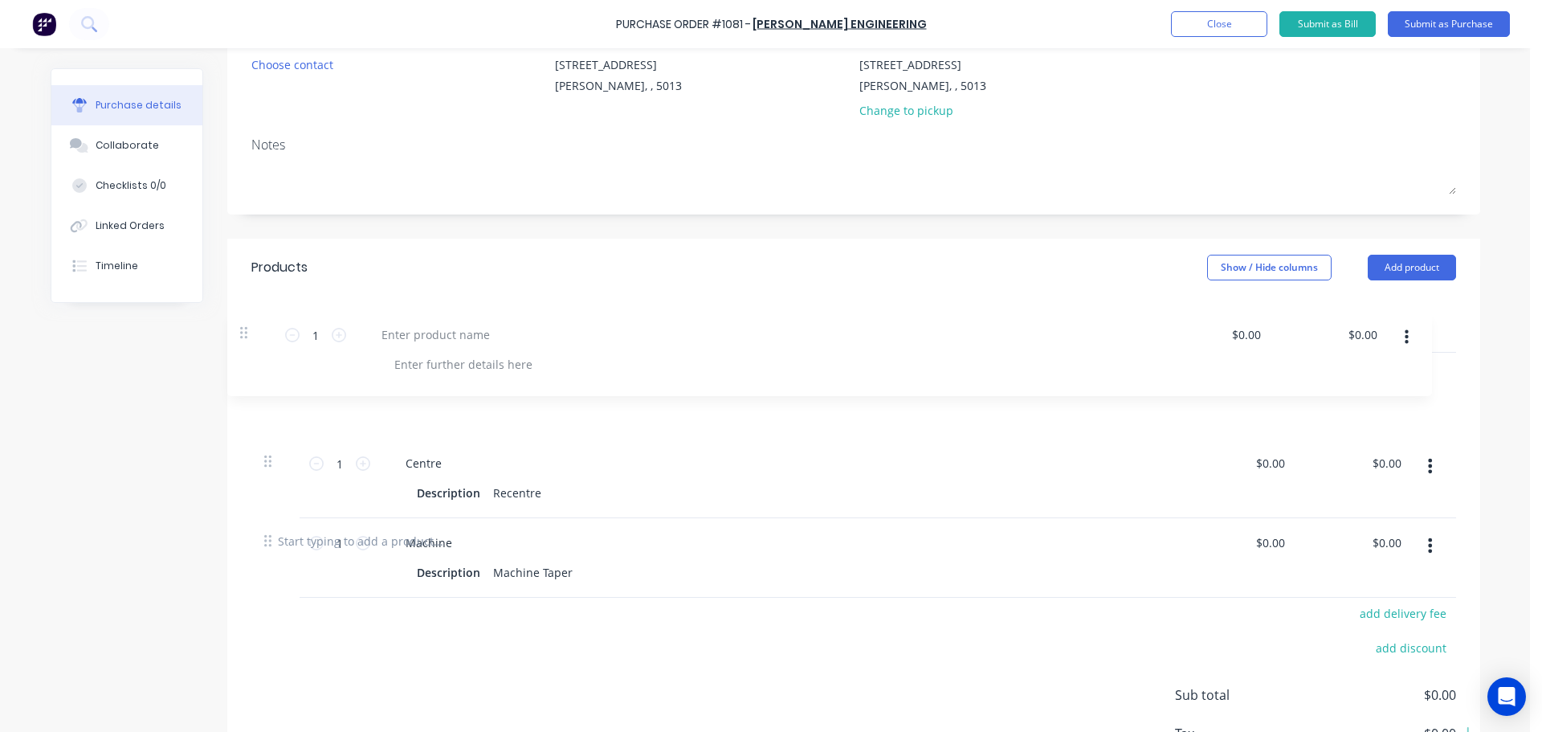
drag, startPoint x: 269, startPoint y: 538, endPoint x: 251, endPoint y: 325, distance: 213.6
click at [251, 325] on div "Qty Price Total 1 1 Centre Description Recentre $0.00 $0.00 $0.00 $0.00 1 1 Mac…" at bounding box center [853, 403] width 1253 height 215
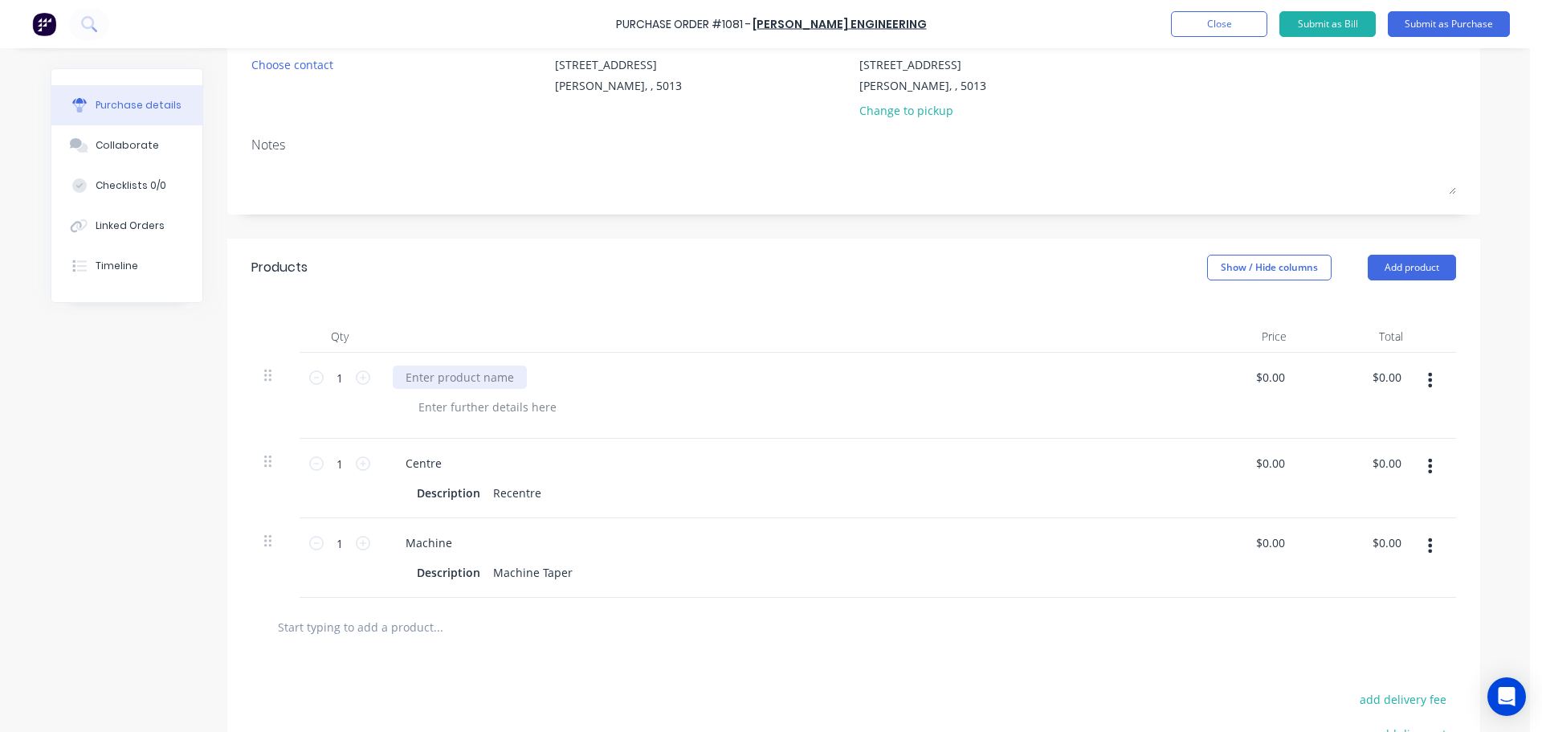
click at [412, 378] on div at bounding box center [460, 377] width 134 height 23
click at [471, 400] on div at bounding box center [488, 406] width 164 height 23
click at [1420, 30] on button "Submit as Purchase" at bounding box center [1449, 24] width 122 height 26
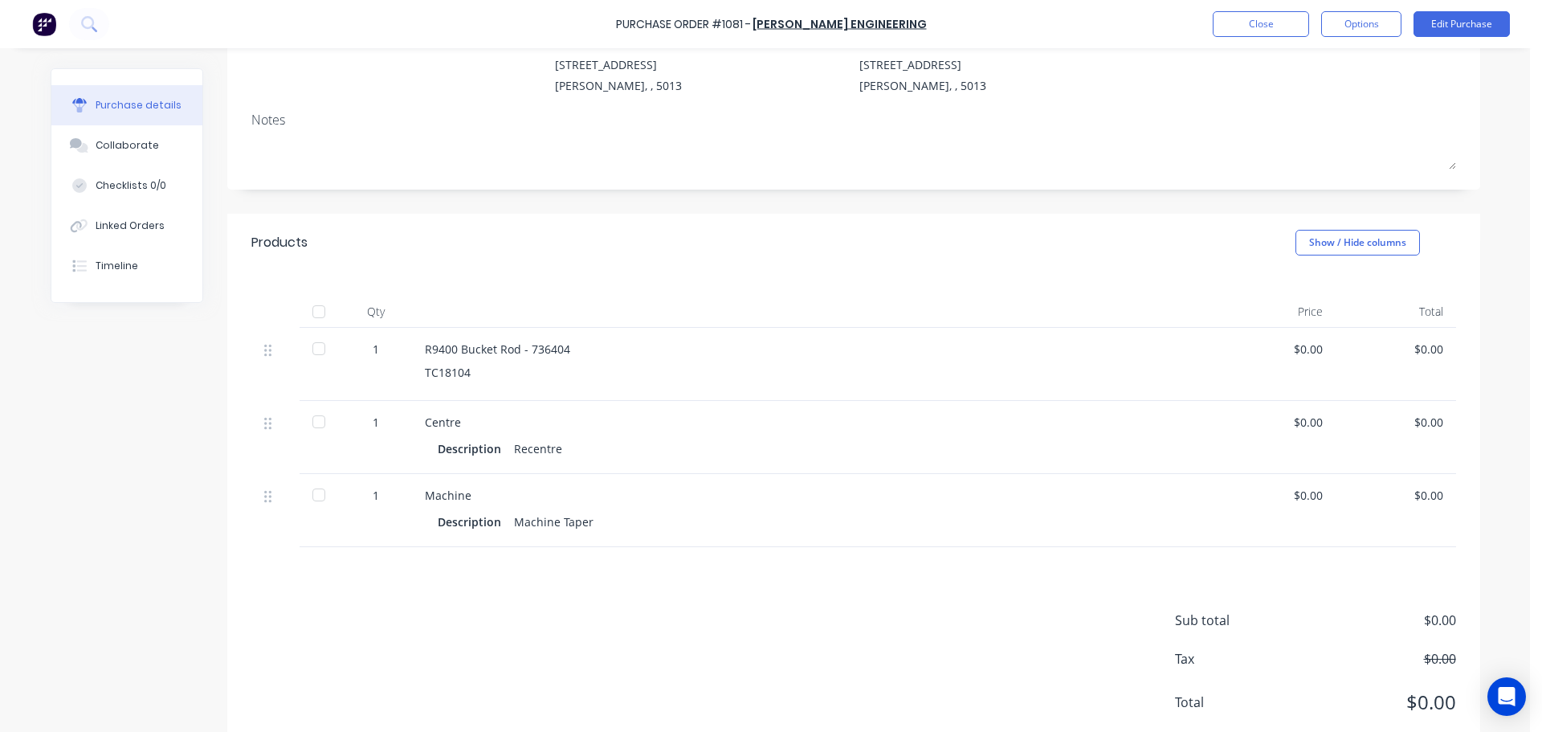
scroll to position [0, 0]
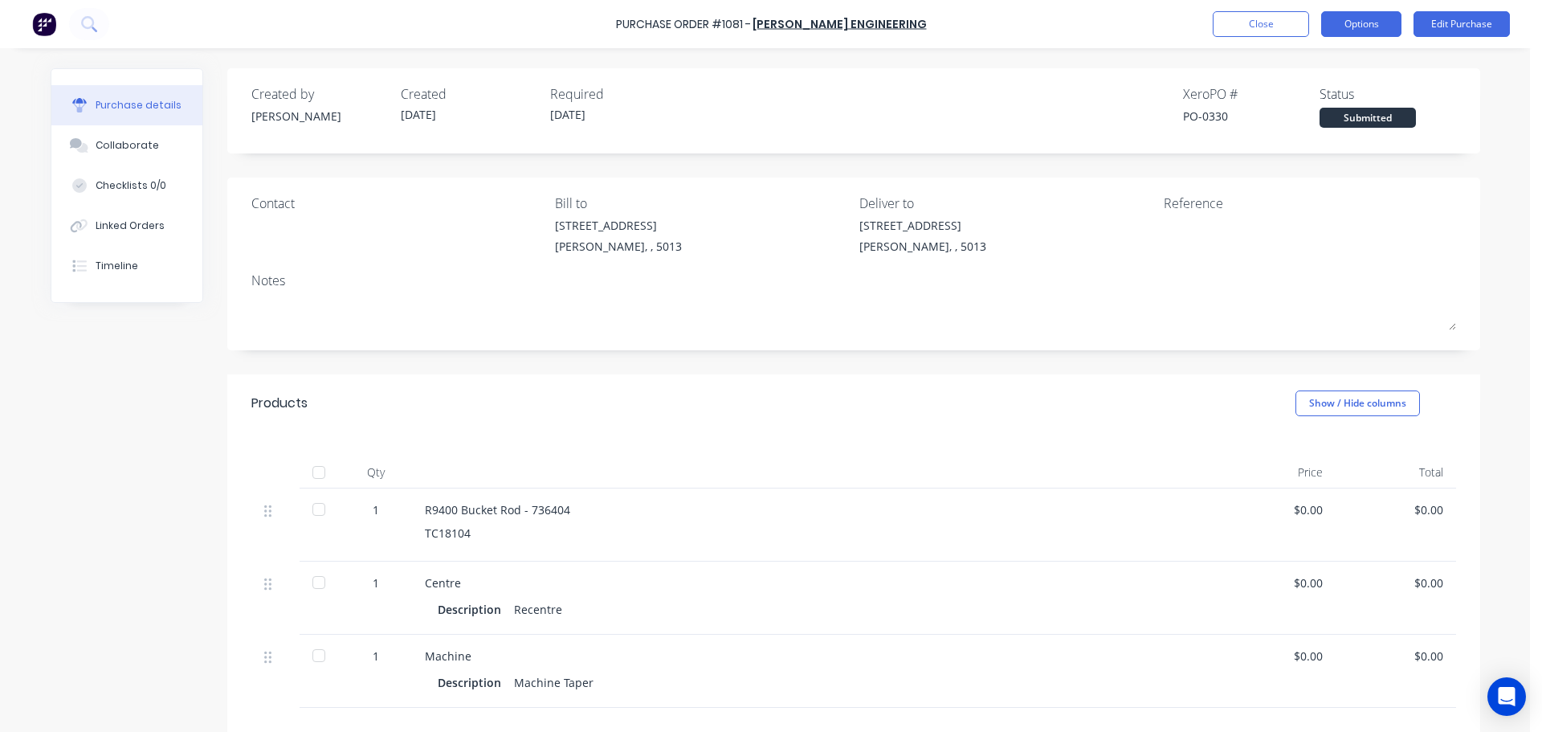
click at [1384, 28] on button "Options" at bounding box center [1362, 24] width 80 height 26
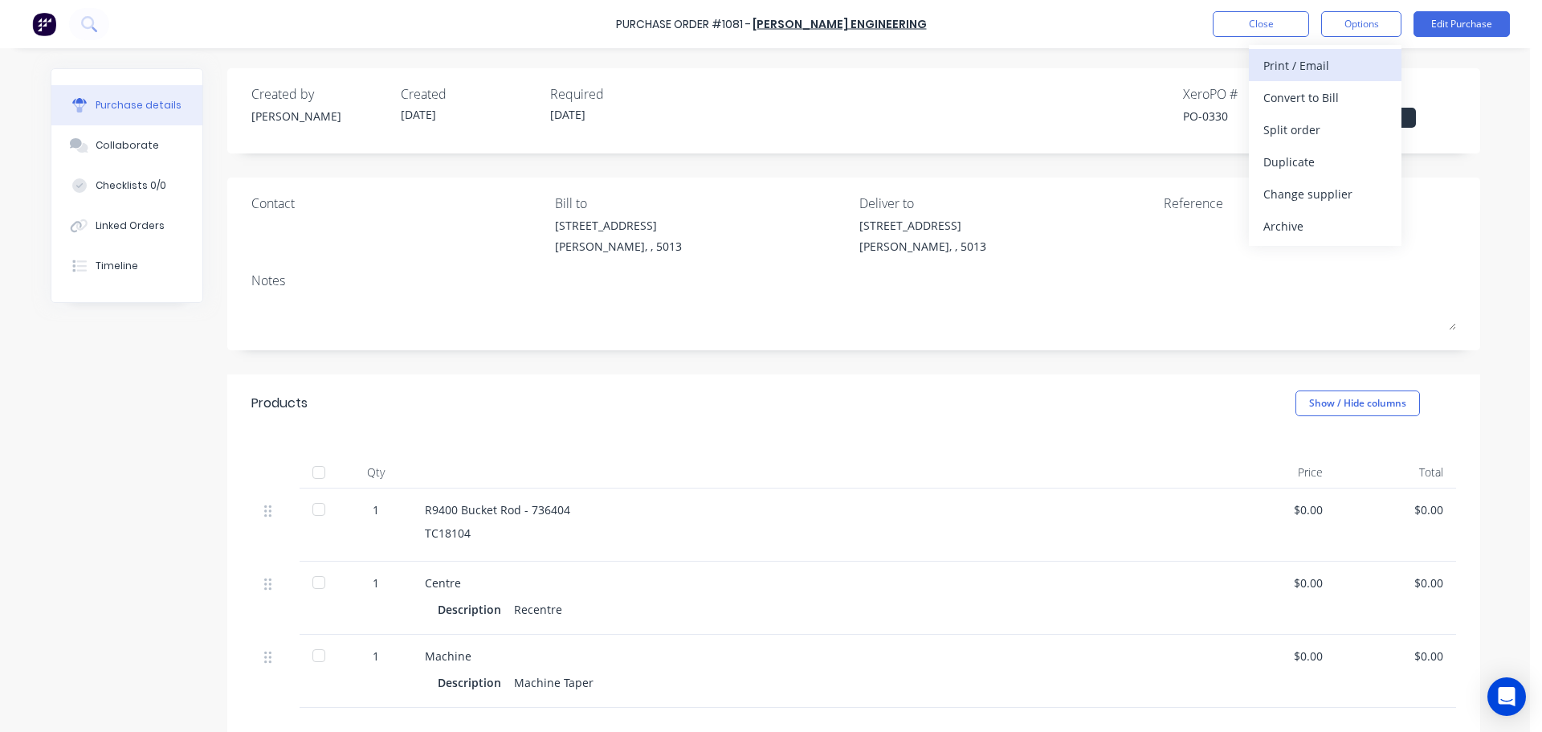
click at [1334, 64] on div "Print / Email" at bounding box center [1326, 65] width 124 height 23
click at [1316, 123] on div "Without pricing" at bounding box center [1326, 129] width 124 height 23
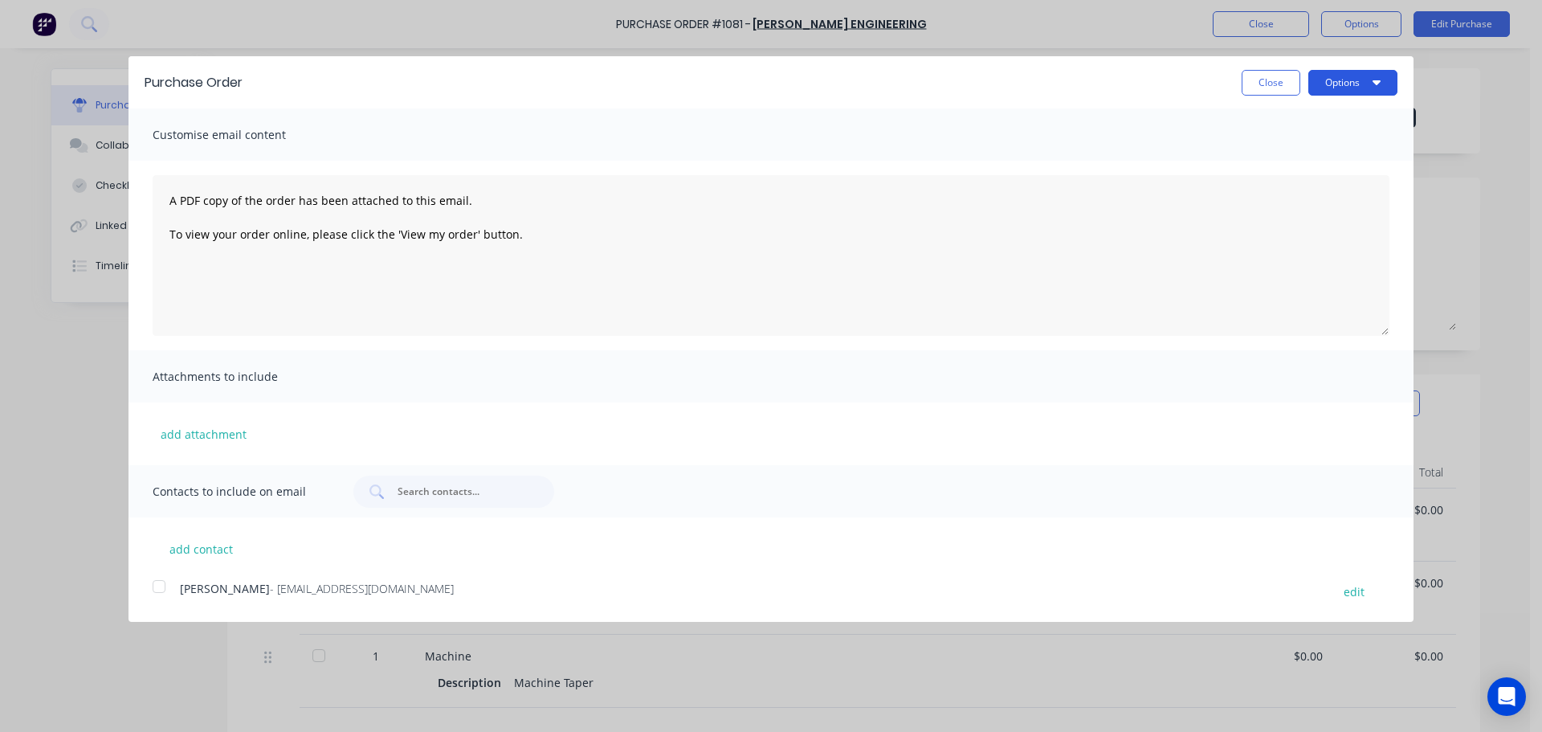
click at [1367, 84] on button "Options" at bounding box center [1353, 83] width 89 height 26
click at [1285, 128] on div "Print" at bounding box center [1322, 123] width 124 height 23
click at [1278, 84] on button "Close" at bounding box center [1271, 83] width 59 height 26
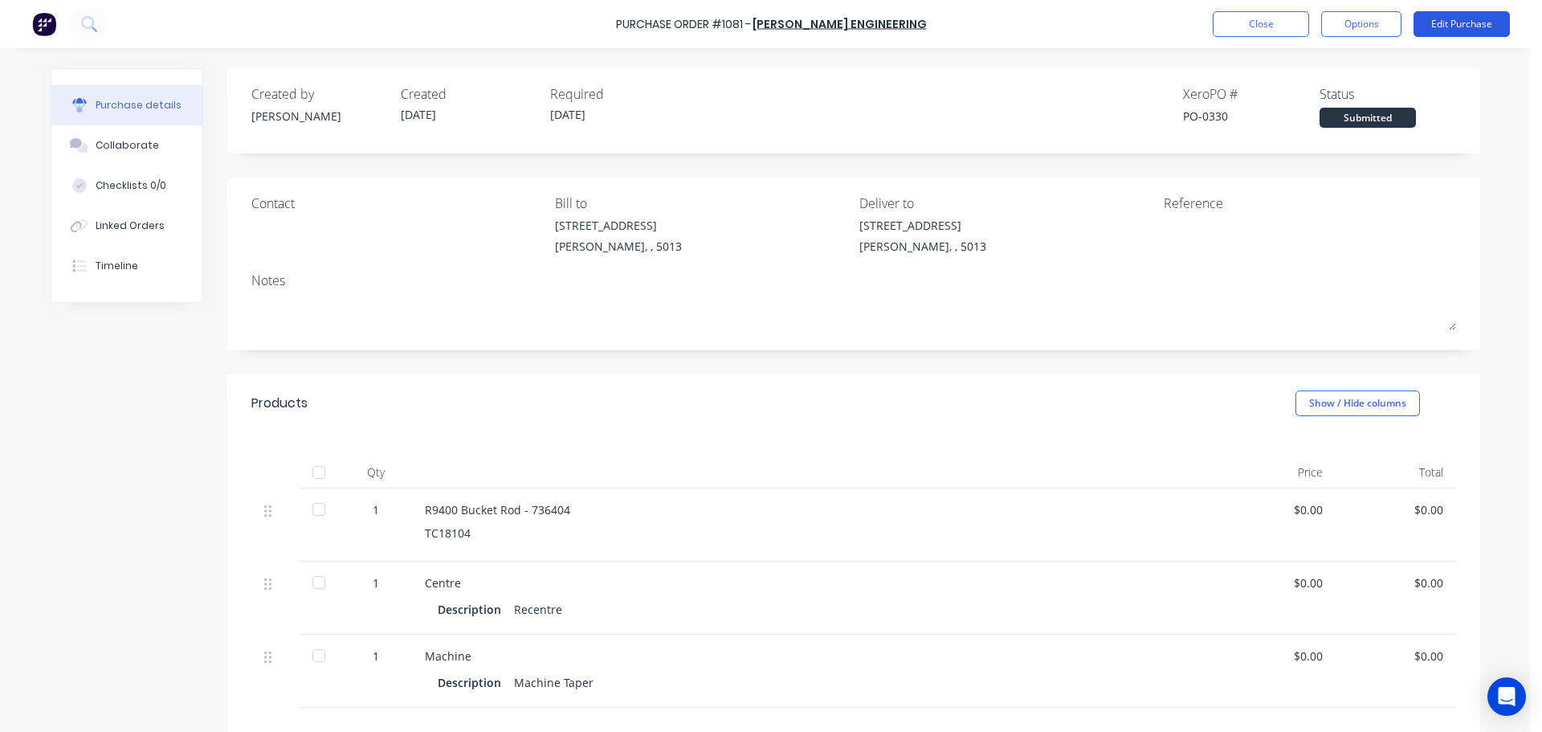
click at [1485, 33] on button "Edit Purchase" at bounding box center [1462, 24] width 96 height 26
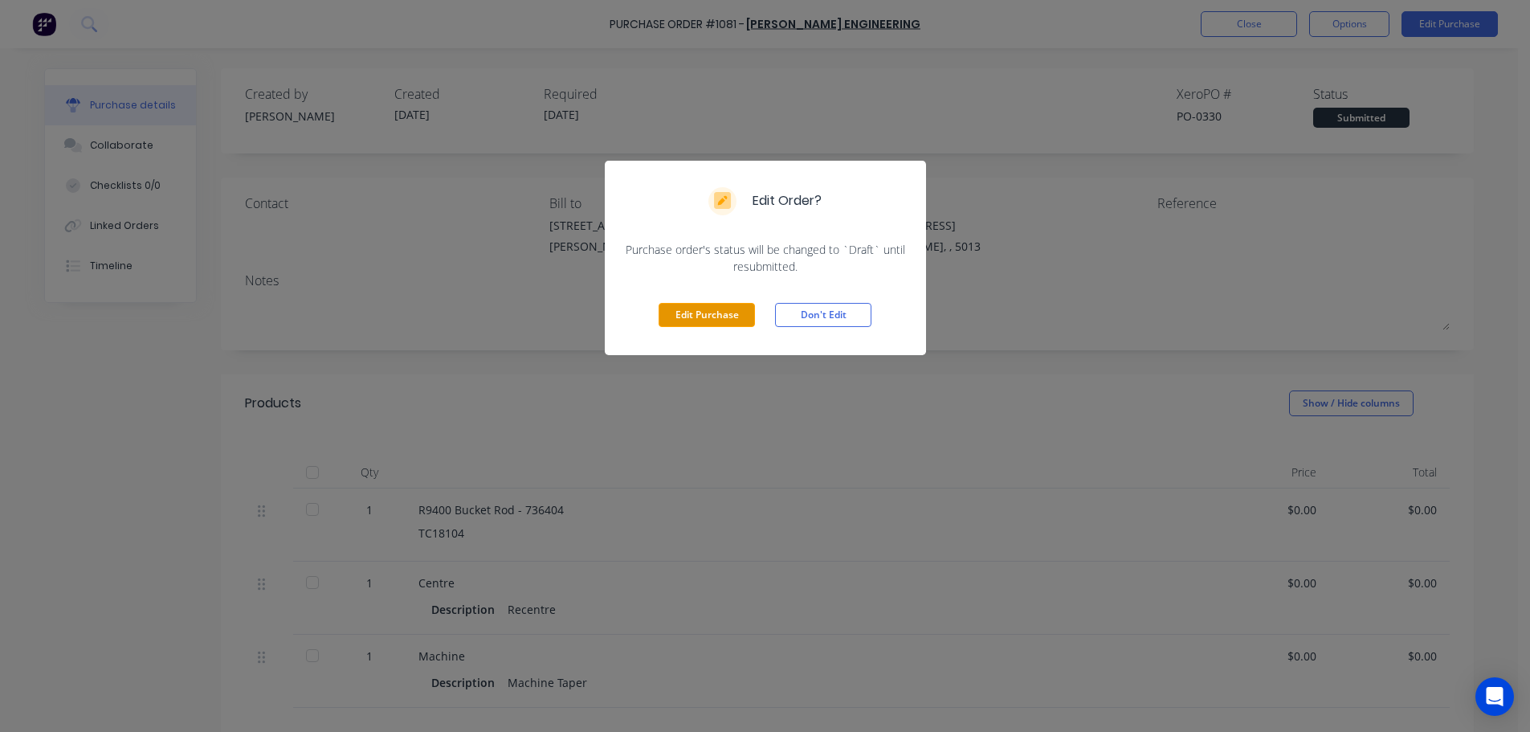
click at [689, 317] on button "Edit Purchase" at bounding box center [707, 315] width 96 height 24
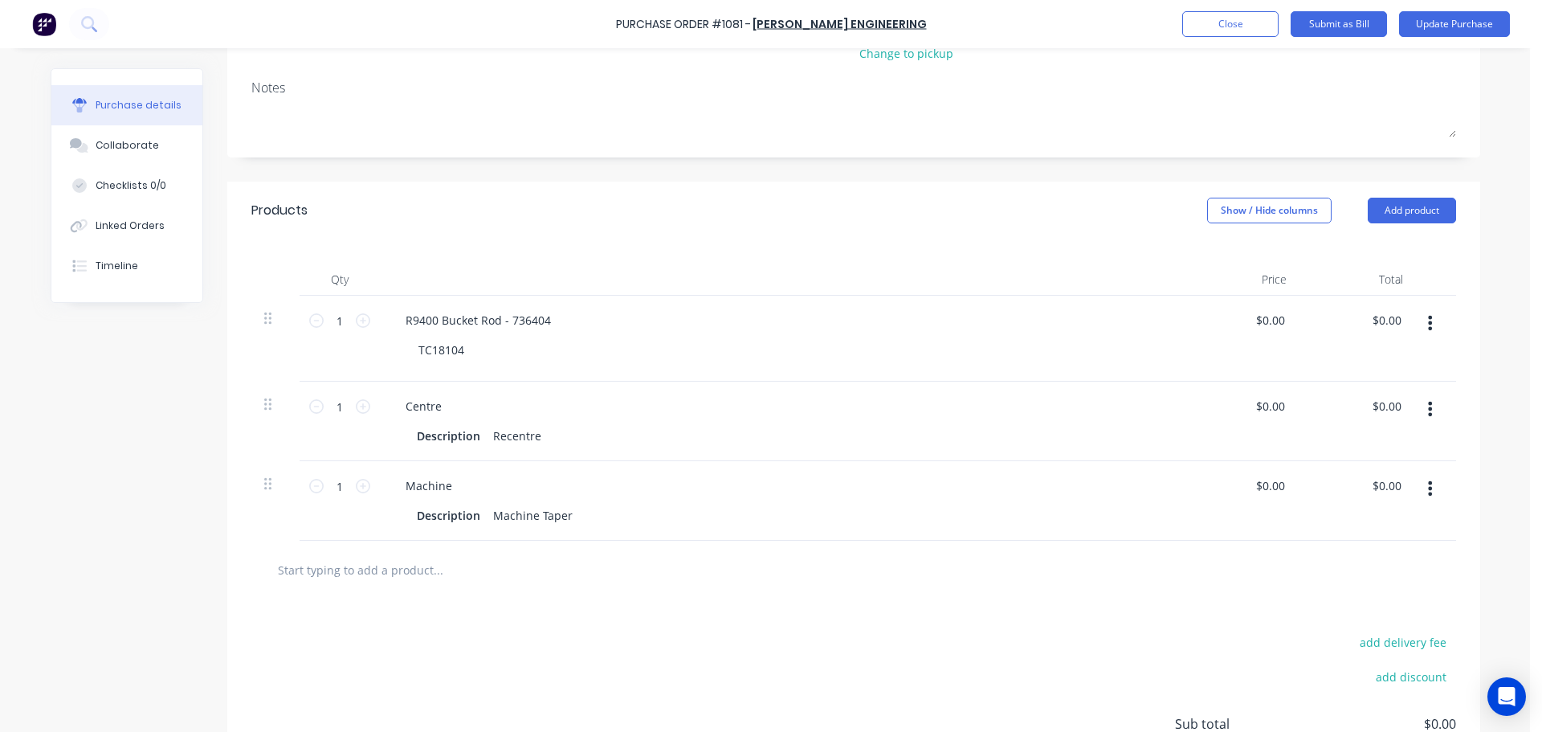
scroll to position [241, 0]
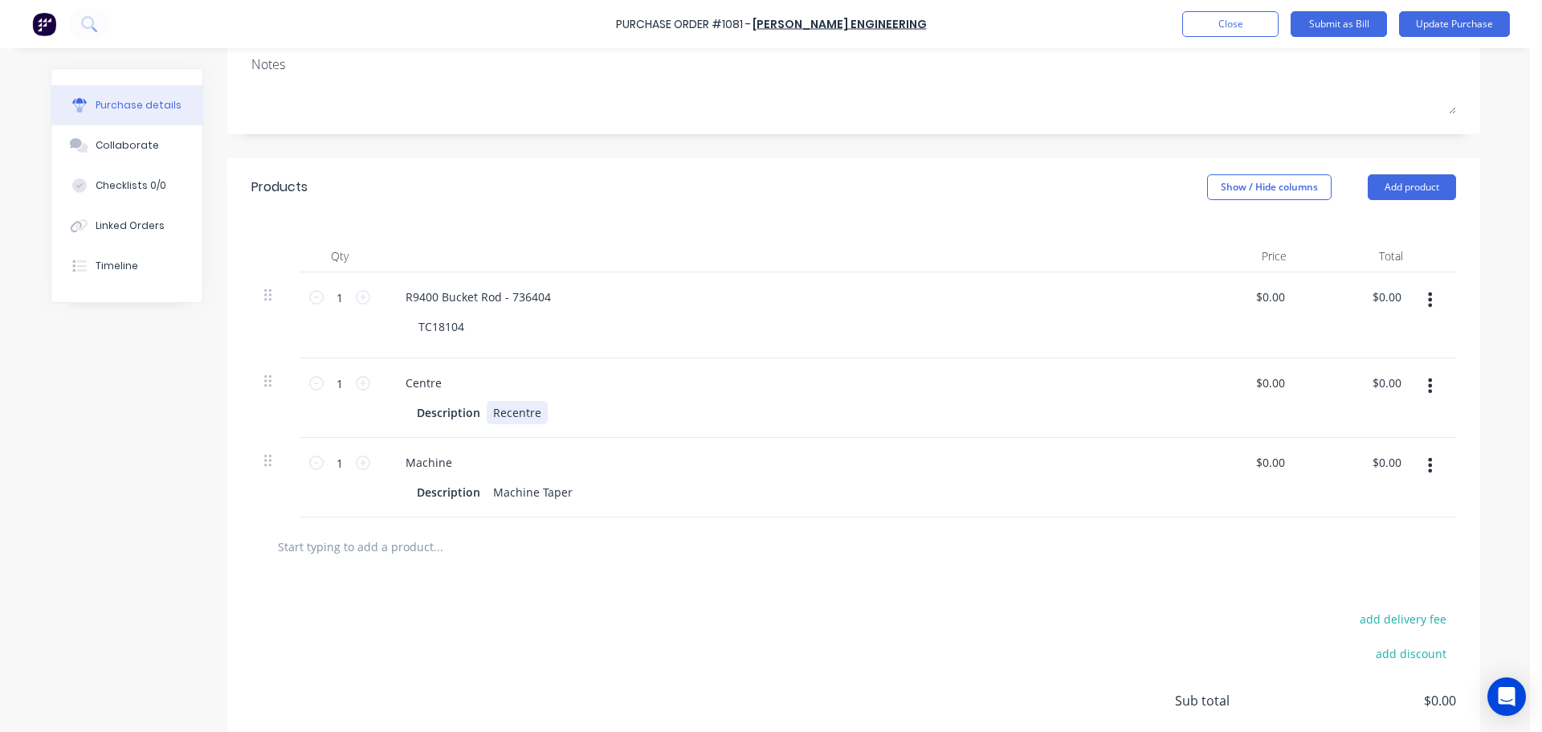
click at [529, 417] on div "Recentre" at bounding box center [517, 412] width 61 height 23
click at [614, 619] on div "add delivery fee add discount Sub total $0.00 Tax $0.00 Total $0.00" at bounding box center [853, 708] width 1253 height 264
click at [1469, 30] on button "Update Purchase" at bounding box center [1454, 24] width 111 height 26
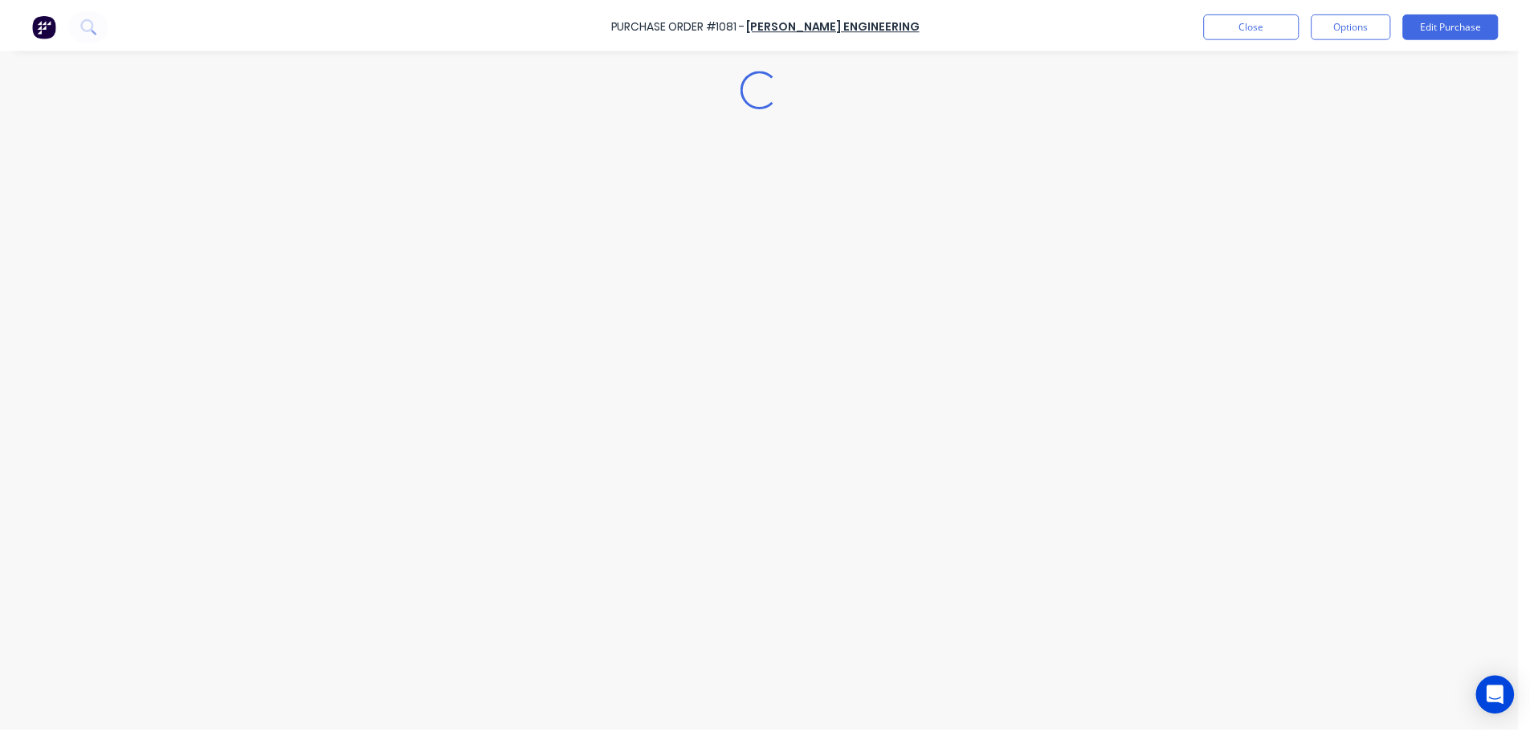
scroll to position [0, 0]
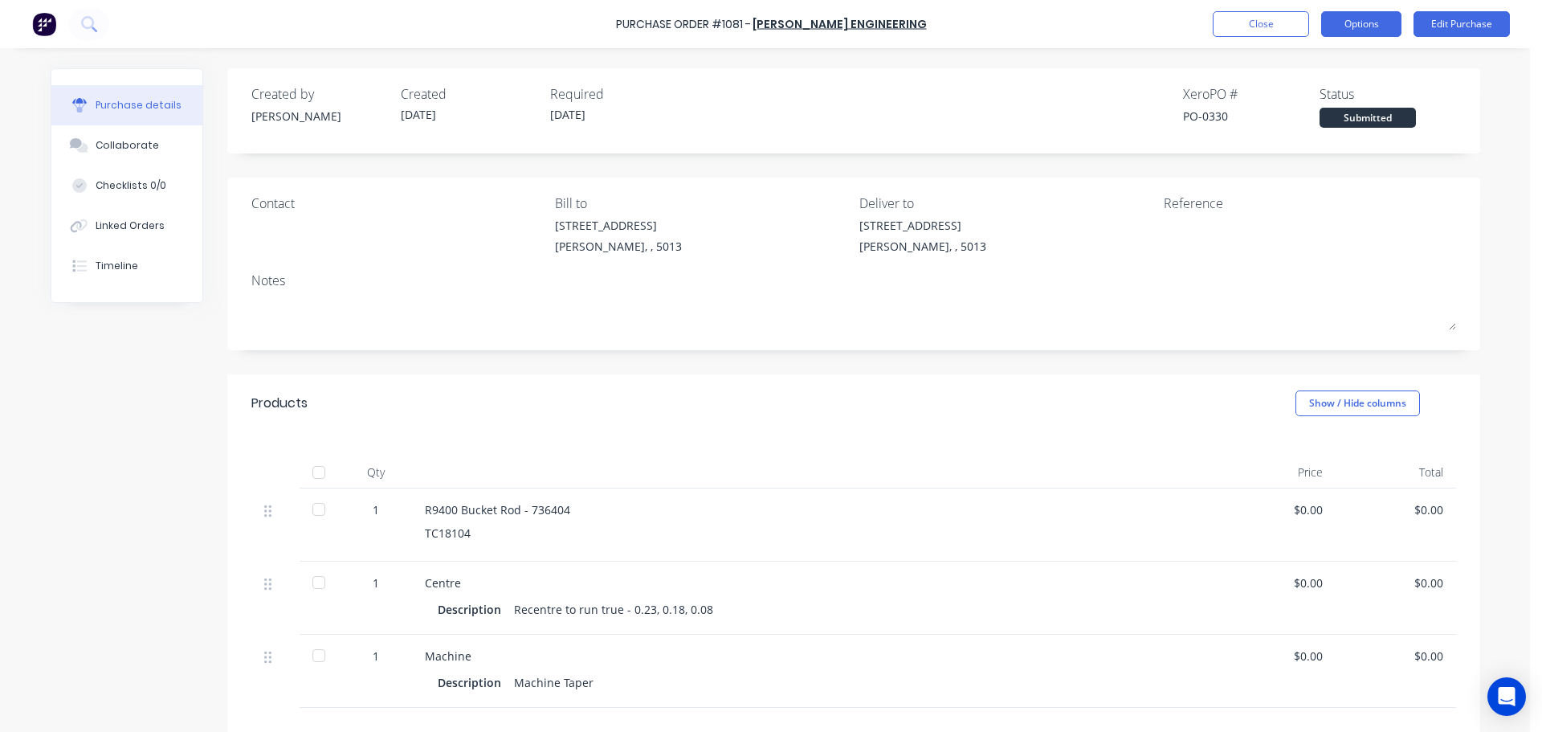
click at [1334, 22] on button "Options" at bounding box center [1362, 24] width 80 height 26
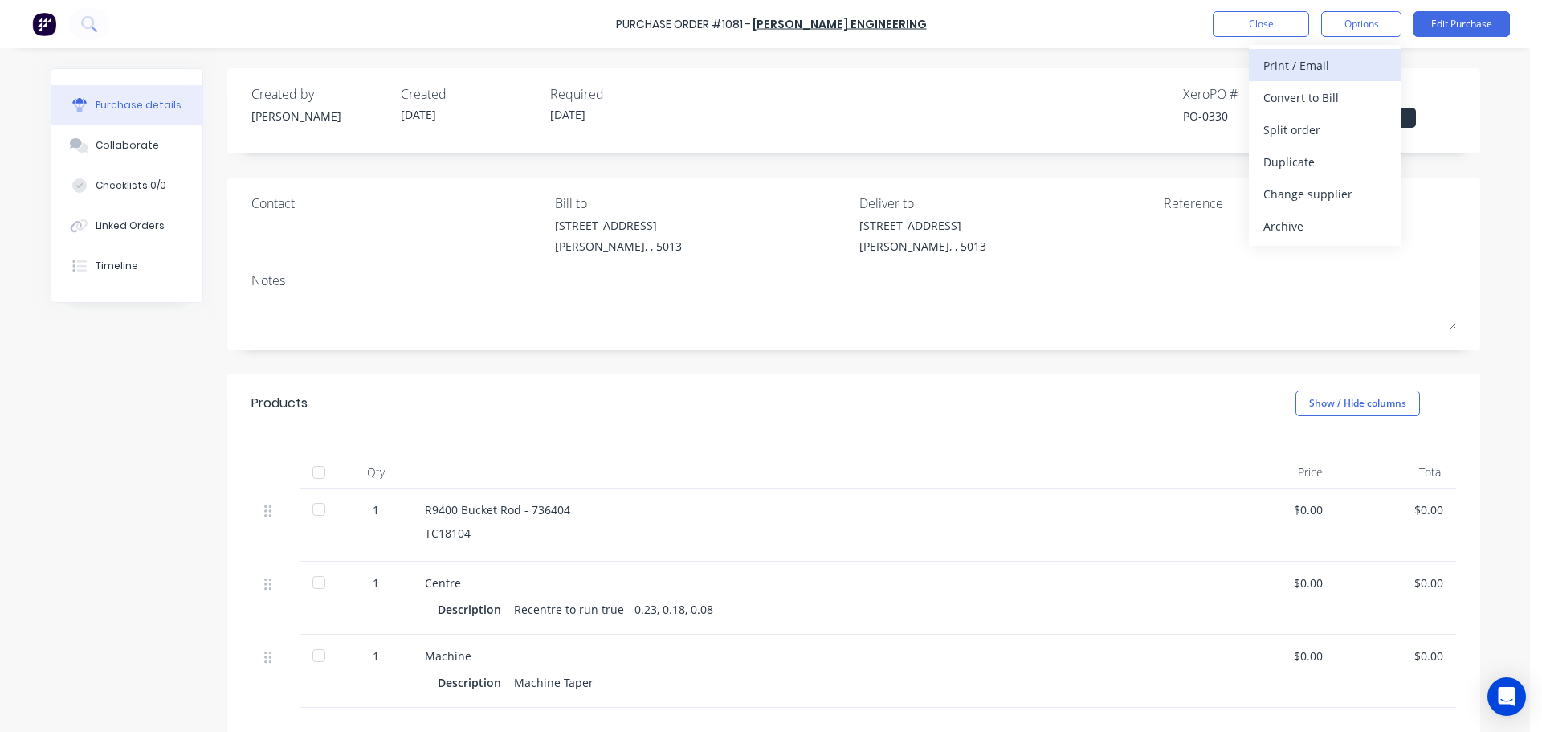
click at [1328, 73] on div "Print / Email" at bounding box center [1326, 65] width 124 height 23
click at [1295, 135] on div "Without pricing" at bounding box center [1326, 129] width 124 height 23
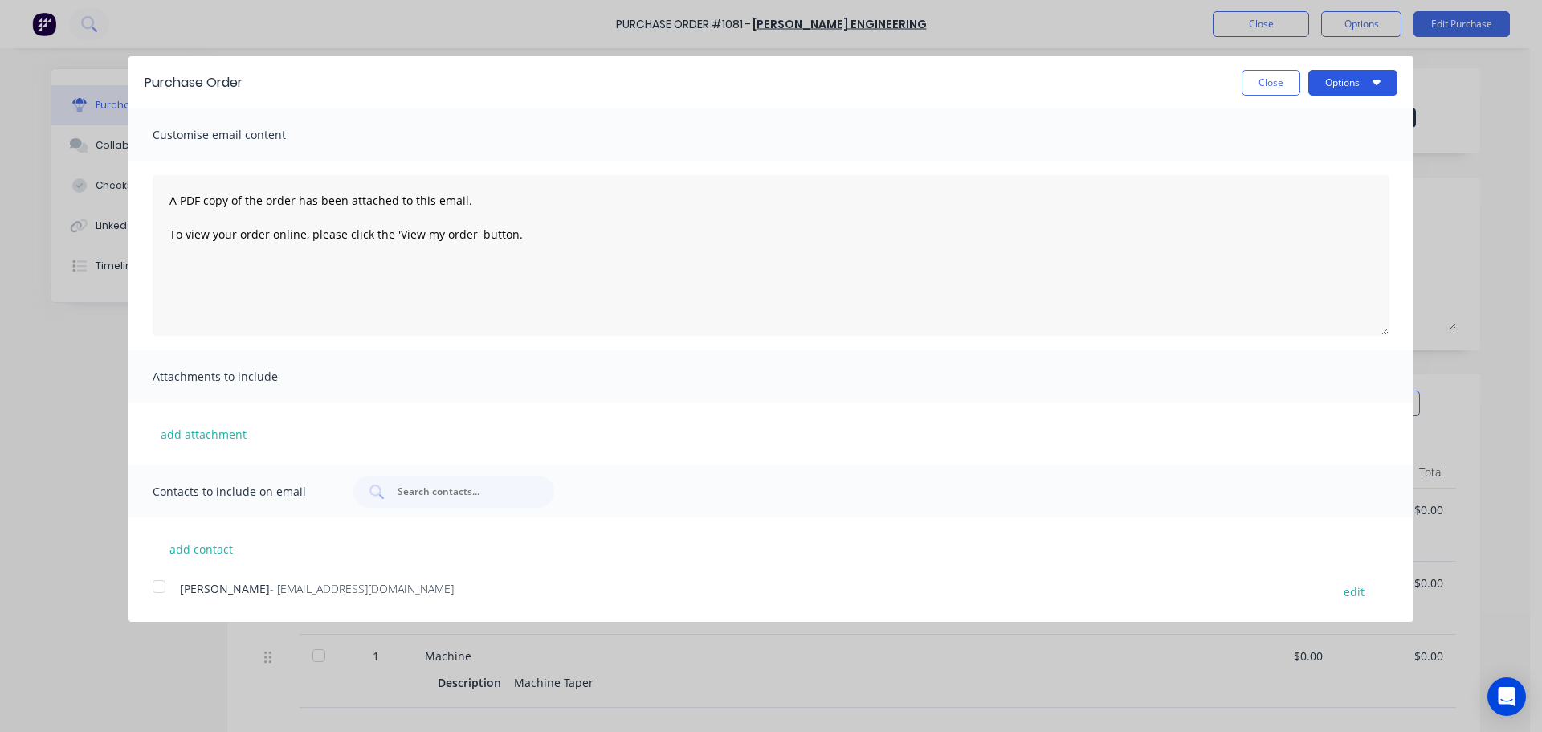
click at [1359, 79] on button "Options" at bounding box center [1353, 83] width 89 height 26
click at [1302, 130] on div "Print" at bounding box center [1322, 123] width 124 height 23
click at [1292, 80] on button "Close" at bounding box center [1271, 83] width 59 height 26
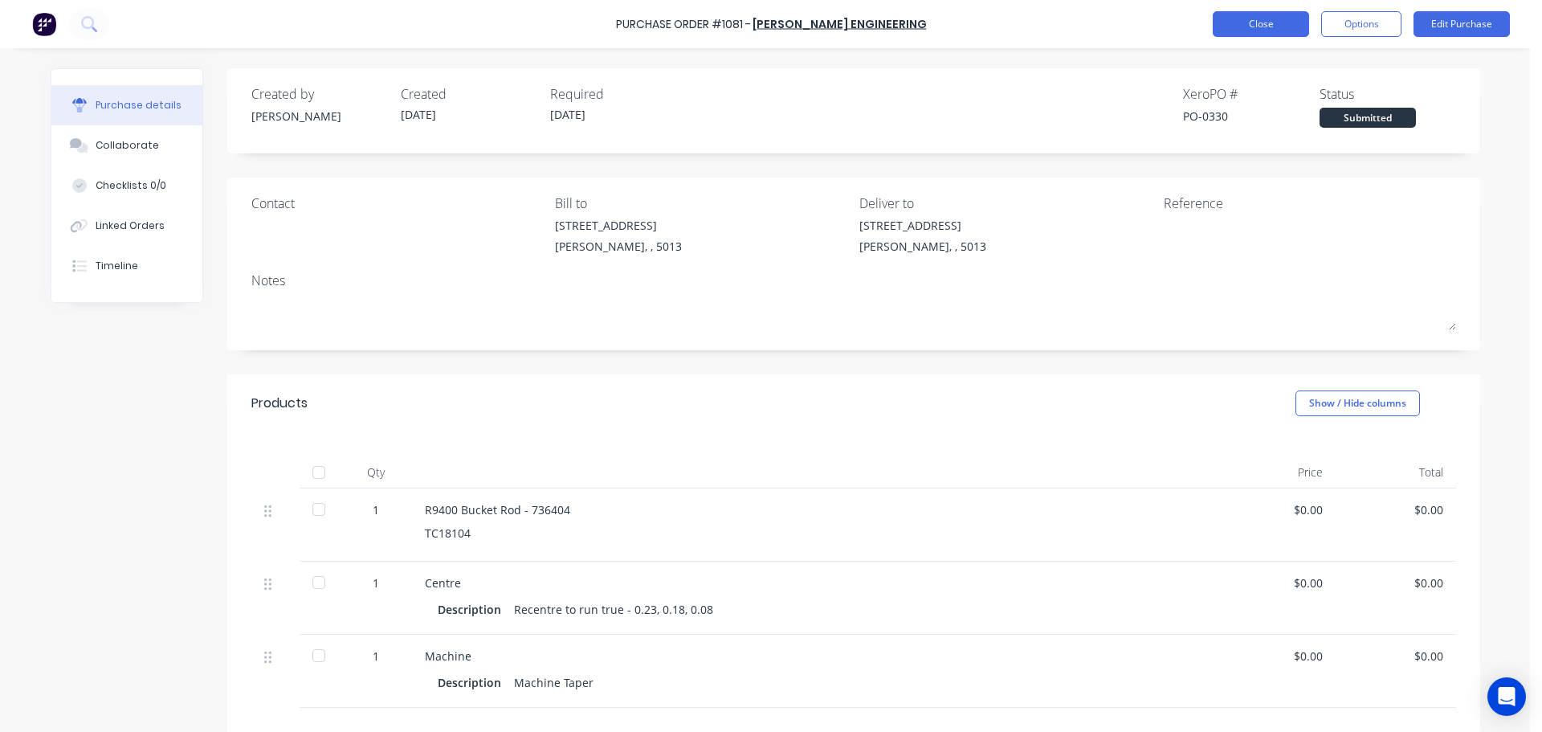
drag, startPoint x: 1274, startPoint y: 9, endPoint x: 1268, endPoint y: 21, distance: 13.7
click at [1271, 14] on div "Purchase Order #1081 - [PERSON_NAME] Engineering Close Options Edit Purchase" at bounding box center [771, 24] width 1542 height 48
click at [1268, 21] on button "Close" at bounding box center [1261, 24] width 96 height 26
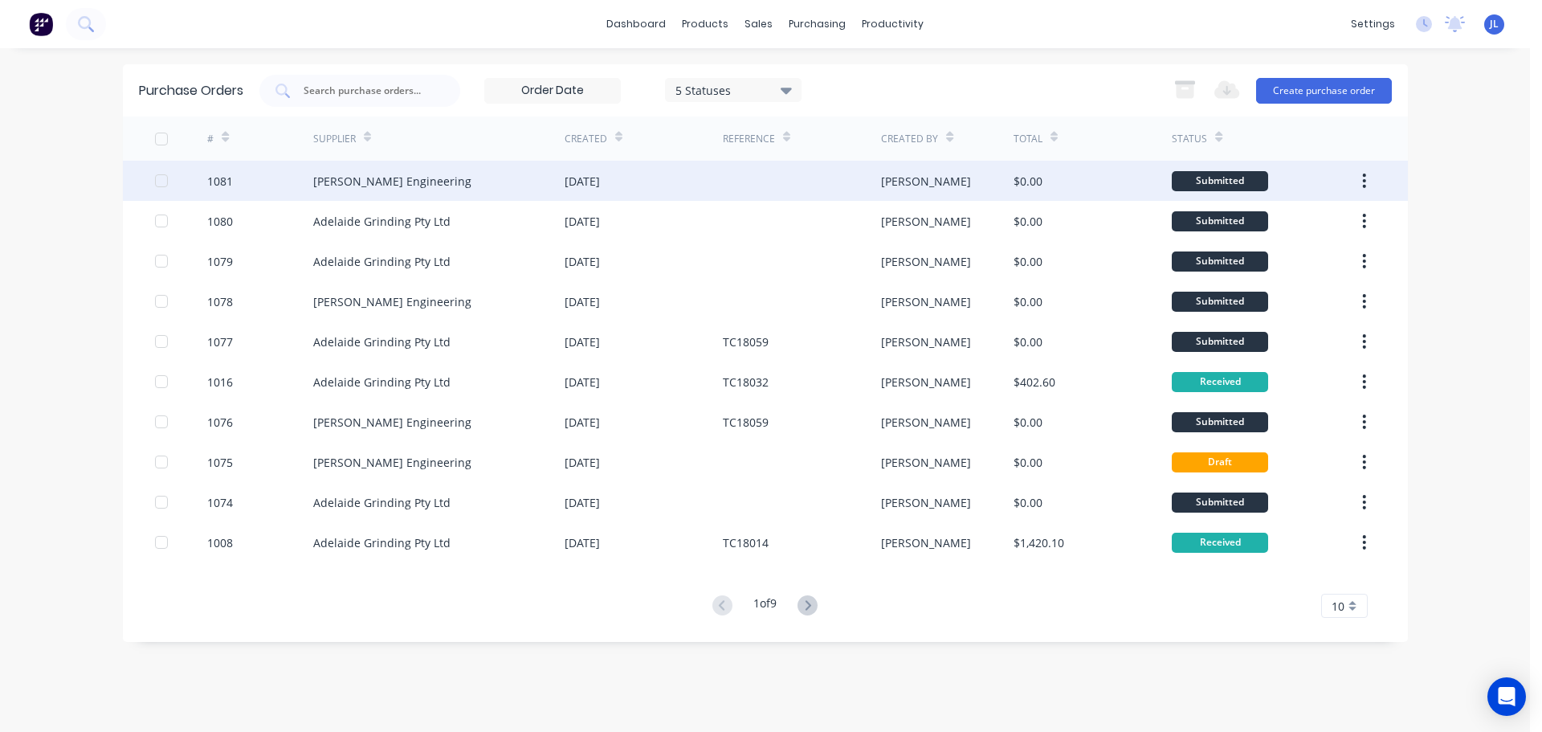
click at [498, 178] on div "[PERSON_NAME] Engineering" at bounding box center [438, 181] width 251 height 40
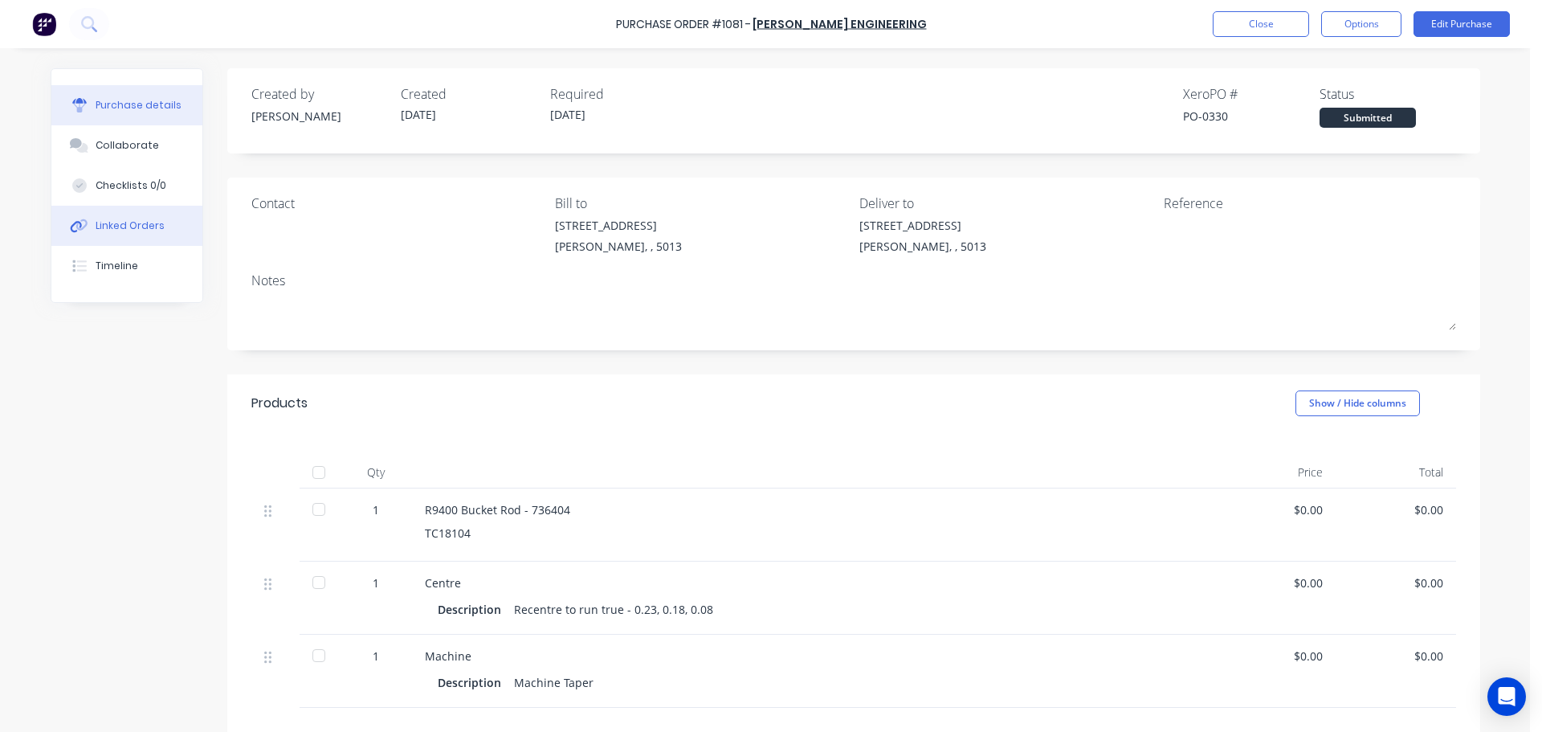
click at [136, 226] on div "Linked Orders" at bounding box center [130, 226] width 69 height 14
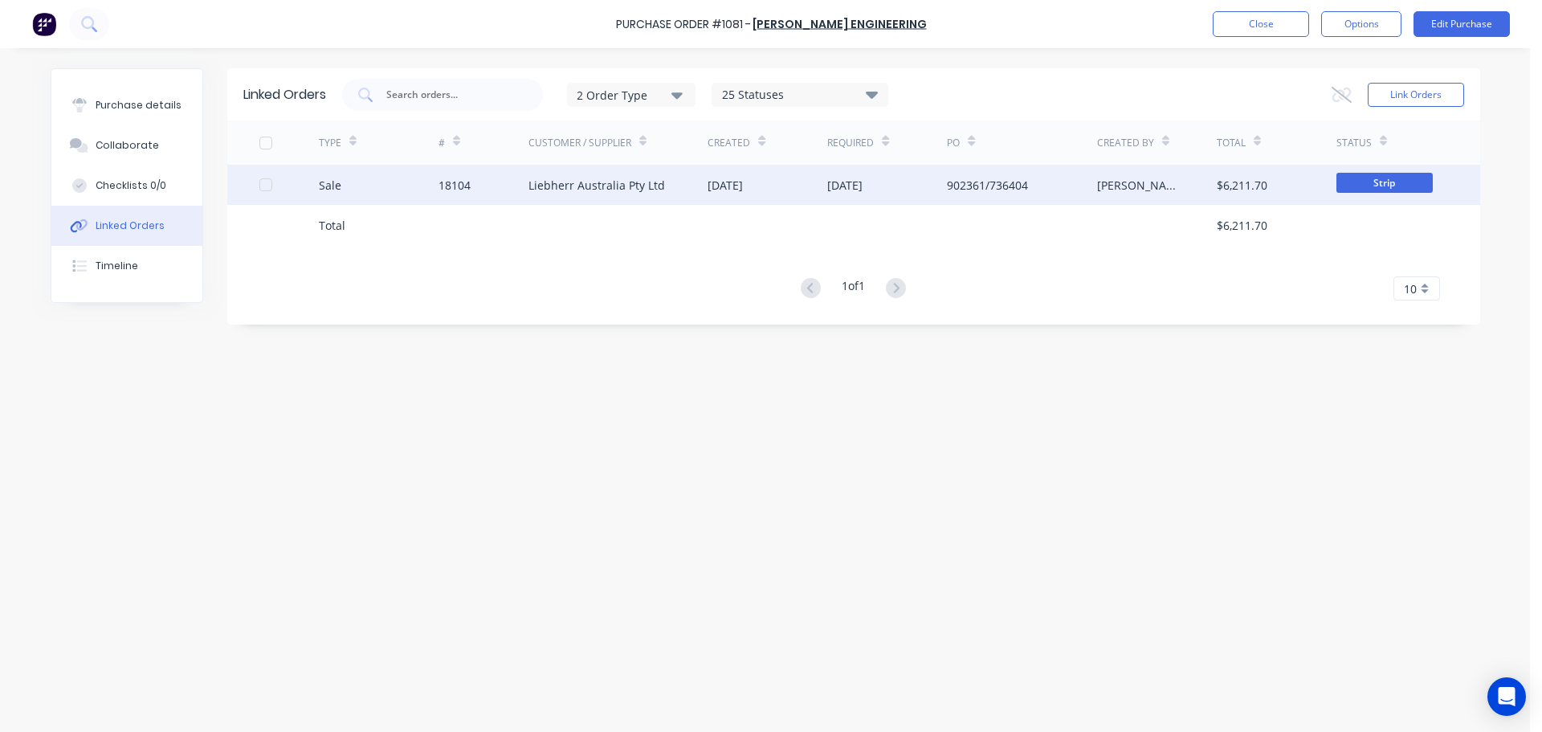
click at [533, 185] on div "Liebherr Australia Pty Ltd" at bounding box center [597, 185] width 137 height 17
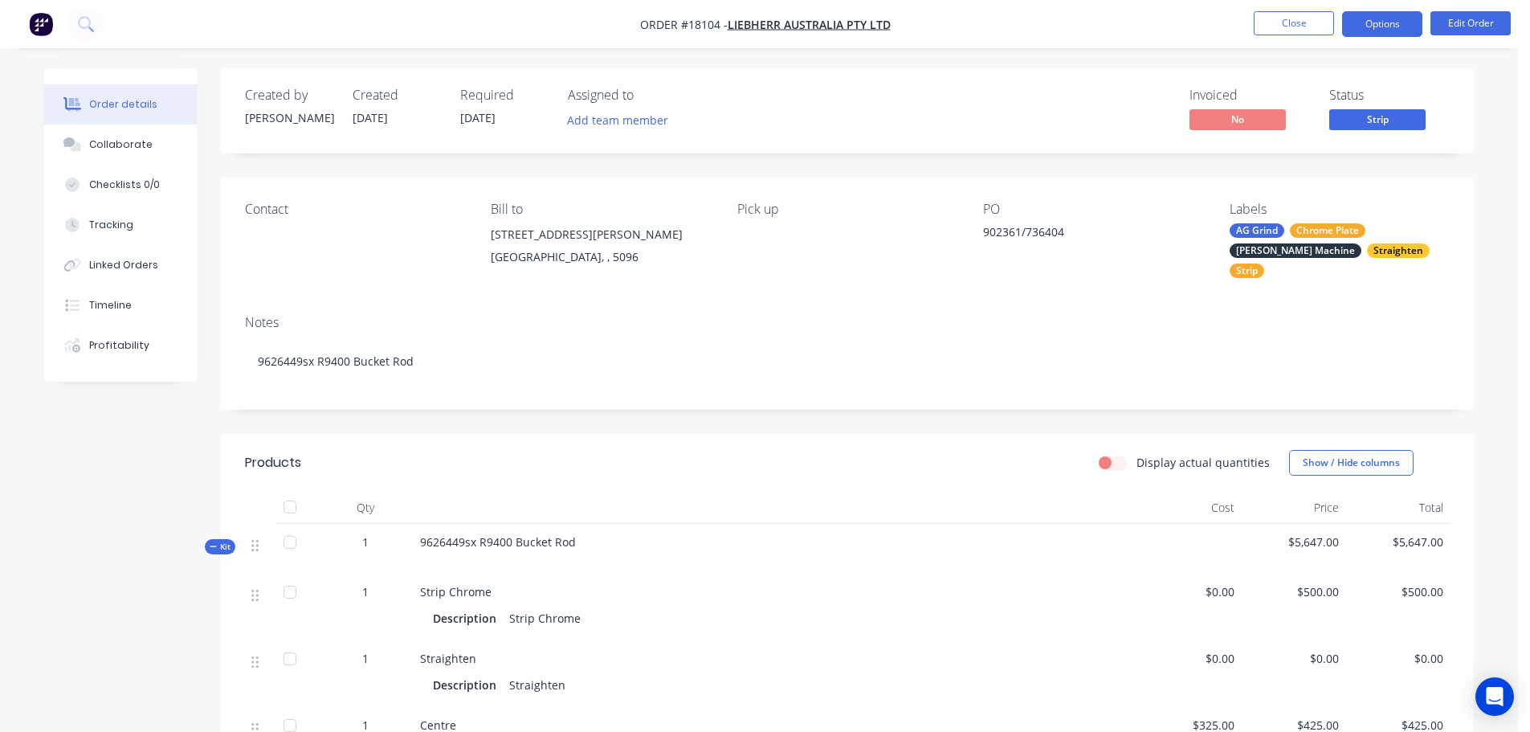
click at [1383, 35] on button "Options" at bounding box center [1382, 24] width 80 height 26
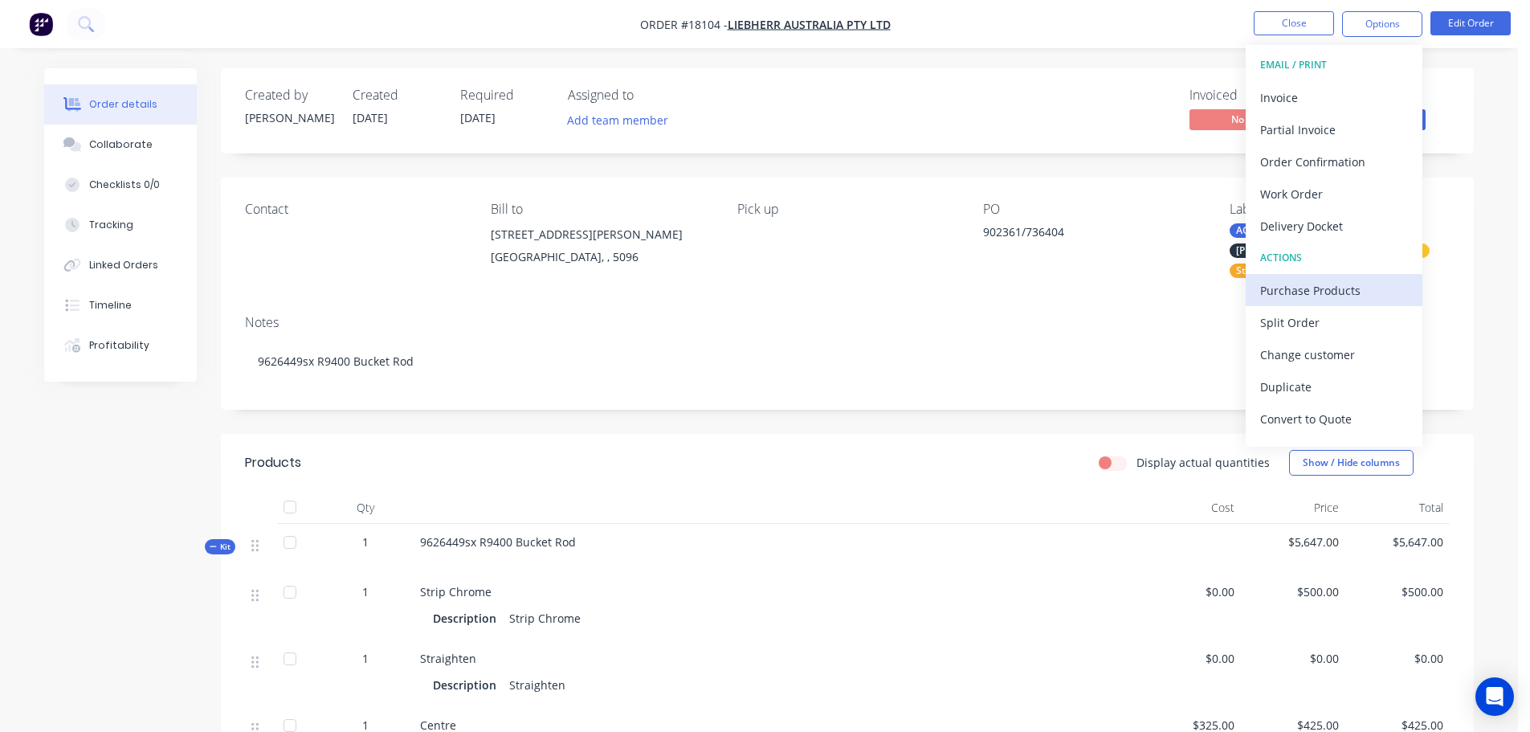
drag, startPoint x: 1339, startPoint y: 273, endPoint x: 1335, endPoint y: 280, distance: 8.3
click at [1335, 280] on div "EMAIL / PRINT Invoice Partial Invoice Order Confirmation Work Order Delivery Do…" at bounding box center [1334, 246] width 177 height 402
click at [1335, 280] on div "Purchase Products" at bounding box center [1334, 290] width 148 height 23
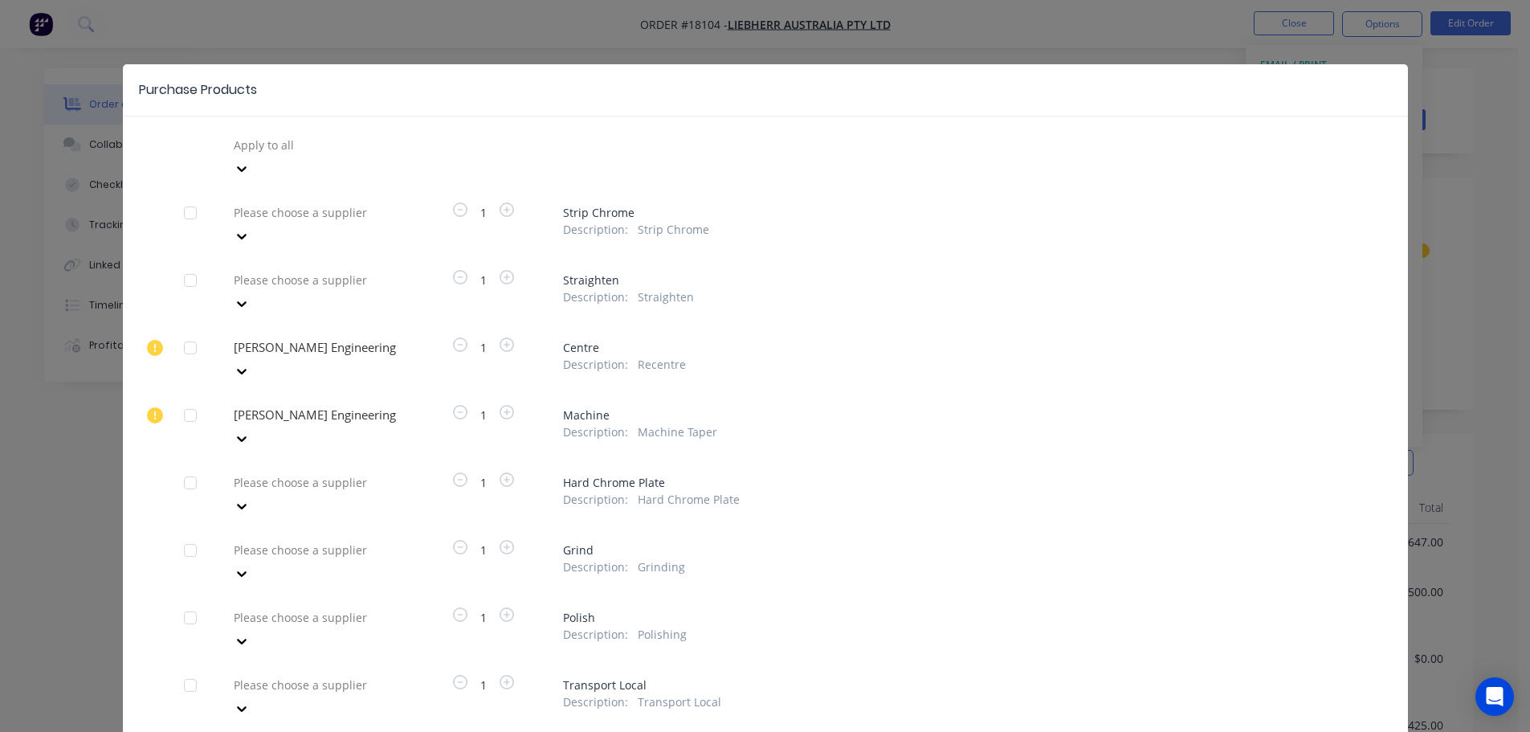
scroll to position [52, 0]
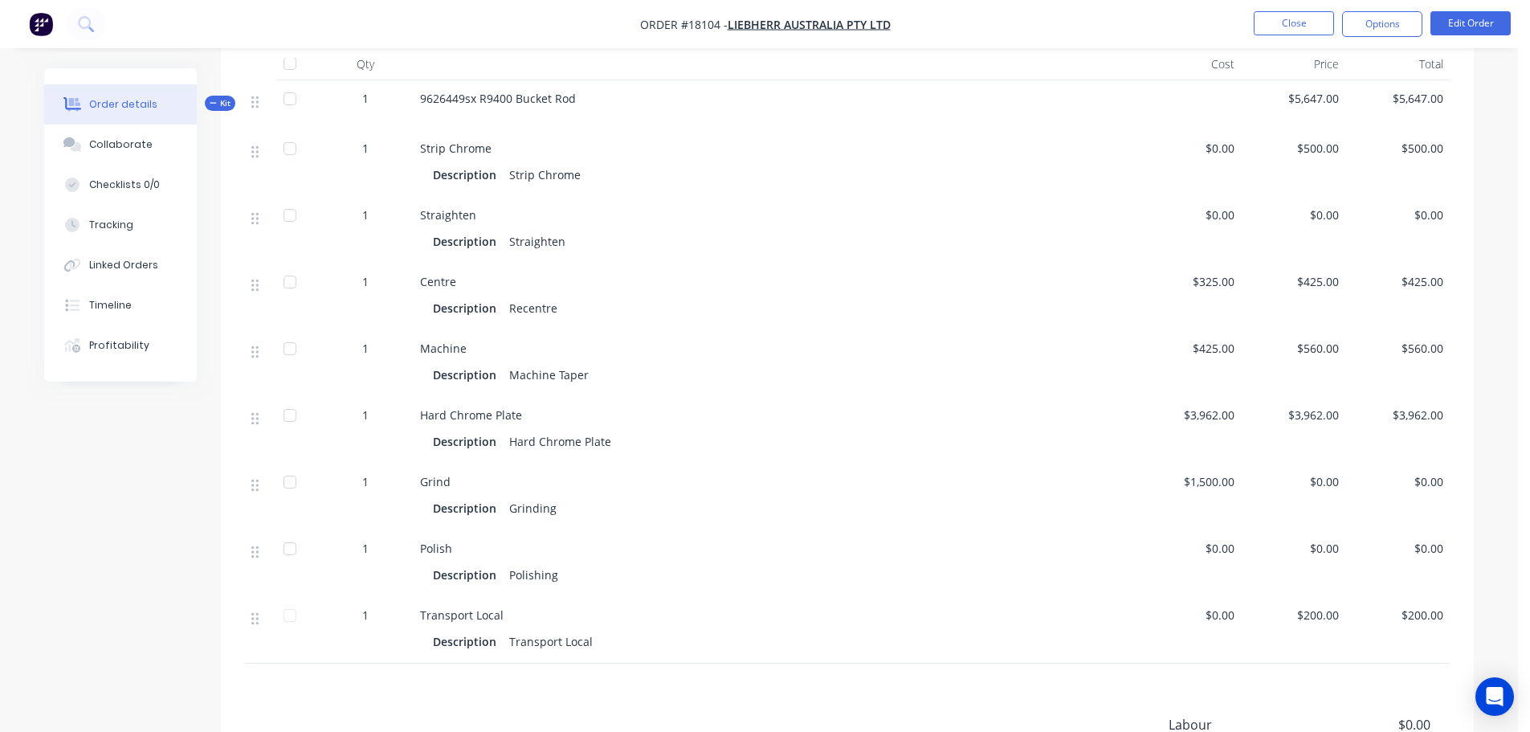
scroll to position [482, 0]
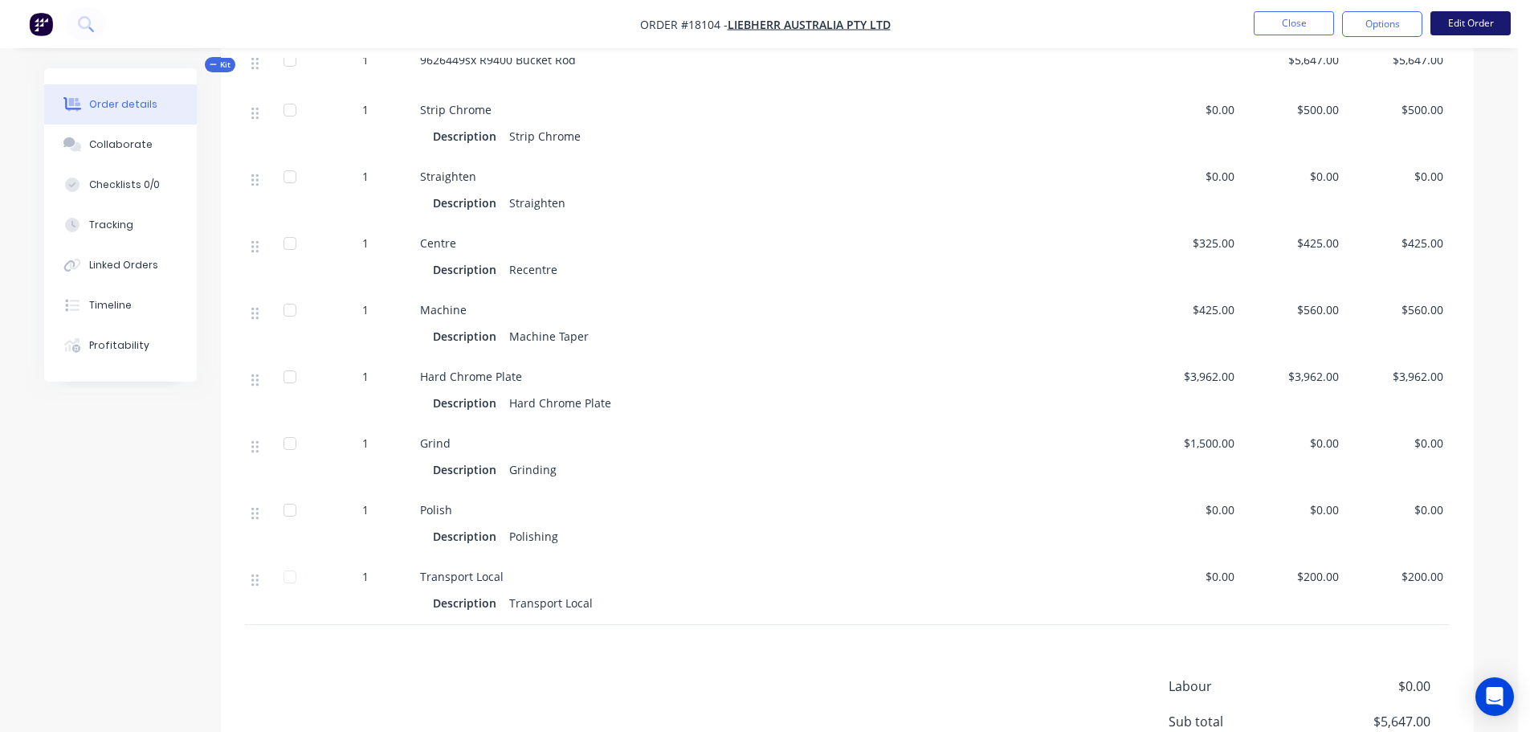
click at [1454, 30] on button "Edit Order" at bounding box center [1471, 23] width 80 height 24
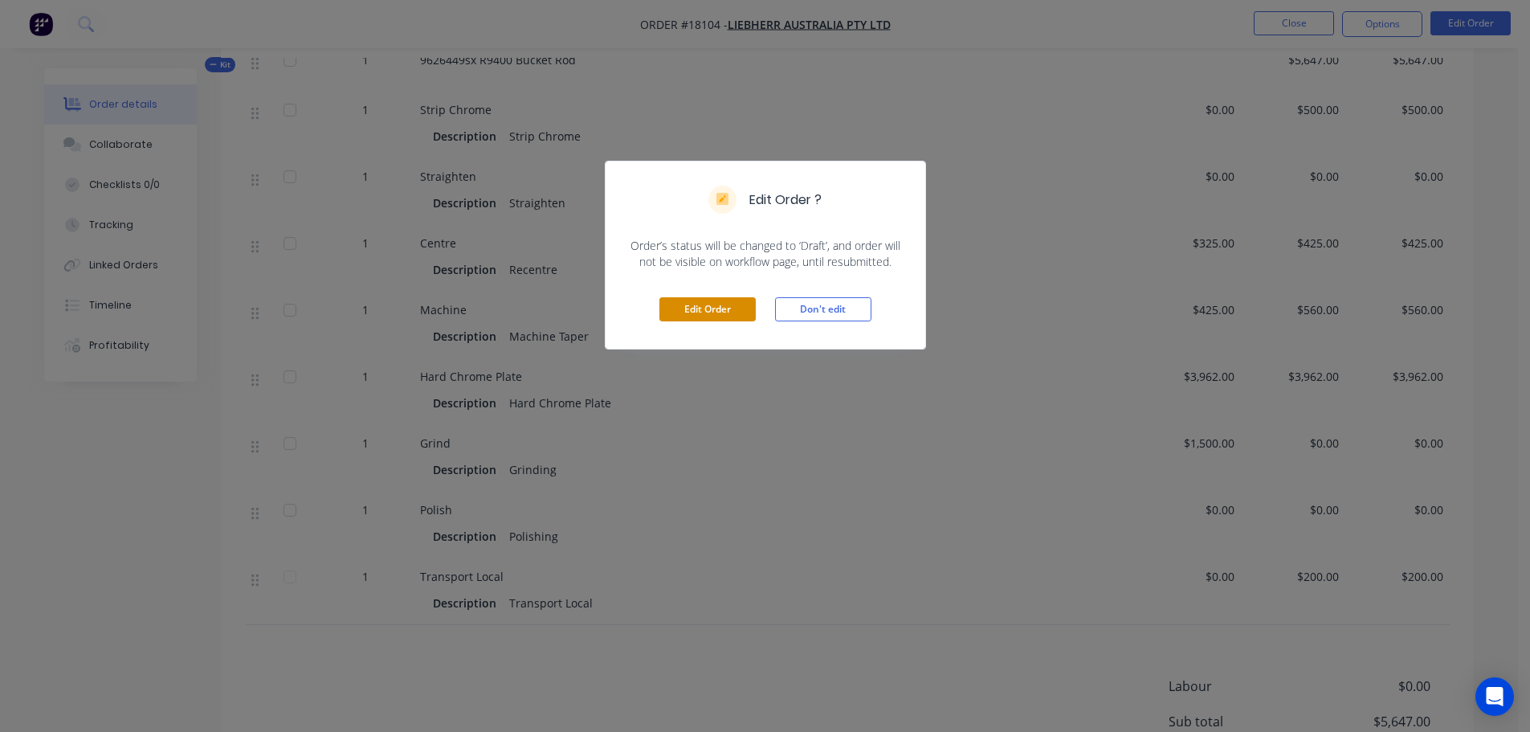
click at [713, 310] on button "Edit Order" at bounding box center [708, 309] width 96 height 24
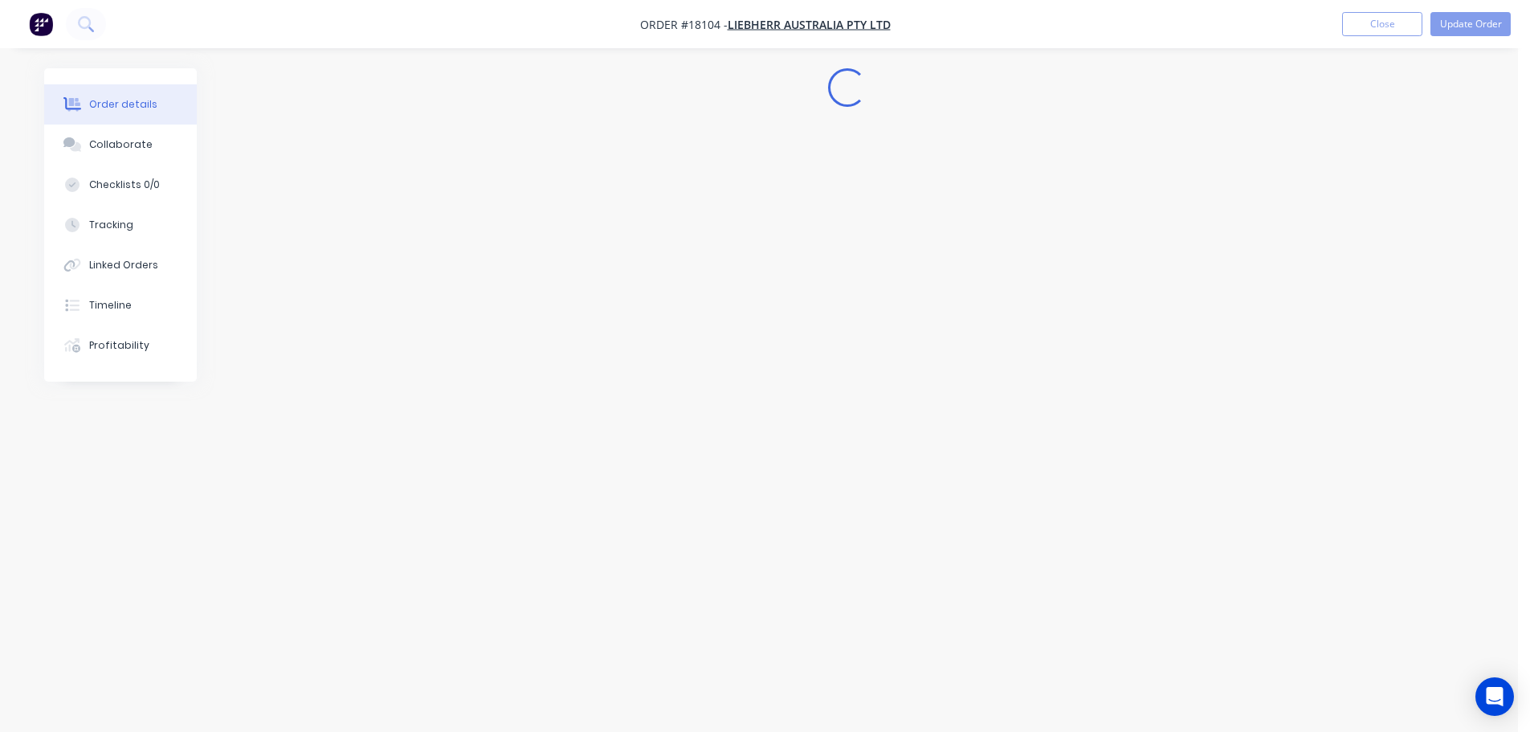
scroll to position [0, 0]
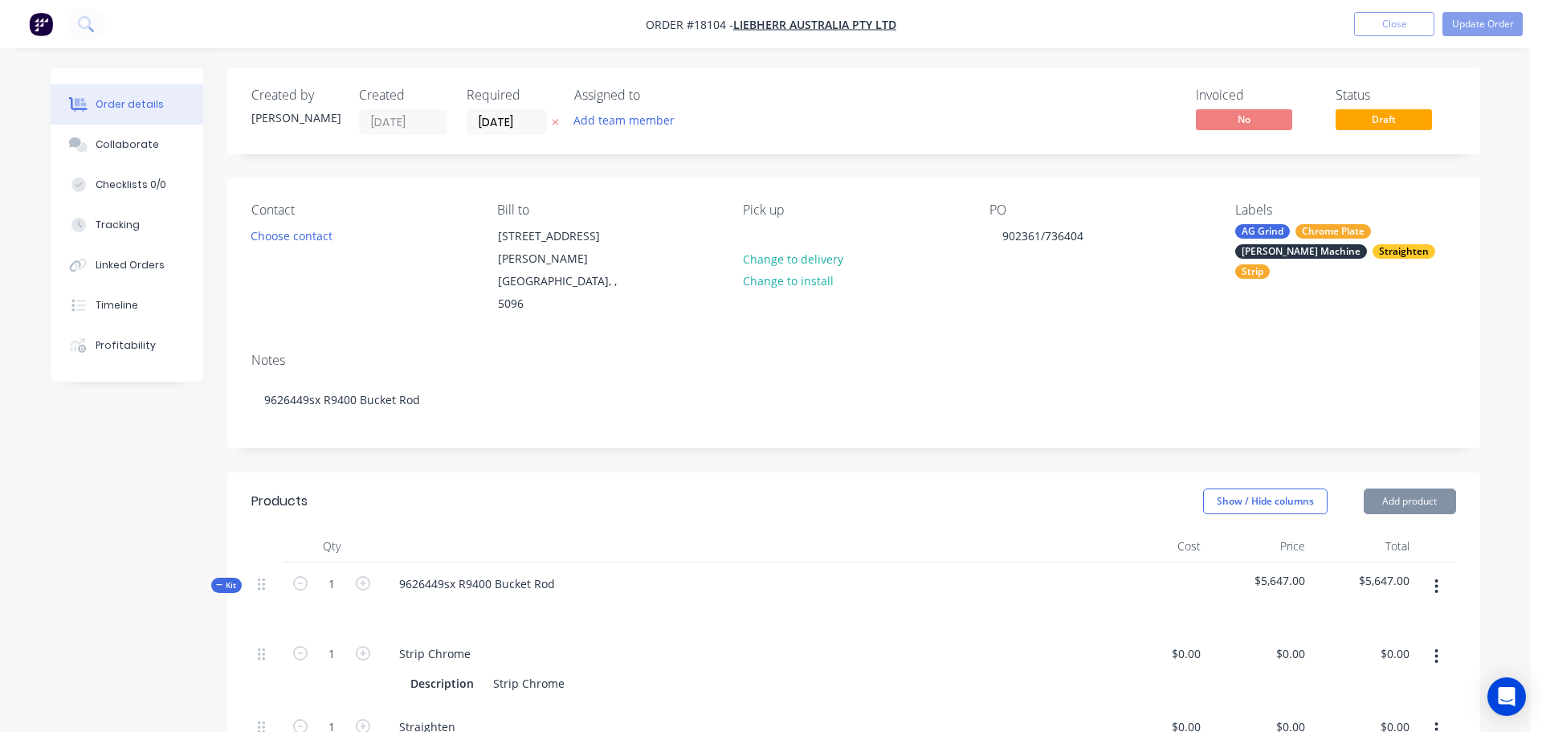
type input "$500.00"
type input "$325.00"
type input "$425.00"
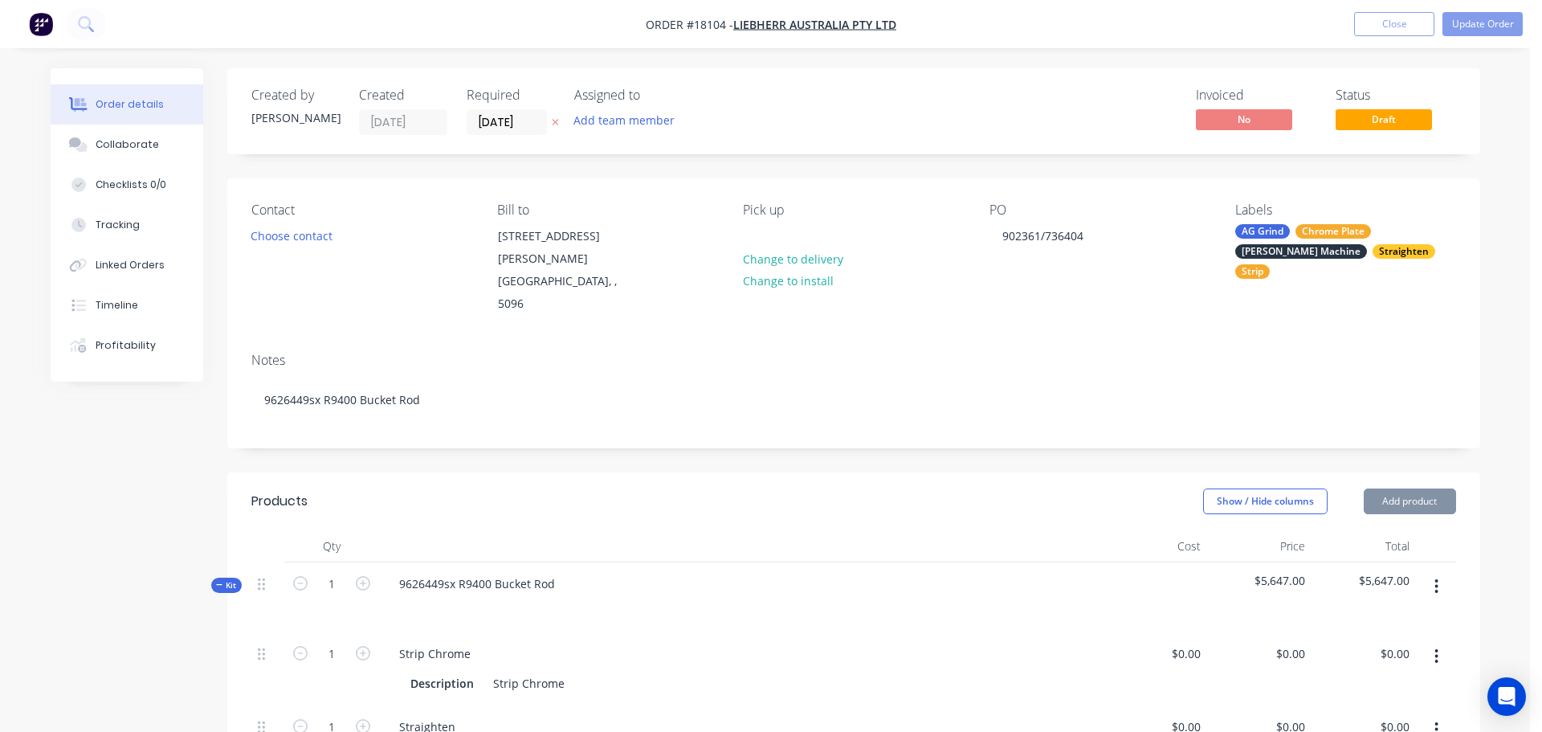
type input "$425.00"
type input "$560.00"
type input "$3,962.00"
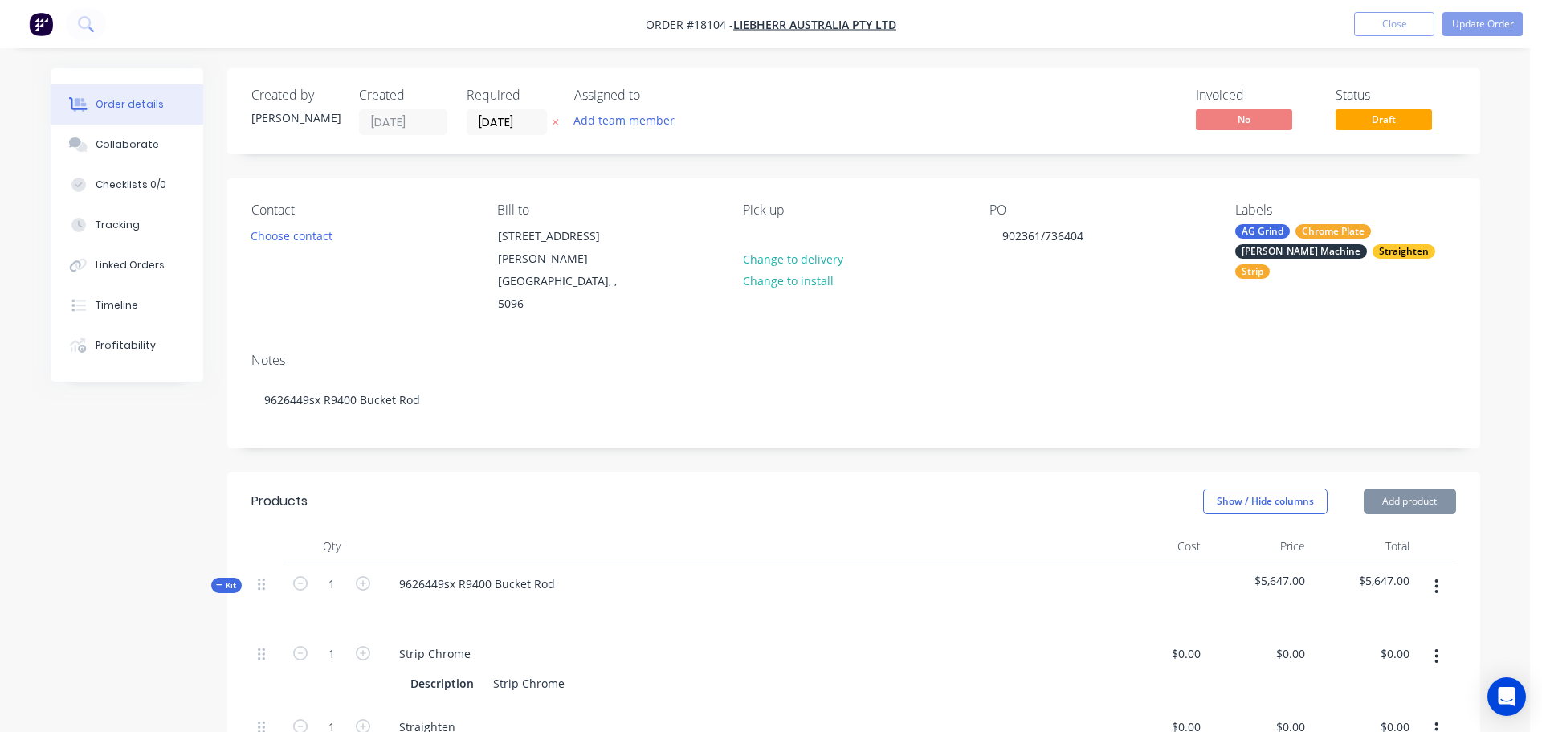
type input "$3,962.00"
type input "$1,500.00"
type input "$200.00"
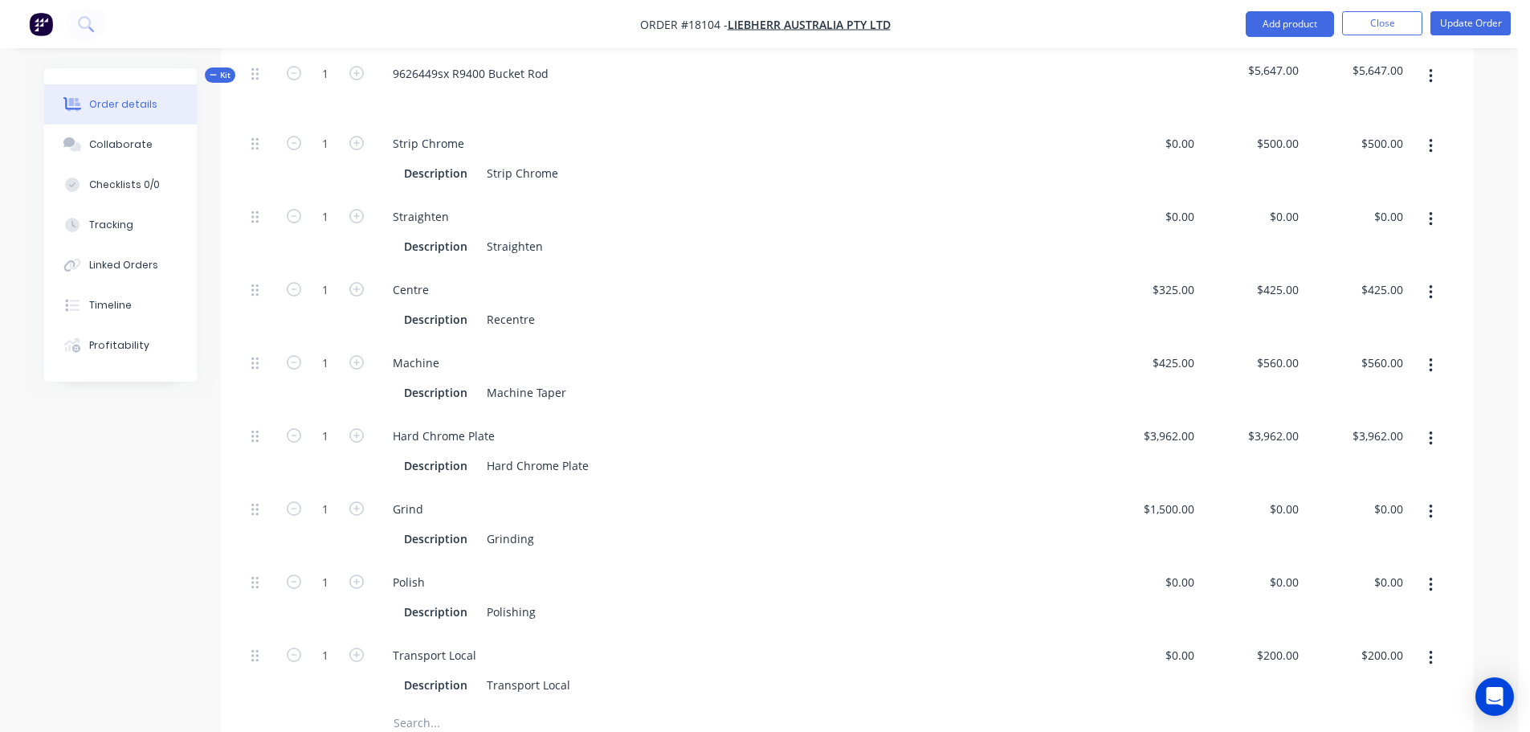
scroll to position [482, 0]
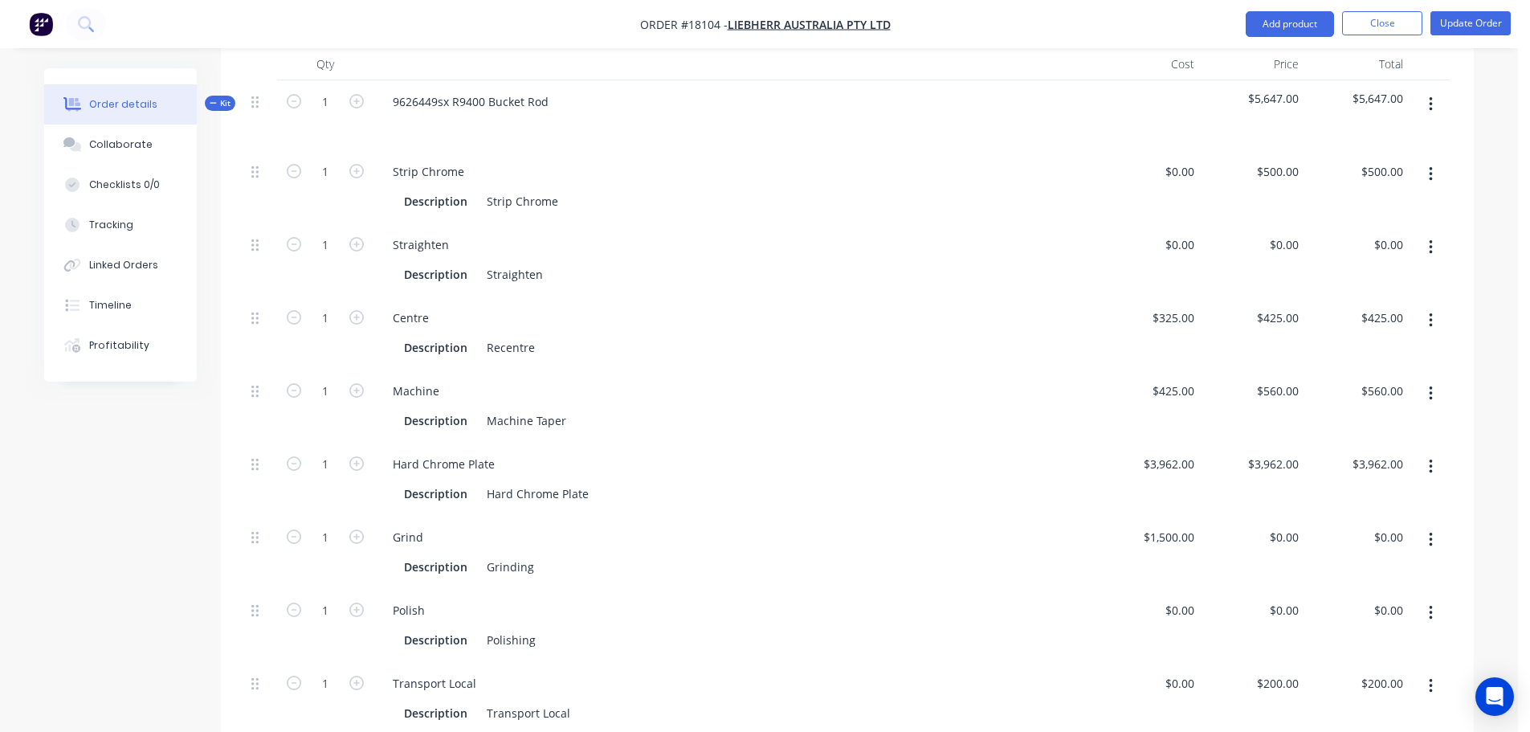
click at [1430, 531] on icon "button" at bounding box center [1431, 540] width 4 height 18
click at [1365, 570] on div "Duplicate" at bounding box center [1374, 581] width 124 height 23
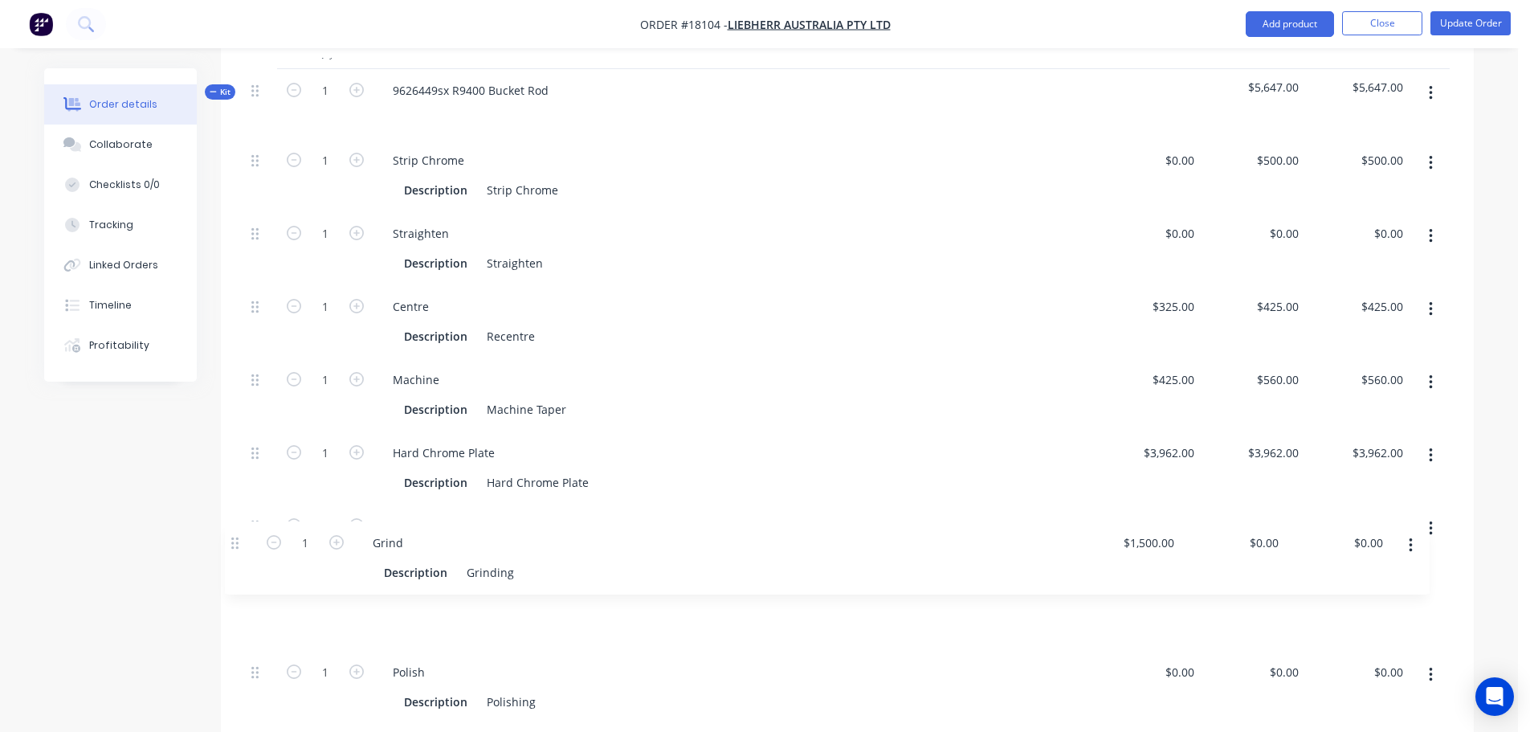
scroll to position [494, 0]
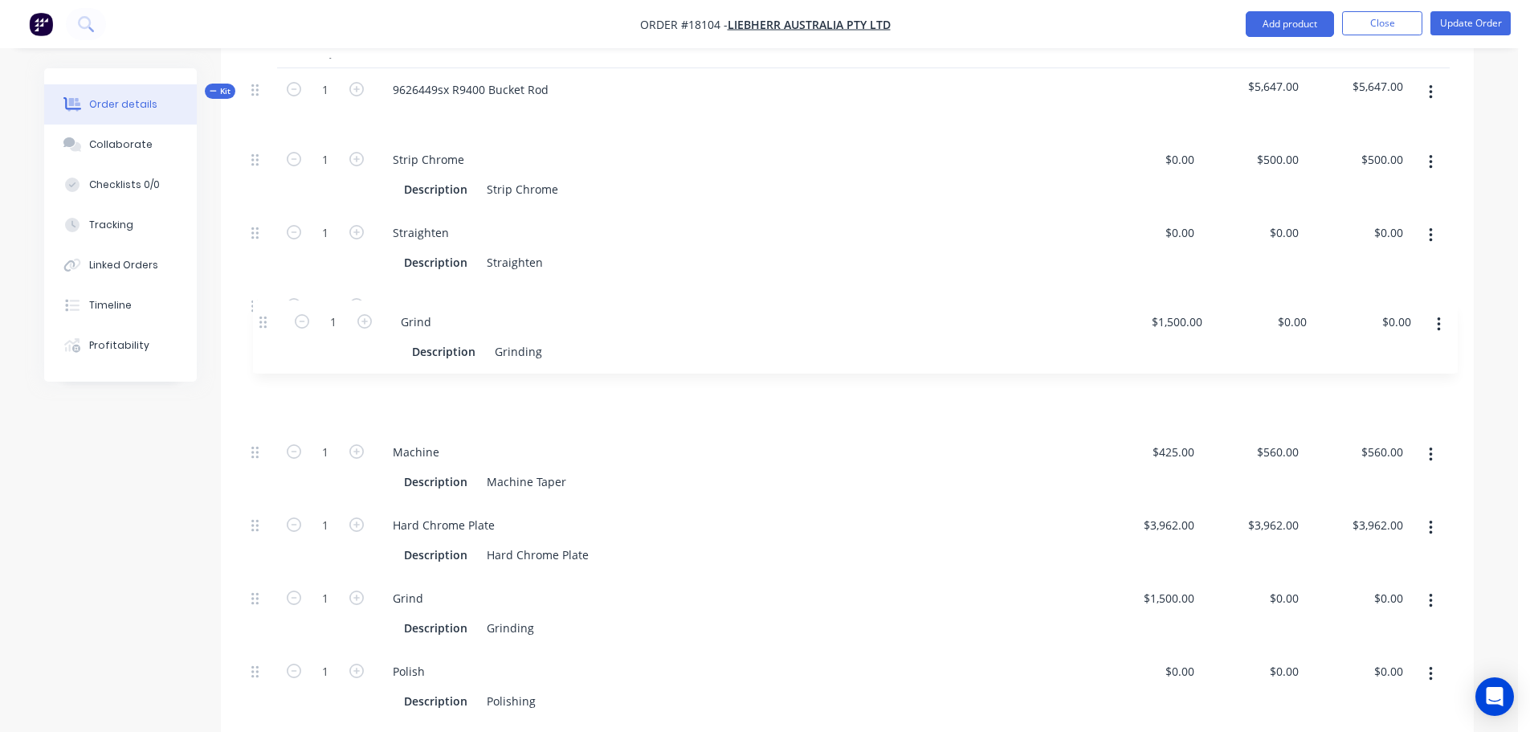
drag, startPoint x: 255, startPoint y: 718, endPoint x: 262, endPoint y: 319, distance: 399.3
click at [262, 319] on div "1 Strip Chrome Description Strip Chrome $0.00 $0.00 $500.00 $500.00 $500.00 $50…" at bounding box center [847, 467] width 1205 height 658
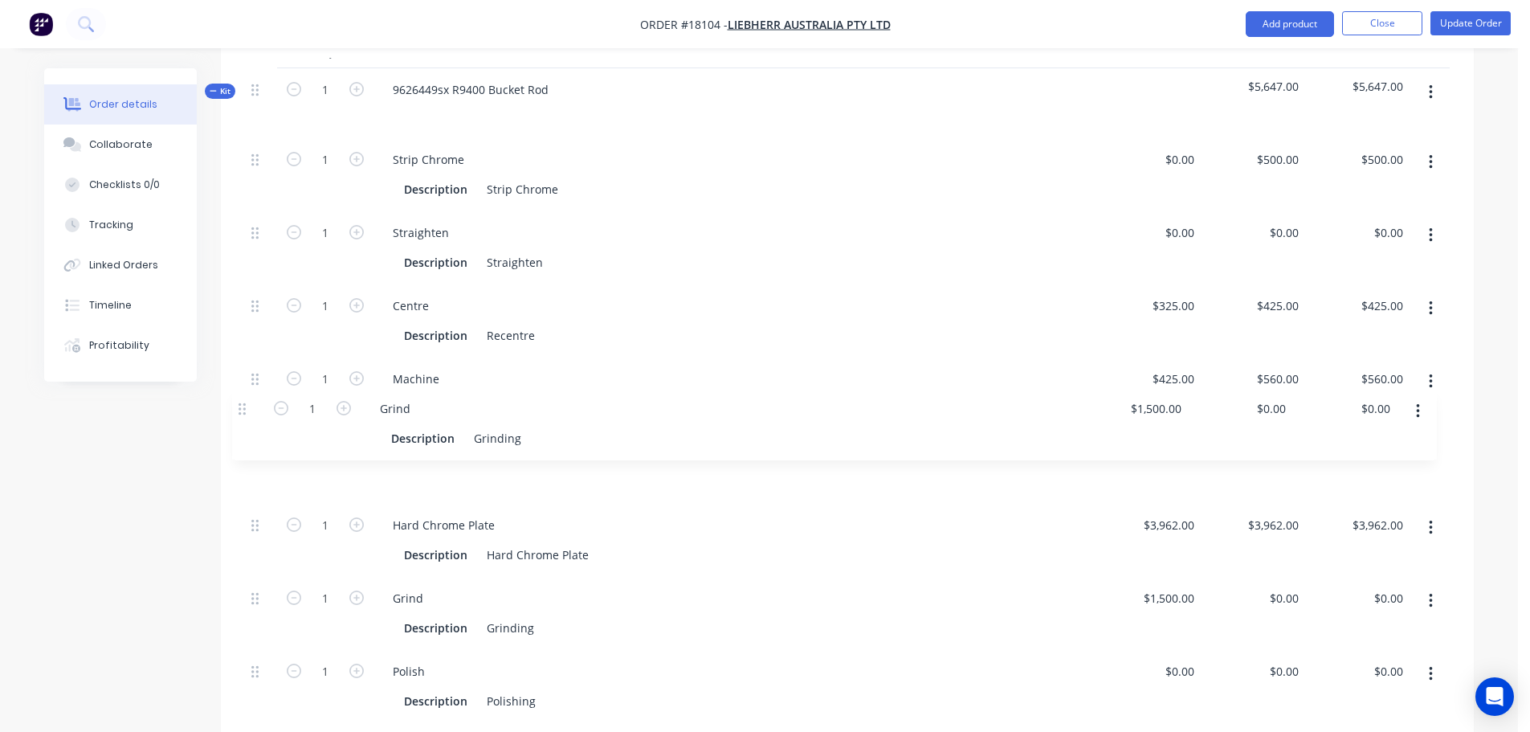
drag, startPoint x: 254, startPoint y: 342, endPoint x: 241, endPoint y: 419, distance: 77.4
click at [241, 419] on div "Qty Cost Price Total Kit 1 9626449sx R9400 Bucket Rod $5,647.00 $5,647.00 1 Str…" at bounding box center [847, 458] width 1253 height 845
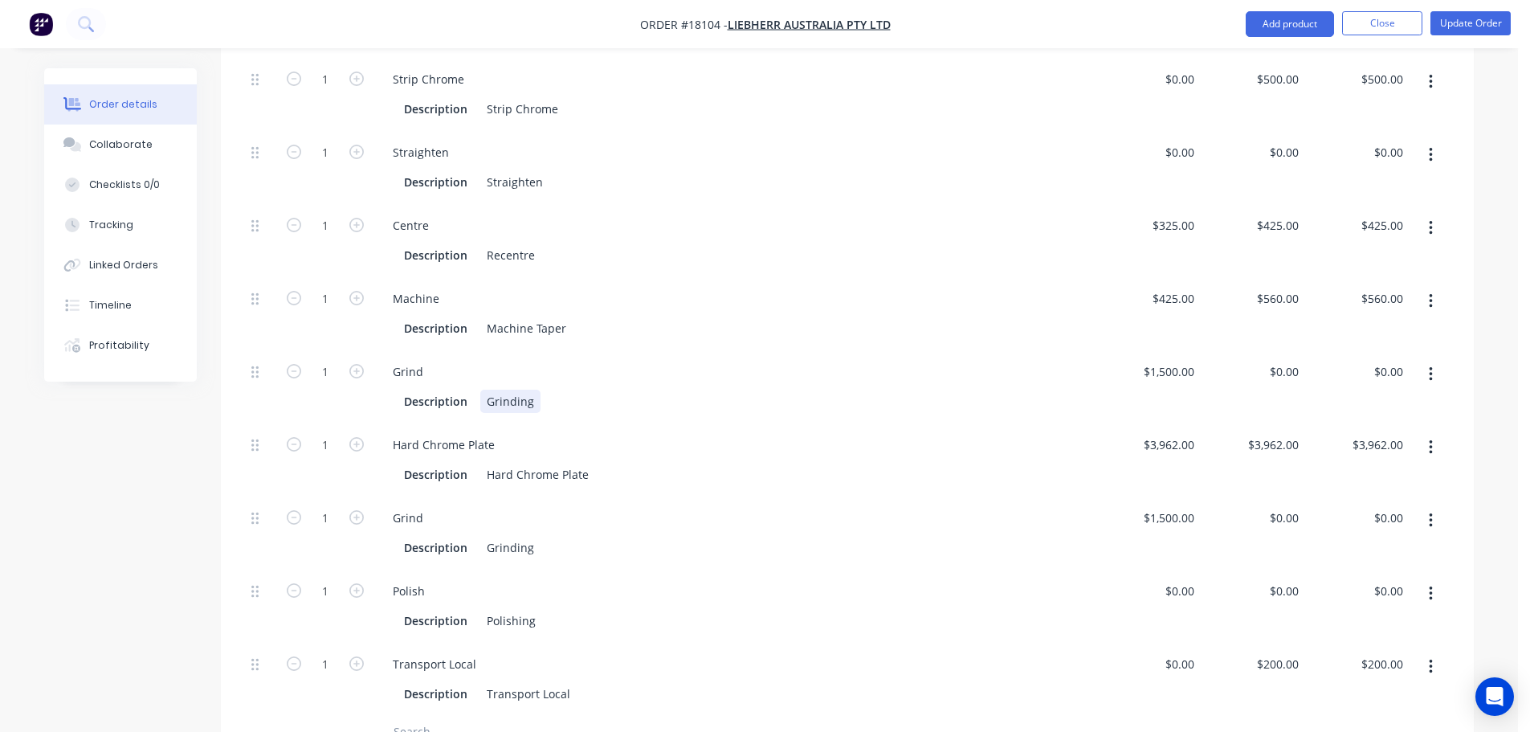
click at [537, 390] on div "Grinding" at bounding box center [510, 401] width 60 height 23
click at [519, 390] on div "Pre grind Body & Seal to Clean up" at bounding box center [577, 401] width 194 height 23
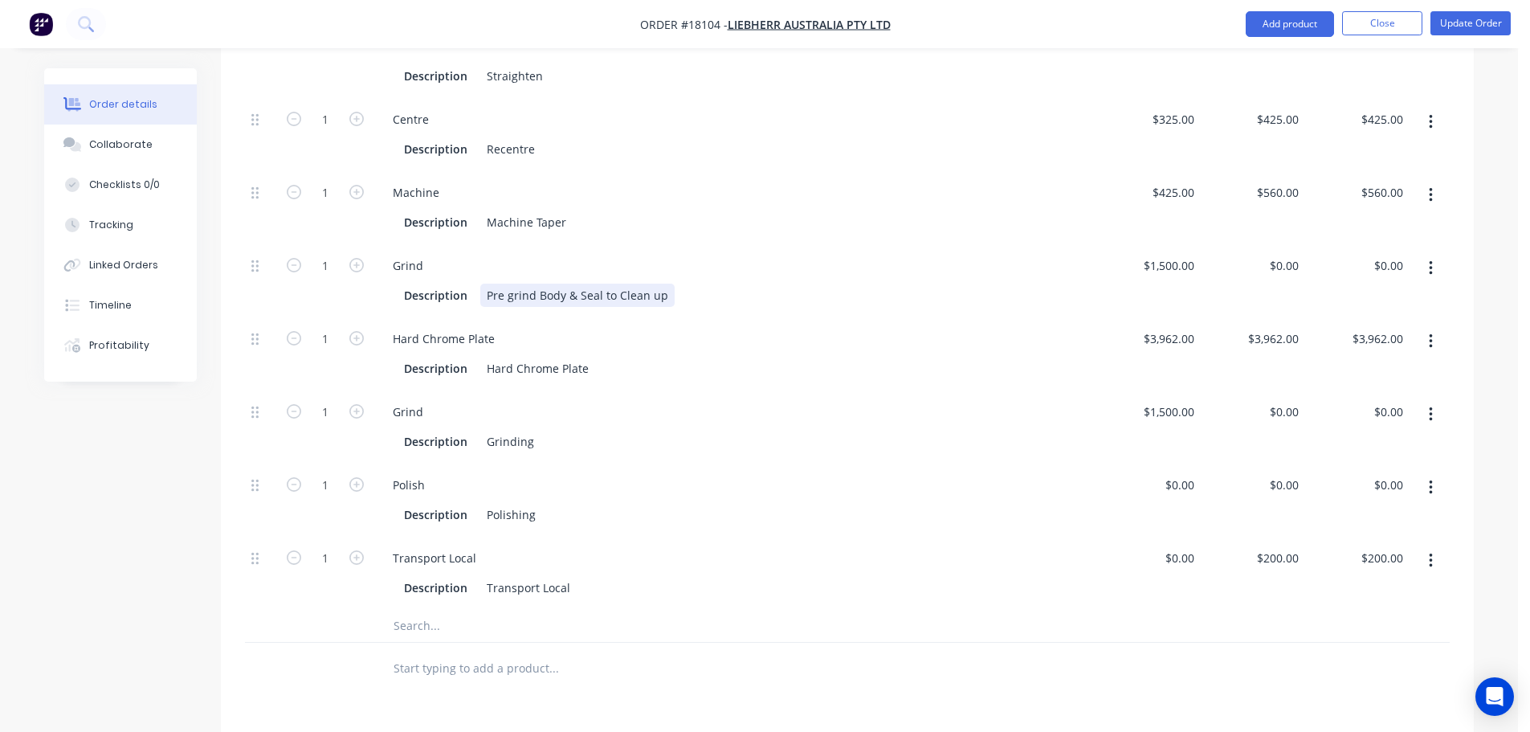
scroll to position [735, 0]
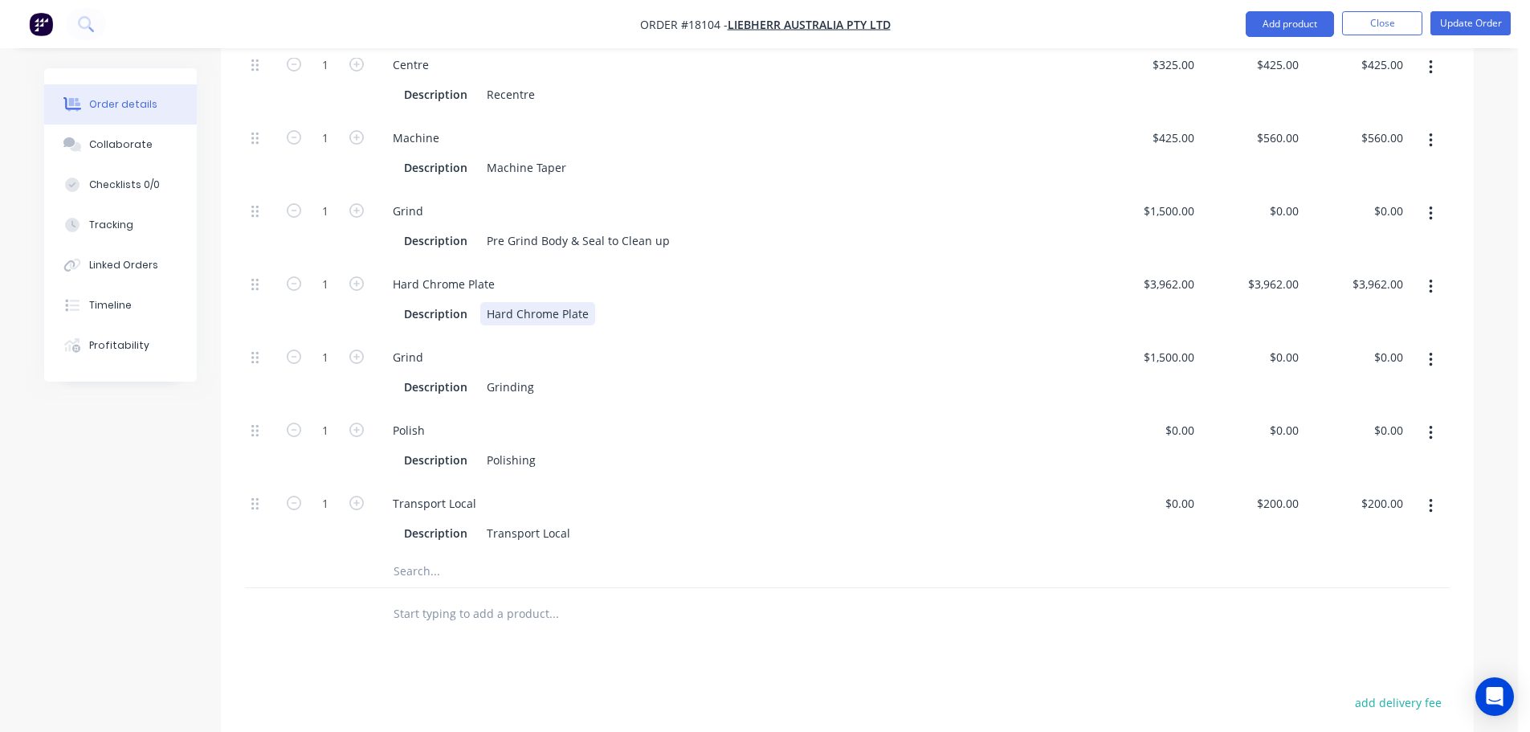
click at [589, 302] on div "Hard Chrome Plate" at bounding box center [537, 313] width 115 height 23
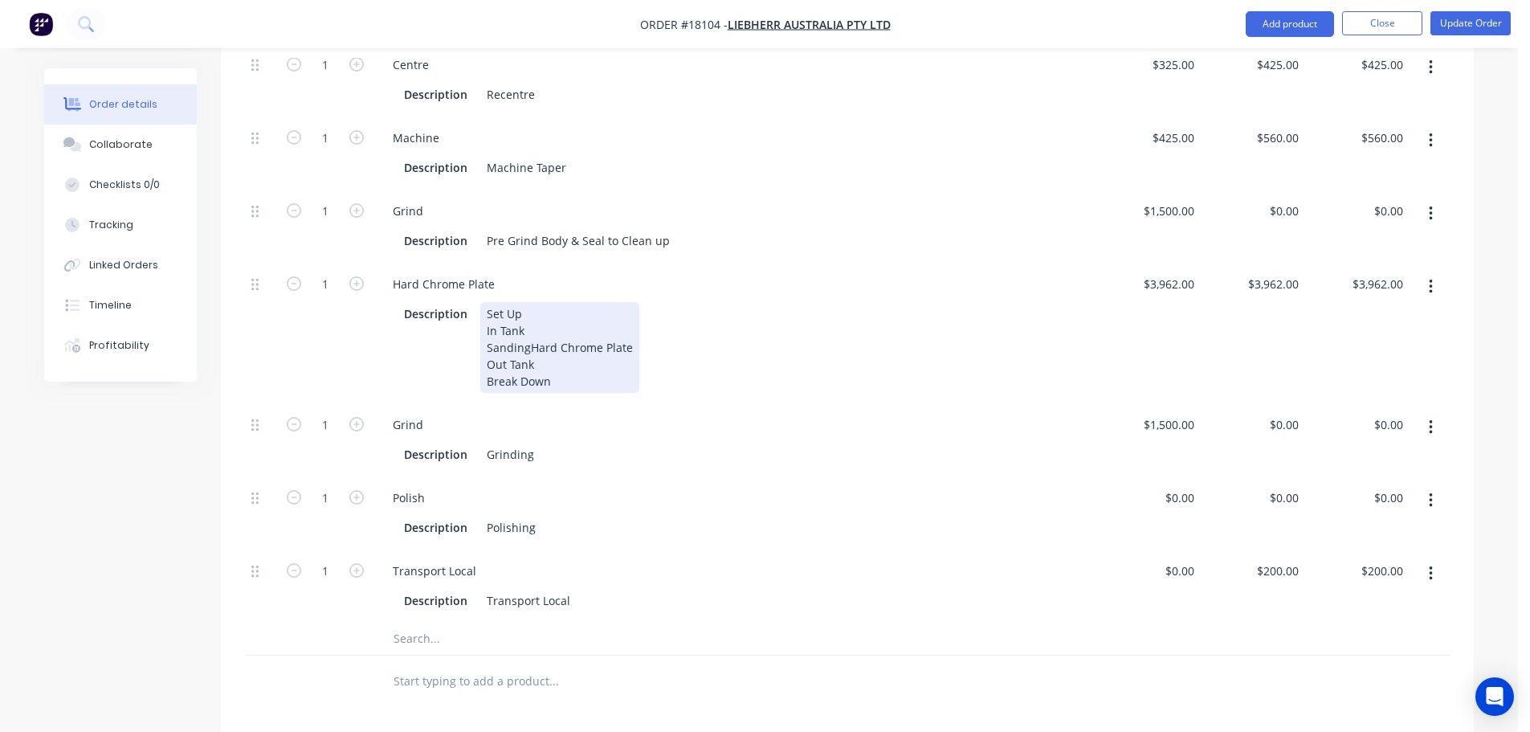
click at [582, 323] on div "Set Up In Tank Sanding Hard Chrome Plate Out Tank Break Down" at bounding box center [559, 347] width 159 height 91
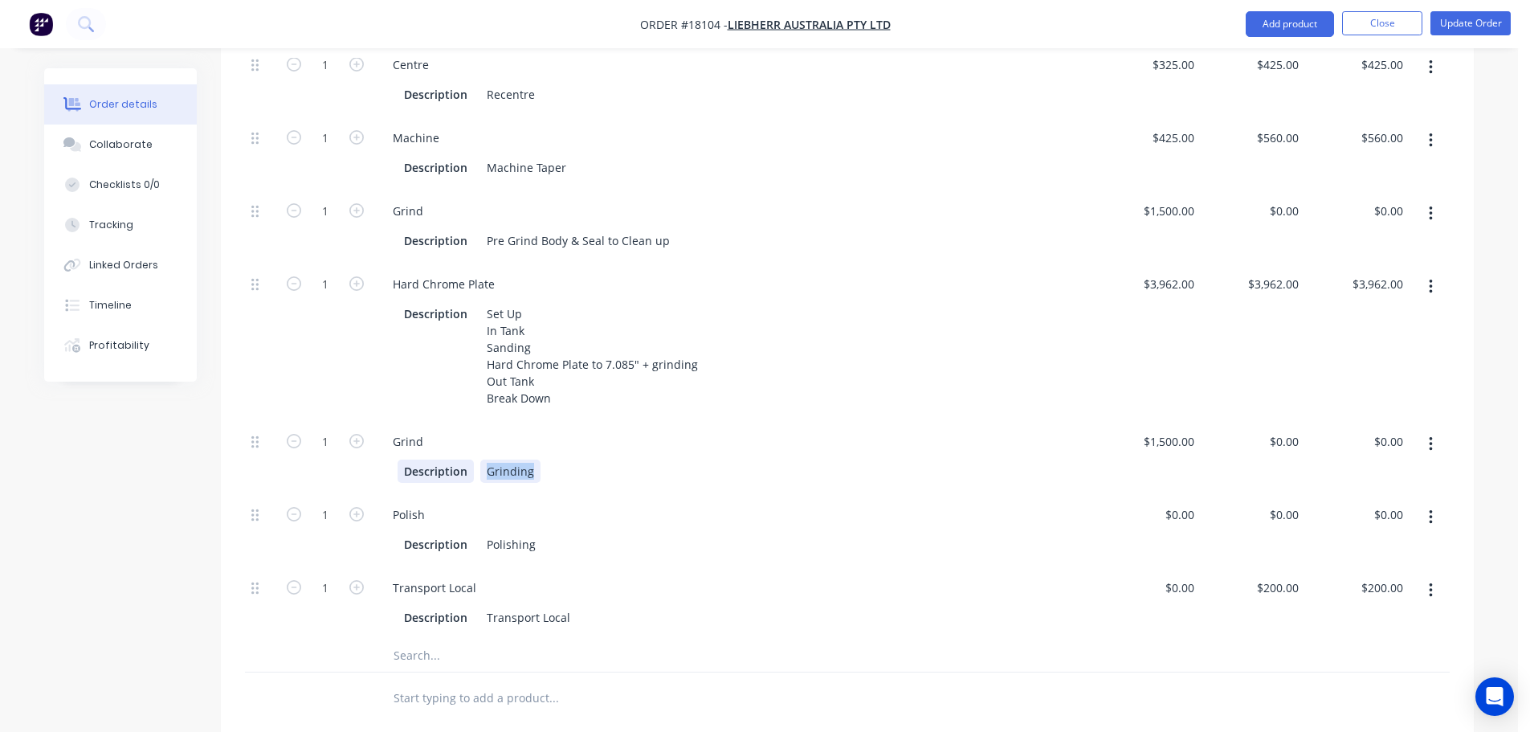
drag, startPoint x: 532, startPoint y: 432, endPoint x: 456, endPoint y: 432, distance: 76.3
click at [456, 460] on div "Description Grinding" at bounding box center [732, 471] width 668 height 23
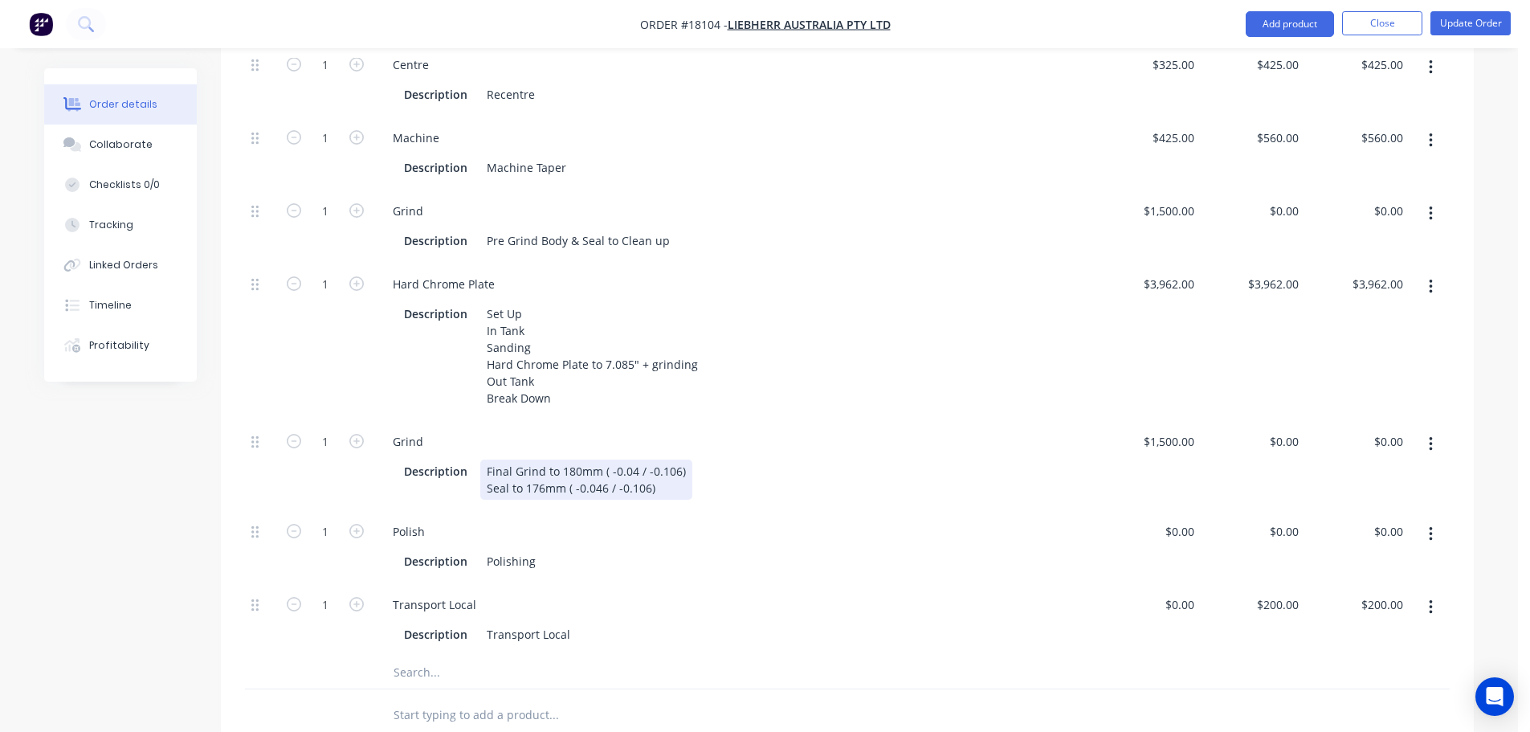
click at [700, 460] on div "Description Final Grind to 180mm ( -0.04 / -0.106) Seal to 176mm ( -0.046 / -0.…" at bounding box center [732, 480] width 668 height 40
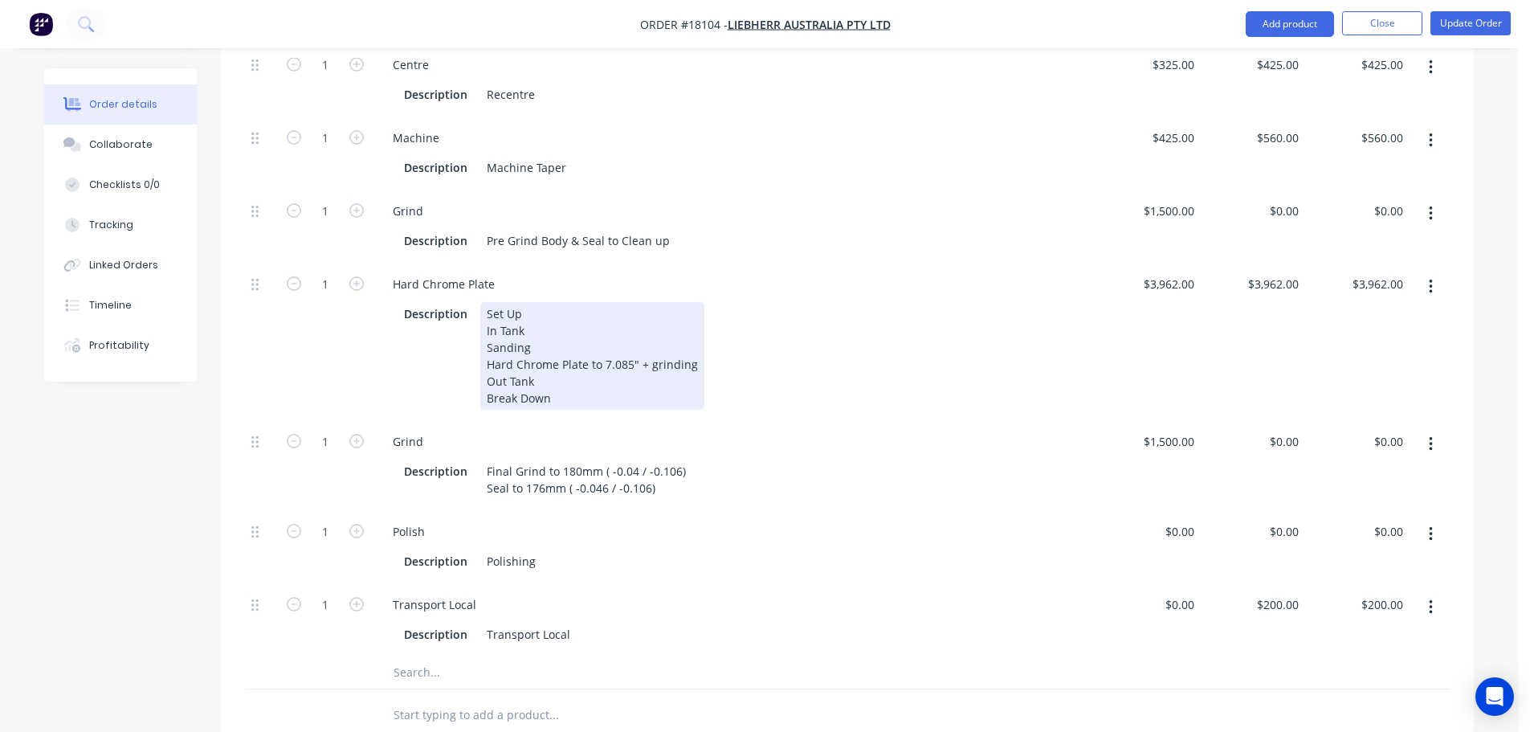
click at [742, 331] on div "Description Set Up In Tank Sanding Hard Chrome Plate to 7.085" + grinding Out T…" at bounding box center [732, 356] width 668 height 108
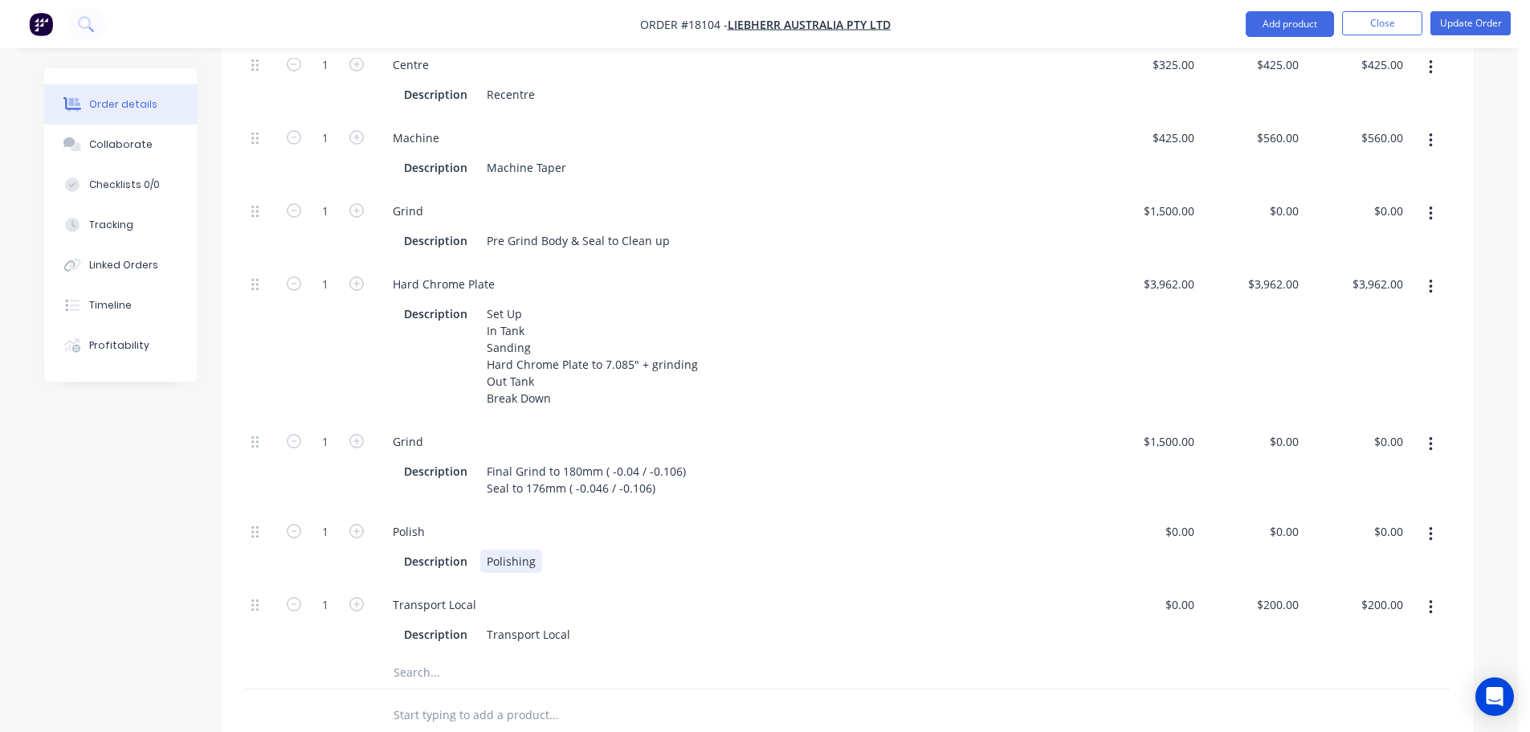
click at [531, 550] on div "Polishing" at bounding box center [511, 561] width 62 height 23
click at [656, 656] on input "text" at bounding box center [553, 672] width 321 height 32
click at [324, 689] on div at bounding box center [325, 715] width 96 height 52
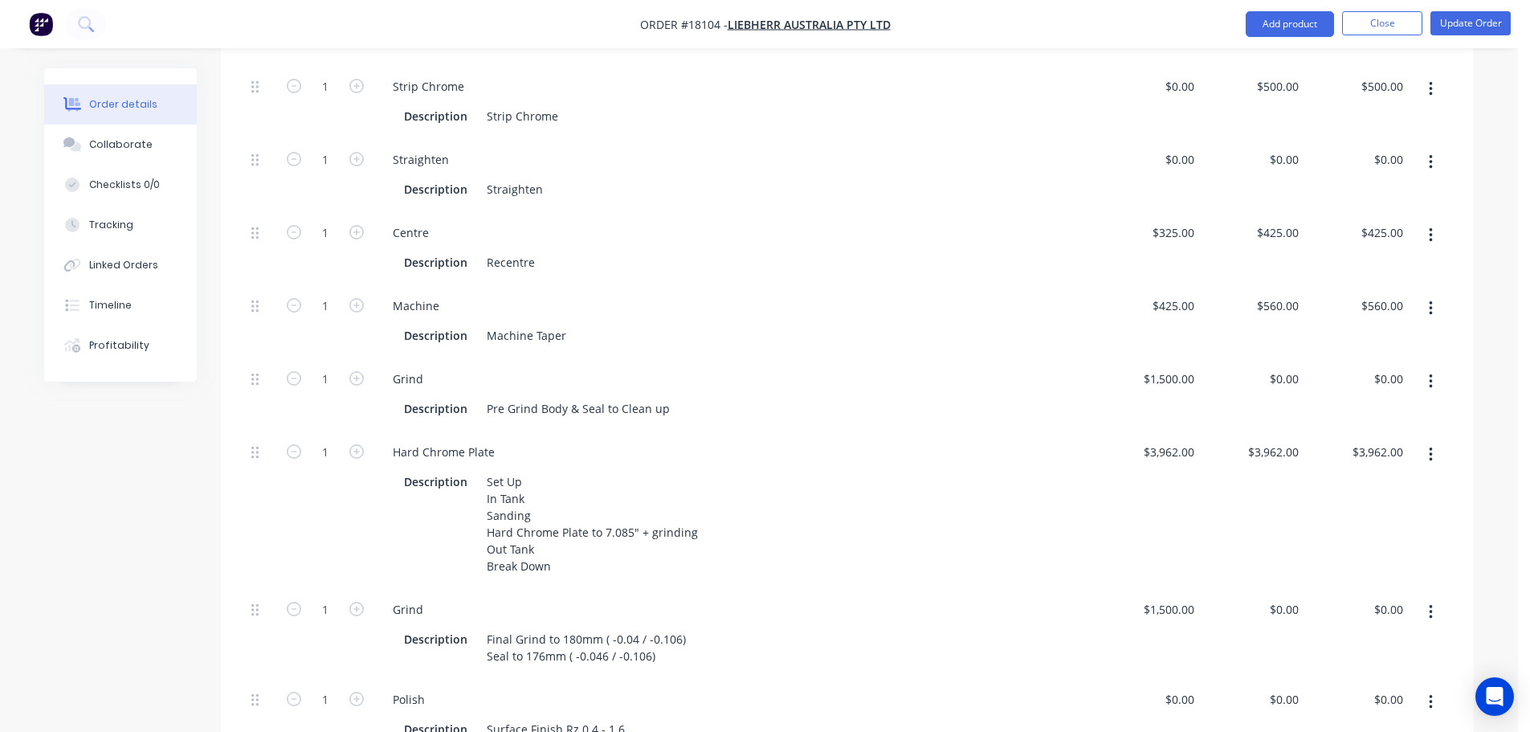
scroll to position [494, 0]
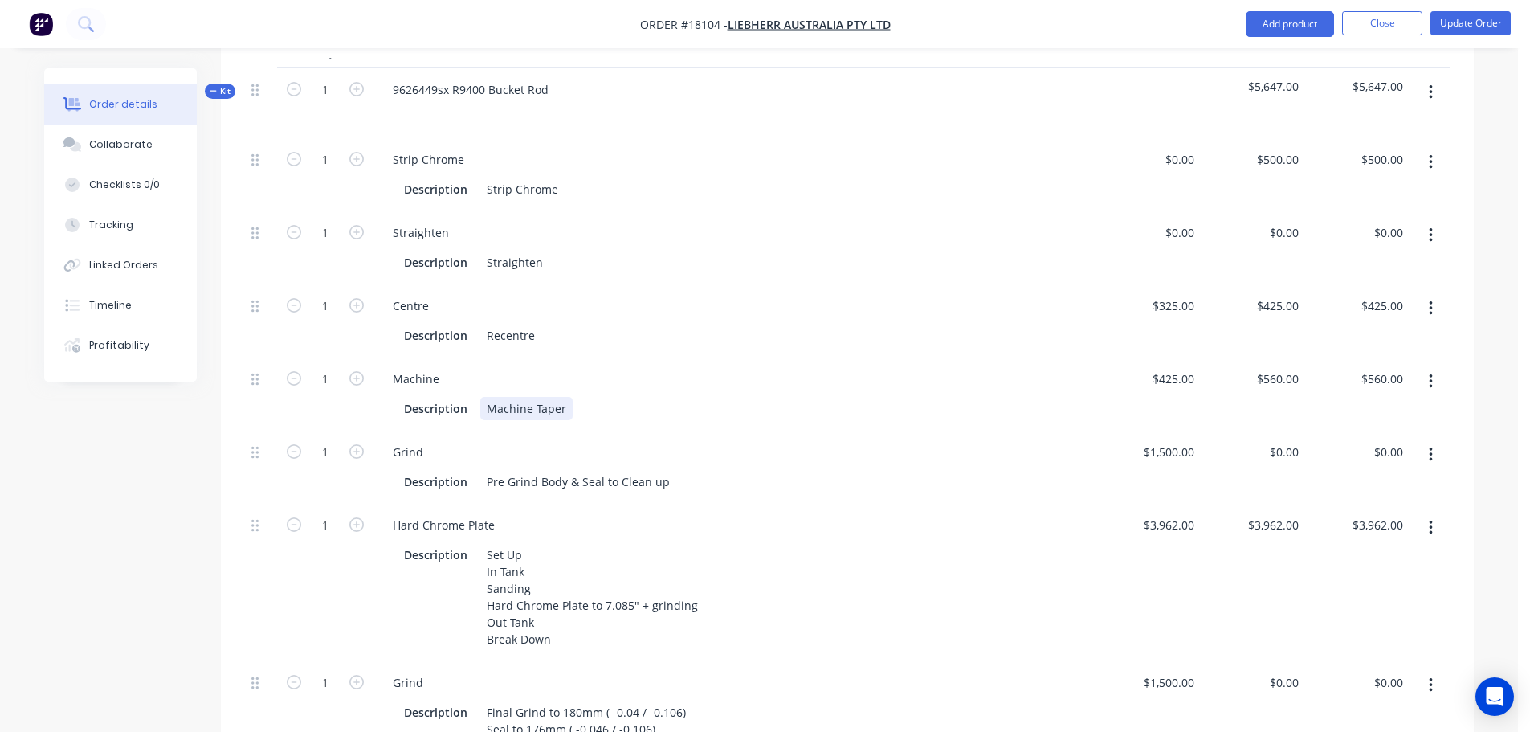
click at [569, 397] on div "Machine Taper" at bounding box center [526, 408] width 92 height 23
click at [545, 324] on div "Description Recentre" at bounding box center [732, 335] width 668 height 23
click at [816, 367] on div "Machine" at bounding box center [735, 378] width 710 height 23
click at [542, 251] on div "Straighten" at bounding box center [514, 262] width 69 height 23
click at [583, 294] on div "Centre" at bounding box center [735, 305] width 710 height 23
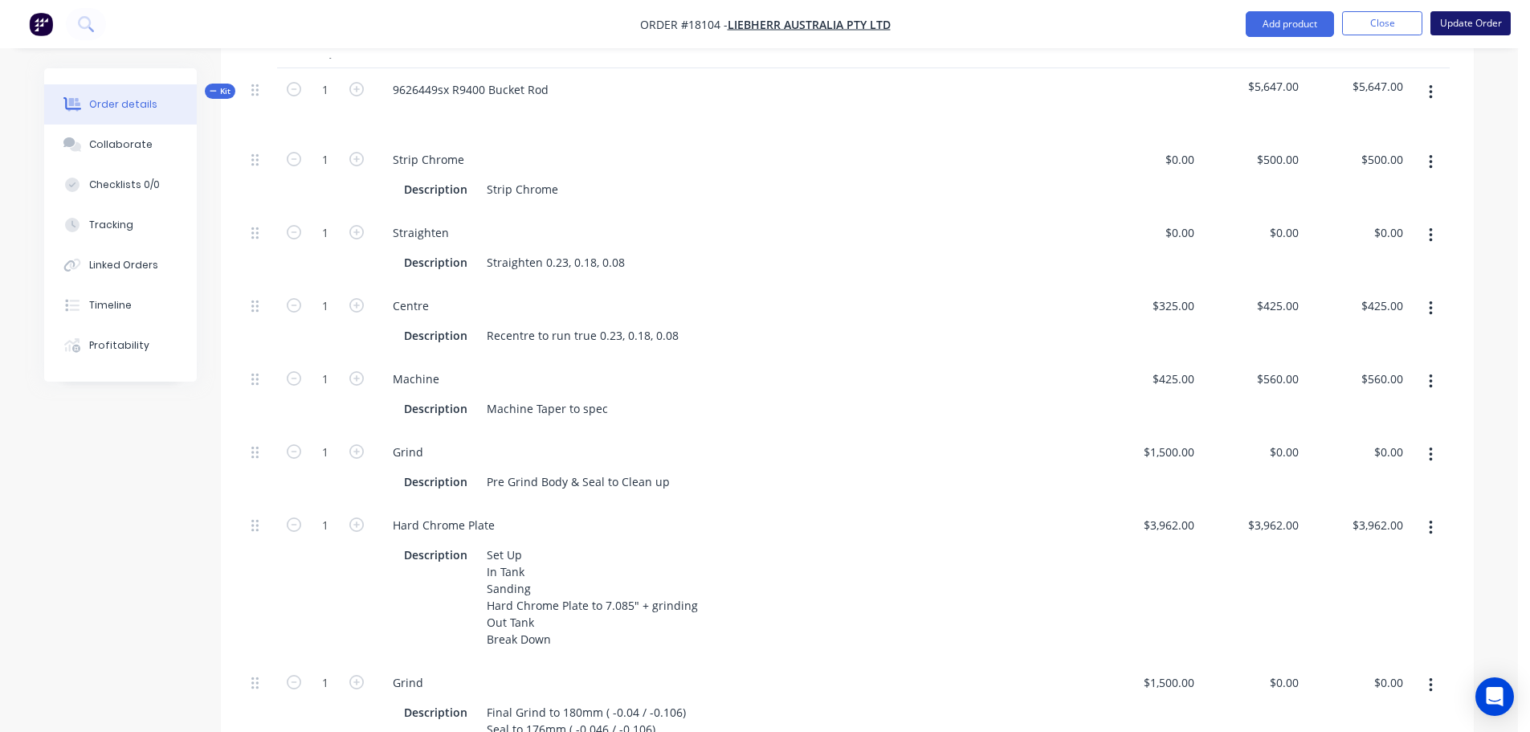
click at [1494, 30] on button "Update Order" at bounding box center [1471, 23] width 80 height 24
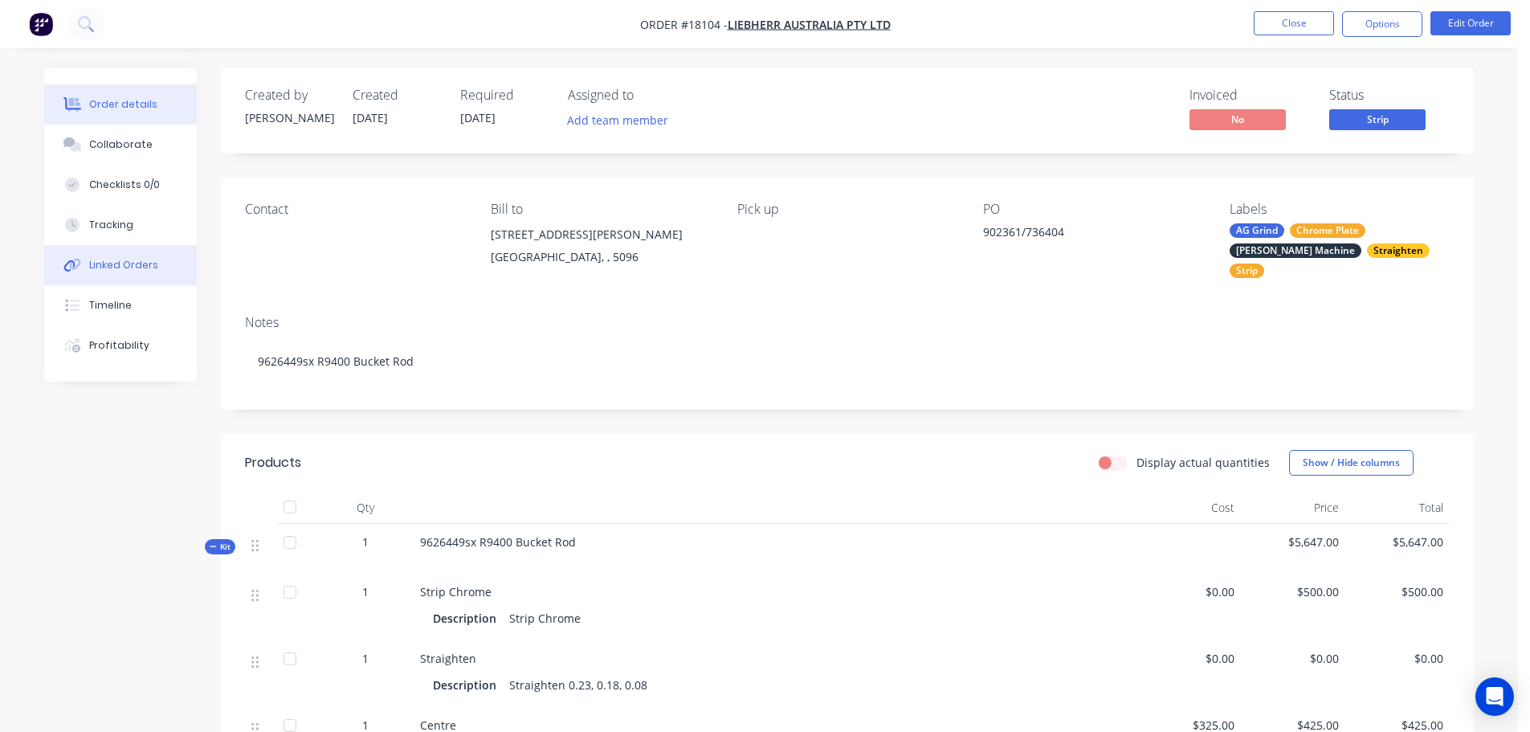
click at [140, 258] on div "Linked Orders" at bounding box center [123, 265] width 69 height 14
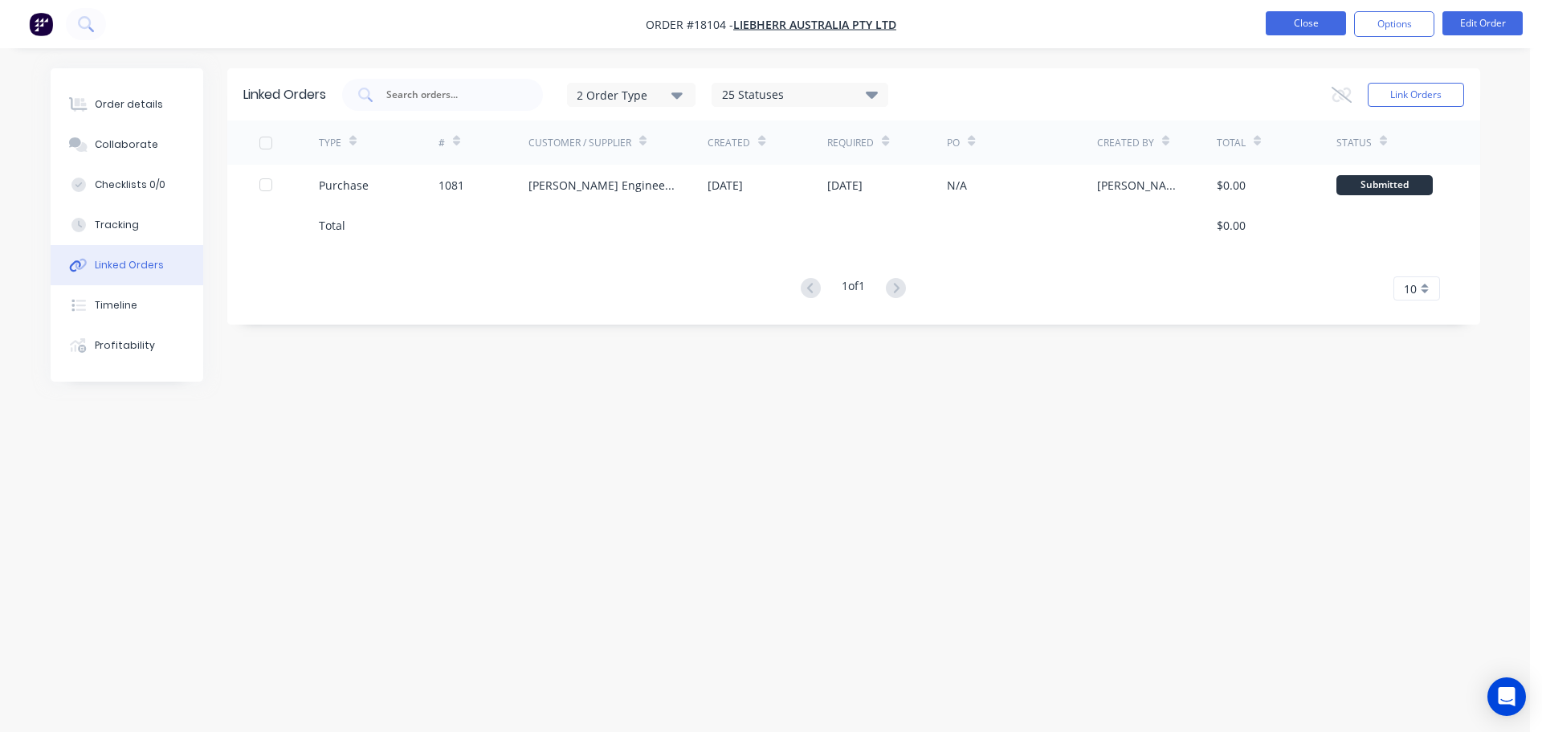
click at [1314, 23] on button "Close" at bounding box center [1306, 23] width 80 height 24
